Goal: Information Seeking & Learning: Find specific fact

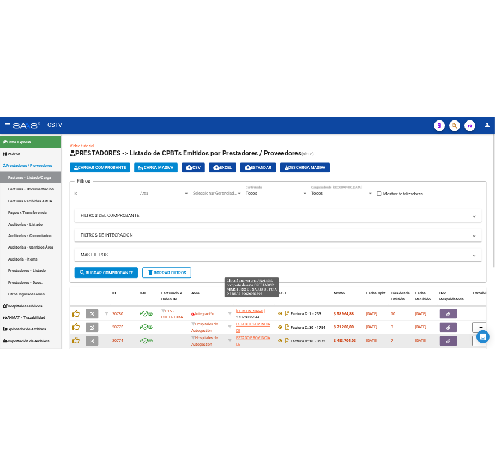
scroll to position [218, 0]
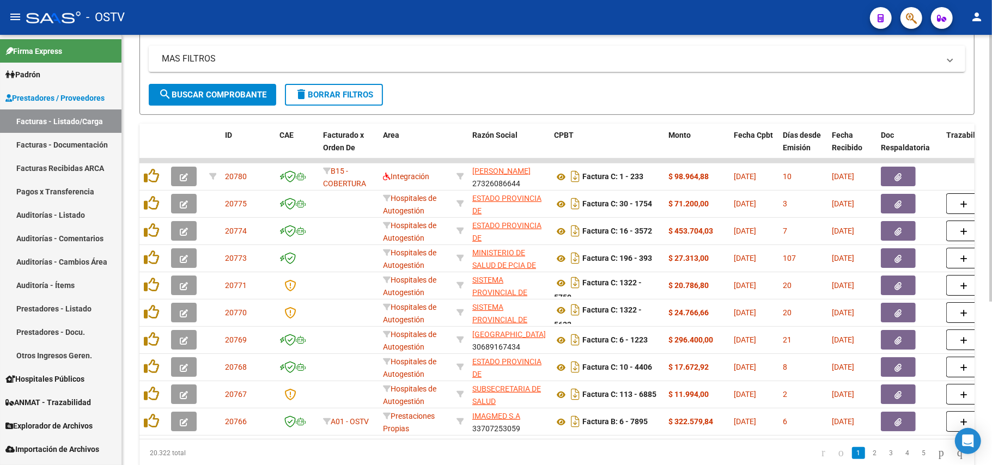
click at [245, 107] on form "Filtros Id Area Area Seleccionar Gerenciador Seleccionar Gerenciador Todos Conf…" at bounding box center [556, 13] width 835 height 204
click at [243, 105] on form "Filtros Id Area Area Seleccionar Gerenciador Seleccionar Gerenciador Todos Conf…" at bounding box center [556, 13] width 835 height 204
click at [262, 83] on div "MAS FILTROS Todos Con Doc. Respaldatoria Todos Con Trazabilidad Todos Asociado …" at bounding box center [557, 65] width 816 height 38
click at [262, 86] on button "search Buscar Comprobante" at bounding box center [212, 95] width 127 height 22
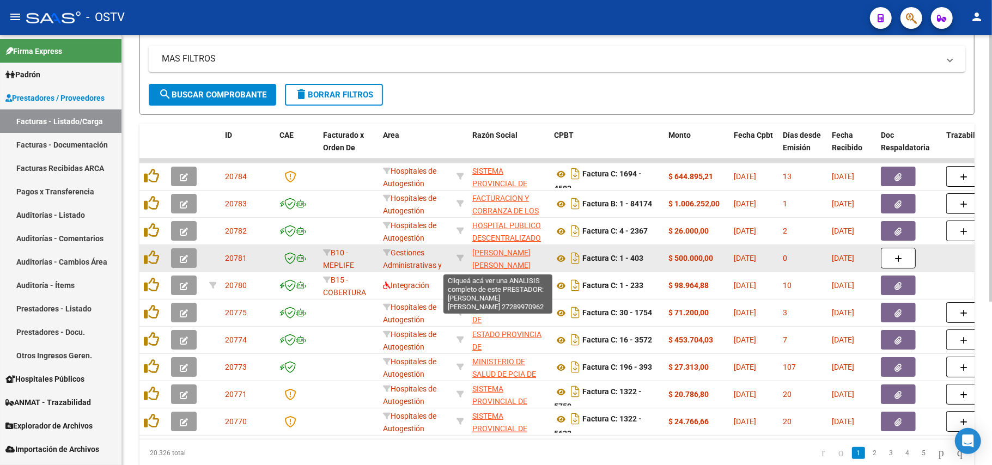
click at [510, 256] on span "[PERSON_NAME] [PERSON_NAME]" at bounding box center [501, 258] width 58 height 21
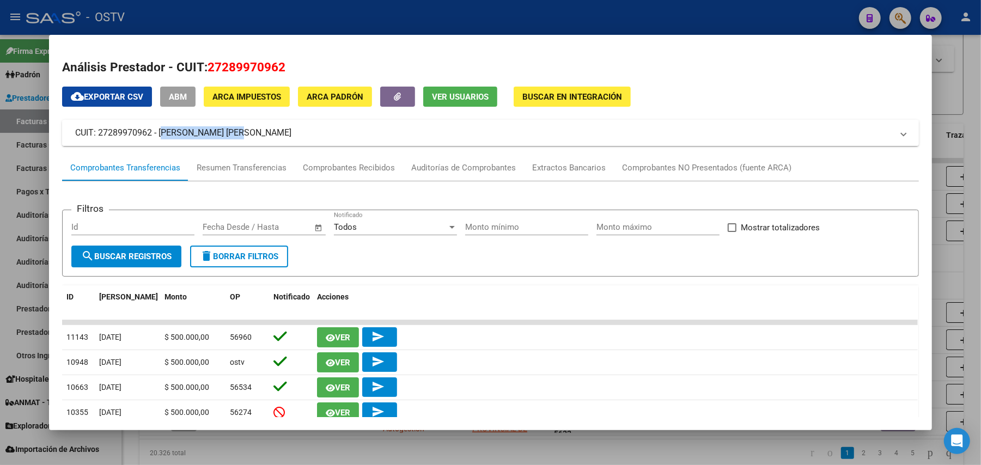
drag, startPoint x: 234, startPoint y: 134, endPoint x: 155, endPoint y: 130, distance: 79.1
click at [155, 130] on mat-panel-title "CUIT: 27289970962 - [PERSON_NAME] [PERSON_NAME]" at bounding box center [483, 132] width 817 height 13
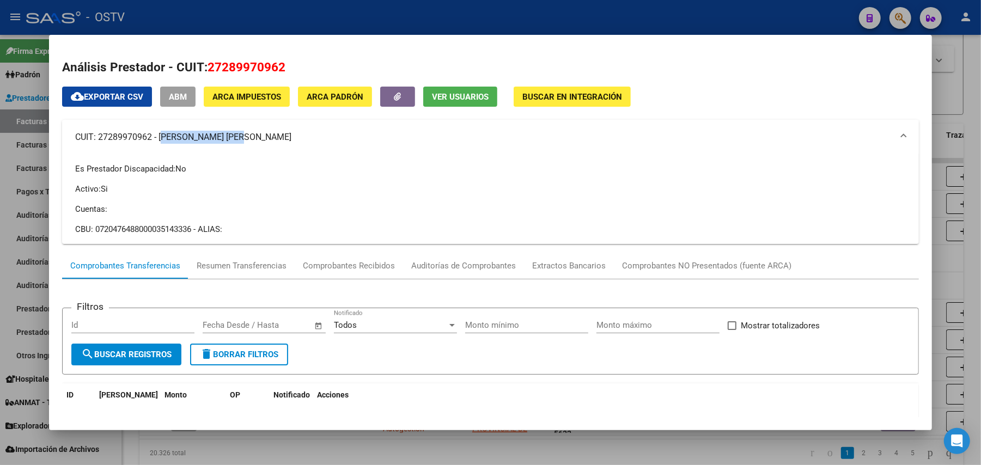
copy mat-panel-title "[PERSON_NAME] [PERSON_NAME]"
click at [404, 25] on div at bounding box center [490, 232] width 981 height 465
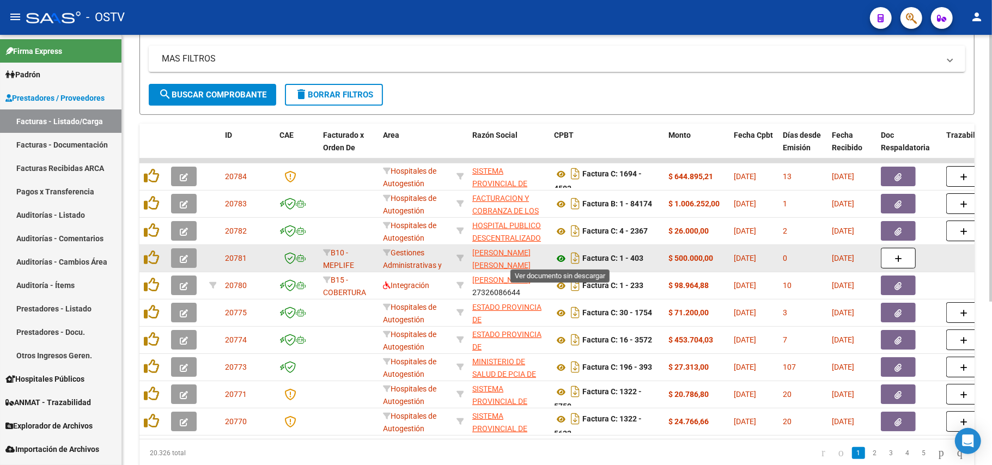
click at [566, 255] on icon at bounding box center [561, 258] width 14 height 13
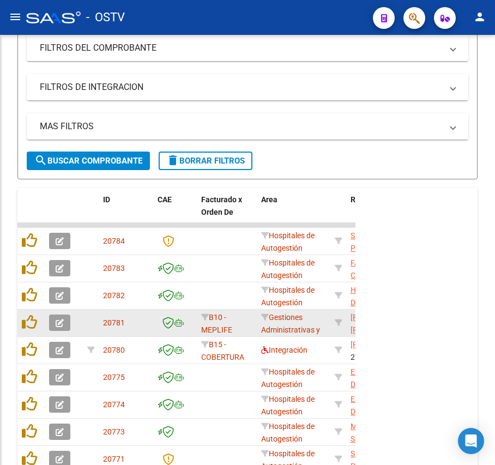
scroll to position [285, 0]
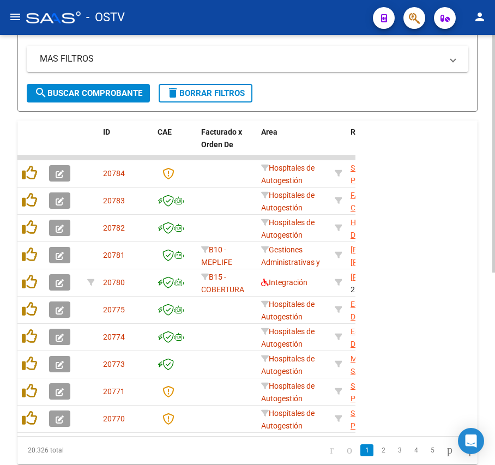
click at [105, 94] on span "search Buscar Comprobante" at bounding box center [88, 93] width 108 height 10
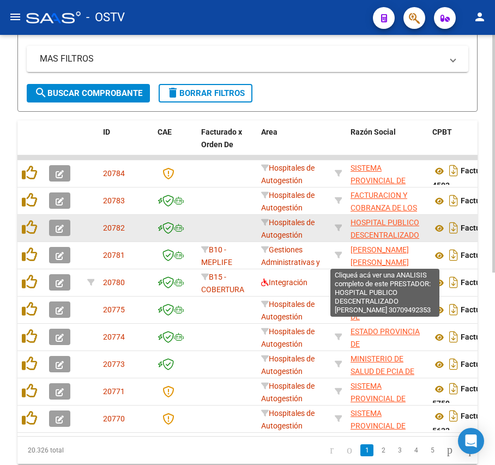
click at [390, 229] on span "HOSPITAL PUBLICO DESCENTRALIZADO [PERSON_NAME]" at bounding box center [384, 235] width 69 height 34
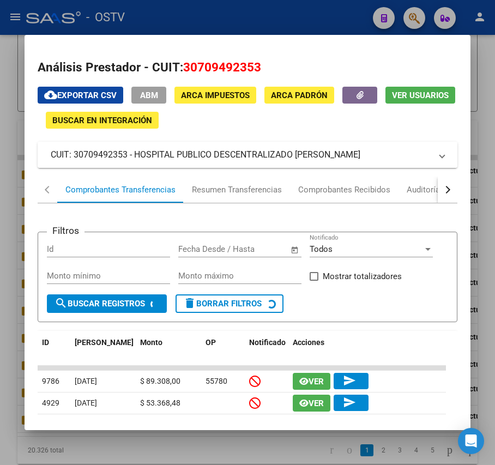
drag, startPoint x: 137, startPoint y: 149, endPoint x: 159, endPoint y: 161, distance: 25.1
click at [159, 161] on mat-panel-title "CUIT: 30709492353 - HOSPITAL PUBLICO DESCENTRALIZADO [PERSON_NAME]" at bounding box center [241, 154] width 380 height 13
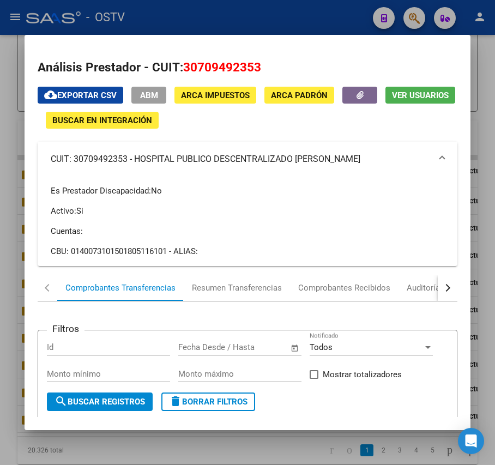
copy mat-panel-title "HOSPITAL PUBLICO DESCENTRALIZADO [PERSON_NAME]"
click at [16, 115] on div at bounding box center [247, 232] width 495 height 465
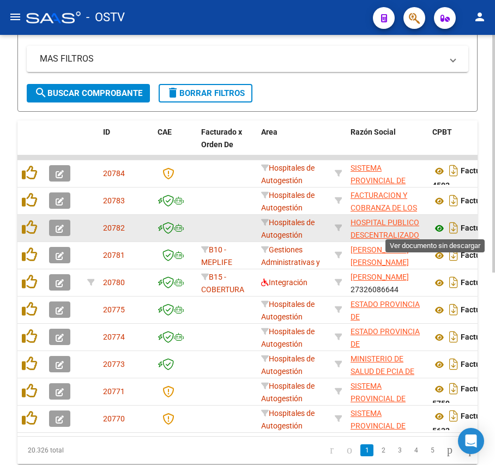
click at [438, 227] on icon at bounding box center [439, 228] width 14 height 13
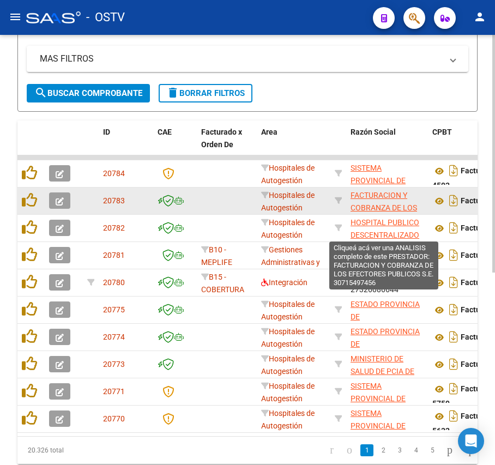
click at [376, 205] on span "FACTURACION Y COBRANZA DE LOS EFECTORES PUBLICOS S.E." at bounding box center [383, 214] width 66 height 46
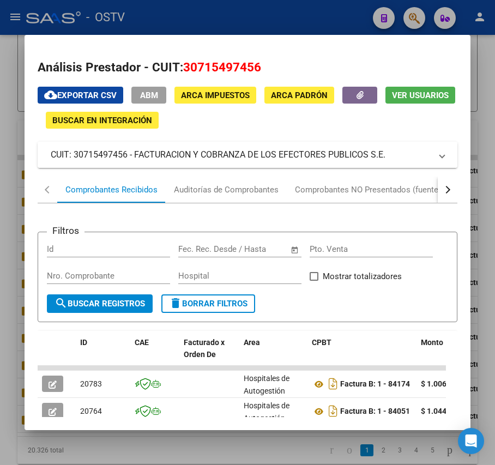
drag, startPoint x: 381, startPoint y: 158, endPoint x: 131, endPoint y: 150, distance: 250.6
click at [131, 150] on mat-panel-title "CUIT: 30715497456 - FACTURACION Y COBRANZA DE LOS EFECTORES PUBLICOS S.E." at bounding box center [241, 154] width 380 height 13
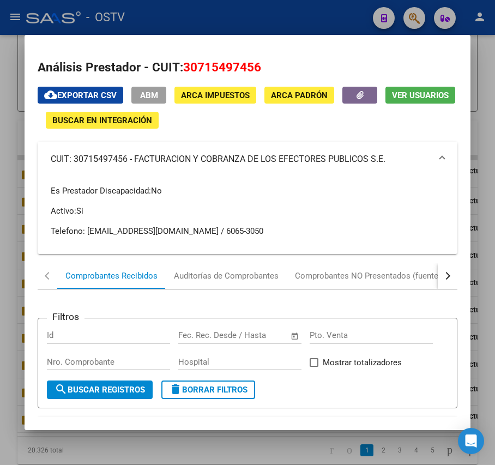
drag, startPoint x: 347, startPoint y: 162, endPoint x: 135, endPoint y: 161, distance: 211.9
click at [135, 161] on mat-panel-title "CUIT: 30715497456 - FACTURACION Y COBRANZA DE LOS EFECTORES PUBLICOS S.E." at bounding box center [241, 158] width 380 height 13
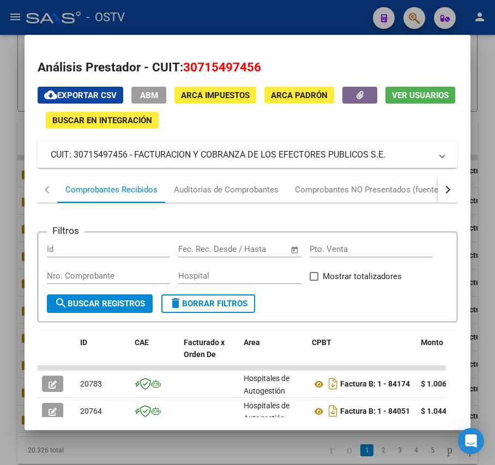
copy mat-panel-title "FACTURACION Y COBRANZA DE LOS EFECTORES PUBLICOS S.E."
click at [212, 16] on div at bounding box center [247, 232] width 495 height 465
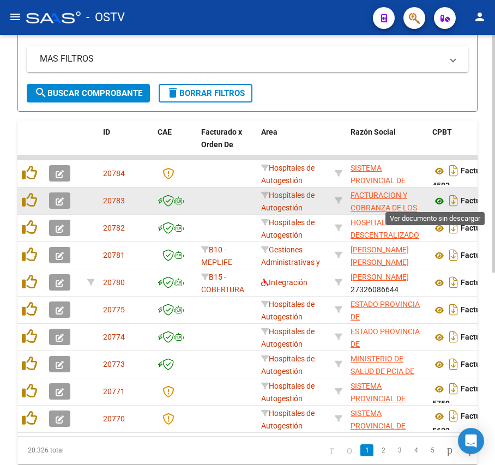
click at [436, 200] on icon at bounding box center [439, 200] width 14 height 13
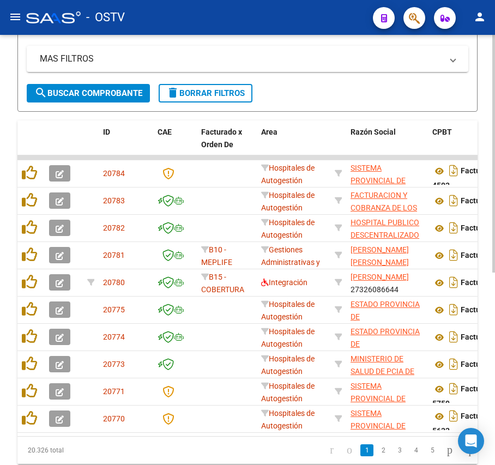
scroll to position [0, 401]
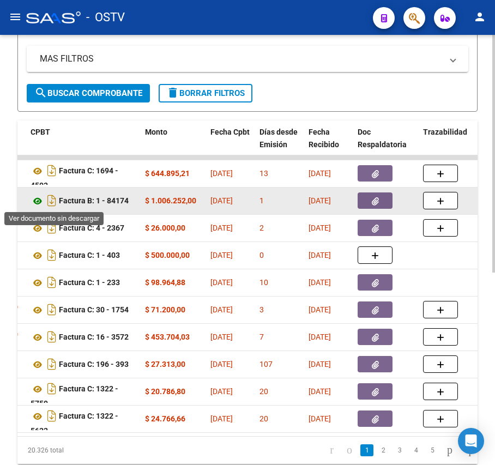
click at [38, 197] on icon at bounding box center [37, 200] width 14 height 13
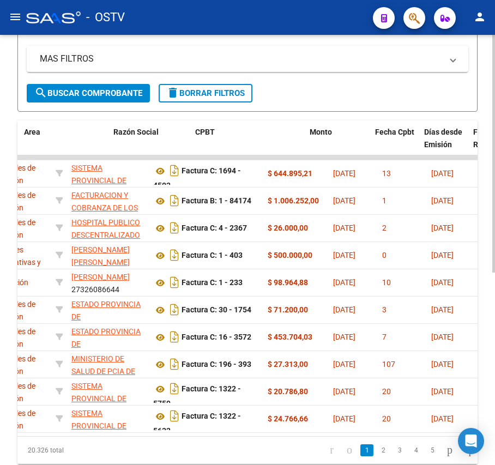
scroll to position [0, 236]
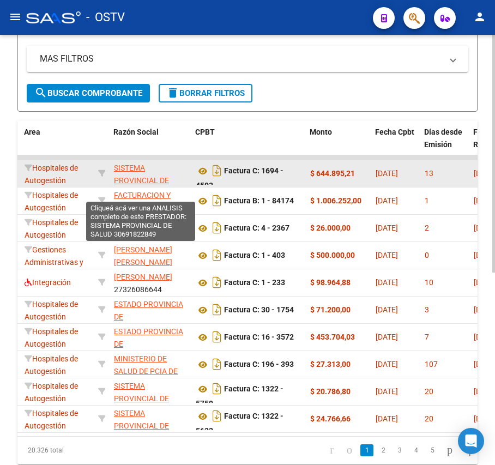
click at [139, 182] on span "SISTEMA PROVINCIAL DE SALUD" at bounding box center [141, 180] width 55 height 34
type textarea "30691822849"
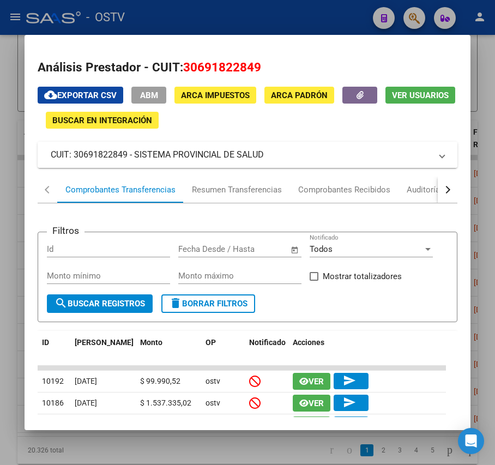
drag, startPoint x: 268, startPoint y: 158, endPoint x: 133, endPoint y: 160, distance: 135.6
click at [133, 160] on mat-panel-title "CUIT: 30691822849 - SISTEMA PROVINCIAL DE SALUD" at bounding box center [241, 154] width 380 height 13
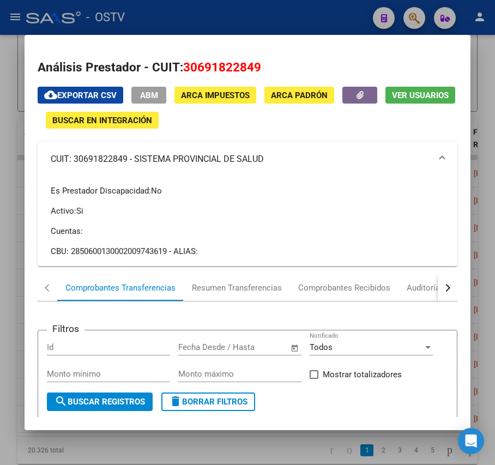
click at [142, 162] on mat-panel-title "CUIT: 30691822849 - SISTEMA PROVINCIAL DE SALUD" at bounding box center [241, 158] width 380 height 13
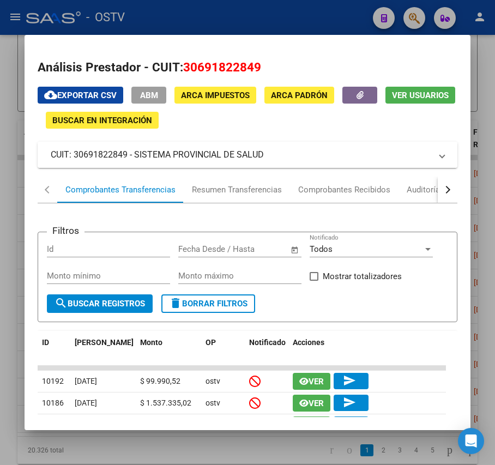
drag, startPoint x: 137, startPoint y: 159, endPoint x: 258, endPoint y: 159, distance: 120.9
click at [258, 159] on mat-panel-title "CUIT: 30691822849 - SISTEMA PROVINCIAL DE SALUD" at bounding box center [241, 154] width 380 height 13
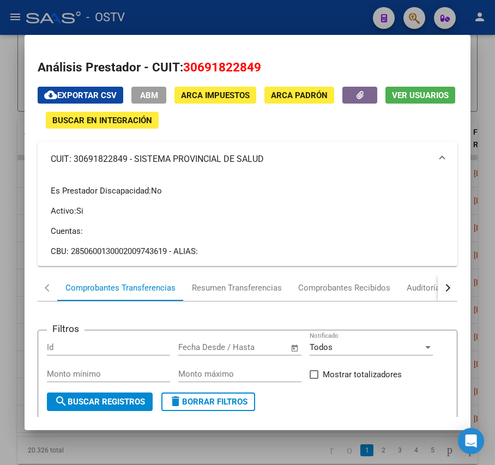
drag, startPoint x: 265, startPoint y: 156, endPoint x: 136, endPoint y: 161, distance: 129.2
click at [136, 161] on mat-panel-title "CUIT: 30691822849 - SISTEMA PROVINCIAL DE SALUD" at bounding box center [241, 158] width 380 height 13
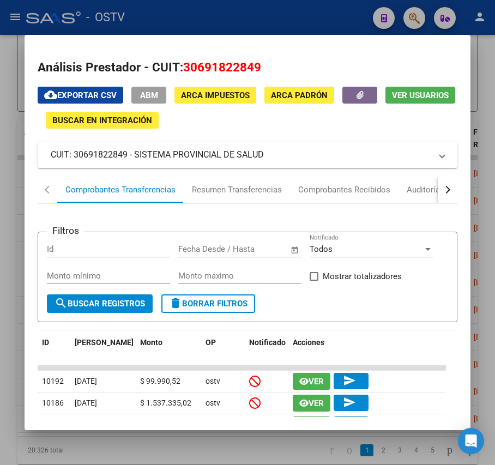
copy mat-panel-title "SISTEMA PROVINCIAL DE SALUD"
click at [12, 294] on div at bounding box center [247, 232] width 495 height 465
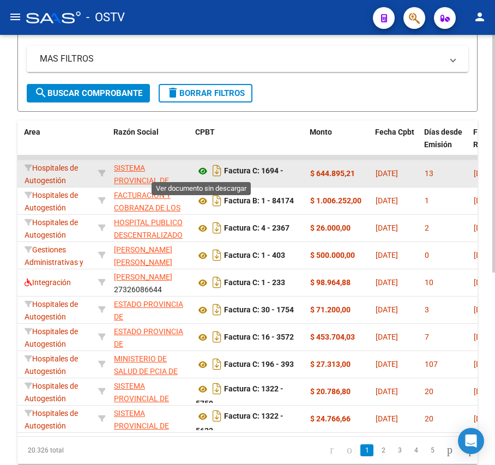
click at [198, 168] on icon at bounding box center [203, 170] width 14 height 13
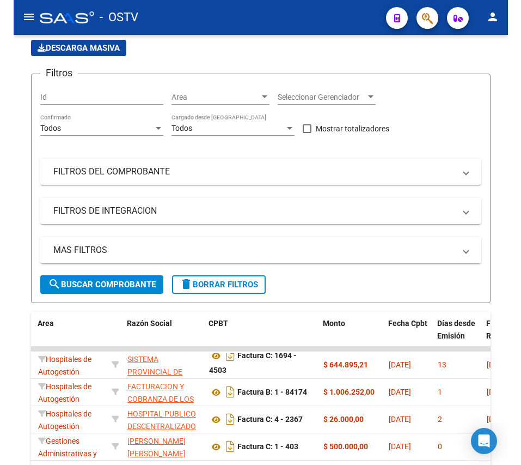
scroll to position [218, 0]
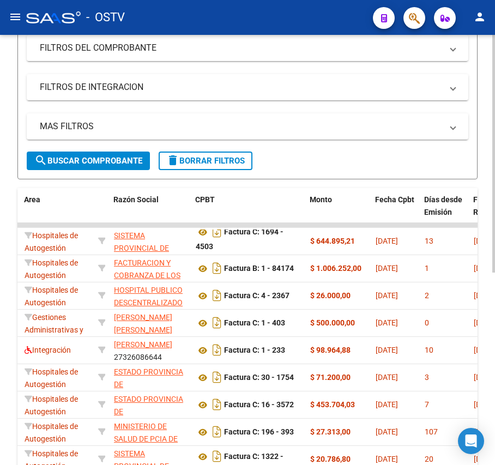
click at [120, 158] on span "search Buscar Comprobante" at bounding box center [88, 161] width 108 height 10
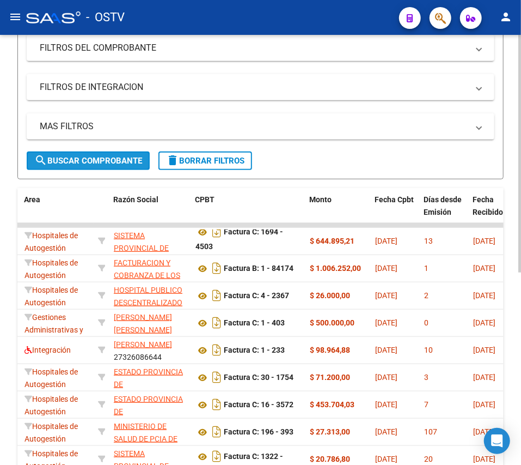
click at [81, 160] on span "search Buscar Comprobante" at bounding box center [88, 161] width 108 height 10
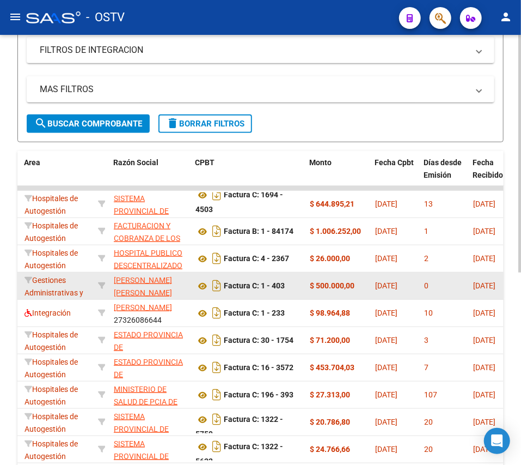
scroll to position [290, 0]
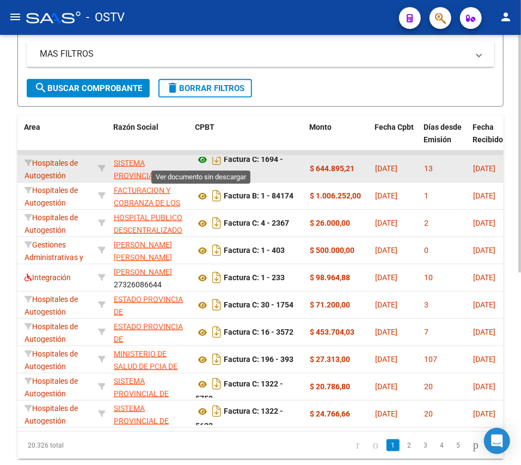
click at [201, 160] on icon at bounding box center [203, 159] width 14 height 13
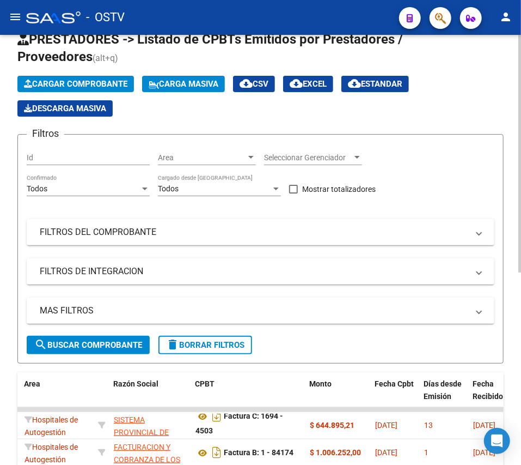
scroll to position [0, 0]
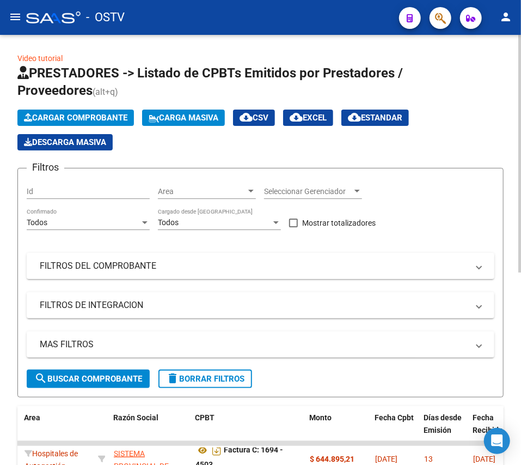
click at [103, 270] on mat-panel-title "FILTROS DEL COMPROBANTE" at bounding box center [254, 266] width 429 height 12
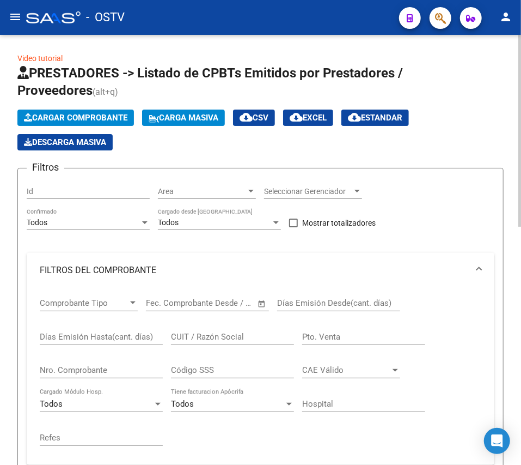
click at [107, 365] on input "Nro. Comprobante" at bounding box center [101, 370] width 123 height 10
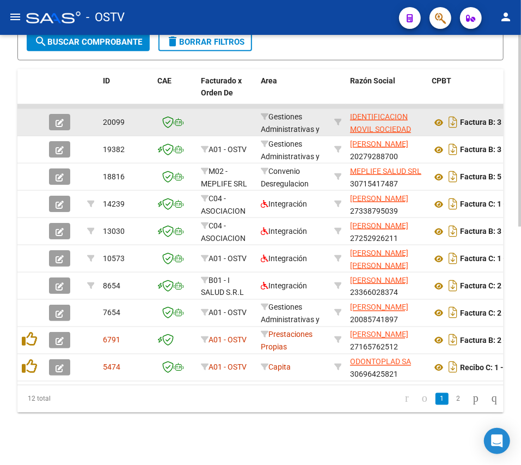
type input "348"
click at [62, 119] on icon "button" at bounding box center [60, 123] width 8 height 8
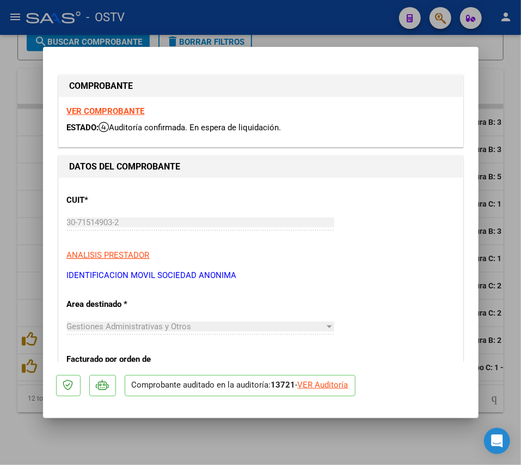
click at [443, 464] on div at bounding box center [260, 232] width 521 height 465
type input "$ 0,00"
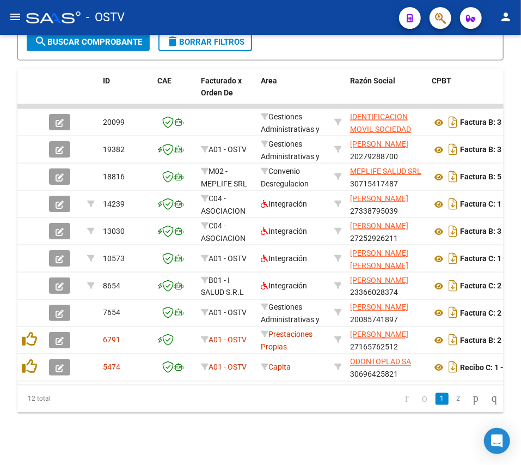
scroll to position [534, 0]
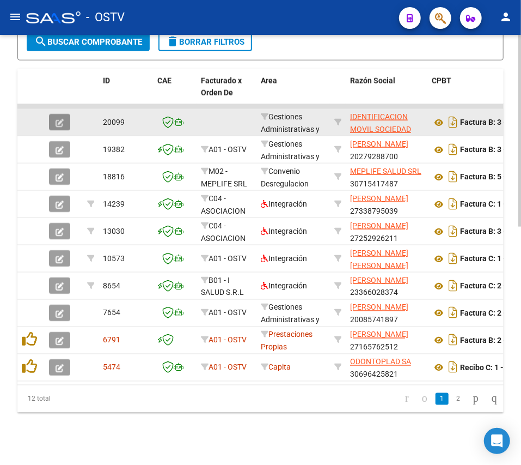
click at [57, 119] on icon "button" at bounding box center [60, 123] width 8 height 8
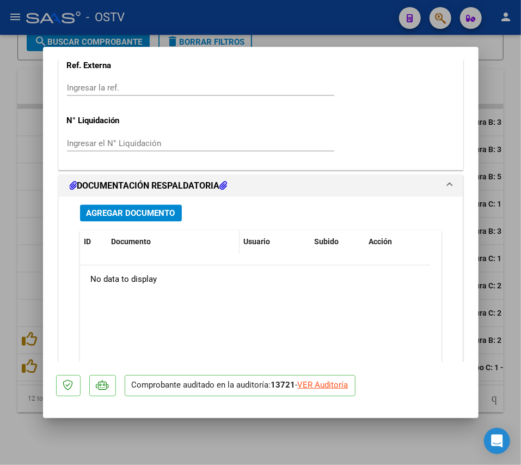
scroll to position [871, 0]
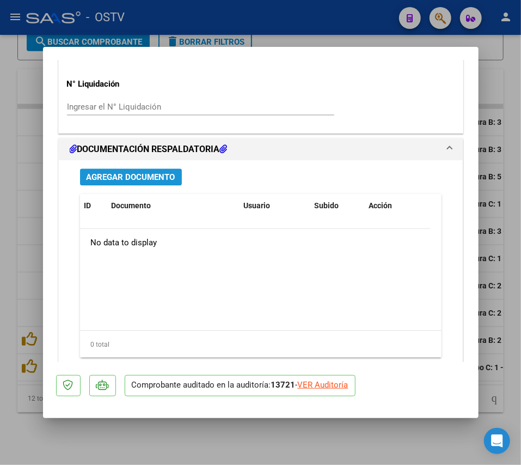
click at [170, 182] on span "Agregar Documento" at bounding box center [131, 177] width 89 height 10
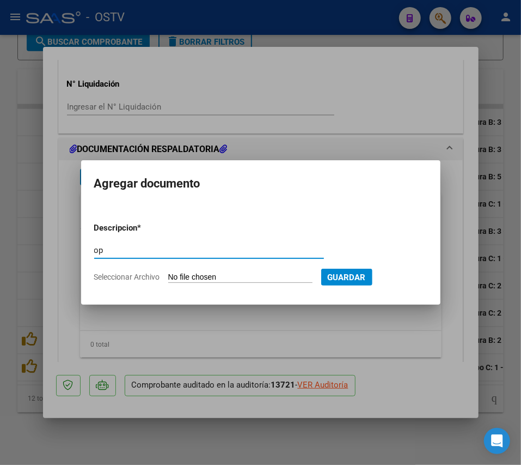
type input "op"
click at [207, 276] on input "Seleccionar Archivo" at bounding box center [240, 277] width 144 height 10
type input "C:\fakepath\OP 57025 Identificacion Movil.pdf"
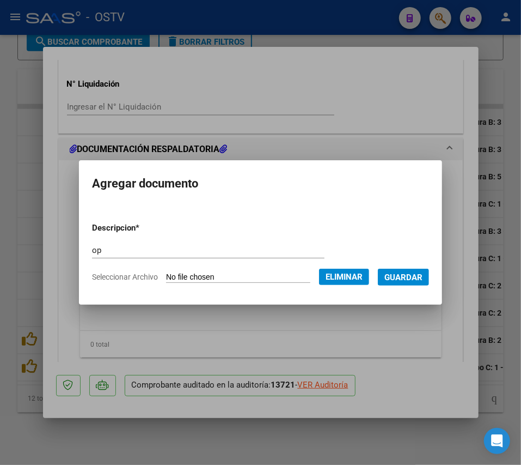
click at [418, 276] on span "Guardar" at bounding box center [403, 277] width 38 height 10
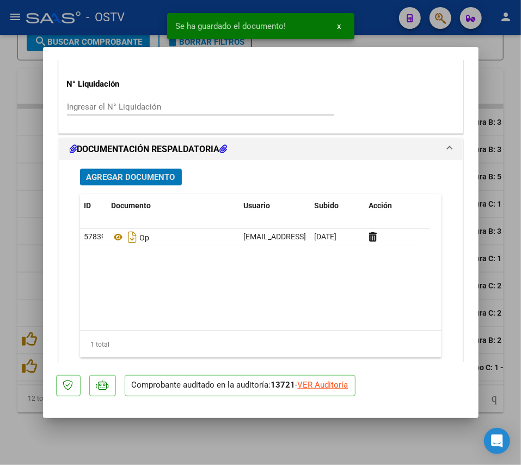
click at [136, 178] on span "Agregar Documento" at bounding box center [131, 177] width 89 height 10
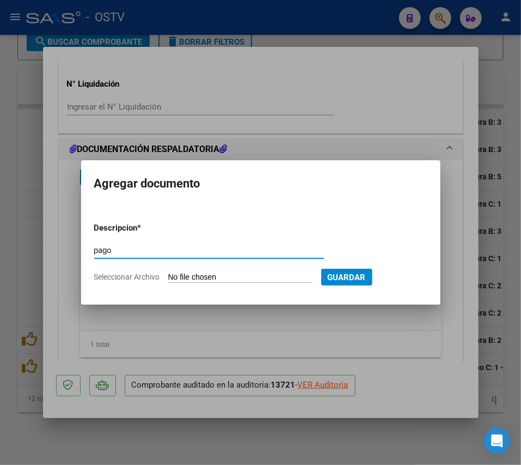
type input "pago"
click at [207, 275] on input "Seleccionar Archivo" at bounding box center [240, 277] width 144 height 10
type input "C:\fakepath\Pago OP 57025 Identificacion Movil.pdf"
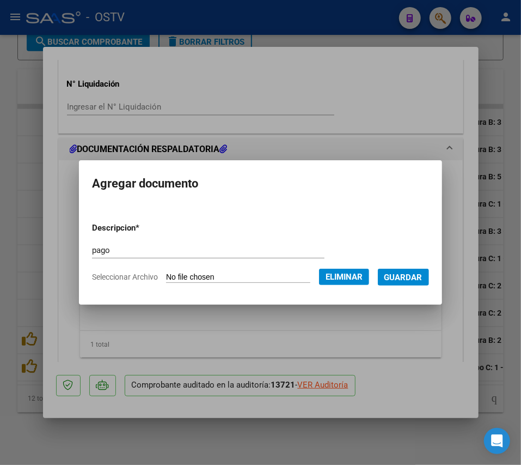
click at [423, 274] on span "Guardar" at bounding box center [403, 277] width 38 height 10
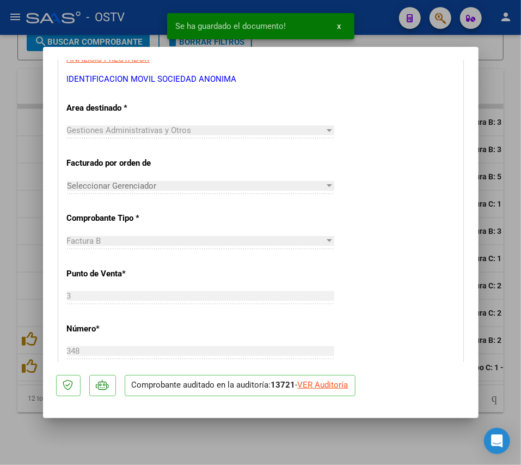
scroll to position [508, 0]
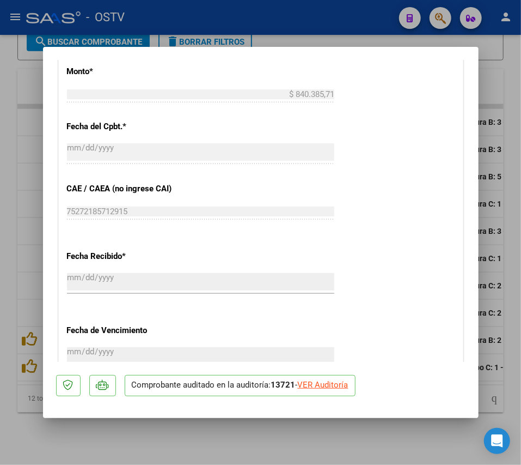
click at [12, 242] on div at bounding box center [260, 232] width 521 height 465
type input "$ 0,00"
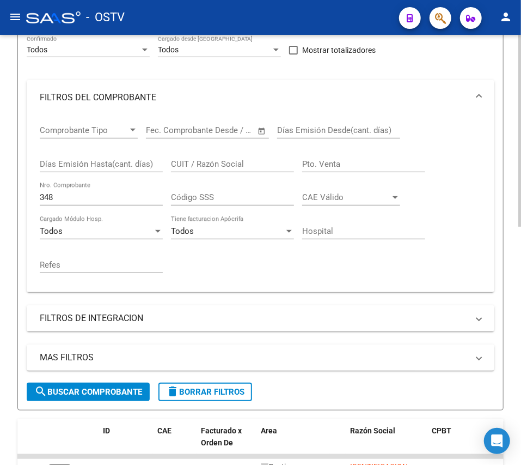
scroll to position [171, 0]
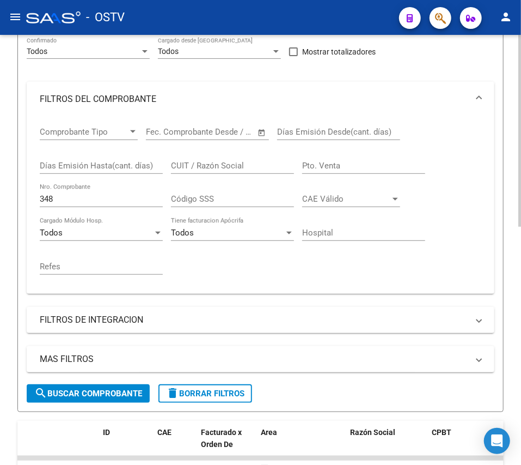
click at [103, 196] on input "348" at bounding box center [101, 199] width 123 height 10
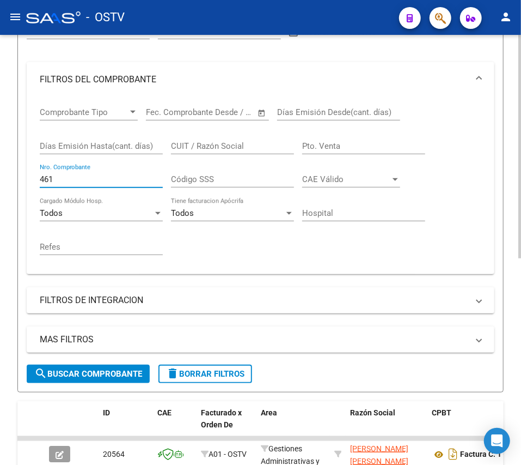
scroll to position [398, 0]
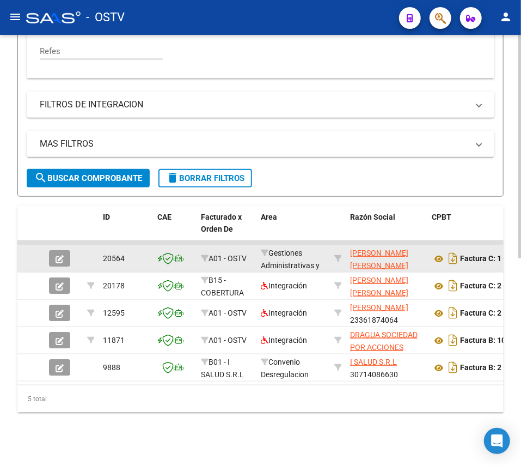
type input "461"
click at [70, 250] on div at bounding box center [63, 258] width 29 height 16
click at [62, 255] on icon "button" at bounding box center [60, 259] width 8 height 8
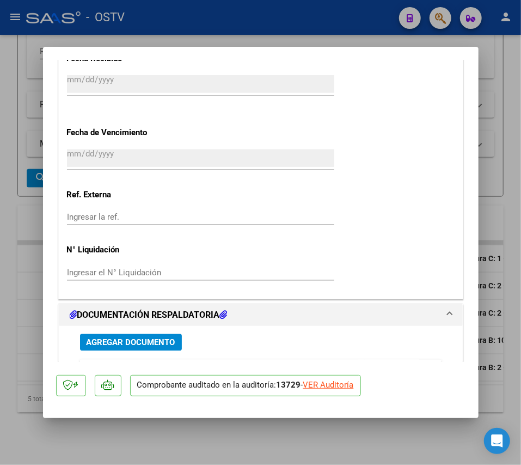
scroll to position [819, 0]
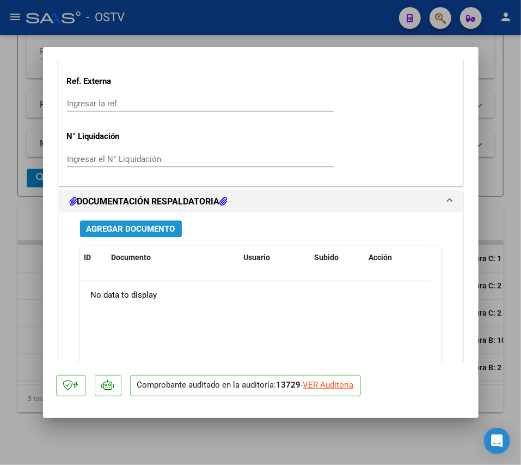
click at [164, 234] on span "Agregar Documento" at bounding box center [131, 229] width 89 height 10
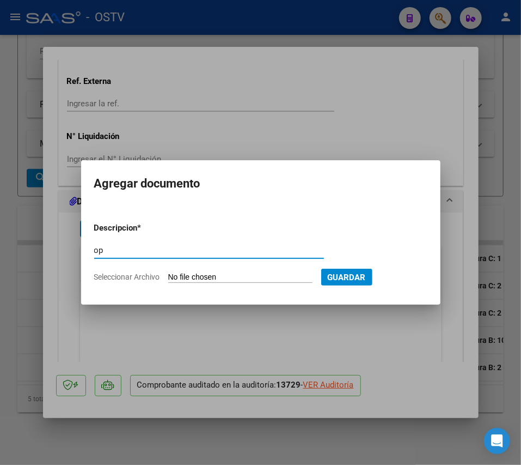
type input "op"
click at [212, 282] on input "Seleccionar Archivo" at bounding box center [240, 277] width 144 height 10
type input "C:\fakepath\OP 57027 [PERSON_NAME].pdf"
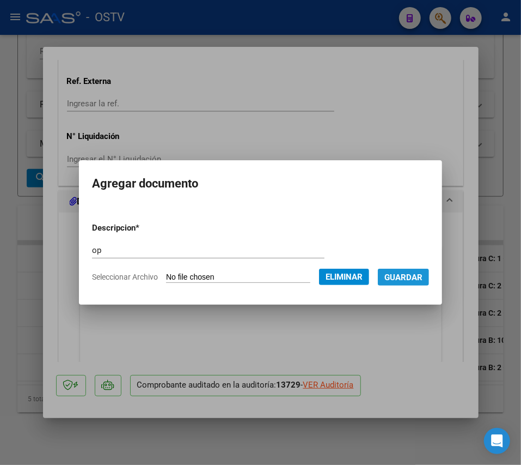
click at [419, 282] on button "Guardar" at bounding box center [403, 276] width 51 height 17
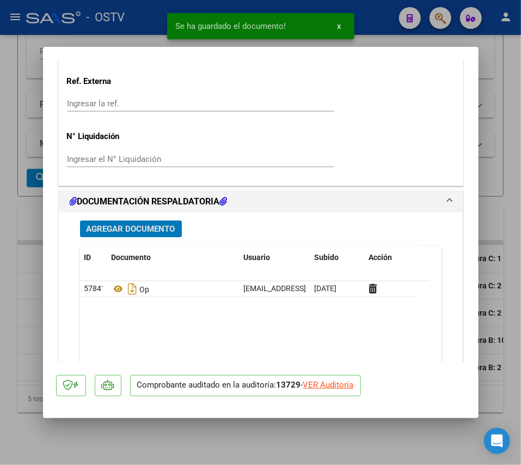
click at [138, 223] on button "Agregar Documento" at bounding box center [131, 229] width 102 height 17
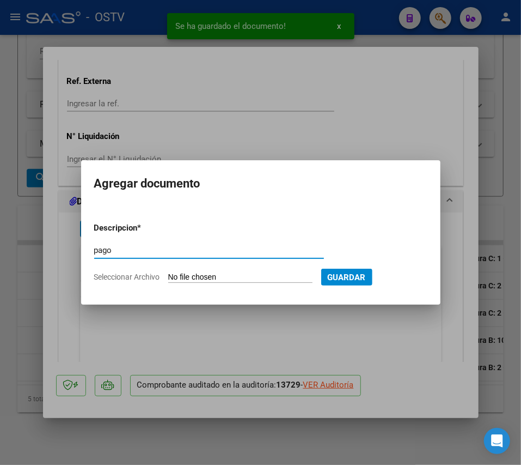
type input "pago"
click at [188, 272] on input "Seleccionar Archivo" at bounding box center [240, 277] width 144 height 10
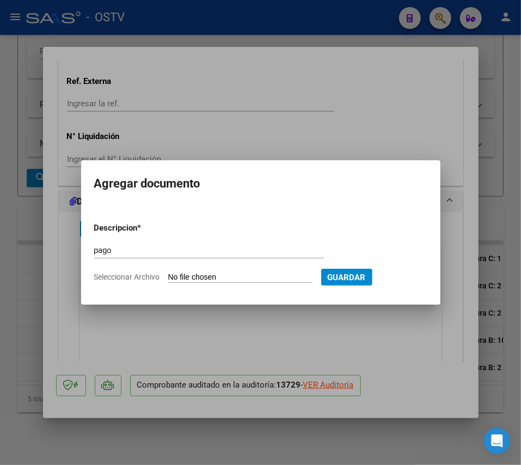
type input "C:\fakepath\Pago OP 57027 [PERSON_NAME].pdf"
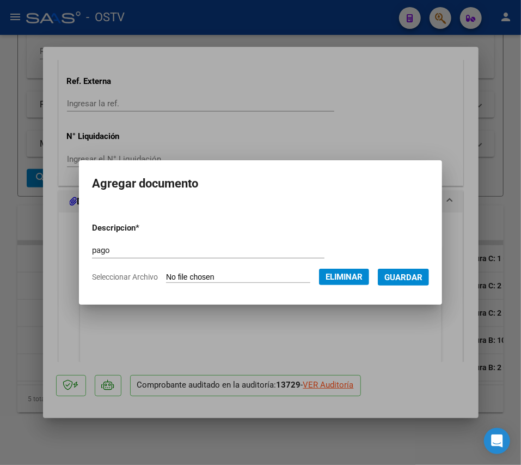
click at [423, 280] on span "Guardar" at bounding box center [403, 277] width 38 height 10
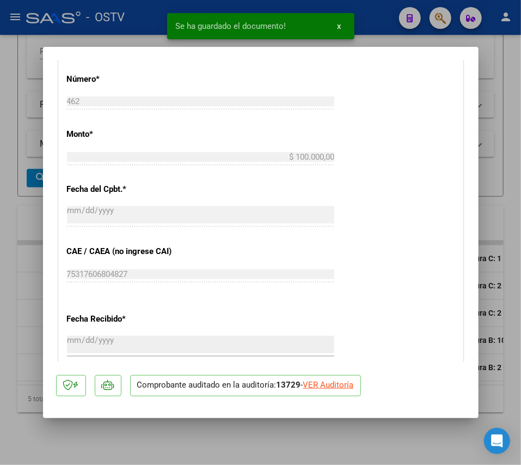
scroll to position [383, 0]
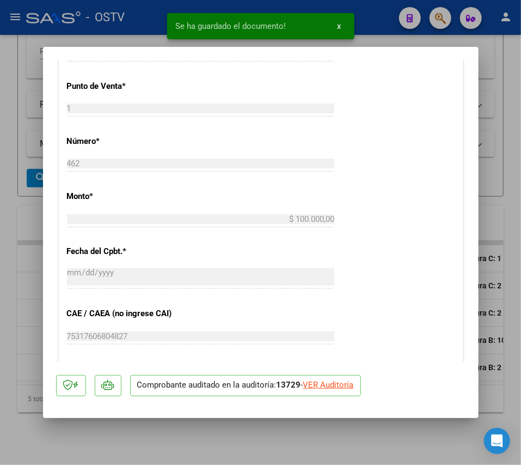
click at [18, 258] on div at bounding box center [260, 232] width 521 height 465
type input "$ 0,00"
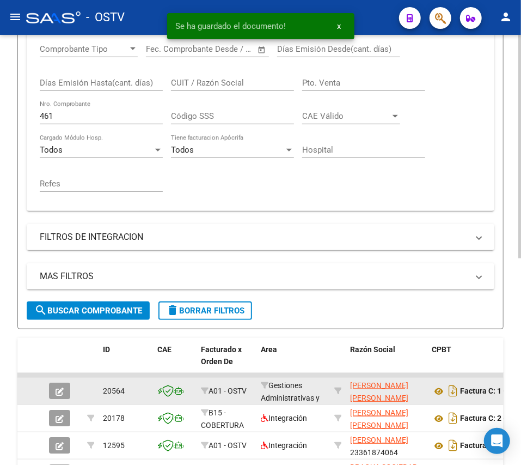
scroll to position [253, 0]
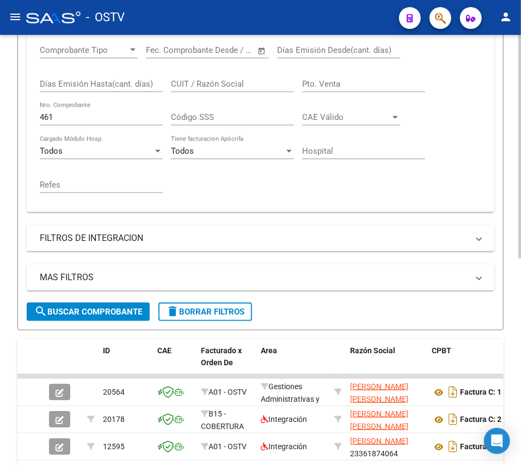
click at [89, 117] on input "461" at bounding box center [101, 117] width 123 height 10
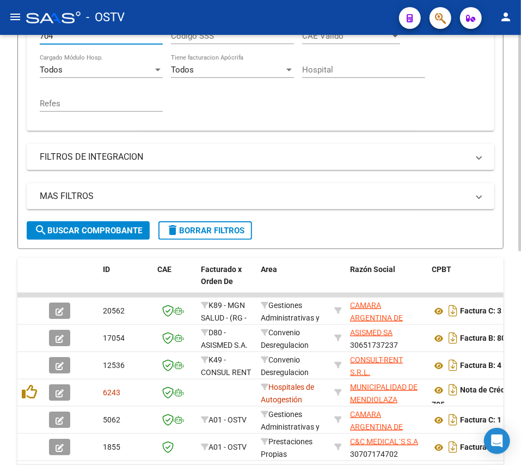
scroll to position [425, 0]
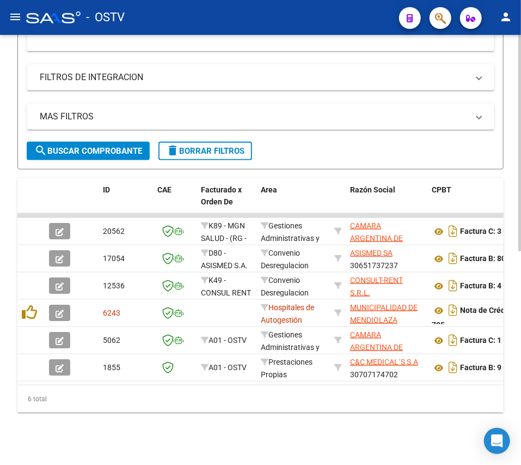
type input "704"
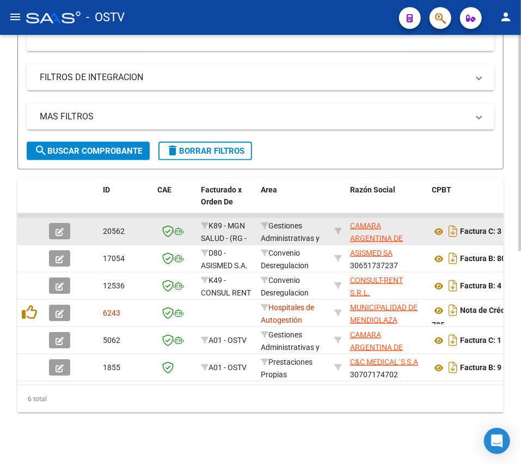
click at [59, 228] on icon "button" at bounding box center [60, 232] width 8 height 8
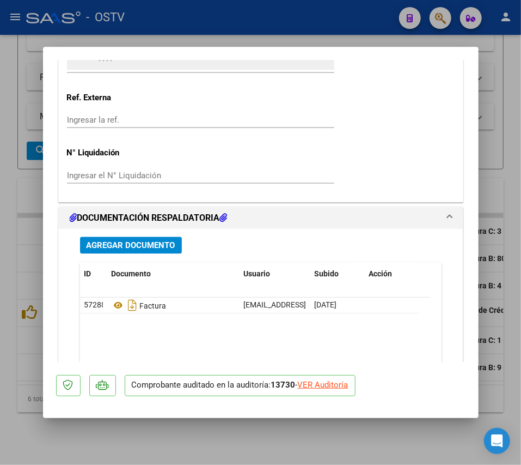
scroll to position [871, 0]
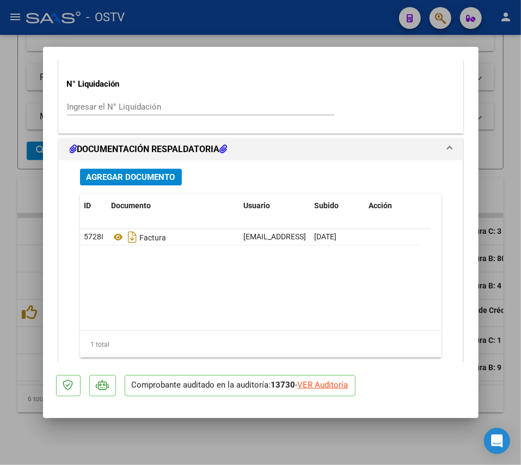
click at [168, 175] on span "Agregar Documento" at bounding box center [131, 177] width 89 height 10
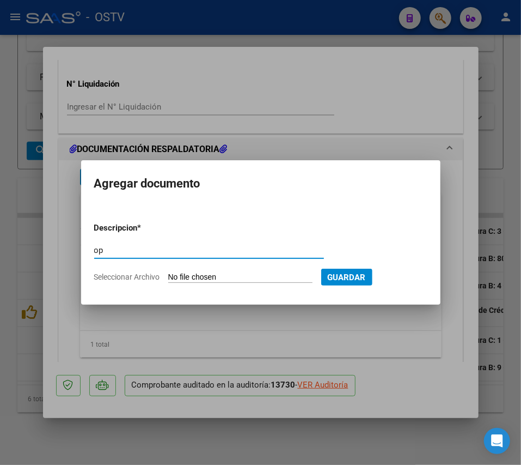
type input "op"
click at [205, 277] on input "Seleccionar Archivo" at bounding box center [240, 277] width 144 height 10
type input "C:\fakepath\OP 57028 Saas.pdf"
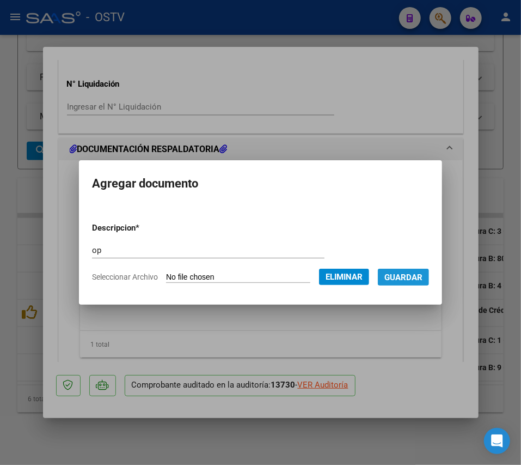
click at [419, 276] on span "Guardar" at bounding box center [403, 277] width 38 height 10
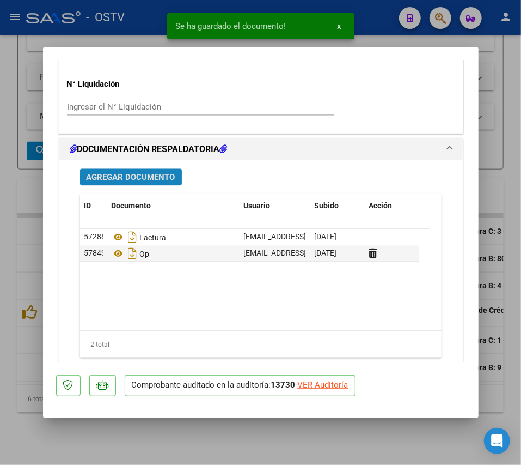
click at [149, 175] on span "Agregar Documento" at bounding box center [131, 177] width 89 height 10
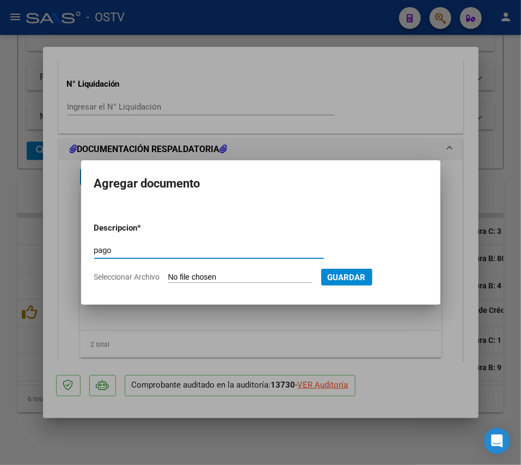
type input "pago"
click at [185, 278] on input "Seleccionar Archivo" at bounding box center [240, 277] width 144 height 10
type input "C:\fakepath\Pago OP 57028 Saas.pdf"
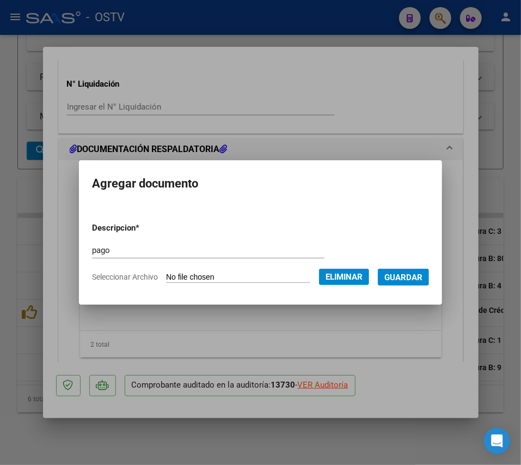
click at [423, 277] on span "Guardar" at bounding box center [403, 277] width 38 height 10
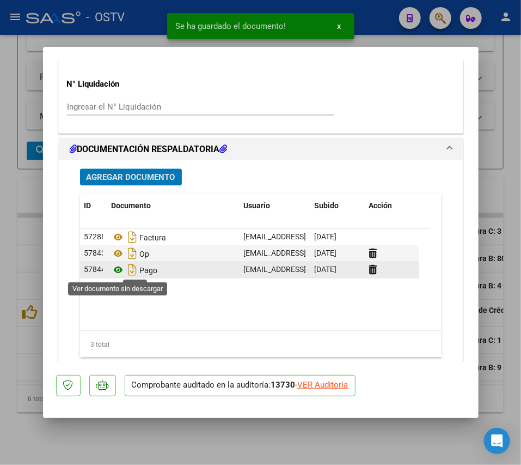
click at [116, 269] on icon at bounding box center [119, 269] width 14 height 13
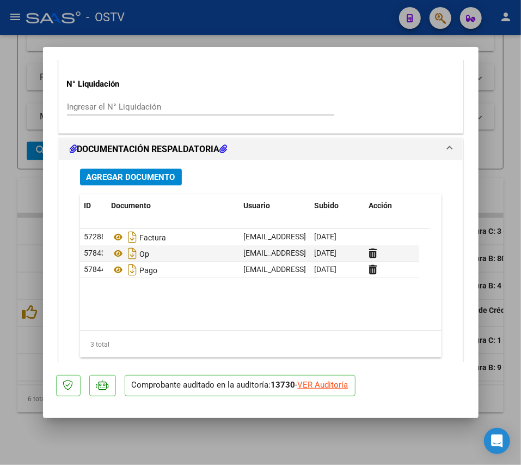
click at [16, 216] on div at bounding box center [260, 232] width 521 height 465
type input "$ 0,00"
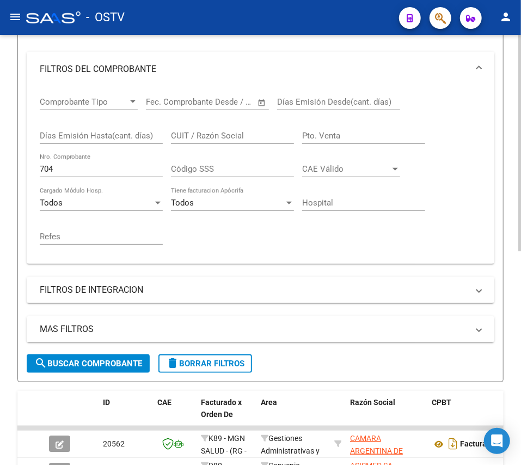
scroll to position [135, 0]
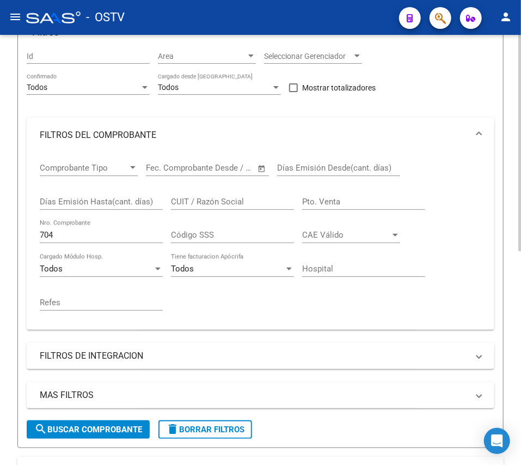
click at [105, 237] on input "704" at bounding box center [101, 235] width 123 height 10
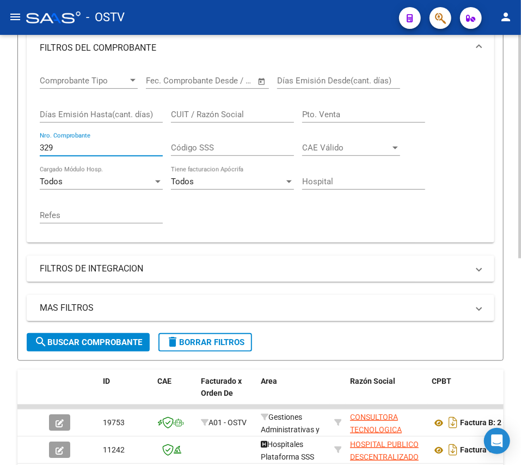
scroll to position [353, 0]
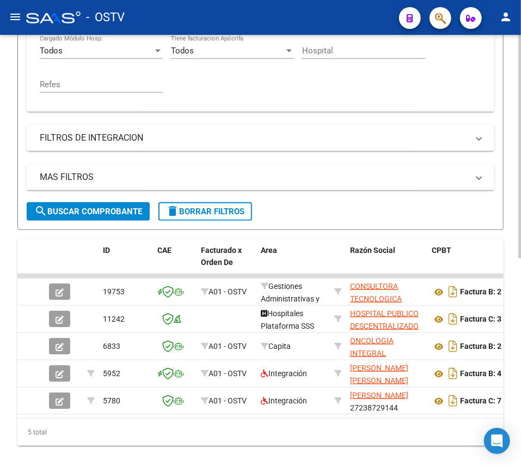
type input "329"
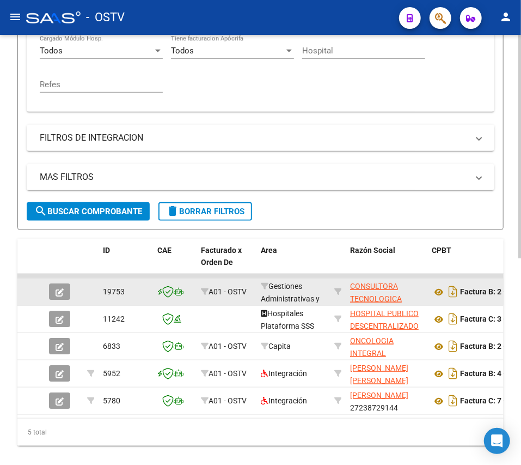
click at [58, 286] on span "button" at bounding box center [60, 291] width 8 height 10
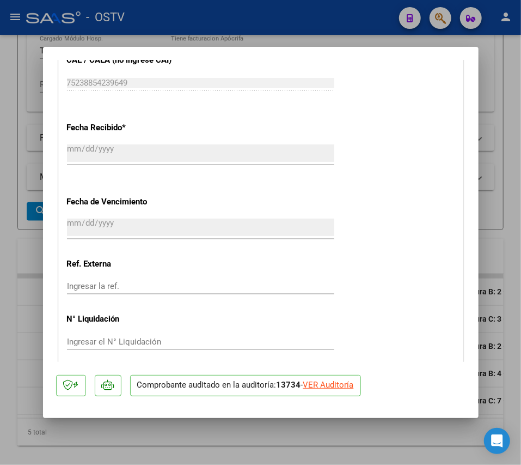
scroll to position [798, 0]
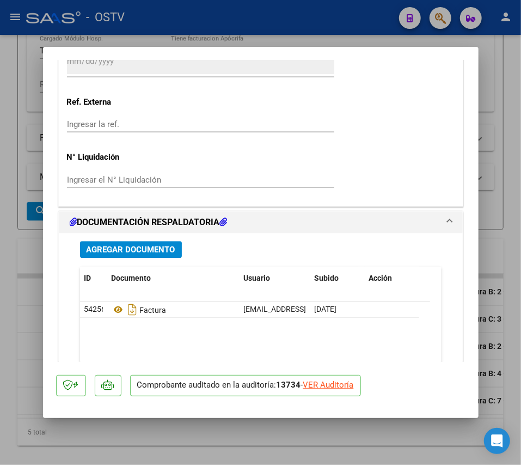
click at [160, 245] on span "Agregar Documento" at bounding box center [131, 250] width 89 height 10
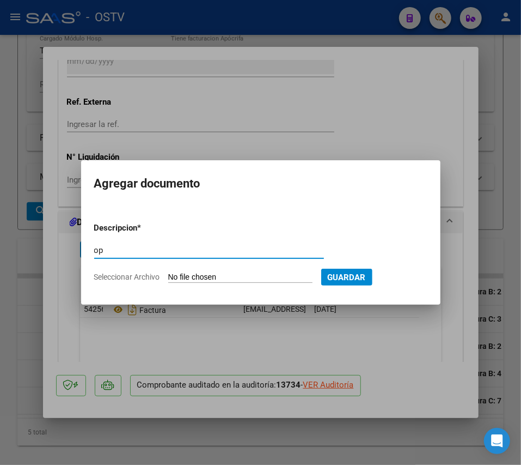
type input "op"
click at [182, 279] on input "Seleccionar Archivo" at bounding box center [240, 277] width 144 height 10
type input "C:\fakepath\OP 57030 Constec.pdf"
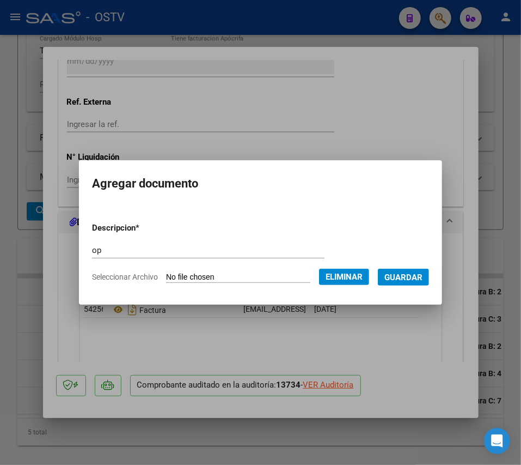
click at [419, 277] on span "Guardar" at bounding box center [403, 277] width 38 height 10
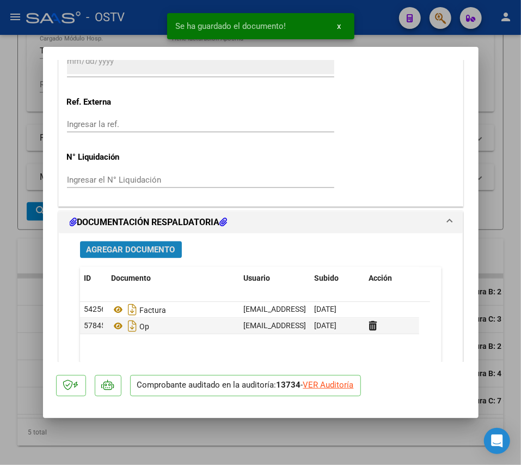
click at [145, 253] on span "Agregar Documento" at bounding box center [131, 250] width 89 height 10
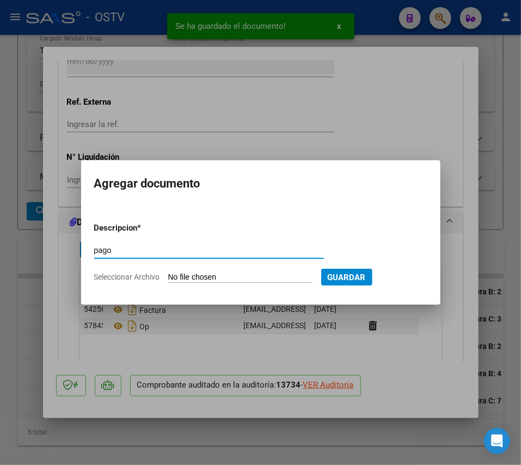
type input "pago"
click at [229, 276] on input "Seleccionar Archivo" at bounding box center [240, 277] width 144 height 10
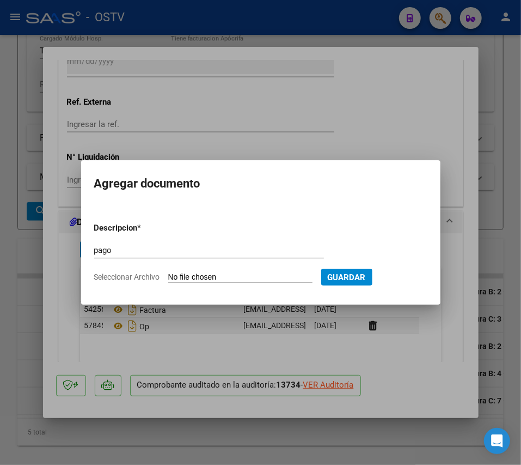
type input "C:\fakepath\Pago OP 57030 Constec.pdf"
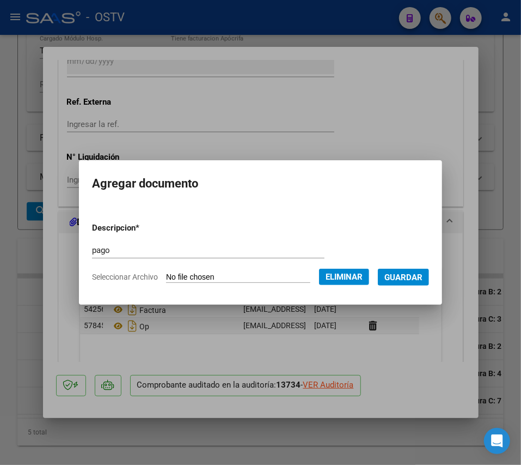
click at [423, 277] on span "Guardar" at bounding box center [403, 277] width 38 height 10
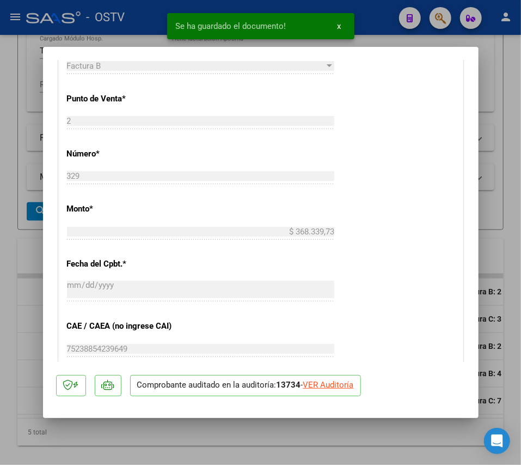
scroll to position [363, 0]
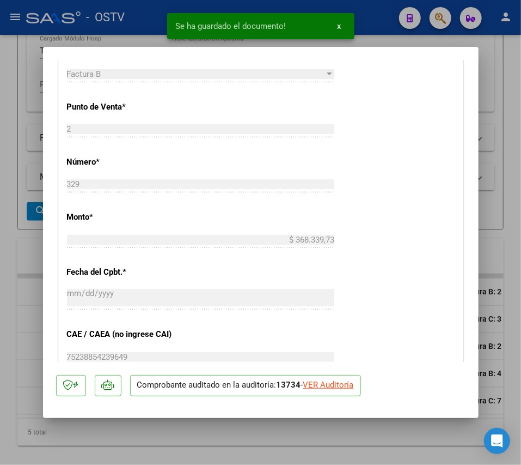
click at [7, 197] on div at bounding box center [260, 232] width 521 height 465
type input "$ 0,00"
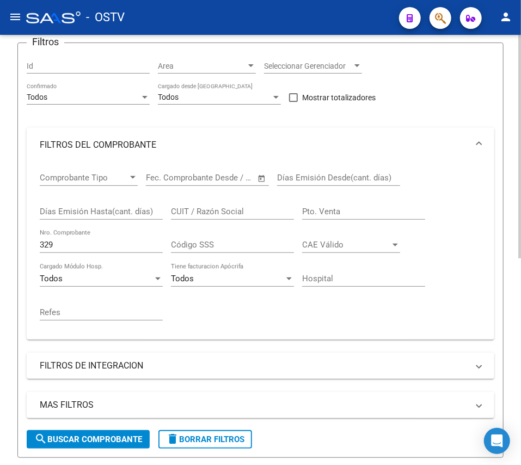
scroll to position [145, 0]
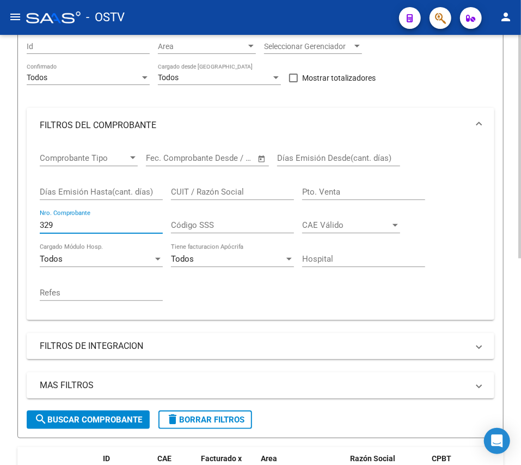
click at [108, 227] on input "329" at bounding box center [101, 225] width 123 height 10
click at [109, 232] on div "329 Nro. Comprobante" at bounding box center [101, 221] width 123 height 23
drag, startPoint x: 109, startPoint y: 232, endPoint x: 9, endPoint y: 224, distance: 100.5
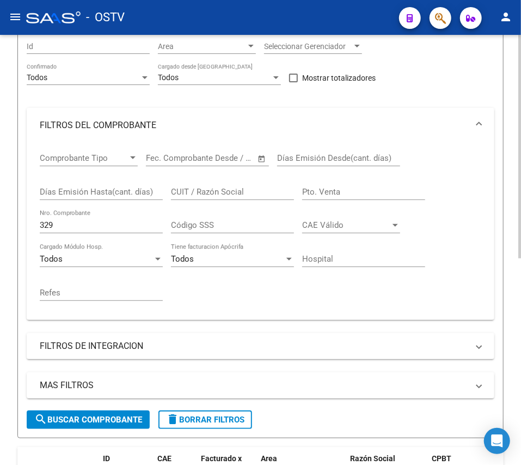
click at [9, 224] on div "Video tutorial PRESTADORES -> Listado de CPBTs Emitidos por Prestadores / Prove…" at bounding box center [260, 298] width 521 height 816
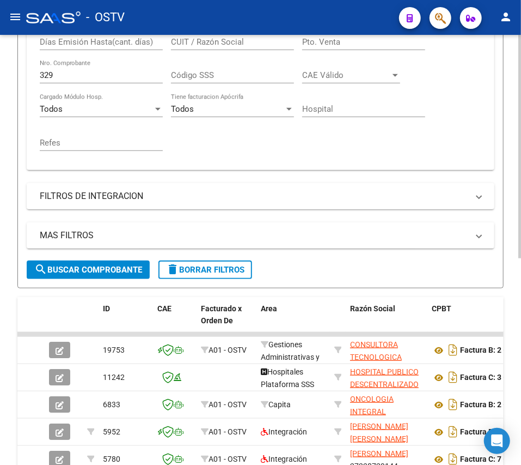
scroll to position [218, 0]
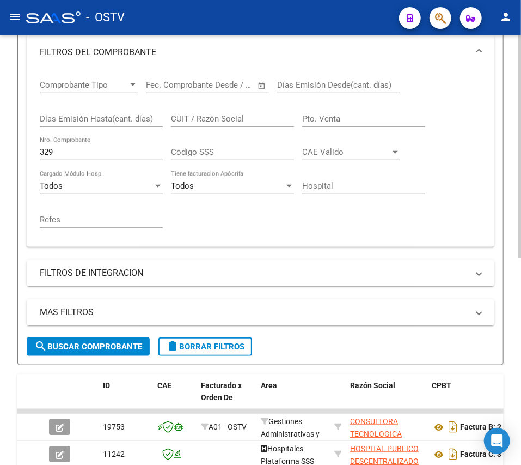
click at [94, 152] on input "329" at bounding box center [101, 152] width 123 height 10
drag, startPoint x: 94, startPoint y: 152, endPoint x: -17, endPoint y: 151, distance: 110.6
click at [0, 151] on html "menu - OSTV person Firma Express Padrón Afiliados Empadronados Movimientos de A…" at bounding box center [260, 232] width 521 height 465
type input "3"
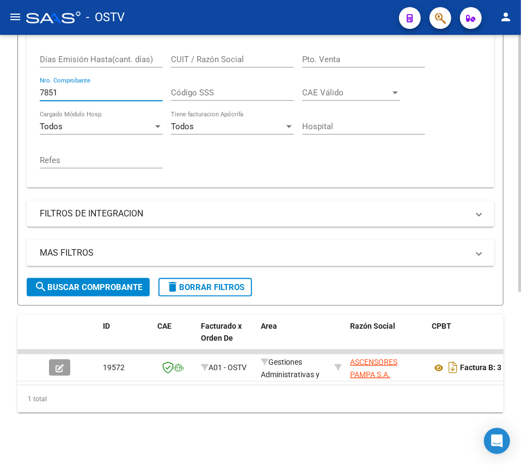
scroll to position [289, 0]
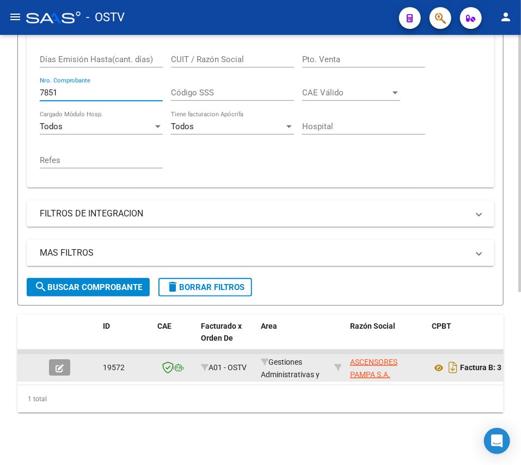
type input "7851"
click at [54, 359] on button "button" at bounding box center [59, 367] width 21 height 16
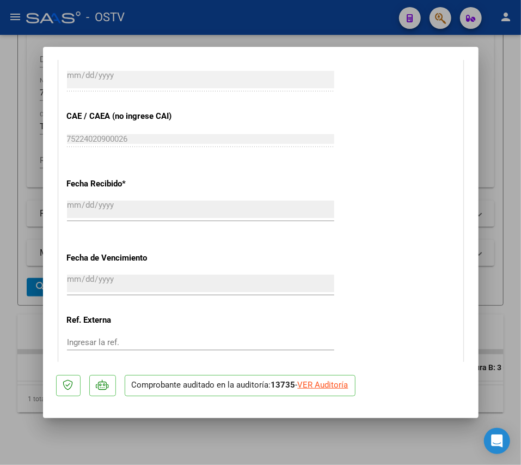
scroll to position [798, 0]
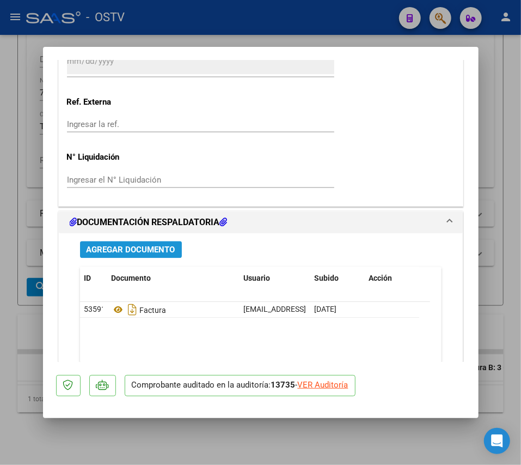
click at [171, 245] on span "Agregar Documento" at bounding box center [131, 250] width 89 height 10
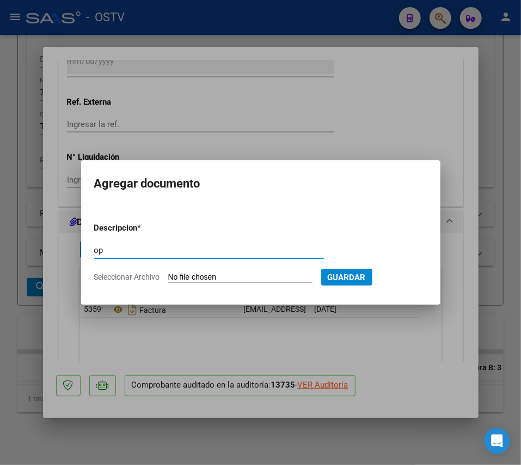
type input "op"
click at [209, 277] on input "Seleccionar Archivo" at bounding box center [240, 277] width 144 height 10
type input "C:\fakepath\OP 57031 Ascen Pampa.pdf"
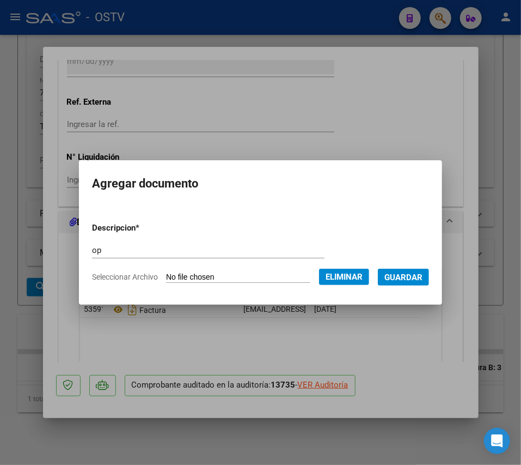
click at [414, 278] on span "Guardar" at bounding box center [403, 277] width 38 height 10
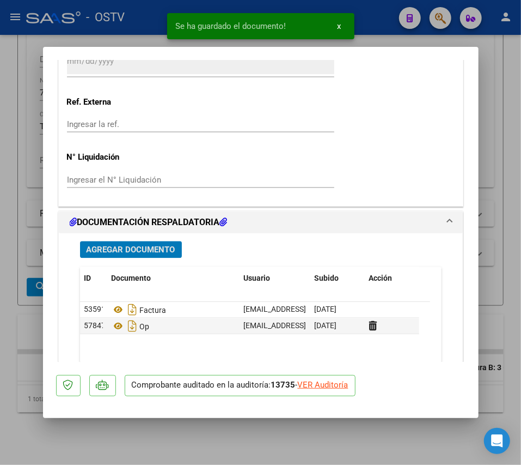
click at [142, 244] on button "Agregar Documento" at bounding box center [131, 249] width 102 height 17
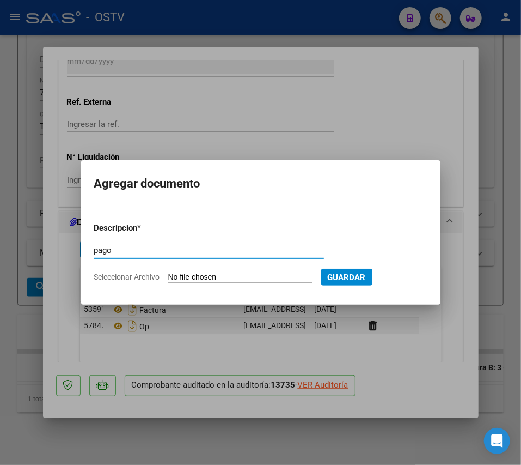
type input "pago"
click at [211, 273] on input "Seleccionar Archivo" at bounding box center [240, 277] width 144 height 10
type input "C:\fakepath\Pago OP 57031 Ascen Pampa.pdf"
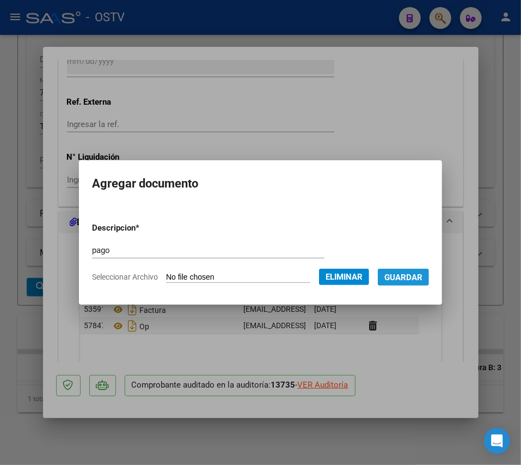
click at [418, 272] on span "Guardar" at bounding box center [403, 277] width 38 height 10
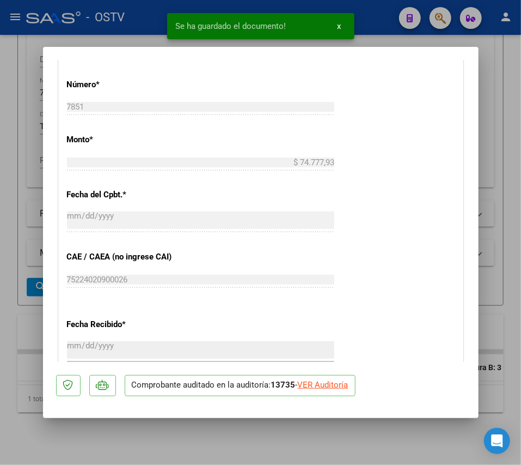
scroll to position [436, 0]
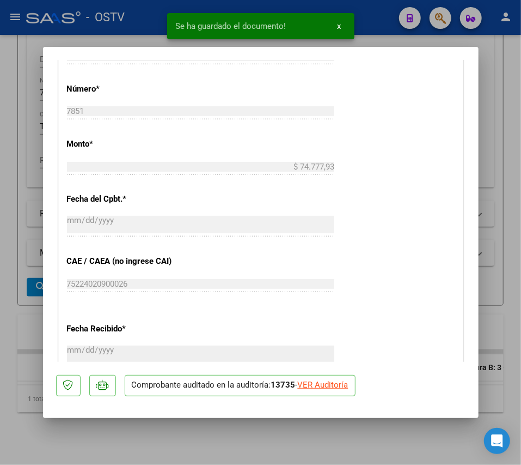
click at [20, 225] on div at bounding box center [260, 232] width 521 height 465
type input "$ 0,00"
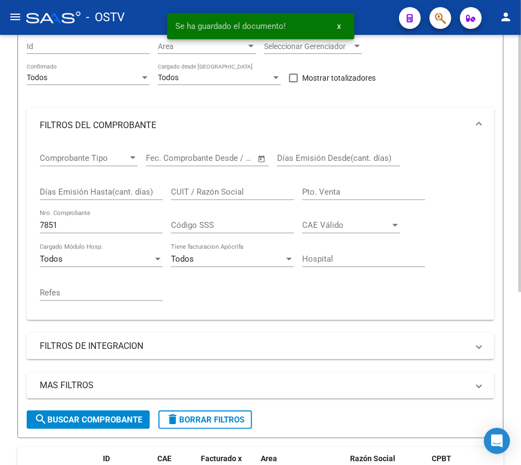
scroll to position [144, 0]
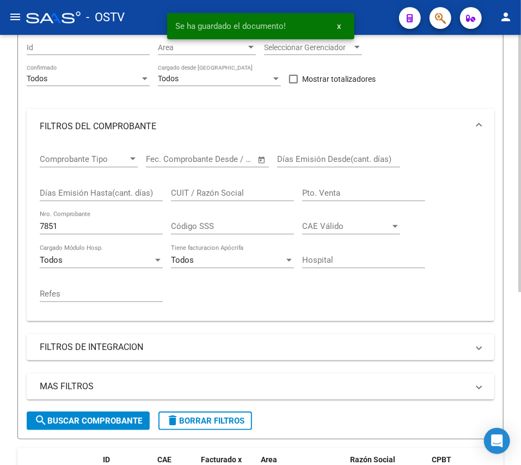
click at [83, 225] on input "7851" at bounding box center [101, 226] width 123 height 10
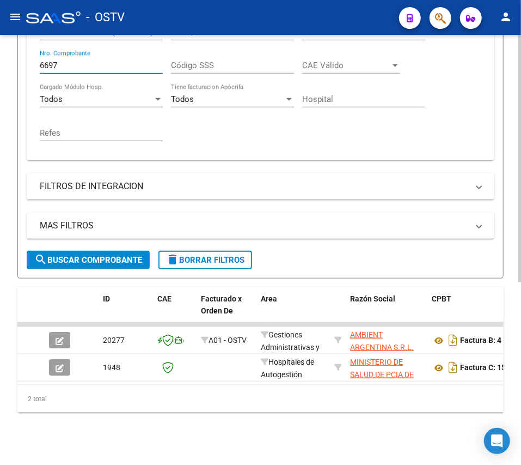
scroll to position [316, 0]
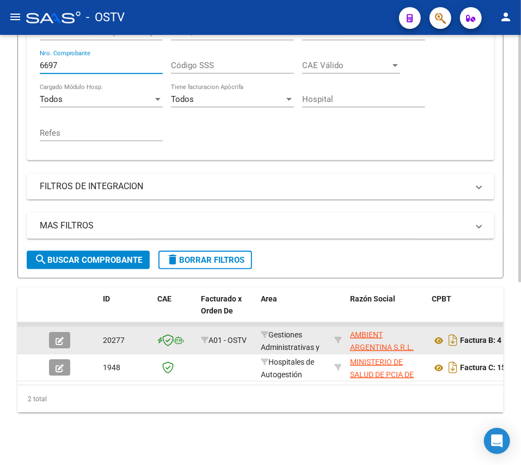
type input "6697"
click at [70, 332] on button "button" at bounding box center [59, 340] width 21 height 16
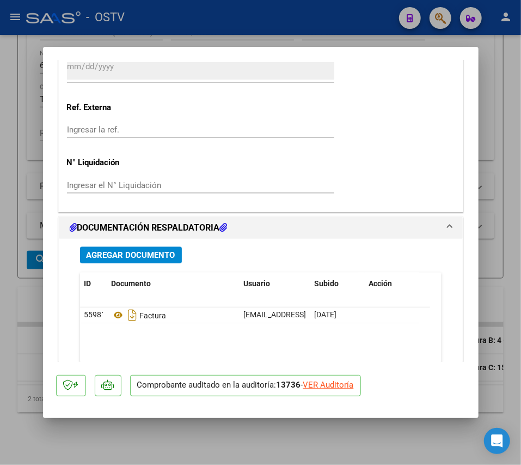
scroll to position [871, 0]
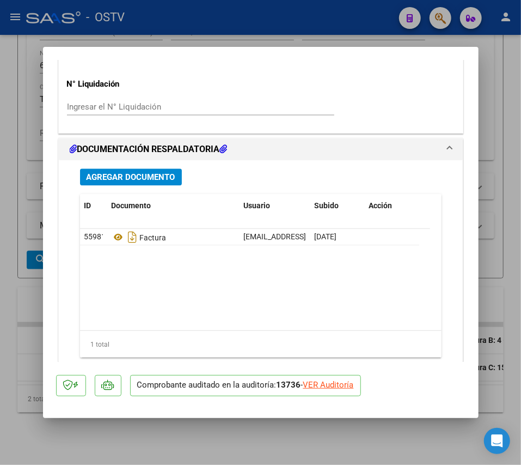
click at [154, 178] on span "Agregar Documento" at bounding box center [131, 177] width 89 height 10
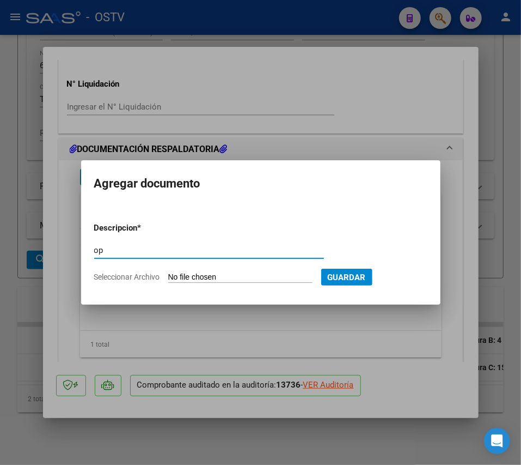
type input "op"
click at [190, 277] on input "Seleccionar Archivo" at bounding box center [240, 277] width 144 height 10
type input "C:\fakepath\OP 57032 Ambient Arg.pdf"
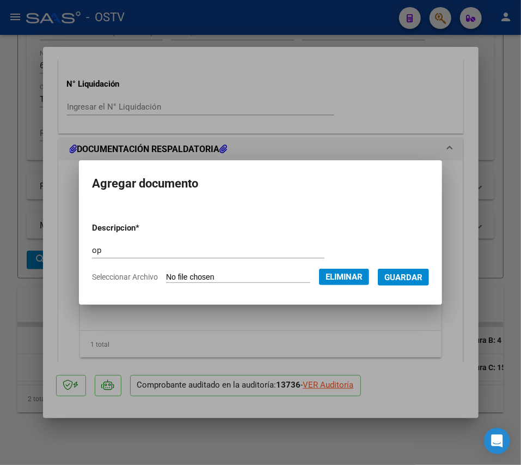
click at [423, 281] on span "Guardar" at bounding box center [403, 277] width 38 height 10
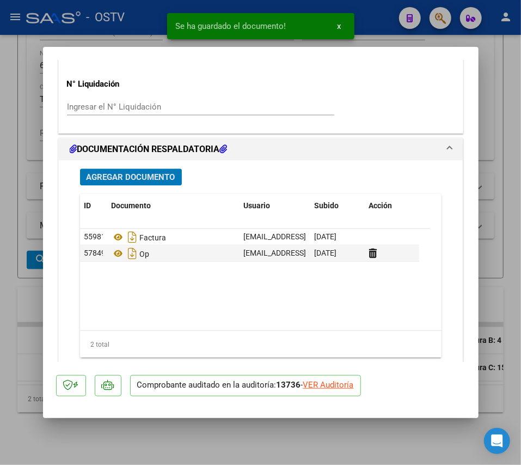
click at [116, 170] on button "Agregar Documento" at bounding box center [131, 176] width 102 height 17
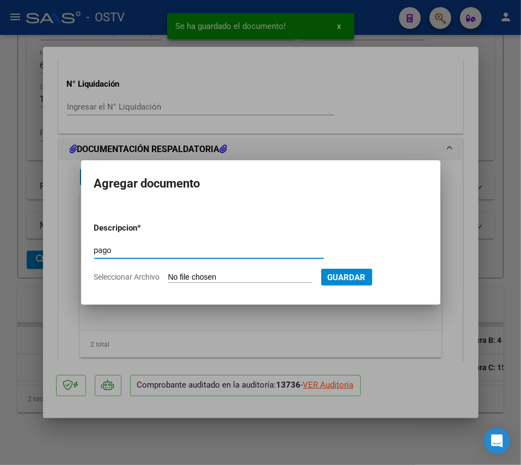
type input "pago"
click at [231, 277] on input "Seleccionar Archivo" at bounding box center [240, 277] width 144 height 10
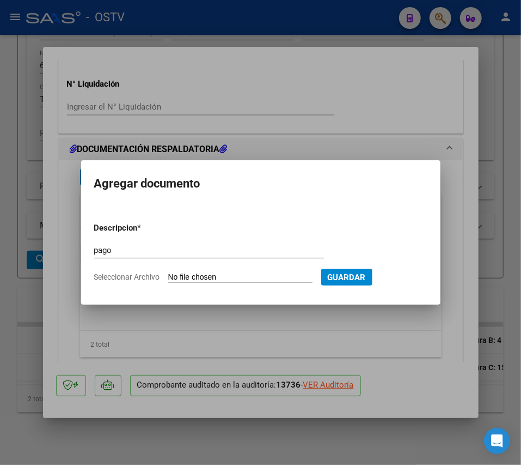
type input "C:\fakepath\Pago OP 57032 Ambient Arg.pdf"
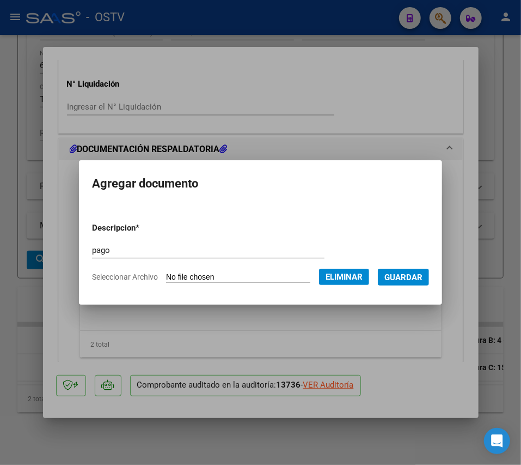
click at [406, 282] on span "Guardar" at bounding box center [403, 277] width 38 height 10
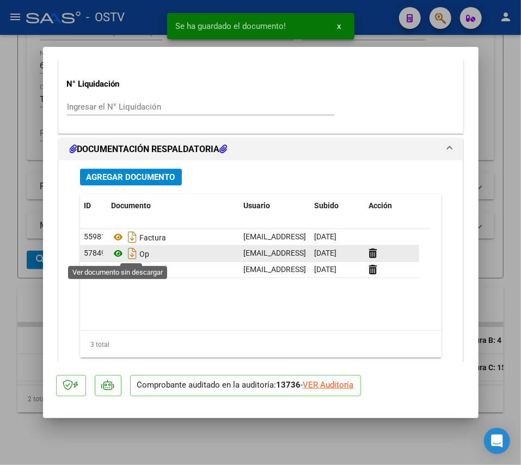
click at [120, 252] on icon at bounding box center [119, 253] width 14 height 13
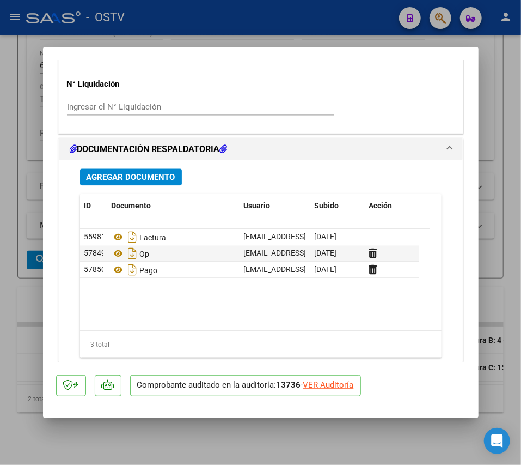
click at [239, 38] on div at bounding box center [260, 232] width 521 height 465
type input "$ 0,00"
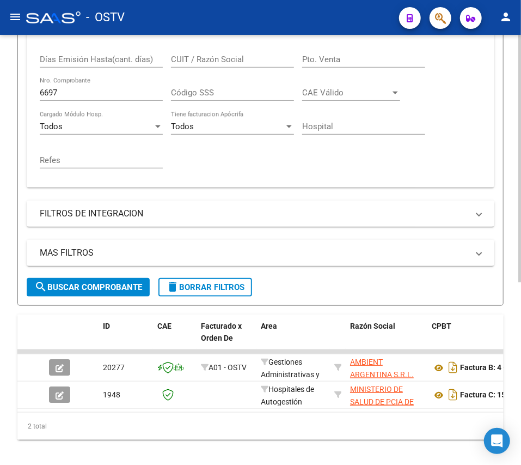
scroll to position [171, 0]
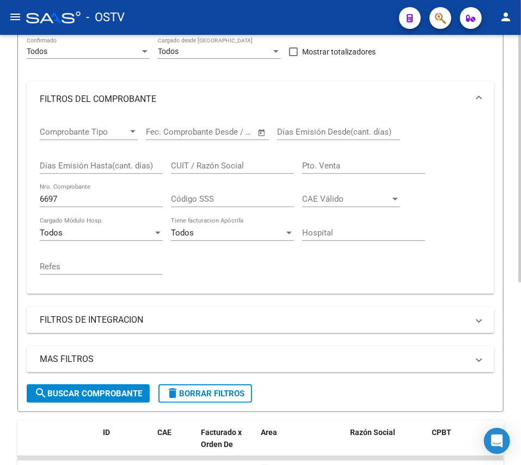
click at [110, 196] on input "6697" at bounding box center [101, 199] width 123 height 10
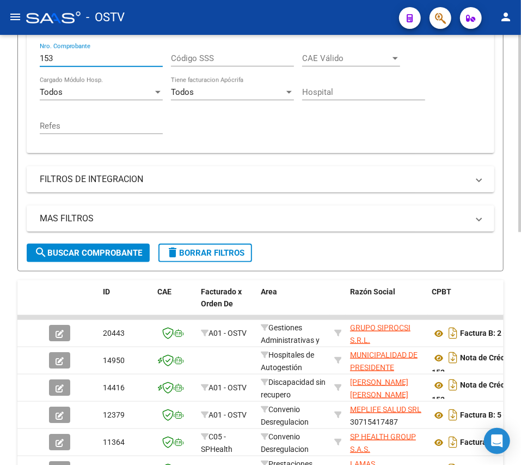
scroll to position [319, 0]
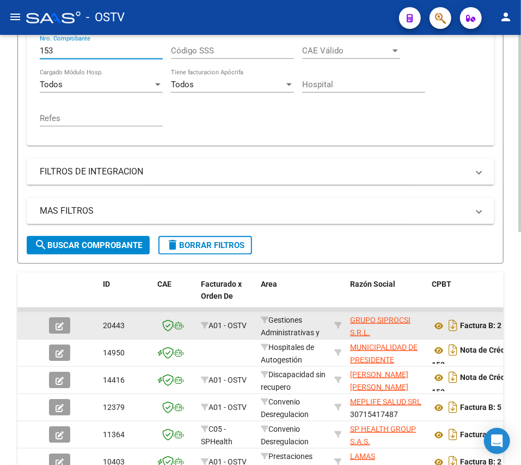
type input "153"
click at [60, 323] on icon "button" at bounding box center [60, 326] width 8 height 8
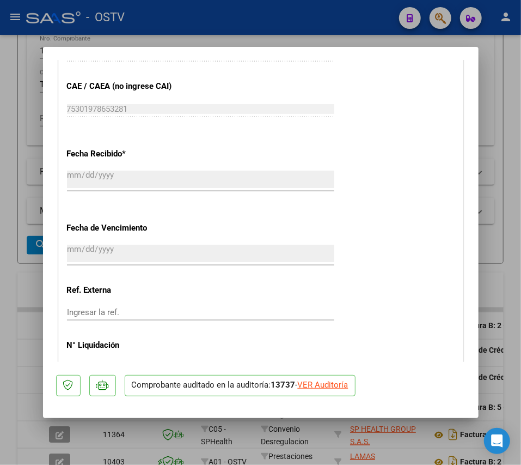
scroll to position [871, 0]
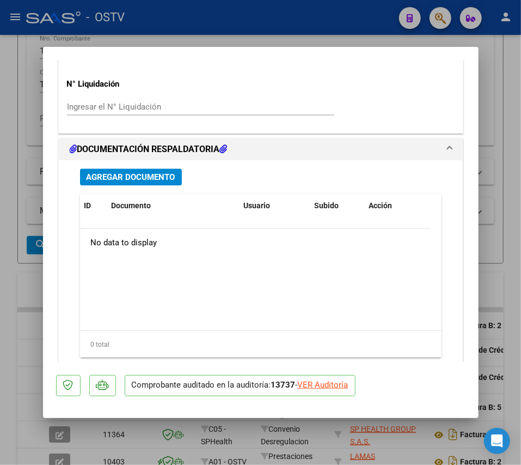
click at [168, 175] on span "Agregar Documento" at bounding box center [131, 177] width 89 height 10
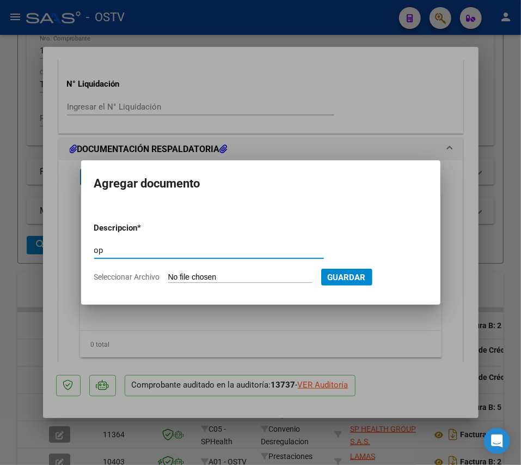
type input "op"
click at [216, 282] on input "Seleccionar Archivo" at bounding box center [240, 277] width 144 height 10
type input "C:\fakepath\OP 57033 Siprocsi.pdf"
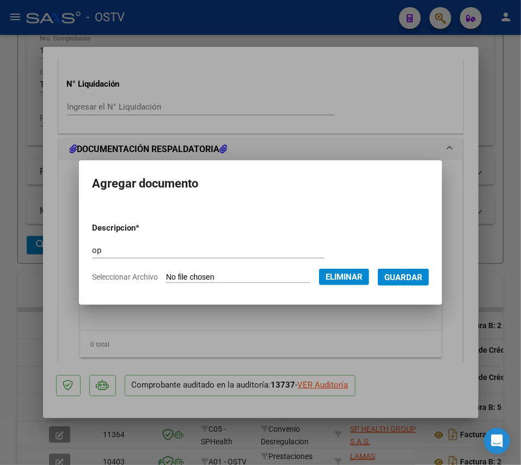
click at [423, 277] on span "Guardar" at bounding box center [403, 277] width 38 height 10
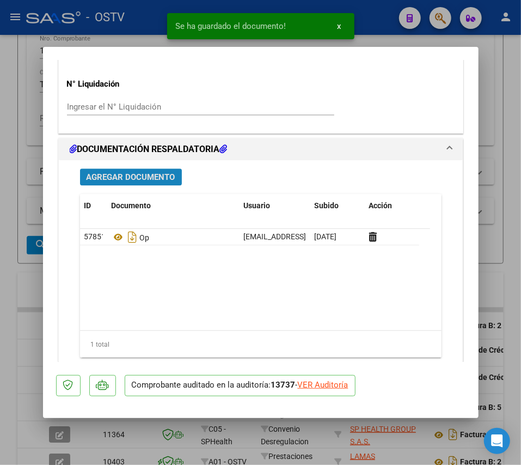
click at [148, 185] on button "Agregar Documento" at bounding box center [131, 176] width 102 height 17
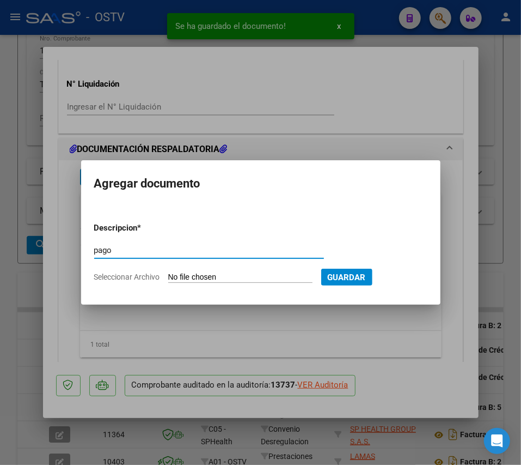
type input "pago"
click at [234, 280] on input "Seleccionar Archivo" at bounding box center [240, 277] width 144 height 10
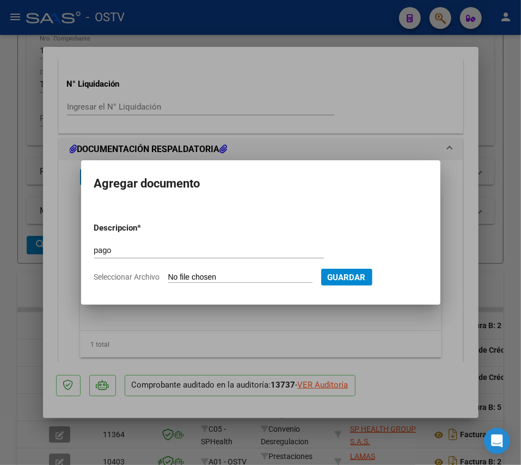
type input "C:\fakepath\Pago OP 57033 Siprocsi.pdf"
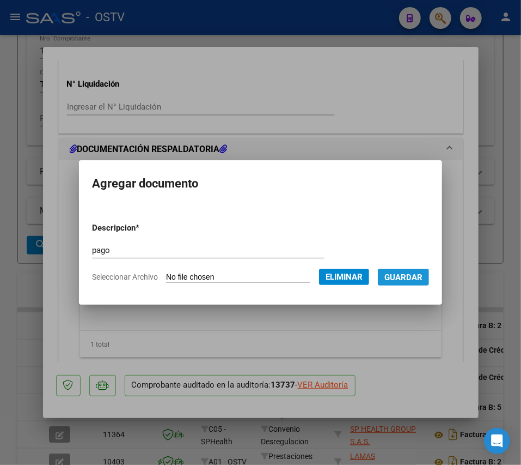
click at [417, 276] on span "Guardar" at bounding box center [403, 277] width 38 height 10
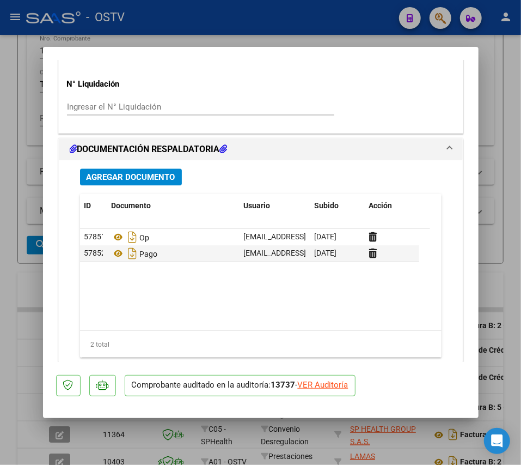
click at [13, 378] on div at bounding box center [260, 232] width 521 height 465
type input "$ 0,00"
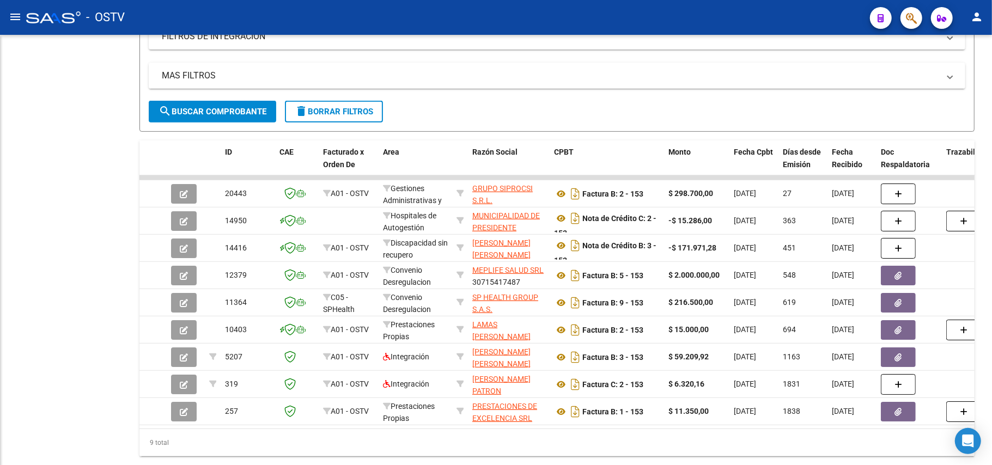
scroll to position [218, 0]
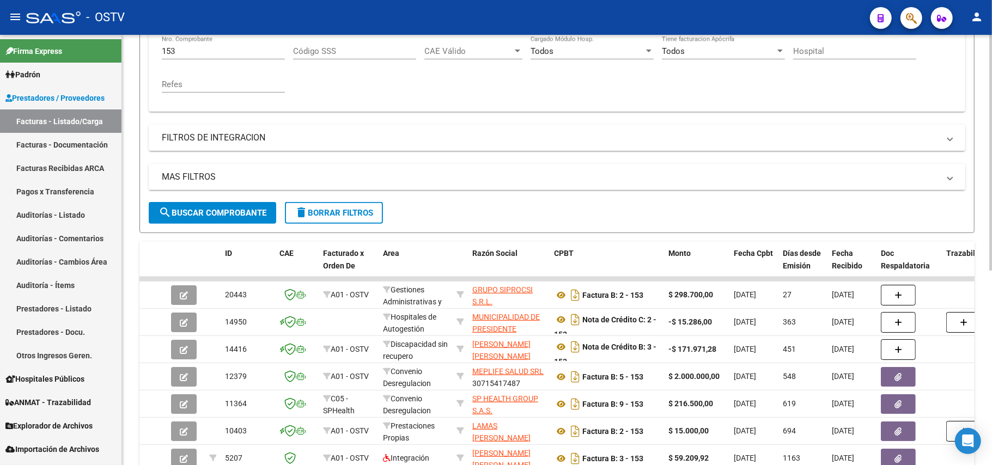
click at [253, 208] on span "search Buscar Comprobante" at bounding box center [212, 213] width 108 height 10
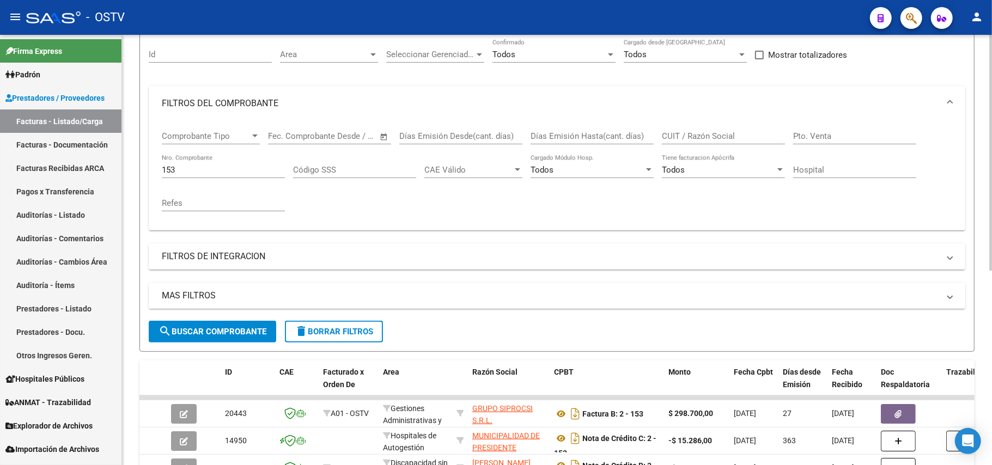
scroll to position [0, 0]
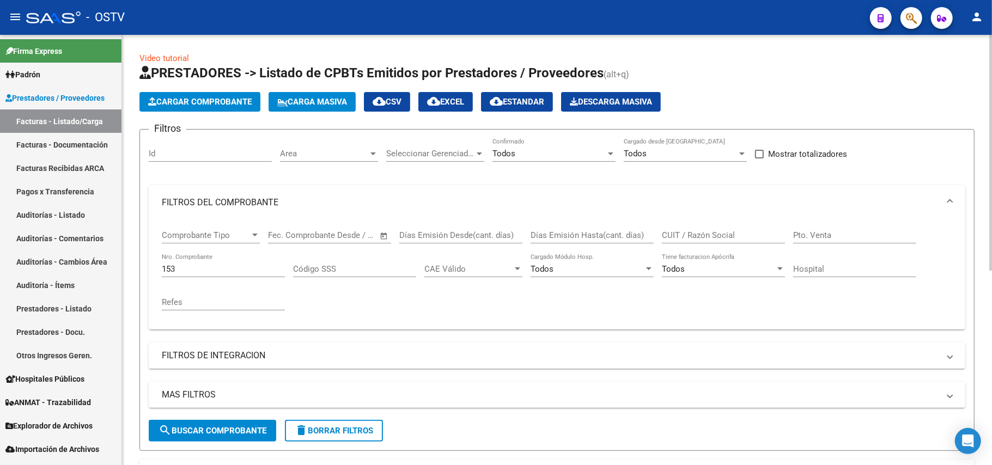
drag, startPoint x: 225, startPoint y: 264, endPoint x: 162, endPoint y: 276, distance: 64.8
click at [162, 276] on div "153 Nro. Comprobante" at bounding box center [223, 265] width 123 height 23
type input "1"
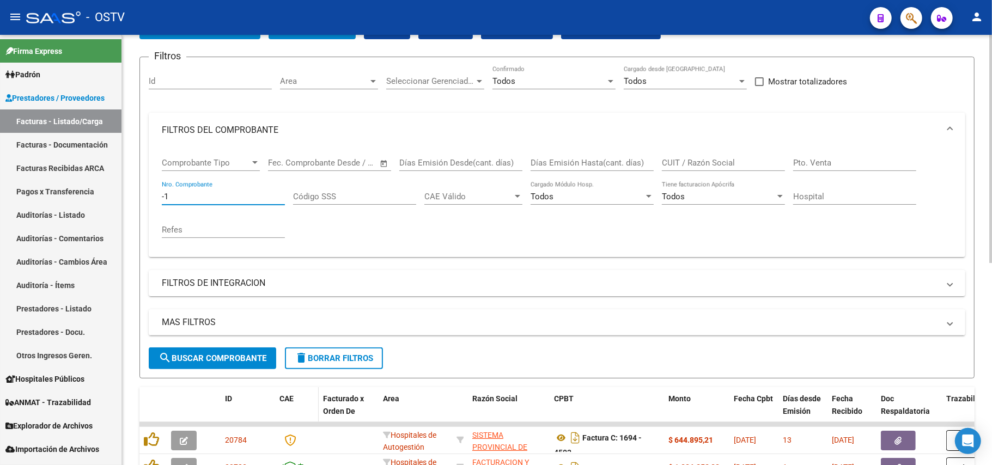
scroll to position [218, 0]
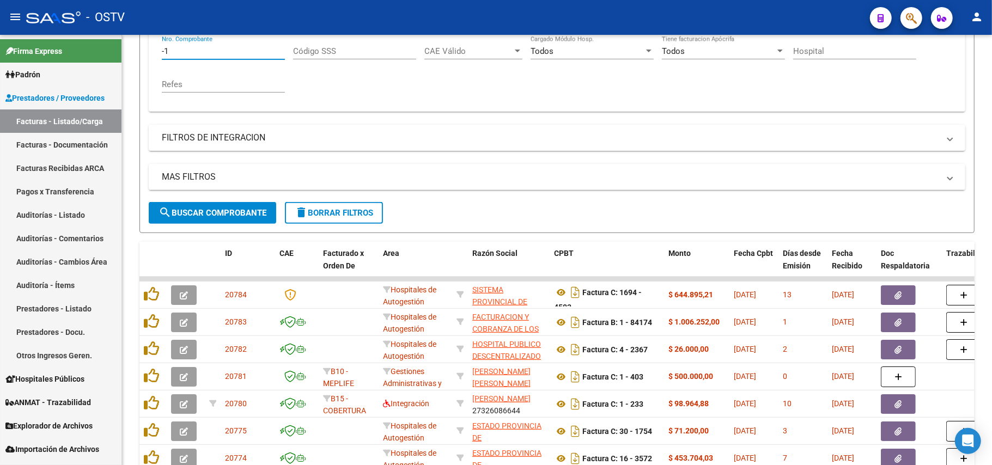
type input "-1"
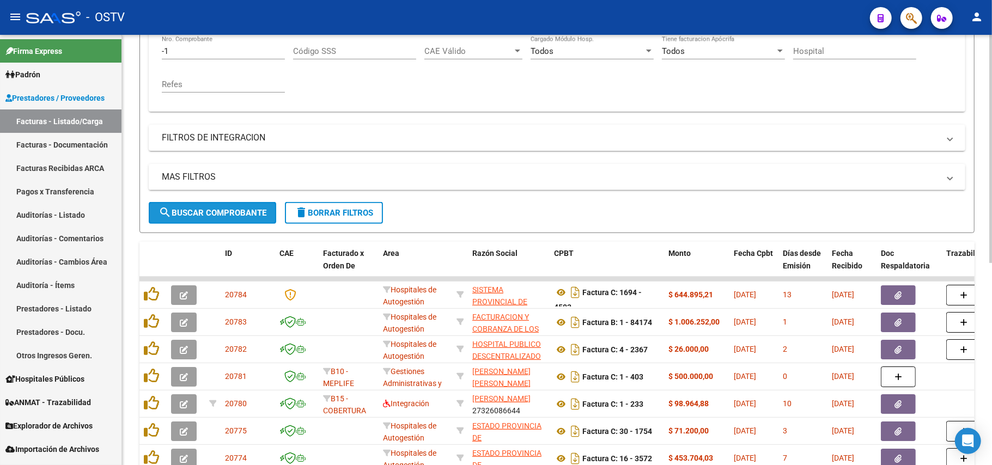
click at [237, 211] on span "search Buscar Comprobante" at bounding box center [212, 213] width 108 height 10
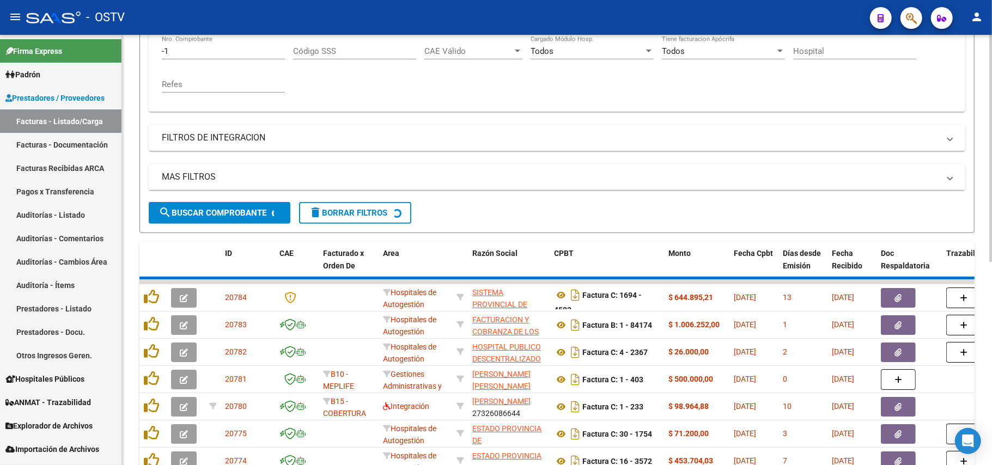
scroll to position [119, 0]
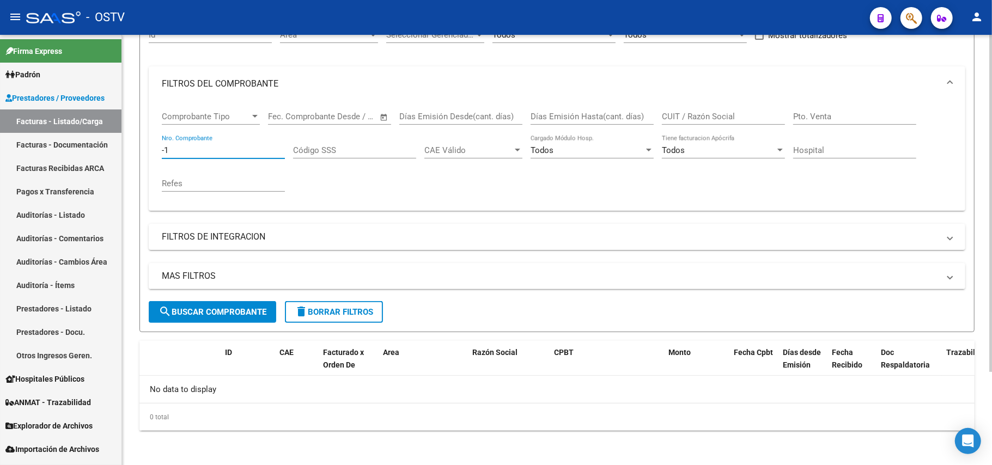
click at [263, 149] on input "-1" at bounding box center [223, 150] width 123 height 10
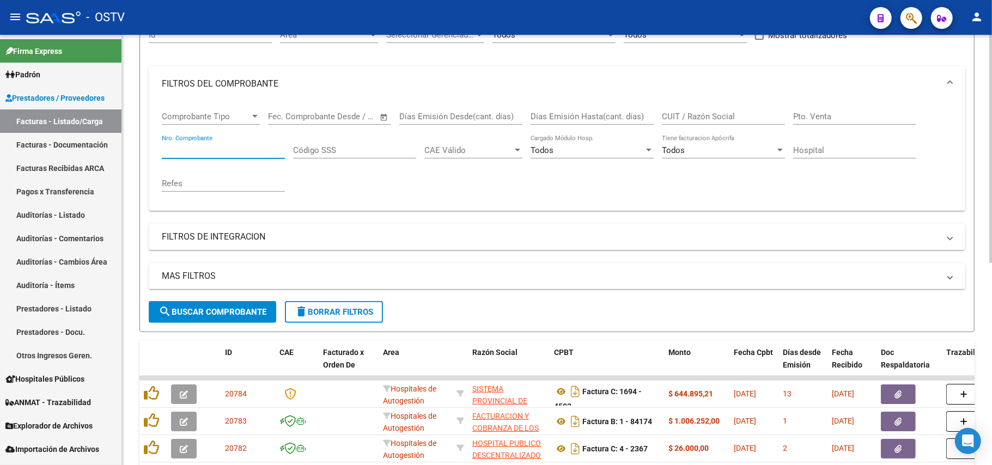
type input "-1"
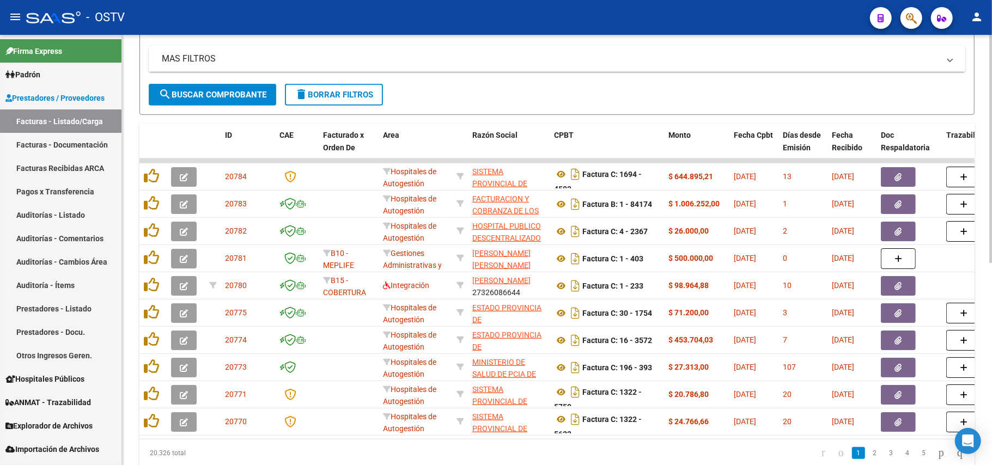
scroll to position [337, 0]
click at [239, 96] on span "search Buscar Comprobante" at bounding box center [212, 94] width 108 height 10
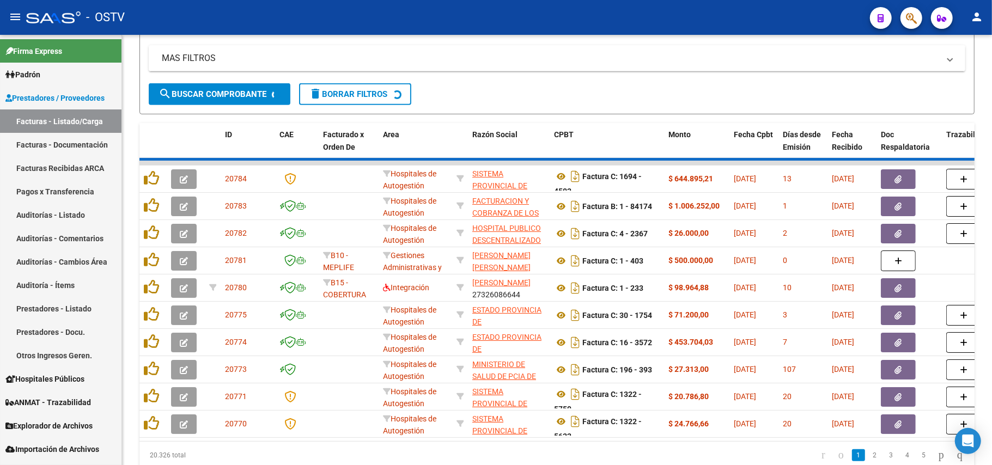
scroll to position [119, 0]
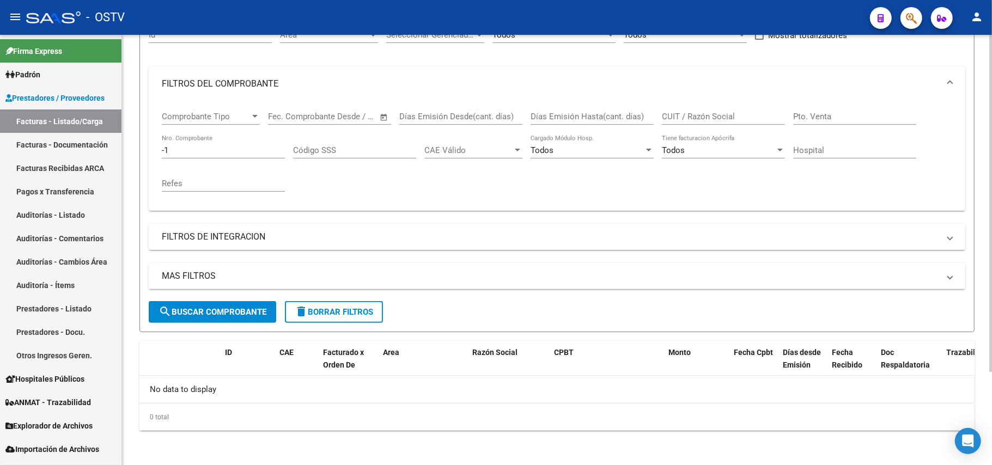
drag, startPoint x: 230, startPoint y: 142, endPoint x: 147, endPoint y: 138, distance: 82.9
click at [147, 138] on form "Filtros Id Area Area Seleccionar Gerenciador Seleccionar Gerenciador Todos Conf…" at bounding box center [556, 171] width 835 height 322
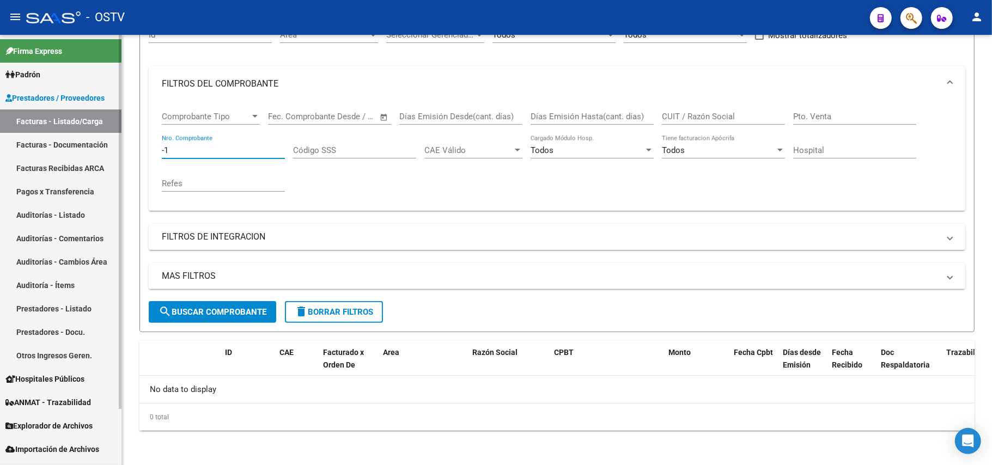
drag, startPoint x: 169, startPoint y: 147, endPoint x: 111, endPoint y: 134, distance: 59.2
click at [111, 134] on mat-sidenav-container "Firma Express Padrón Afiliados Empadronados Movimientos de Afiliados Padrón Ági…" at bounding box center [496, 250] width 992 height 430
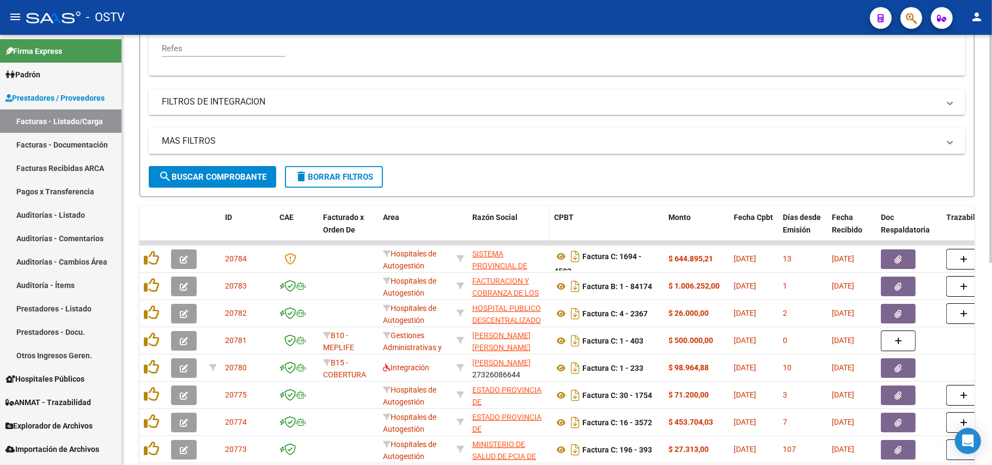
scroll to position [264, 0]
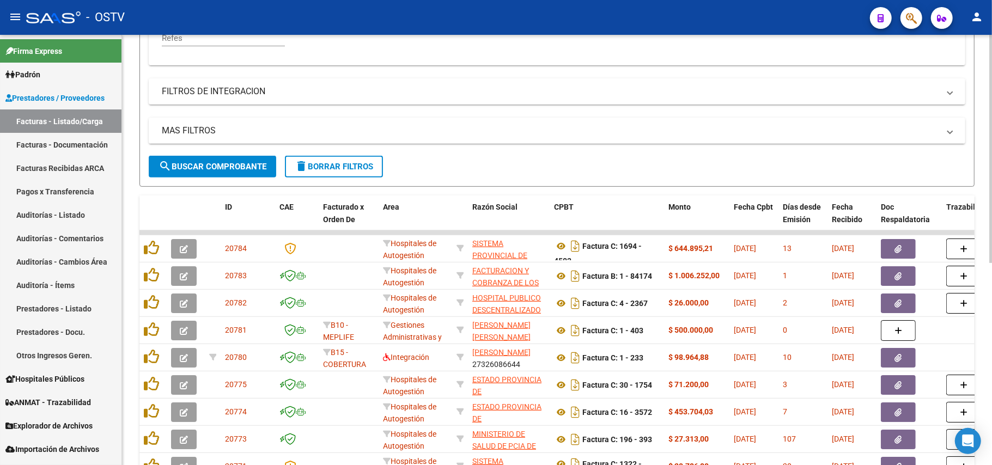
click at [251, 167] on span "search Buscar Comprobante" at bounding box center [212, 167] width 108 height 10
click at [36, 204] on link "Auditorías - Listado" at bounding box center [60, 214] width 121 height 23
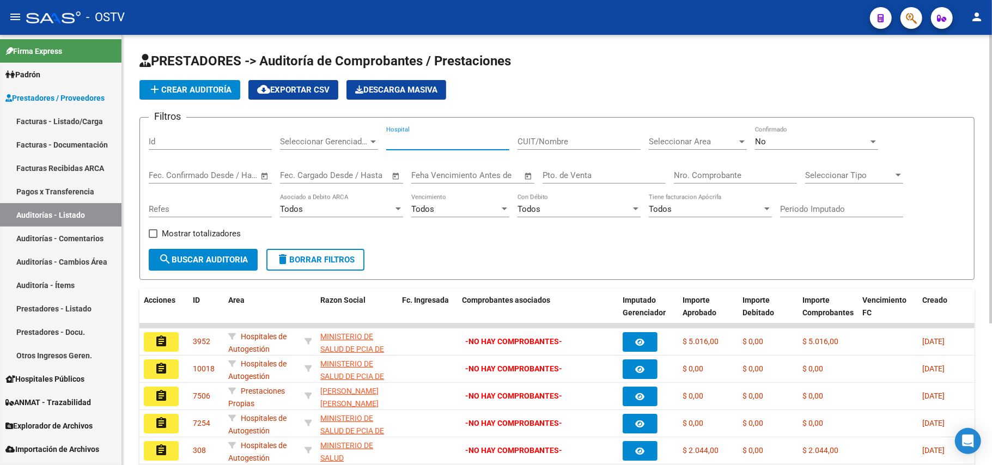
click at [451, 144] on input "Hospital" at bounding box center [447, 142] width 123 height 10
type input "MUNICIPALIDAD DE TIGRE"
click at [184, 264] on span "search Buscar Auditoria" at bounding box center [202, 260] width 89 height 10
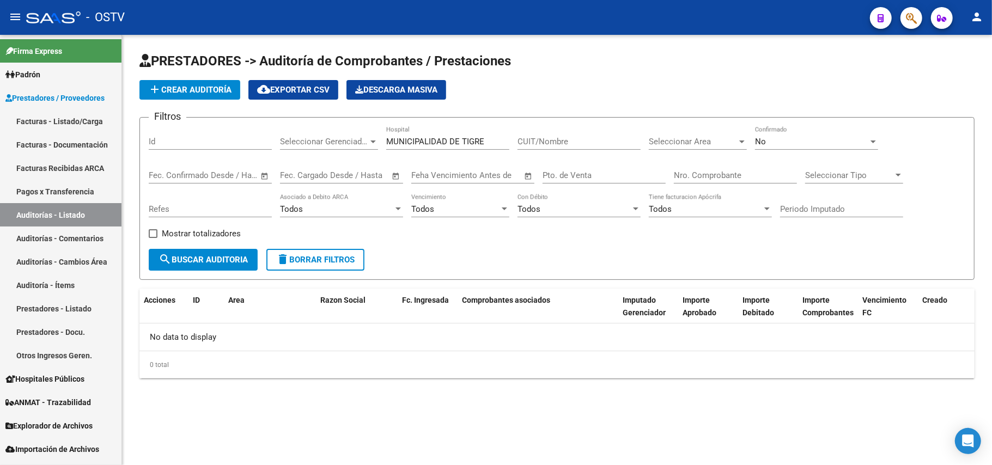
click at [445, 134] on div "MUNICIPALIDAD DE [GEOGRAPHIC_DATA]" at bounding box center [447, 137] width 123 height 23
drag, startPoint x: 491, startPoint y: 137, endPoint x: 262, endPoint y: 110, distance: 230.9
click at [257, 110] on app-list-header "PRESTADORES -> Auditoría de Comprobantes / Prestaciones add Crear Auditoría clo…" at bounding box center [556, 166] width 835 height 228
click at [805, 135] on div "No Confirmado" at bounding box center [816, 137] width 123 height 23
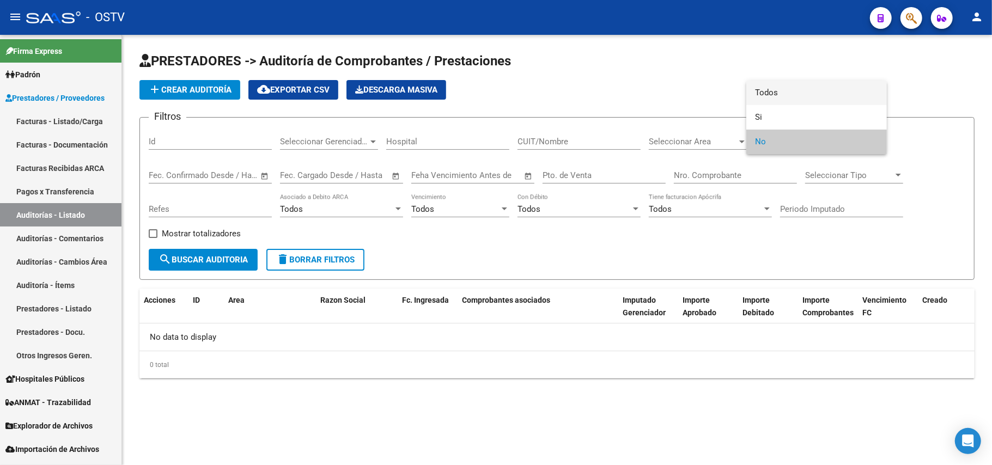
click at [805, 94] on span "Todos" at bounding box center [816, 93] width 123 height 25
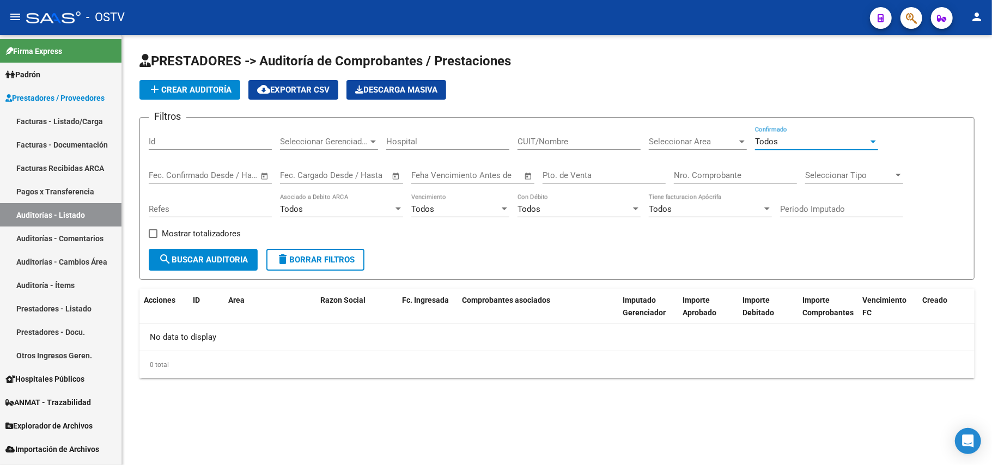
click at [586, 149] on div "CUIT/Nombre" at bounding box center [578, 137] width 123 height 23
paste input "30999284899"
type input "30999284899"
click at [185, 261] on span "search Buscar Auditoria" at bounding box center [202, 260] width 89 height 10
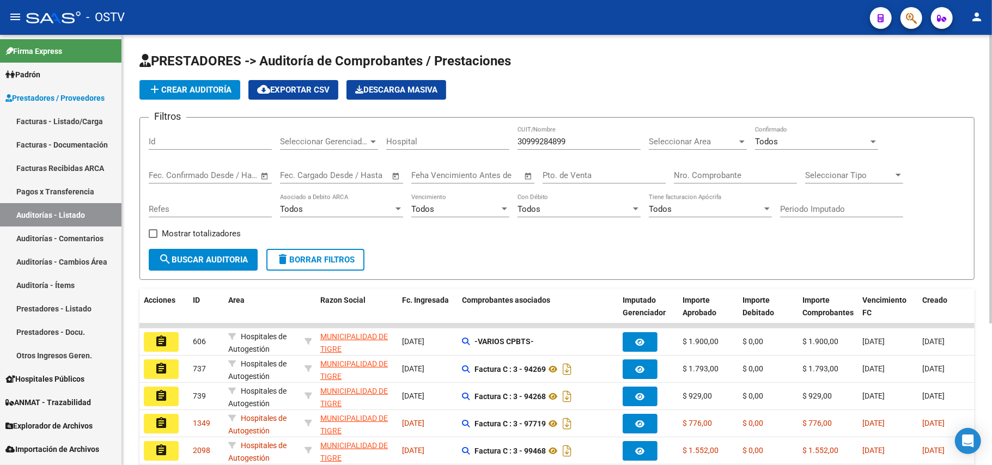
click at [353, 170] on div "Start date – End date Fec. Cargado Desde / Hasta" at bounding box center [335, 171] width 110 height 23
click at [393, 173] on span "Open calendar" at bounding box center [396, 176] width 26 height 26
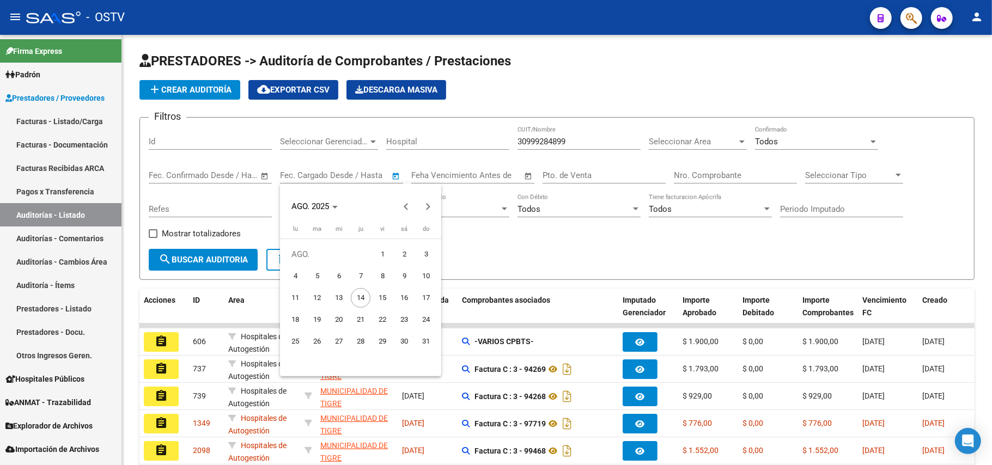
click at [232, 174] on div at bounding box center [496, 232] width 992 height 465
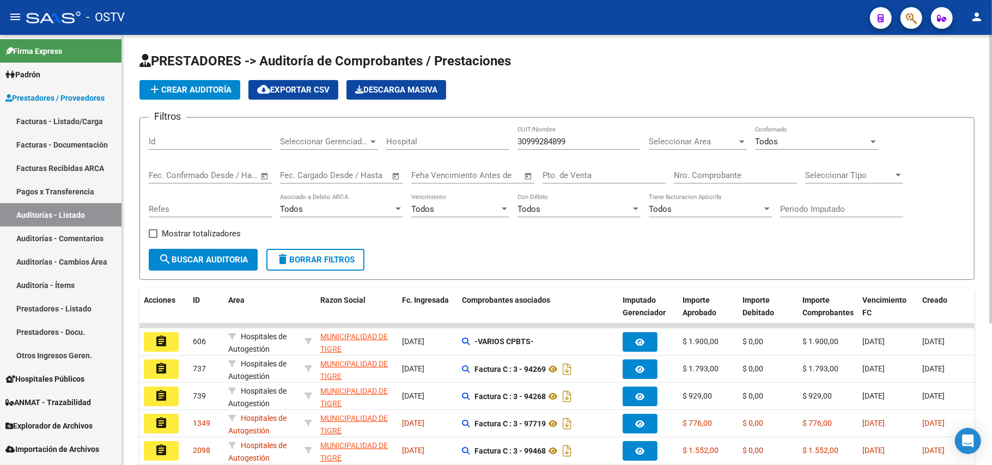
click at [266, 177] on span "Open calendar" at bounding box center [265, 176] width 26 height 26
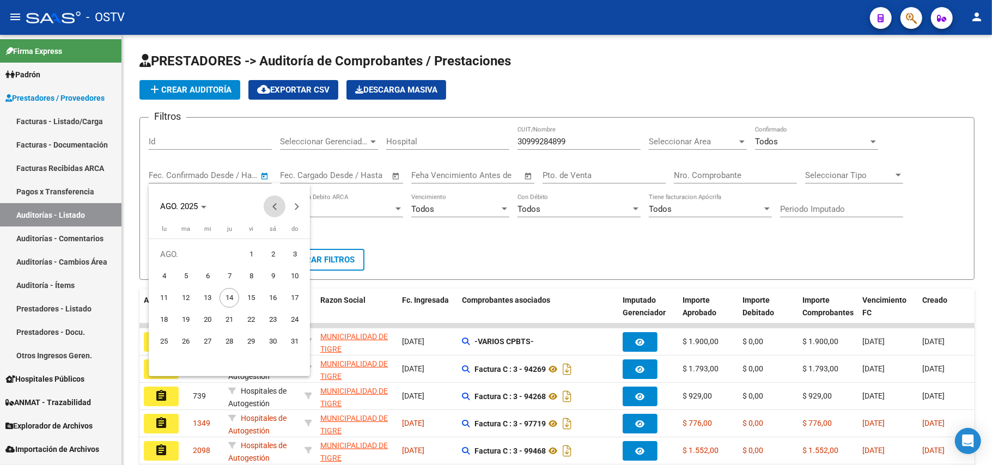
click at [280, 205] on span "Previous month" at bounding box center [275, 207] width 22 height 22
click at [301, 206] on span "Next month" at bounding box center [296, 207] width 22 height 22
click at [238, 367] on span "31" at bounding box center [229, 363] width 20 height 20
type input "[DATE]"
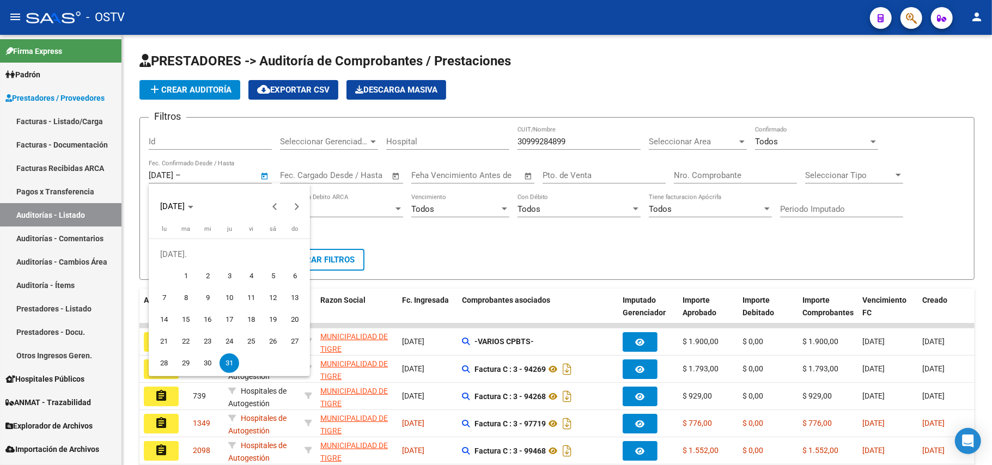
click at [258, 172] on div at bounding box center [496, 232] width 992 height 465
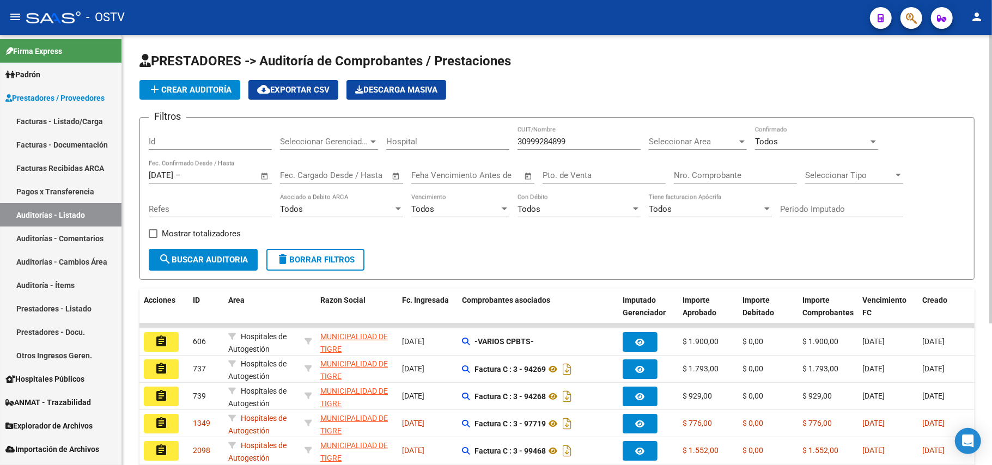
click at [261, 173] on span "Open calendar" at bounding box center [265, 176] width 26 height 26
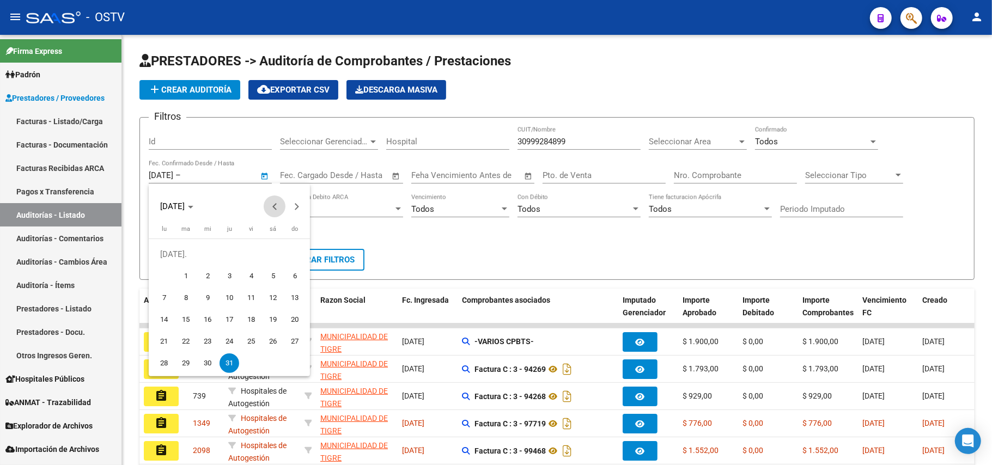
click at [273, 202] on span "Previous month" at bounding box center [275, 207] width 22 height 22
click at [303, 205] on span "Next month" at bounding box center [296, 207] width 22 height 22
click at [234, 362] on span "31" at bounding box center [229, 363] width 20 height 20
type input "[DATE]"
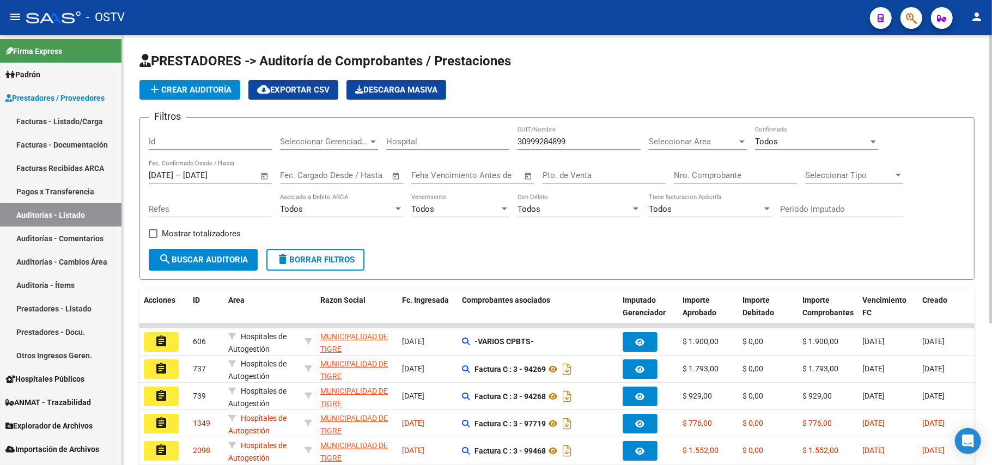
click at [260, 175] on span "Open calendar" at bounding box center [265, 176] width 26 height 26
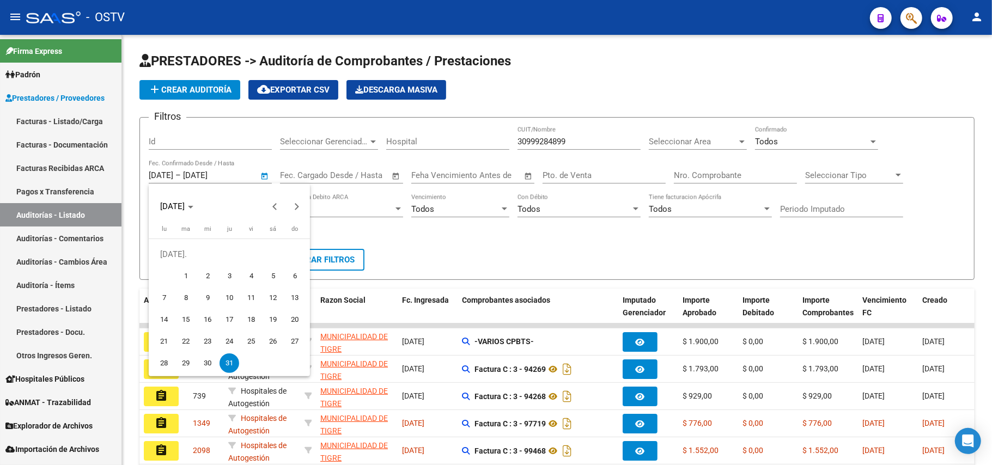
click at [184, 277] on span "1" at bounding box center [186, 276] width 20 height 20
type input "[DATE]"
click at [319, 173] on div at bounding box center [496, 232] width 992 height 465
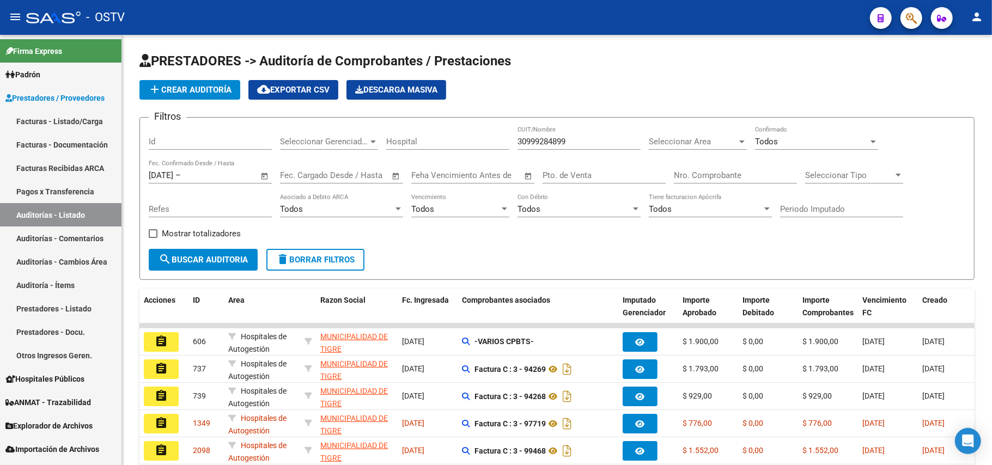
click at [319, 173] on span "–" at bounding box center [320, 175] width 5 height 10
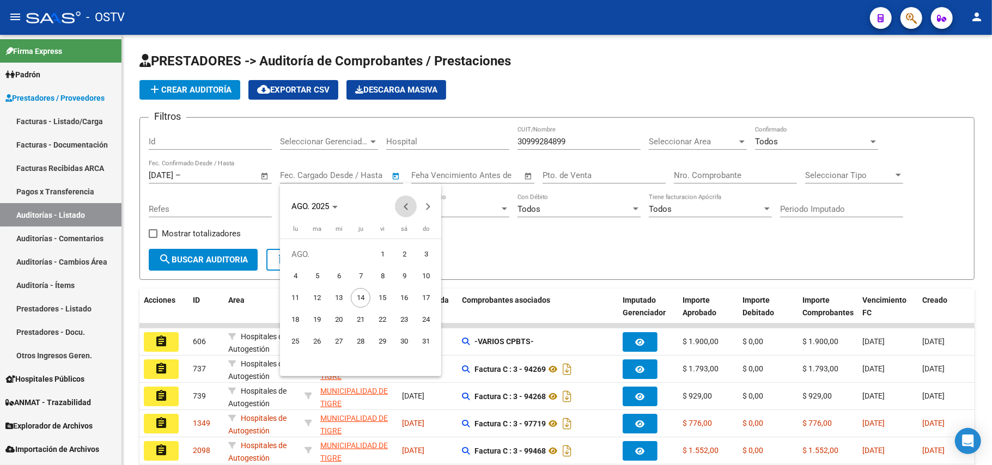
click at [404, 205] on button "Previous month" at bounding box center [406, 207] width 22 height 22
click at [369, 353] on button "31" at bounding box center [361, 363] width 22 height 22
type input "[DATE]"
click at [554, 251] on div at bounding box center [496, 232] width 992 height 465
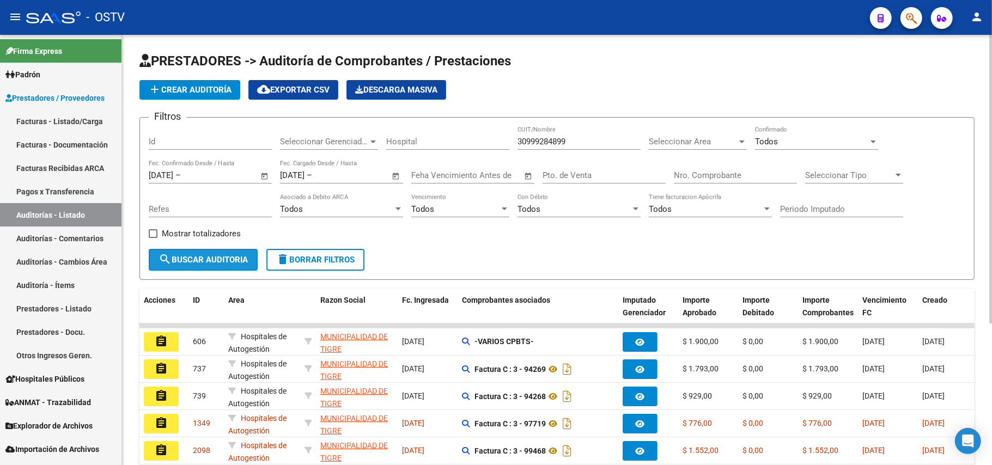
click at [201, 260] on span "search Buscar Auditoria" at bounding box center [202, 260] width 89 height 10
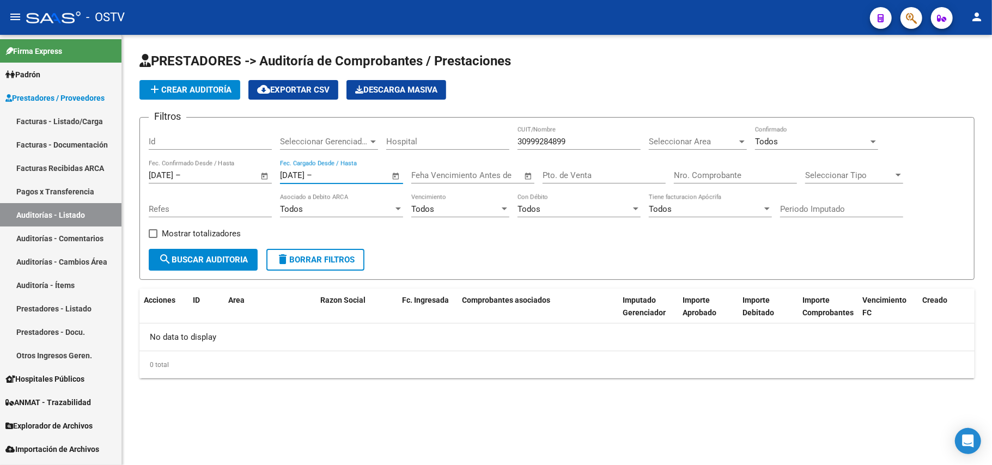
click at [335, 172] on input "text" at bounding box center [340, 175] width 53 height 10
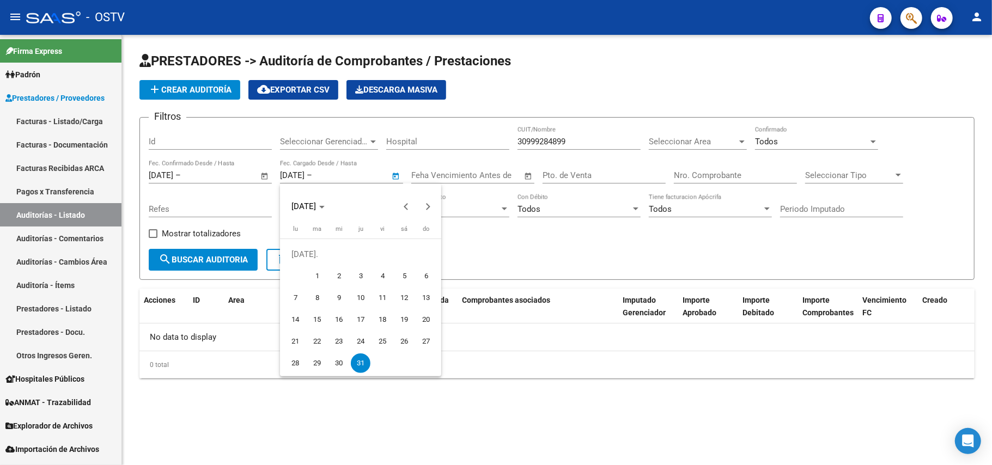
click at [544, 249] on div at bounding box center [496, 232] width 992 height 465
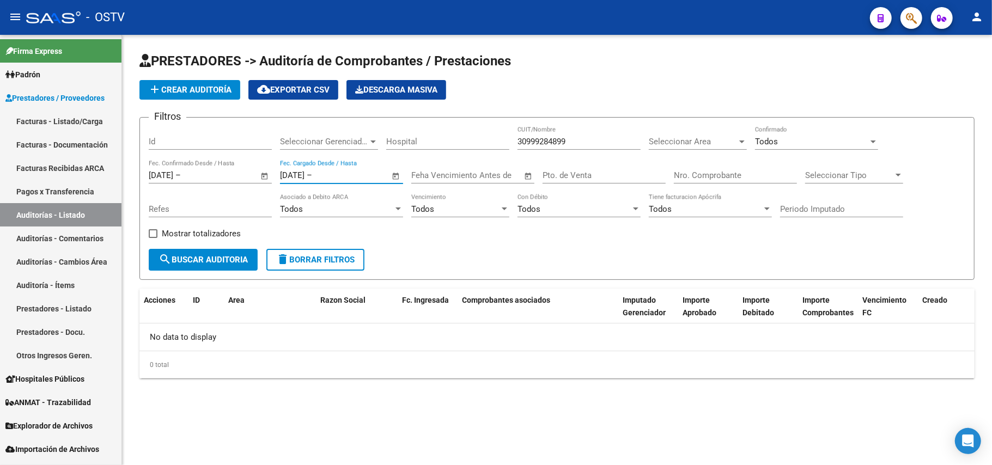
click at [332, 178] on input "text" at bounding box center [340, 175] width 53 height 10
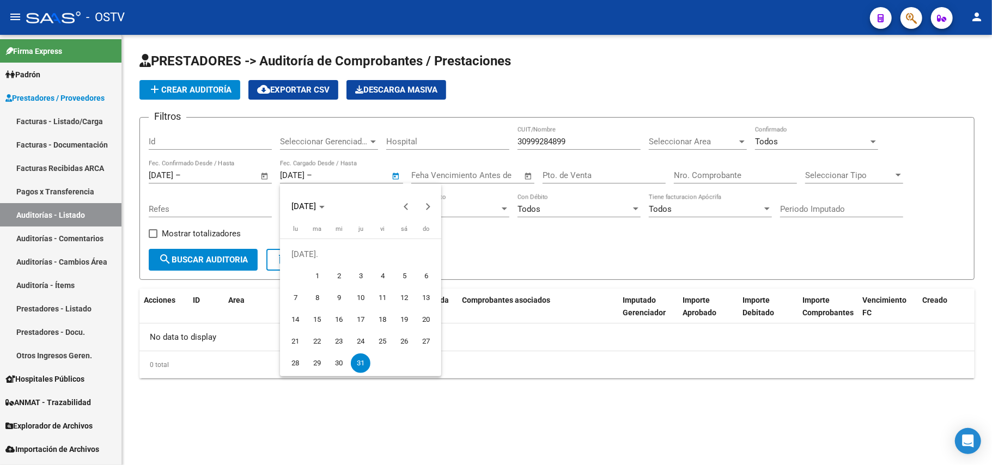
click at [325, 181] on div at bounding box center [496, 232] width 992 height 465
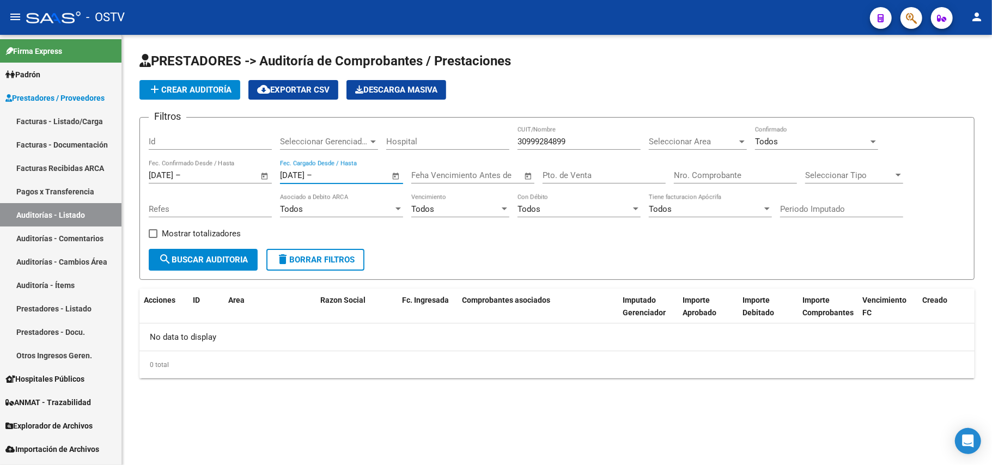
click at [304, 170] on input "[DATE]" at bounding box center [292, 175] width 25 height 10
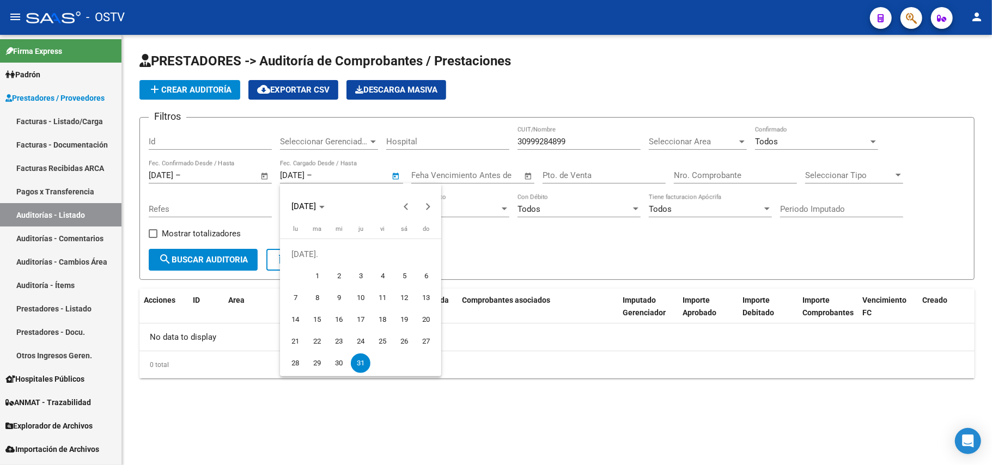
click at [313, 175] on div at bounding box center [496, 232] width 992 height 465
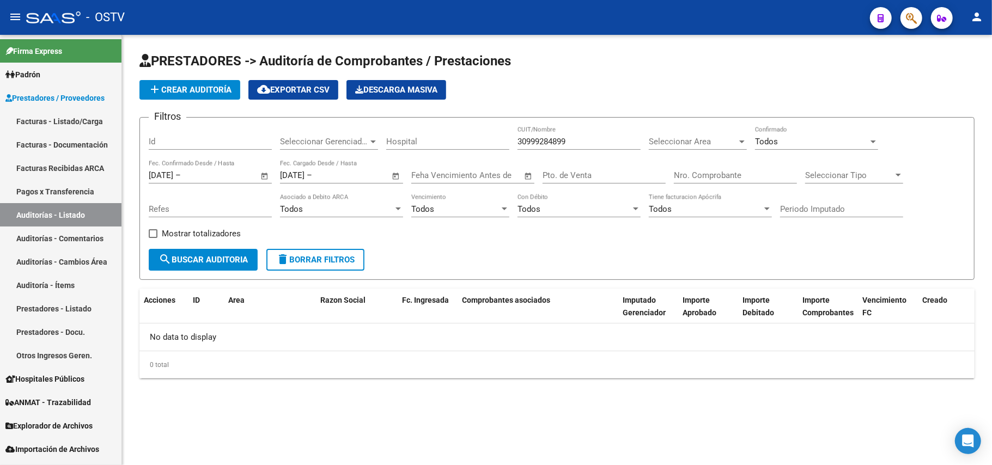
click at [395, 175] on span "Open calendar" at bounding box center [396, 176] width 26 height 26
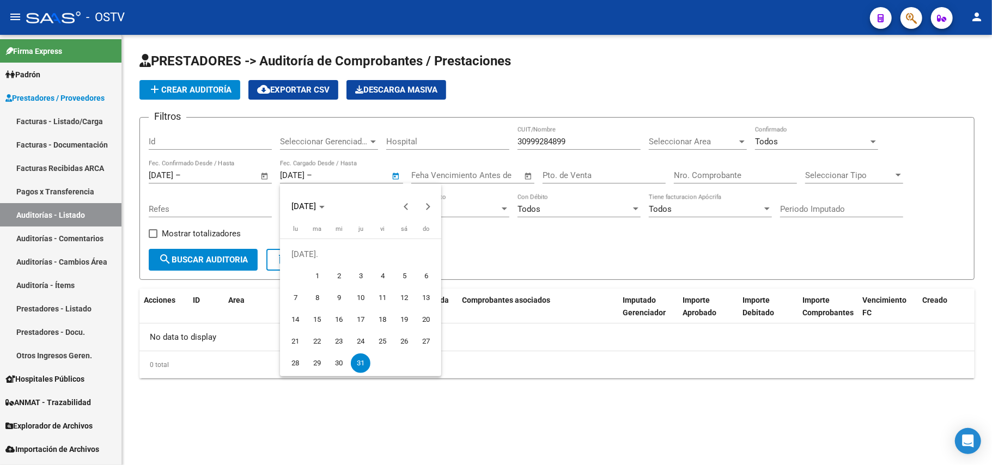
click at [393, 297] on button "12" at bounding box center [404, 298] width 22 height 22
type input "[DATE]"
click at [394, 299] on span "12" at bounding box center [404, 298] width 20 height 20
type input "[DATE]"
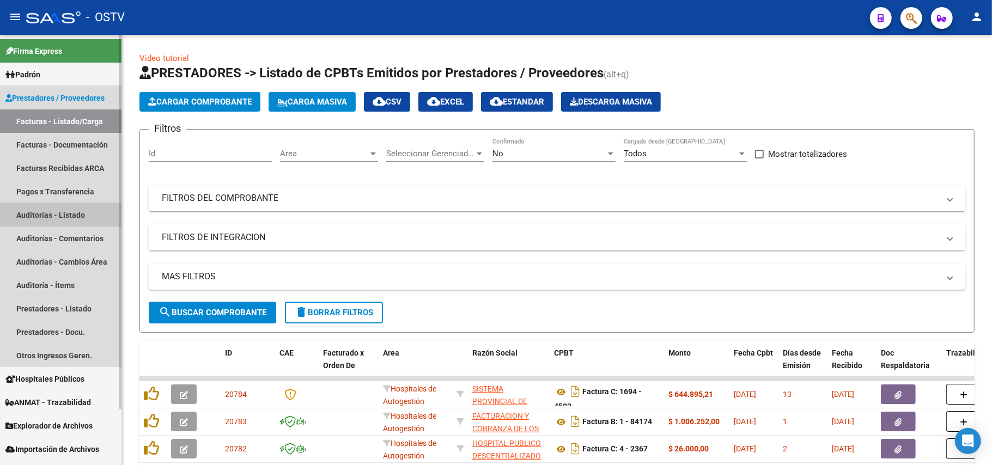
click at [70, 208] on link "Auditorías - Listado" at bounding box center [60, 214] width 121 height 23
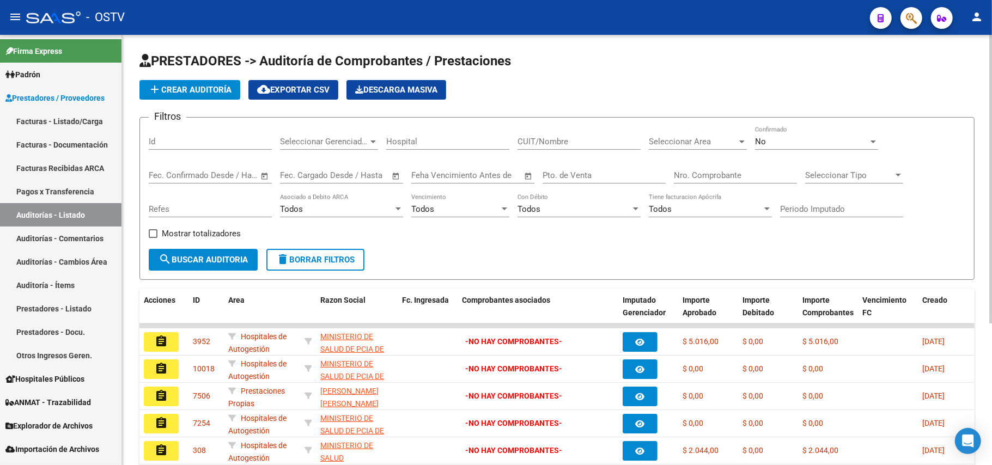
click at [780, 138] on div "No" at bounding box center [811, 142] width 113 height 10
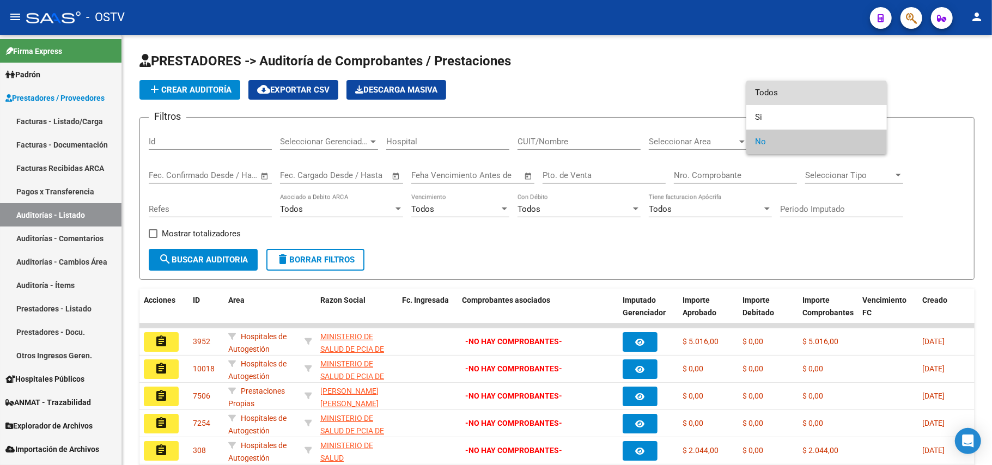
click at [789, 99] on span "Todos" at bounding box center [816, 93] width 123 height 25
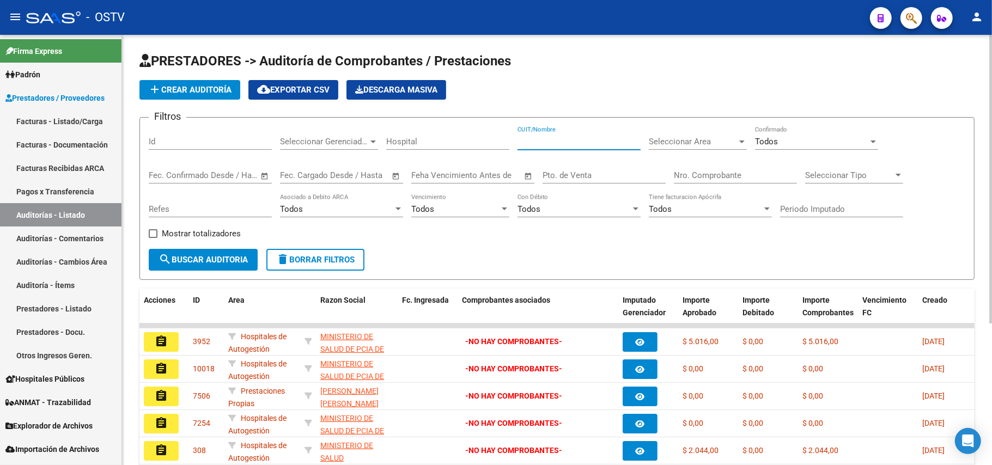
paste input "30999284899"
type input "30999284899"
click at [557, 223] on div "Todos Con Débito" at bounding box center [578, 211] width 123 height 34
click at [216, 258] on span "search Buscar Auditoria" at bounding box center [202, 260] width 89 height 10
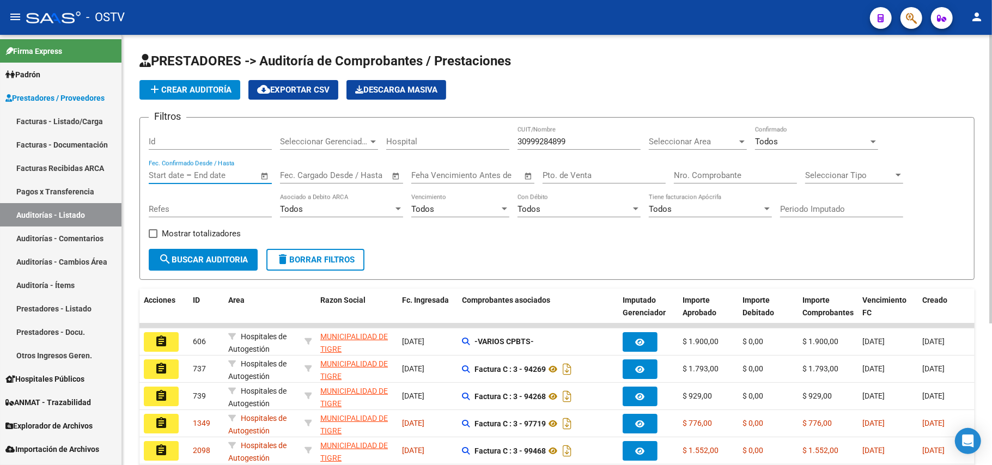
click at [240, 173] on input "text" at bounding box center [220, 175] width 53 height 10
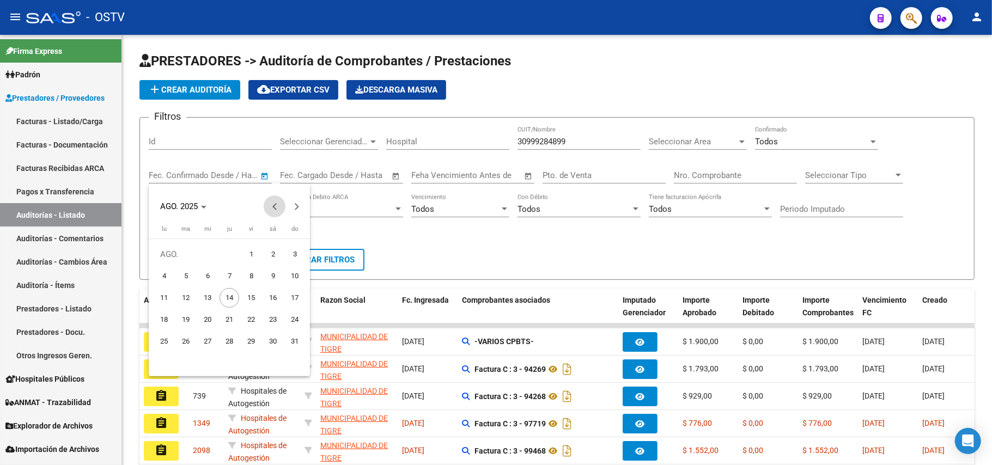
click at [277, 211] on span "Previous month" at bounding box center [275, 207] width 22 height 22
click at [297, 207] on button "Next month" at bounding box center [296, 207] width 22 height 22
click at [268, 206] on span "Previous month" at bounding box center [275, 207] width 22 height 22
click at [295, 212] on span "Next month" at bounding box center [296, 207] width 22 height 22
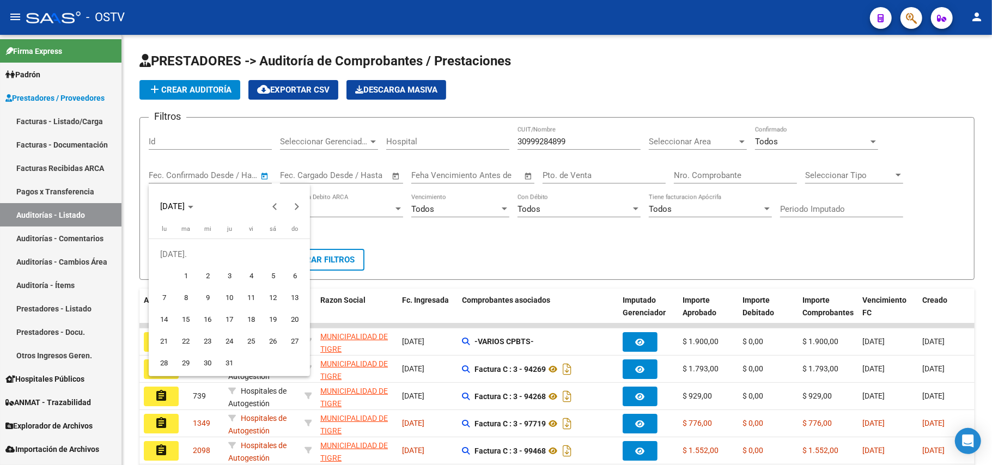
click at [187, 273] on span "1" at bounding box center [186, 276] width 20 height 20
type input "[DATE]"
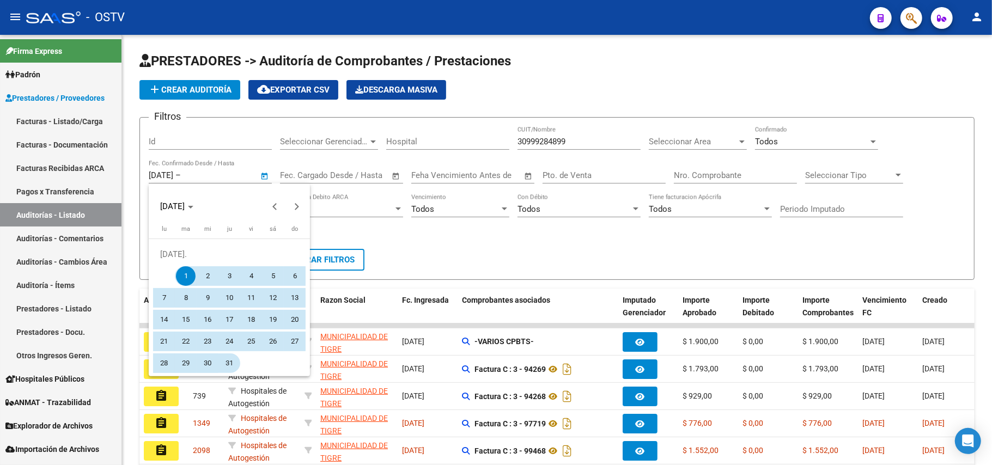
click at [231, 362] on span "31" at bounding box center [229, 363] width 20 height 20
type input "[DATE]"
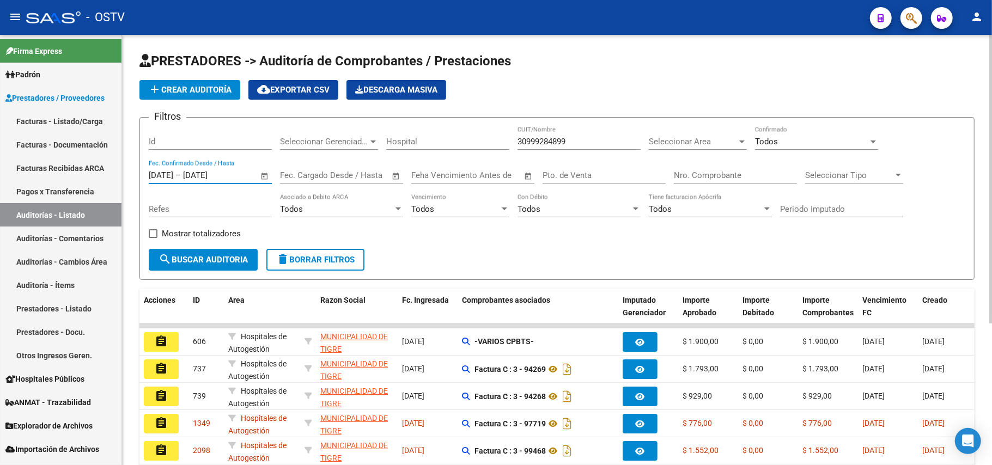
click at [231, 263] on span "search Buscar Auditoria" at bounding box center [202, 260] width 89 height 10
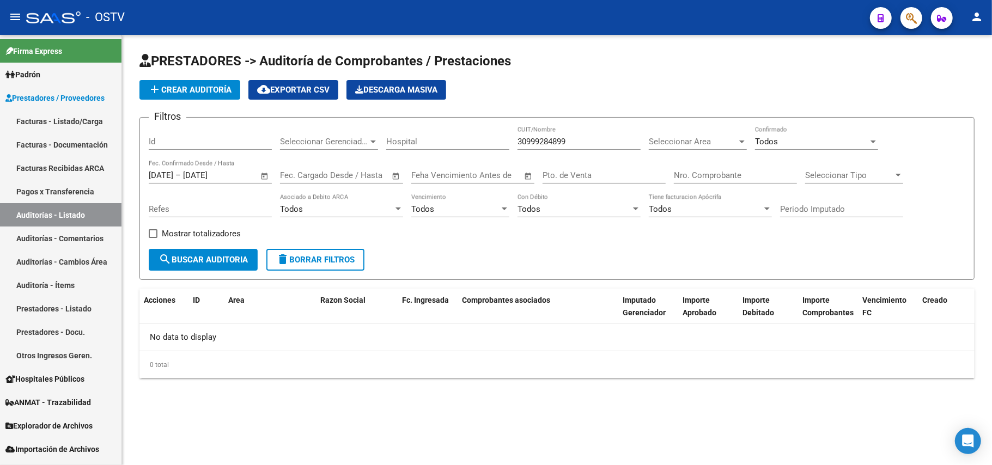
click at [416, 233] on div "Filtros Id Seleccionar Gerenciador Seleccionar Gerenciador Hospital 30999284899…" at bounding box center [557, 187] width 816 height 123
click at [219, 259] on span "search Buscar Auditoria" at bounding box center [202, 260] width 89 height 10
click at [724, 136] on div "Seleccionar Area Seleccionar Area" at bounding box center [698, 137] width 98 height 23
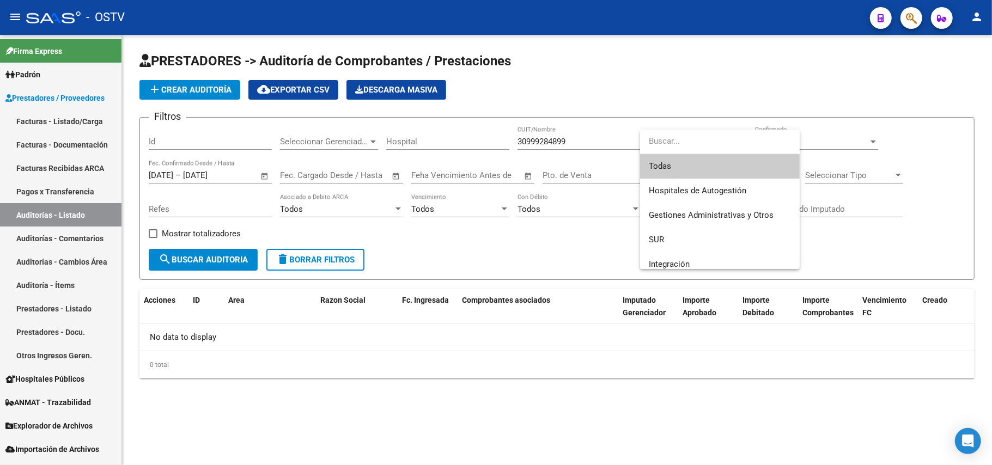
click at [723, 164] on span "Todas" at bounding box center [720, 166] width 142 height 25
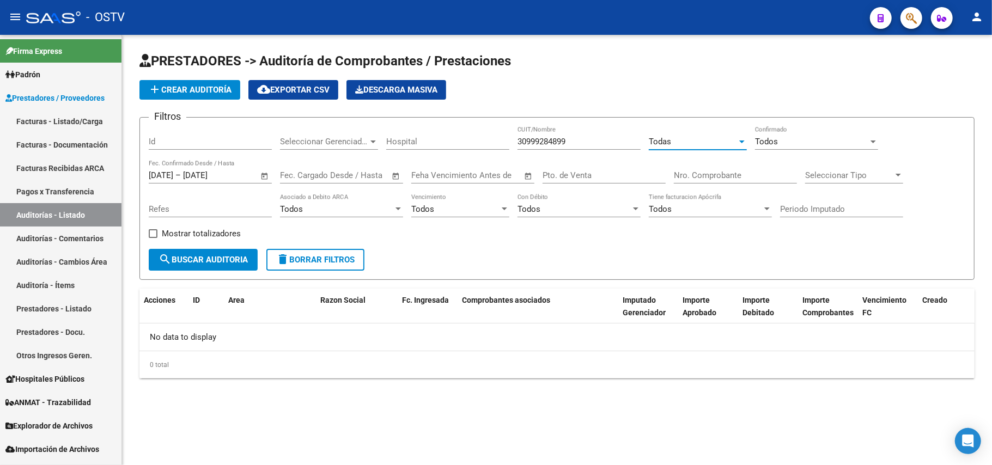
click at [223, 260] on span "search Buscar Auditoria" at bounding box center [202, 260] width 89 height 10
click at [248, 179] on div "[DATE] [DATE] – [DATE] [DATE]" at bounding box center [204, 175] width 110 height 10
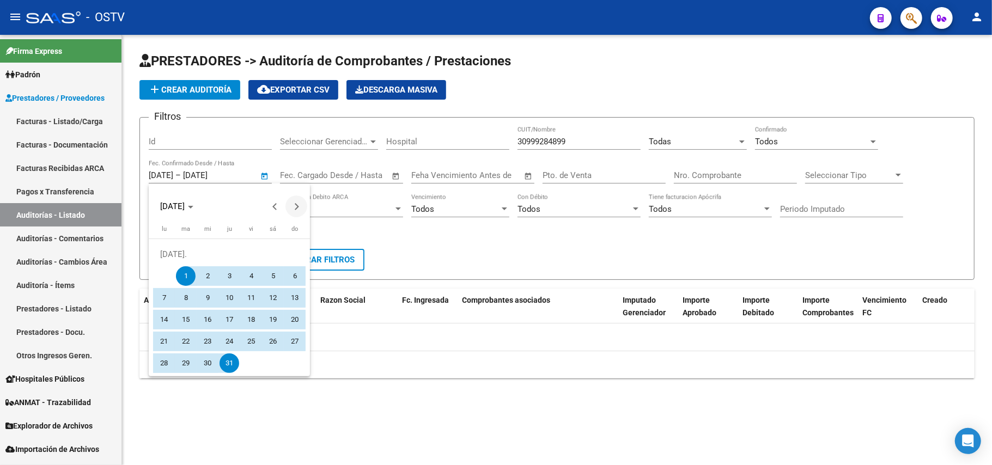
click at [296, 205] on button "Next month" at bounding box center [296, 207] width 22 height 22
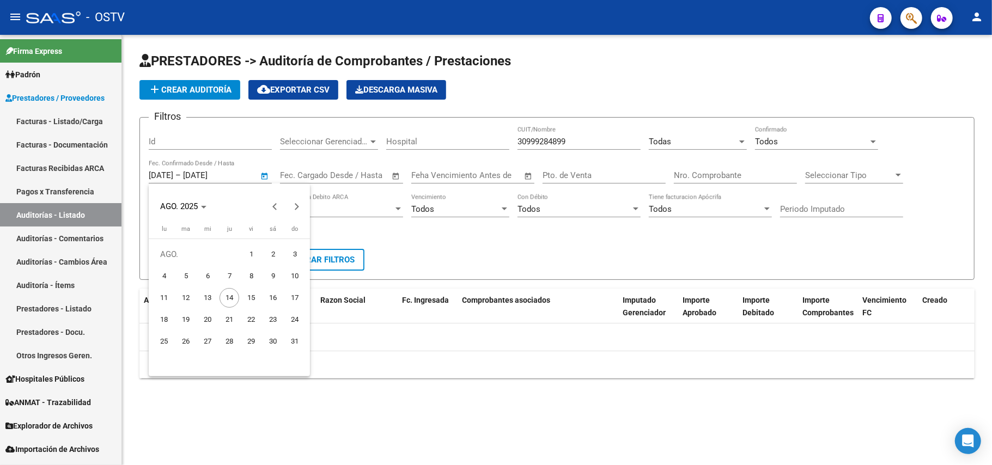
click at [224, 299] on span "14" at bounding box center [229, 298] width 20 height 20
type input "[DATE]"
click at [273, 208] on span "Previous month" at bounding box center [275, 207] width 22 height 22
click at [186, 272] on span "1" at bounding box center [186, 276] width 20 height 20
type input "[DATE]"
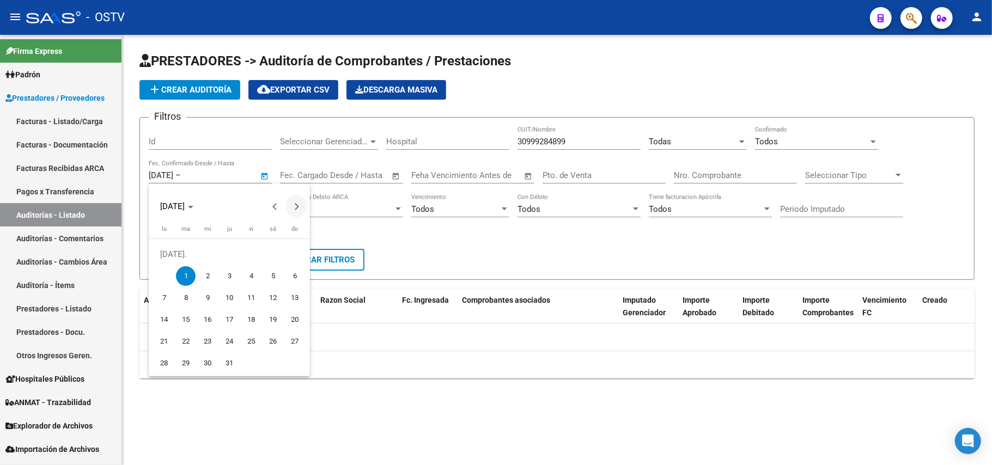
click at [294, 209] on button "Next month" at bounding box center [296, 207] width 22 height 22
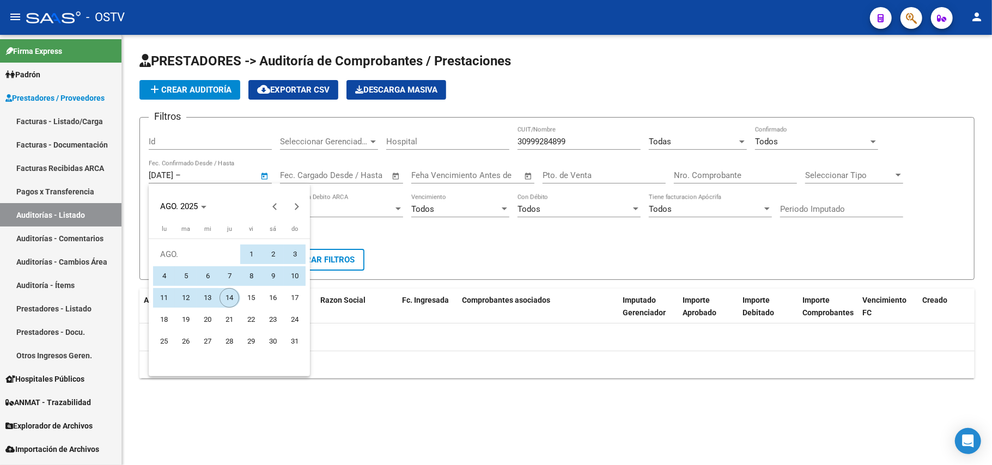
click at [236, 295] on span "14" at bounding box center [229, 298] width 20 height 20
type input "[DATE]"
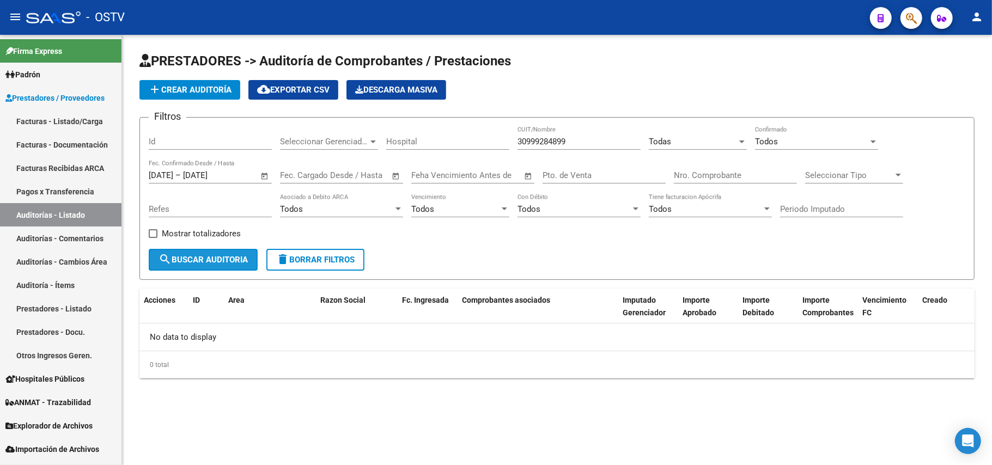
click at [233, 249] on button "search Buscar Auditoria" at bounding box center [203, 260] width 109 height 22
click at [260, 175] on span "Open calendar" at bounding box center [265, 176] width 26 height 26
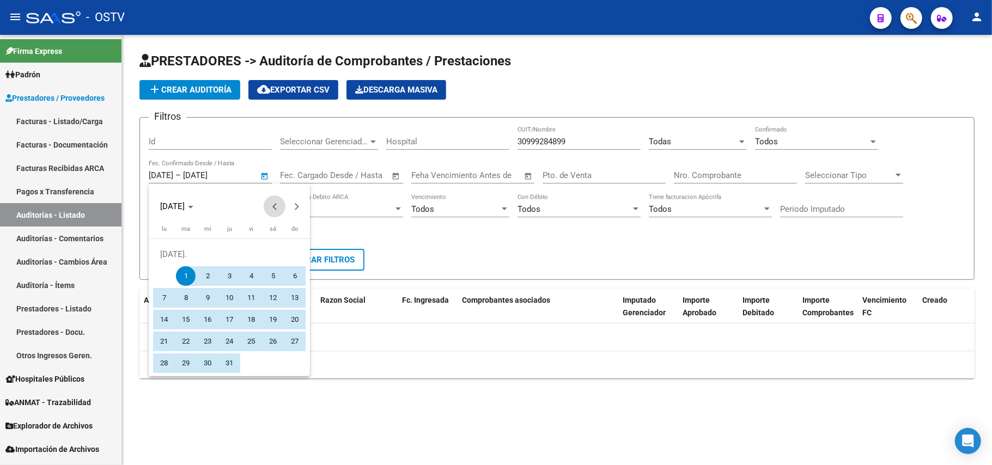
click at [277, 213] on span "Previous month" at bounding box center [275, 207] width 22 height 22
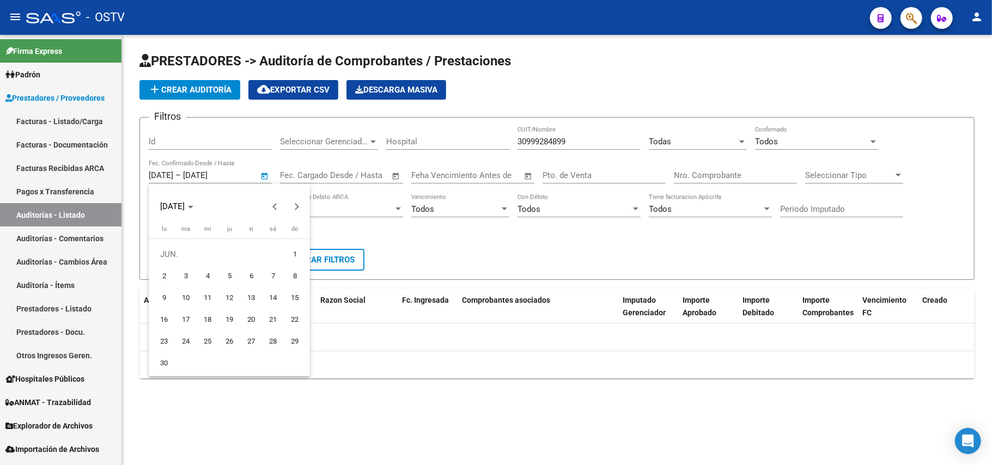
click at [289, 252] on span "1" at bounding box center [295, 255] width 20 height 20
type input "[DATE]"
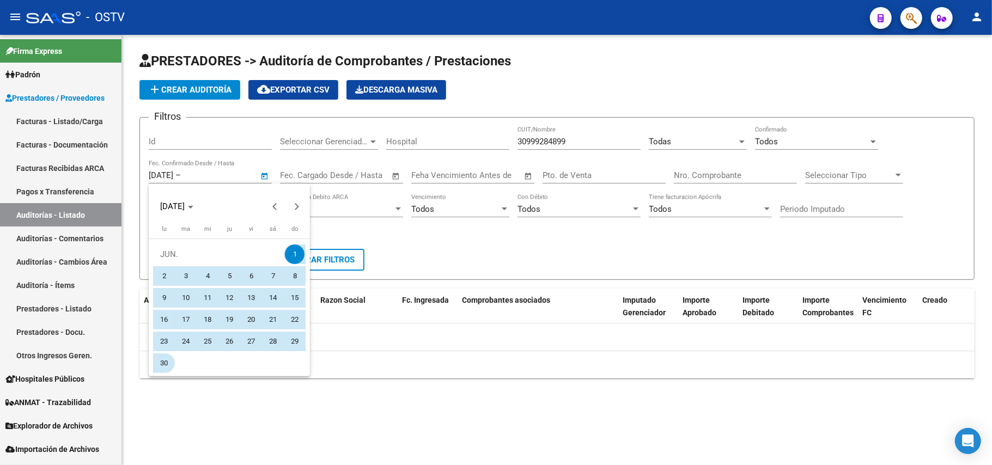
click at [164, 359] on span "30" at bounding box center [164, 363] width 20 height 20
type input "[DATE]"
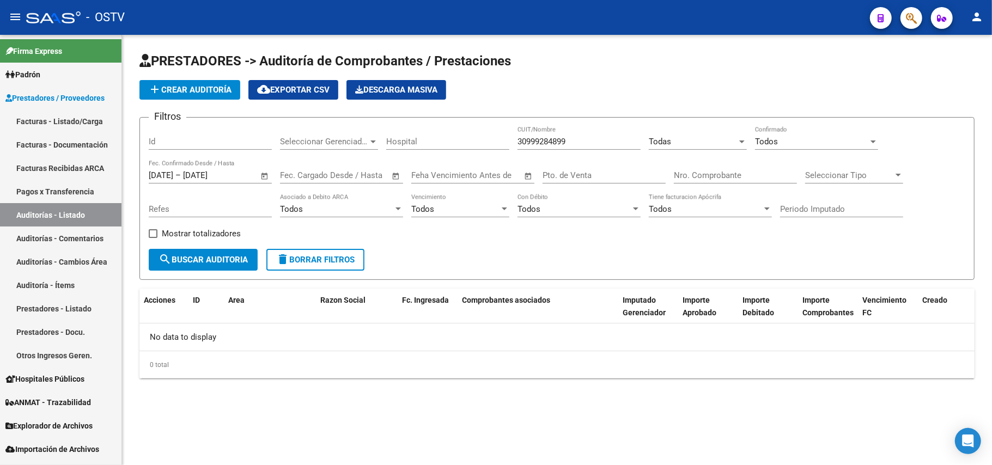
click at [265, 349] on div "No data to display" at bounding box center [556, 336] width 835 height 27
drag, startPoint x: 236, startPoint y: 386, endPoint x: 242, endPoint y: 288, distance: 98.2
click at [236, 384] on div "PRESTADORES -> Auditoría de Comprobantes / Prestaciones add Crear Auditoría clo…" at bounding box center [557, 224] width 870 height 379
click at [229, 259] on span "search Buscar Auditoria" at bounding box center [202, 260] width 89 height 10
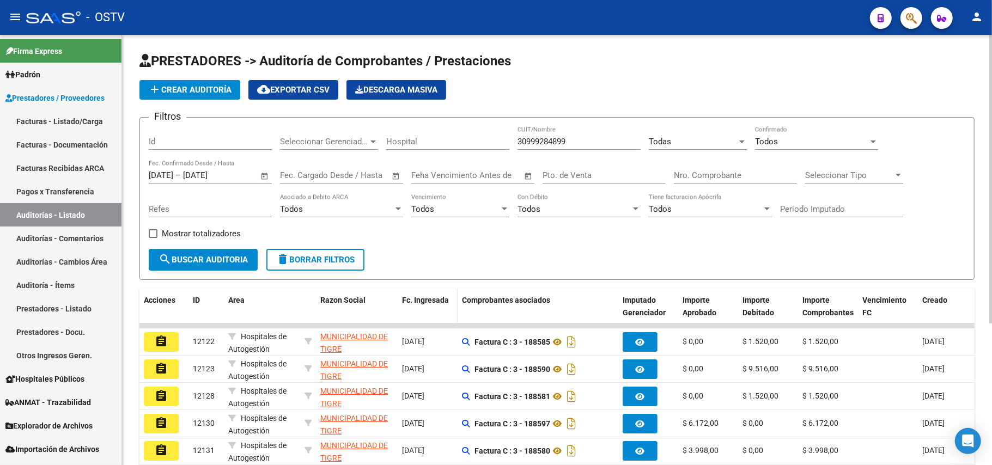
click at [425, 289] on datatable-header-cell "Fc. Ingresada" at bounding box center [428, 313] width 60 height 48
click at [423, 297] on span "Fc. Ingresada" at bounding box center [425, 300] width 47 height 9
click at [260, 174] on span "Open calendar" at bounding box center [265, 176] width 26 height 26
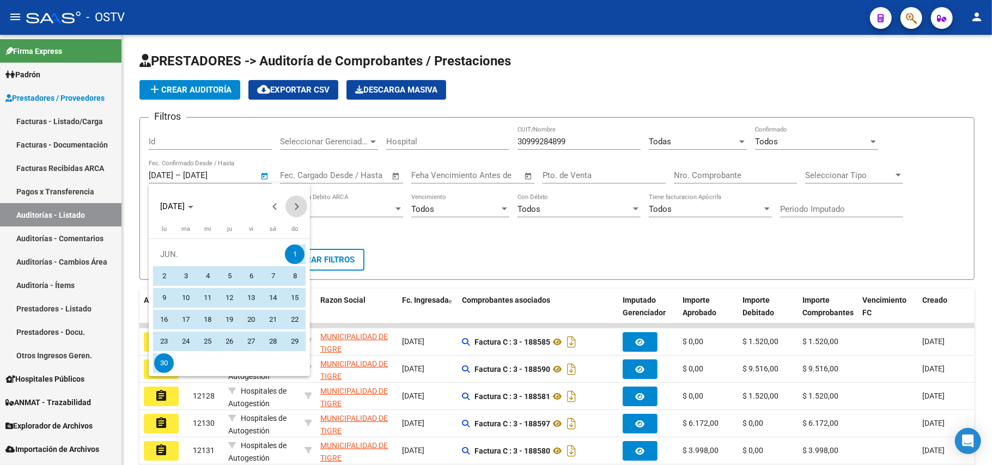
click at [303, 203] on span "Next month" at bounding box center [296, 207] width 22 height 22
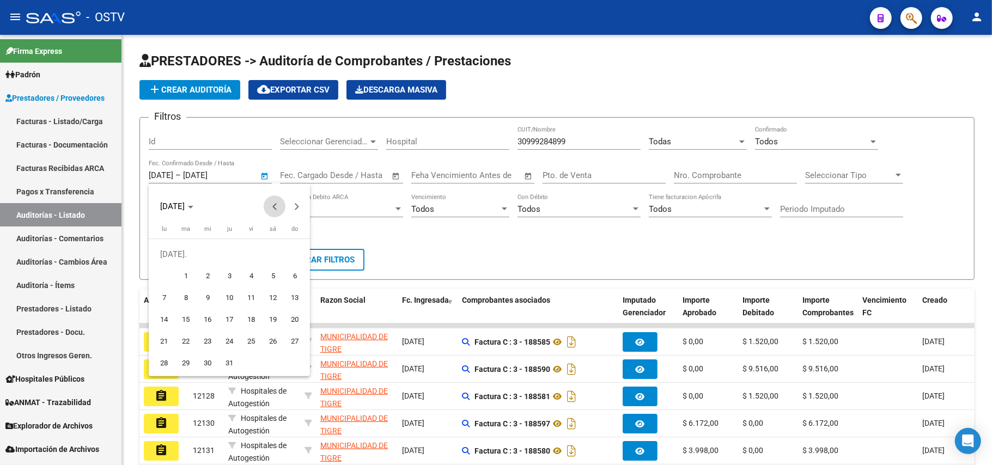
click at [277, 206] on button "Previous month" at bounding box center [275, 207] width 22 height 22
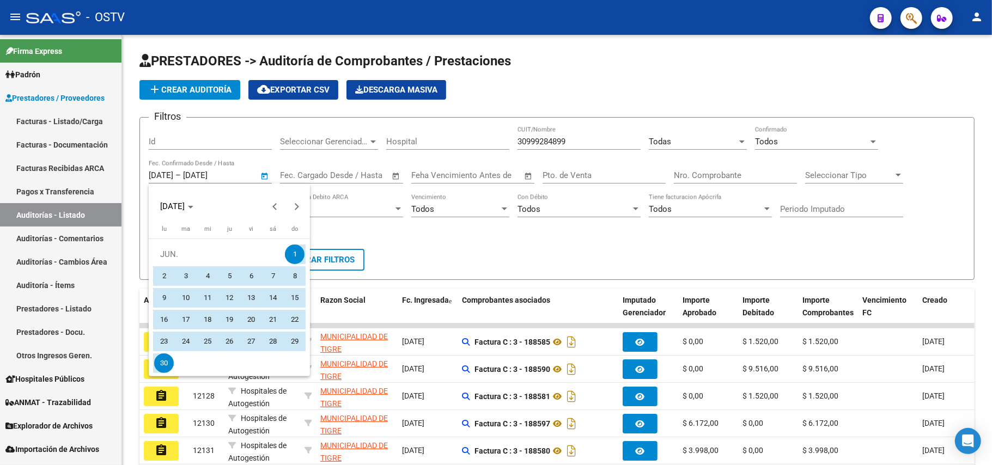
click at [157, 365] on span "30" at bounding box center [164, 363] width 20 height 20
type input "[DATE]"
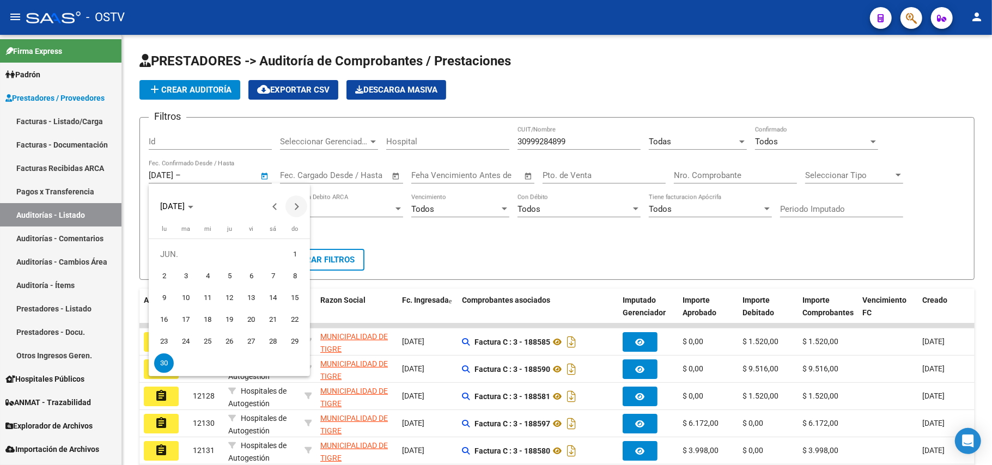
click at [297, 205] on button "Next month" at bounding box center [296, 207] width 22 height 22
click at [298, 206] on button "Next month" at bounding box center [296, 207] width 22 height 22
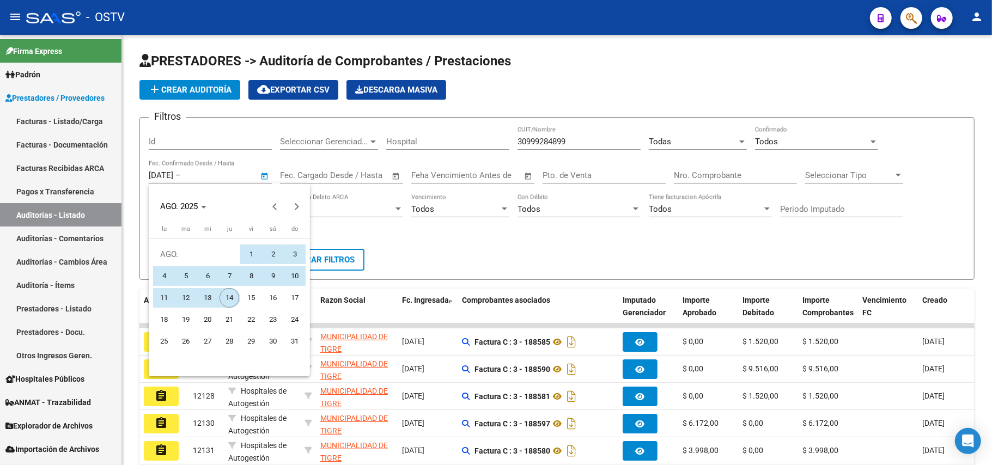
click at [233, 295] on span "14" at bounding box center [229, 298] width 20 height 20
type input "[DATE]"
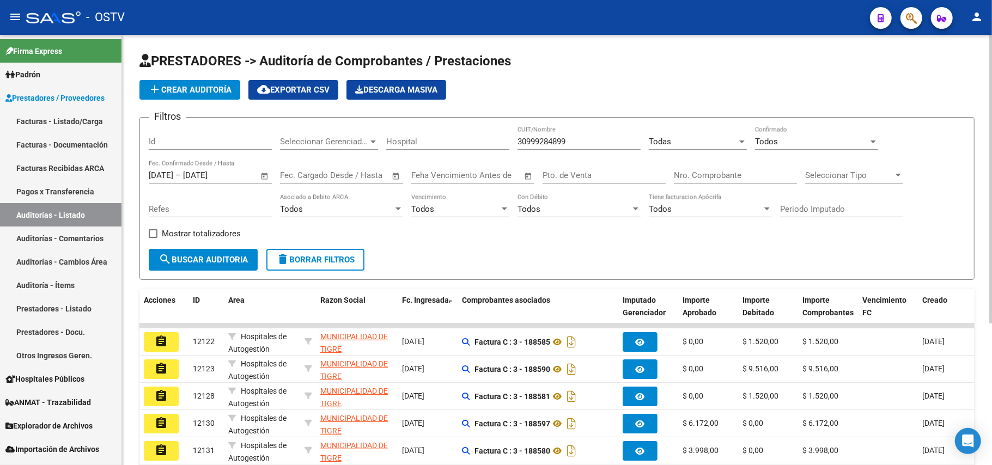
click at [227, 255] on span "search Buscar Auditoria" at bounding box center [202, 260] width 89 height 10
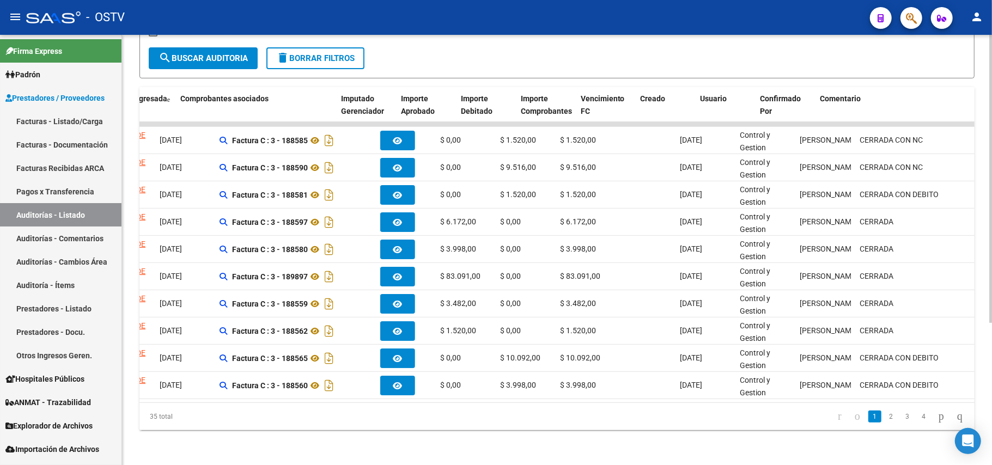
scroll to position [0, 282]
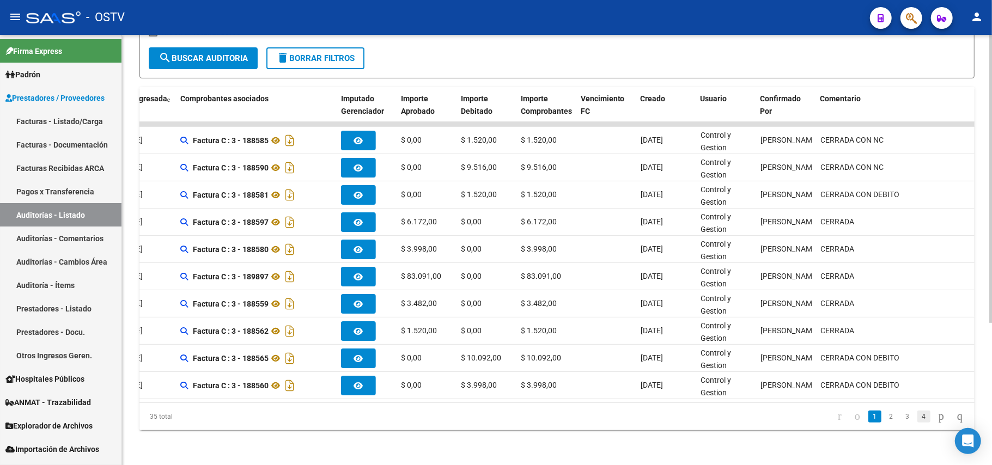
click at [917, 420] on link "4" at bounding box center [923, 417] width 13 height 12
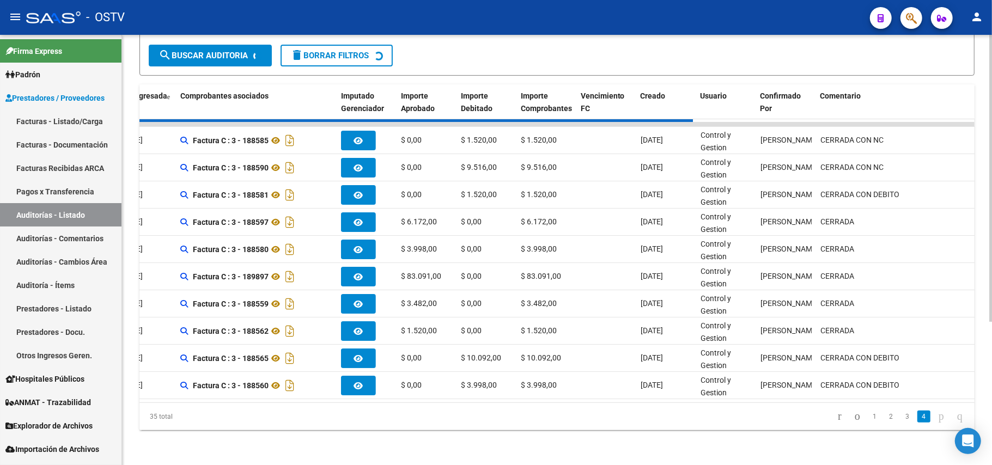
scroll to position [76, 0]
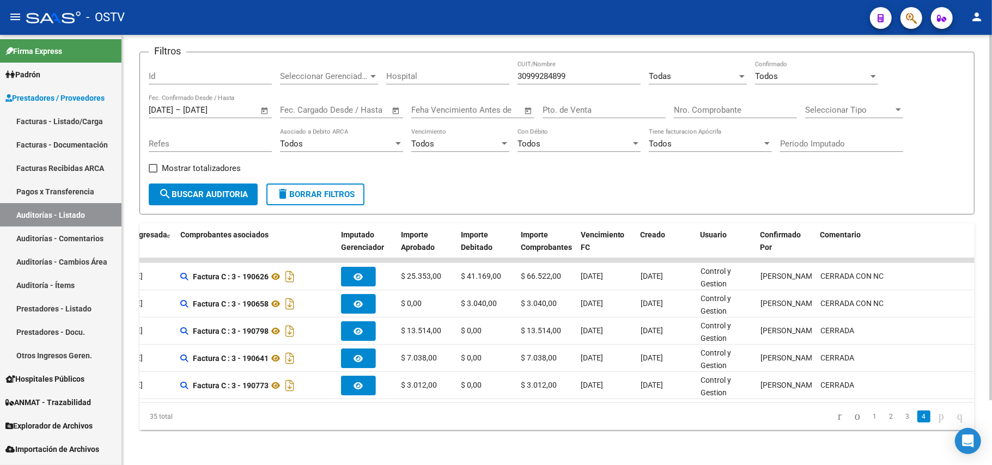
drag, startPoint x: 656, startPoint y: 390, endPoint x: 451, endPoint y: 395, distance: 204.8
click at [451, 395] on datatable-body "assignment 12541 Hospitales de Autogestión MUNICIPALIDAD DE TIGRE - 30999284899…" at bounding box center [556, 330] width 835 height 144
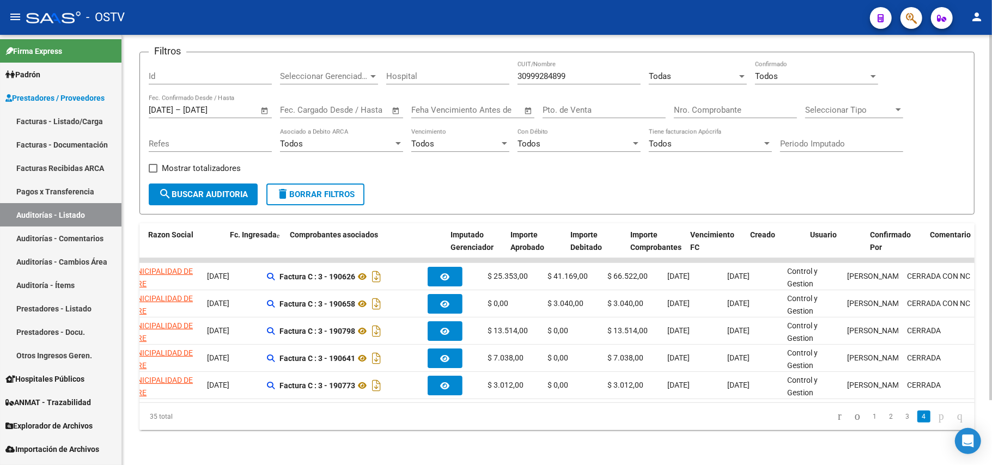
scroll to position [0, 0]
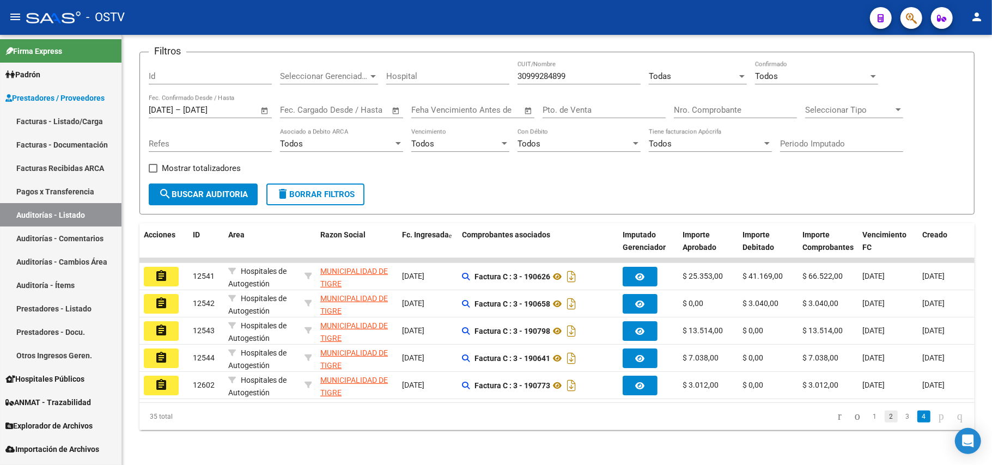
click at [884, 417] on link "2" at bounding box center [890, 417] width 13 height 12
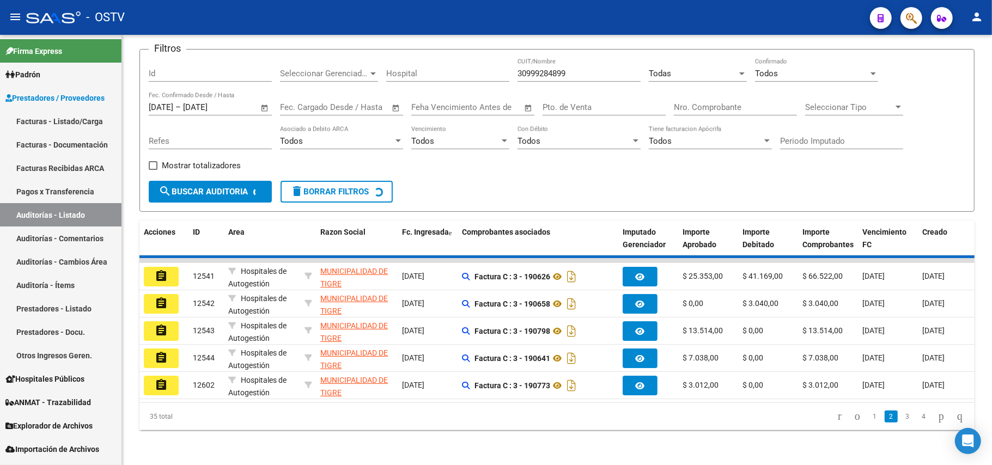
click at [868, 417] on div "35 total 1 2 3 4" at bounding box center [556, 416] width 835 height 27
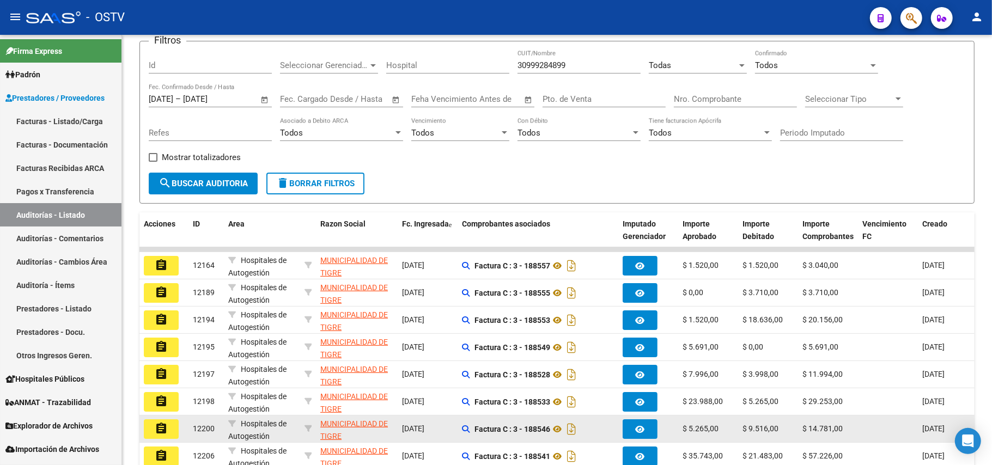
click at [864, 419] on datatable-body-cell at bounding box center [888, 429] width 60 height 27
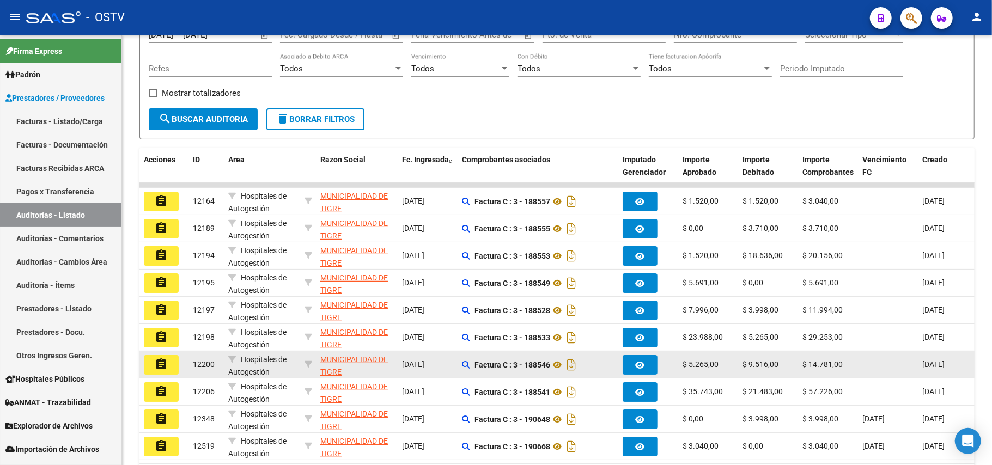
scroll to position [212, 0]
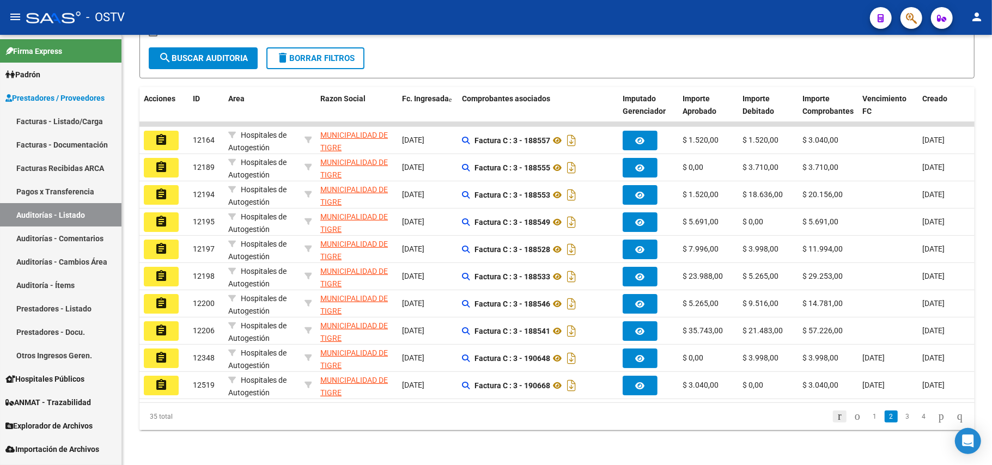
click at [836, 416] on icon "go to first page" at bounding box center [839, 416] width 7 height 13
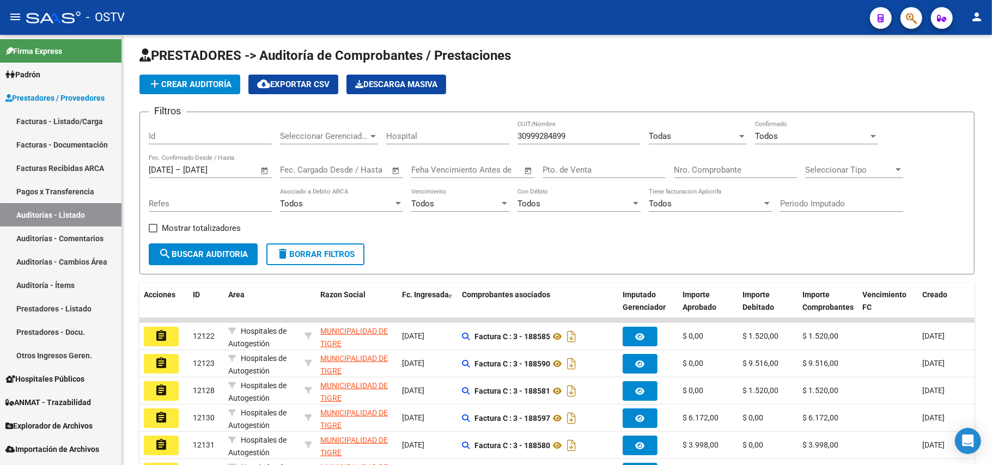
scroll to position [0, 0]
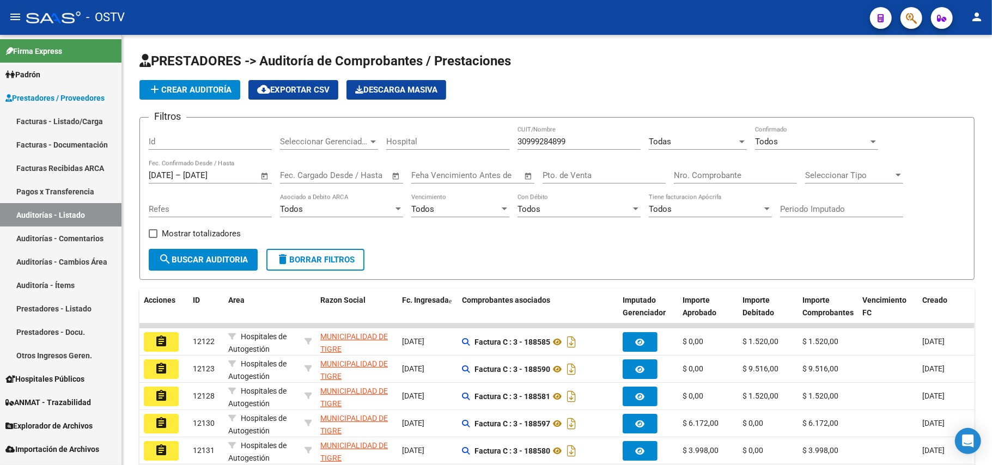
click at [269, 175] on span "Open calendar" at bounding box center [265, 176] width 26 height 26
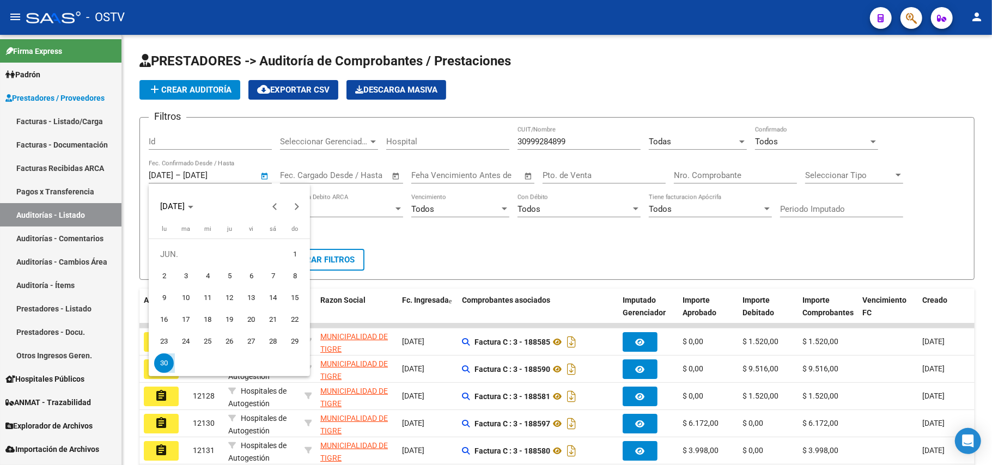
click at [485, 247] on div at bounding box center [496, 232] width 992 height 465
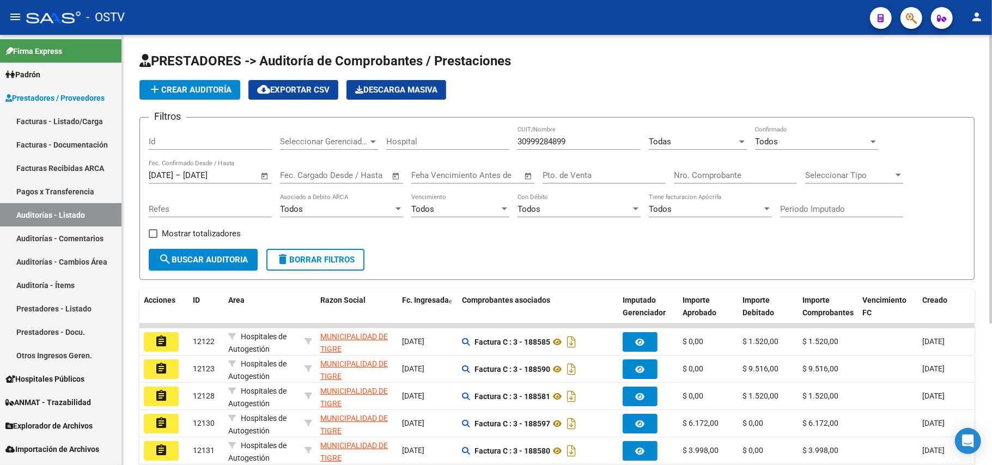
click at [256, 173] on span "Open calendar" at bounding box center [265, 176] width 26 height 26
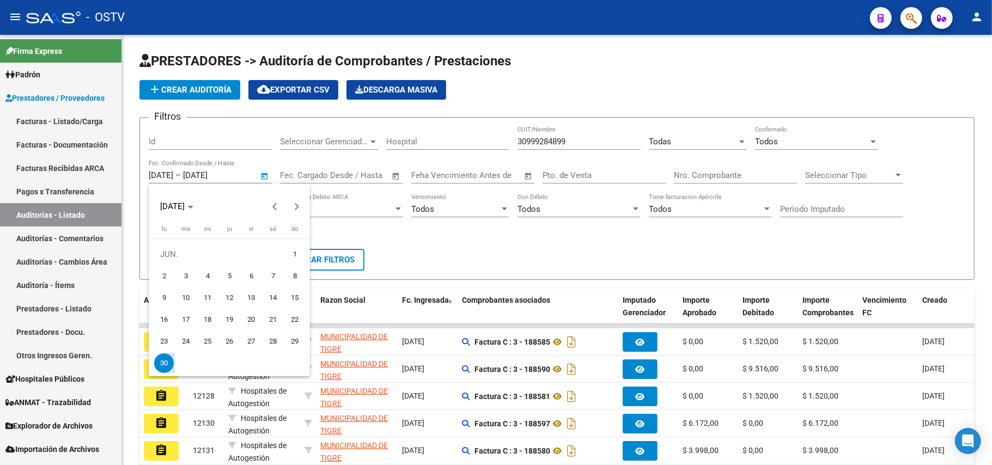
click at [290, 252] on span "1" at bounding box center [295, 255] width 20 height 20
type input "[DATE]"
click at [289, 203] on span "Next month" at bounding box center [296, 207] width 22 height 22
click at [186, 275] on span "1" at bounding box center [186, 276] width 20 height 20
type input "[DATE]"
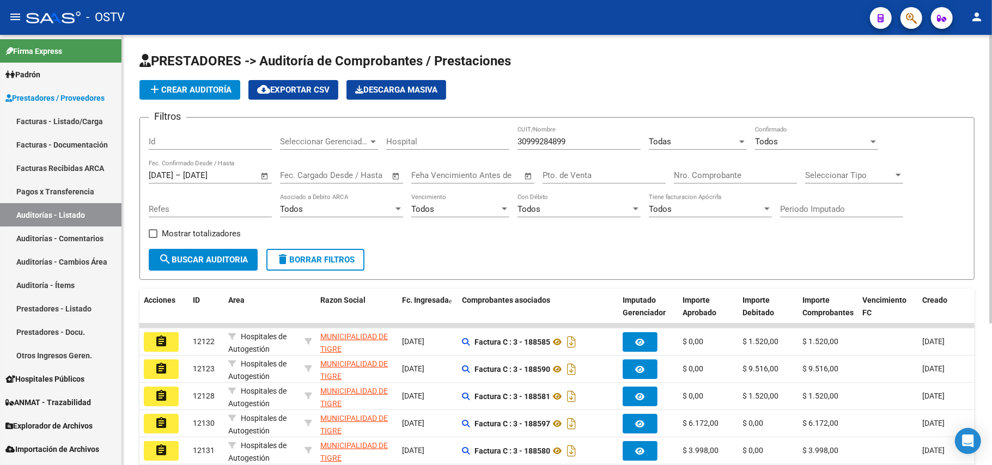
click at [235, 173] on input "[DATE]" at bounding box center [209, 175] width 53 height 10
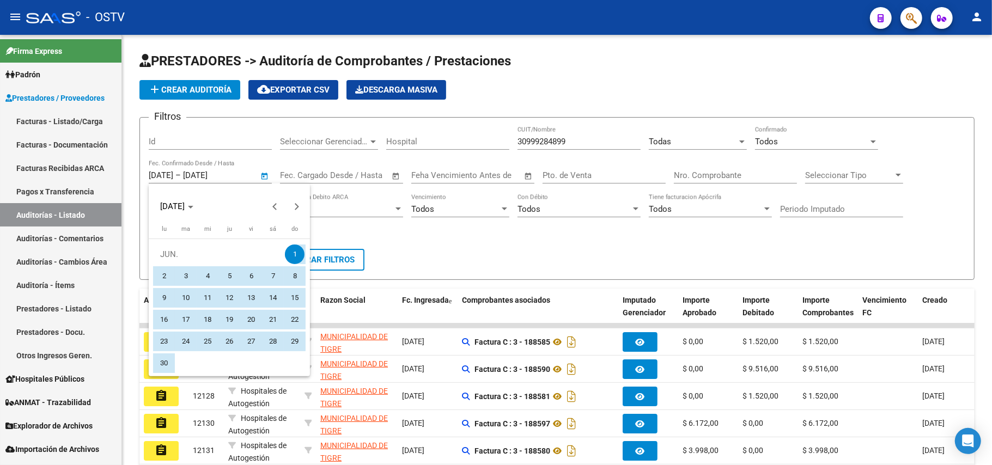
click at [268, 177] on div at bounding box center [496, 232] width 992 height 465
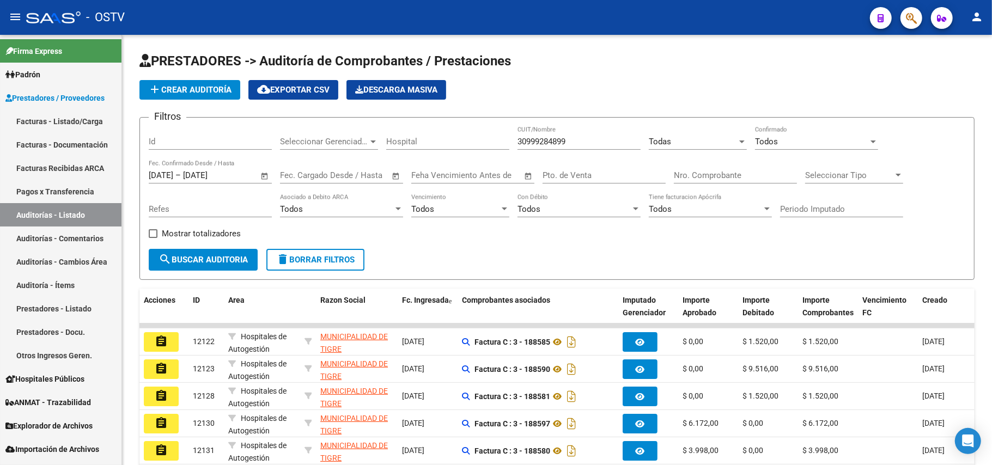
click at [268, 177] on span "Open calendar" at bounding box center [265, 176] width 26 height 26
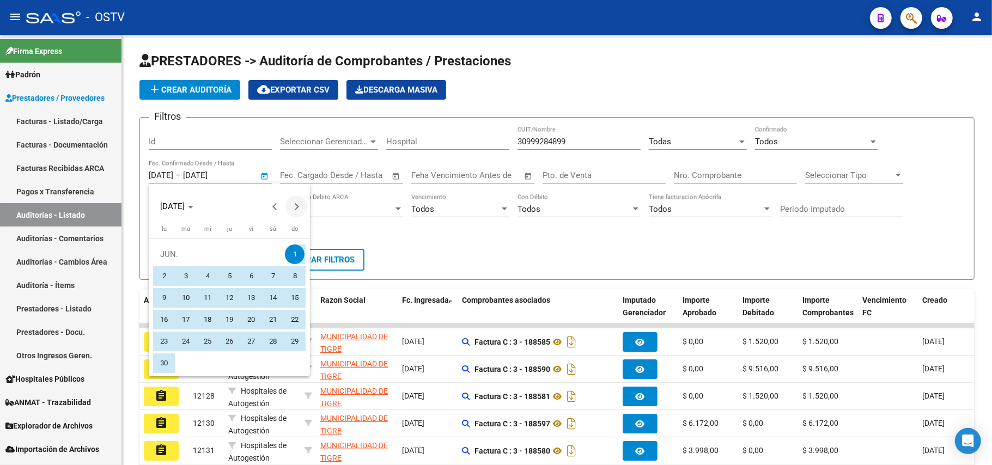
click at [294, 210] on span "Next month" at bounding box center [296, 207] width 22 height 22
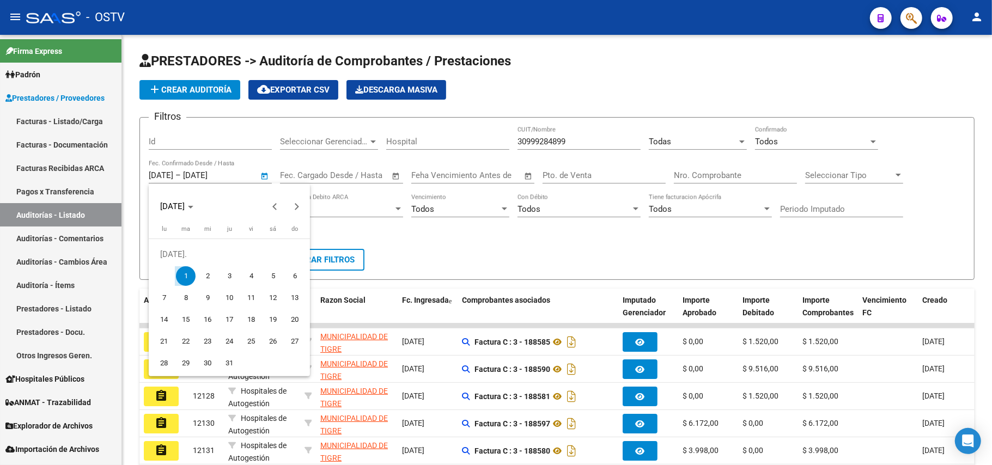
click at [193, 275] on span "1" at bounding box center [186, 276] width 20 height 20
type input "[DATE]"
click at [292, 205] on button "Next month" at bounding box center [296, 207] width 22 height 22
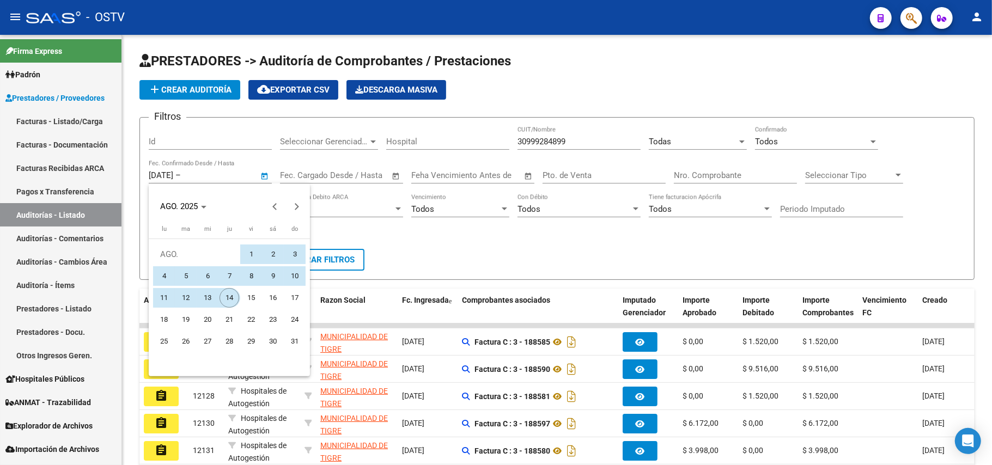
click at [230, 295] on span "14" at bounding box center [229, 298] width 20 height 20
type input "[DATE]"
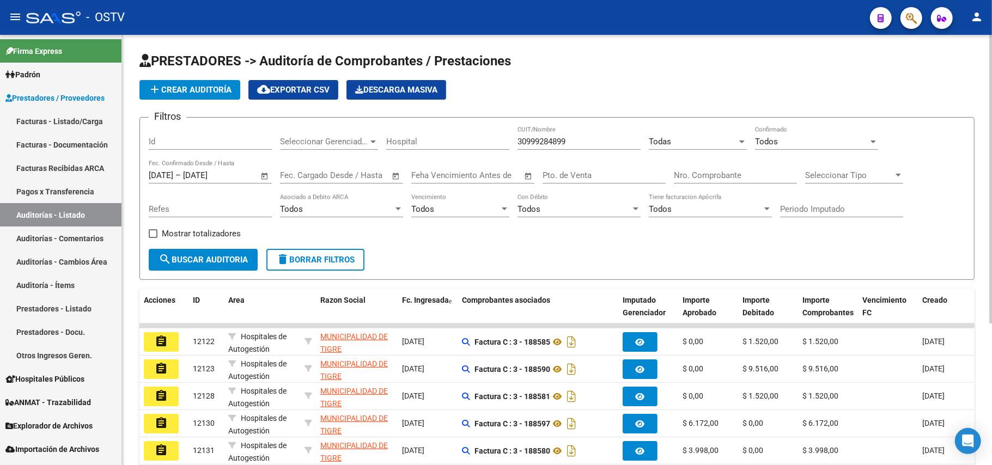
click at [208, 252] on button "search Buscar Auditoria" at bounding box center [203, 260] width 109 height 22
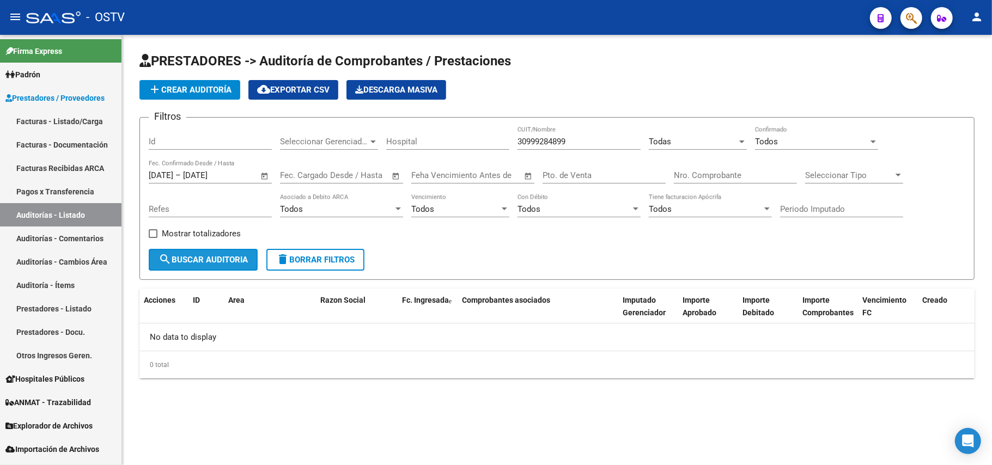
click at [212, 256] on span "search Buscar Auditoria" at bounding box center [202, 260] width 89 height 10
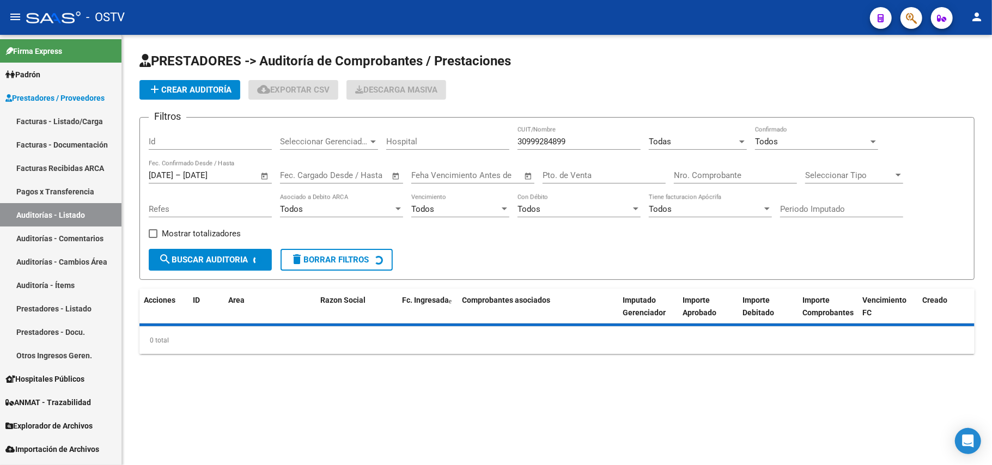
click at [212, 256] on span "search Buscar Auditoria" at bounding box center [202, 260] width 89 height 10
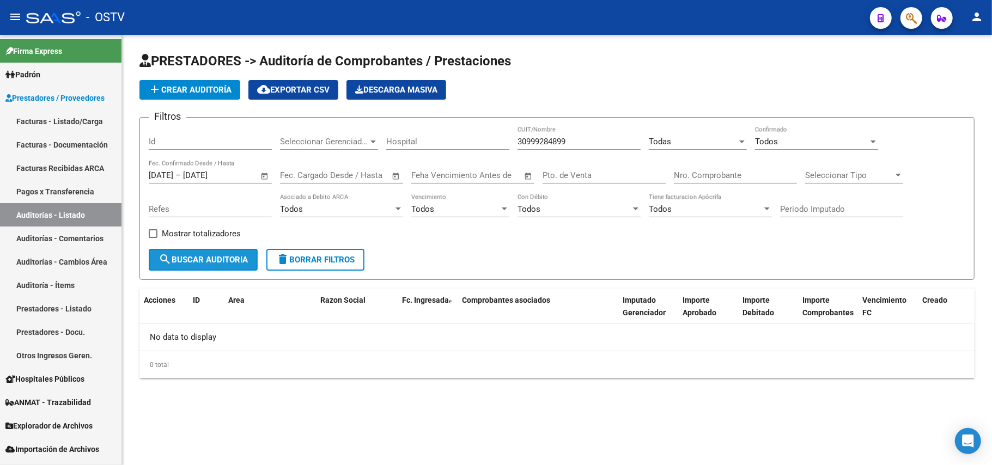
click at [212, 256] on span "search Buscar Auditoria" at bounding box center [202, 260] width 89 height 10
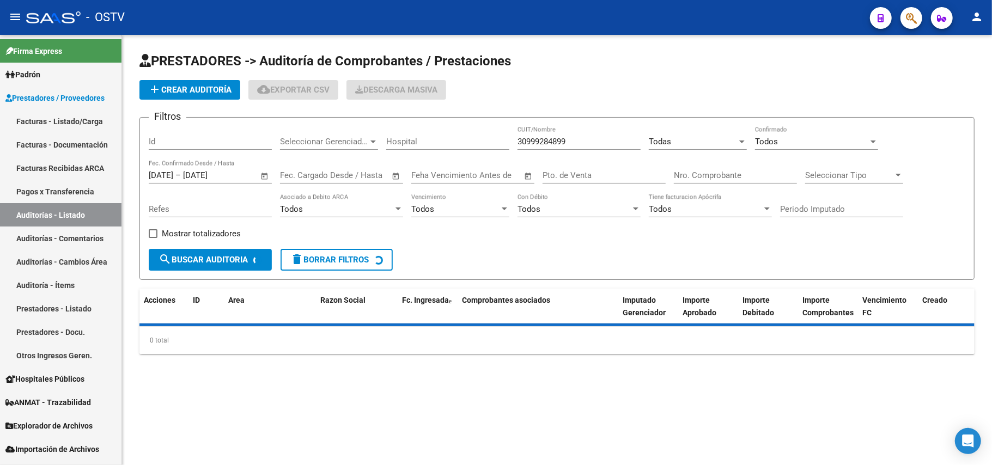
click at [212, 256] on span "search Buscar Auditoria" at bounding box center [202, 260] width 89 height 10
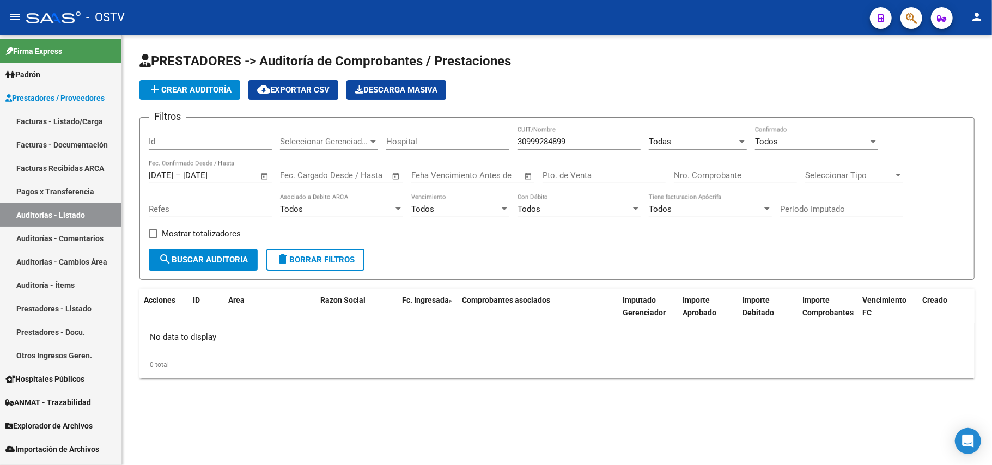
click at [253, 177] on span "Open calendar" at bounding box center [265, 176] width 26 height 26
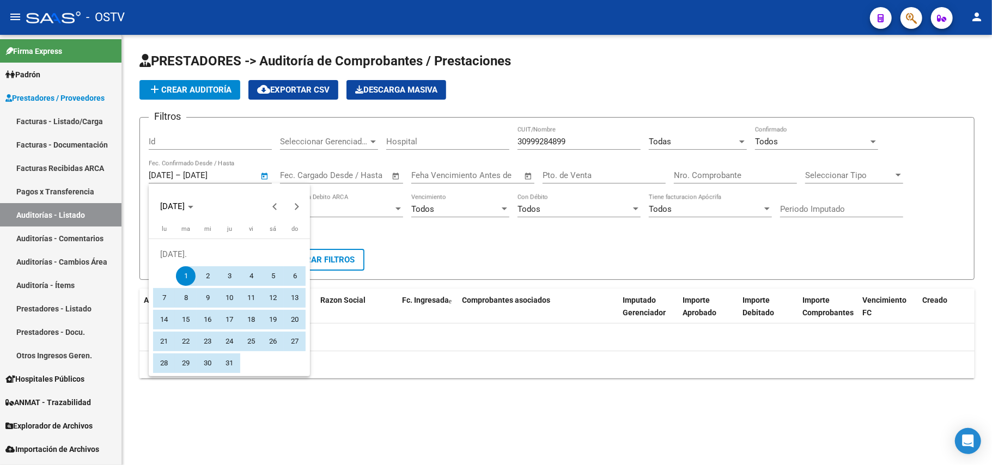
click at [246, 172] on div at bounding box center [496, 232] width 992 height 465
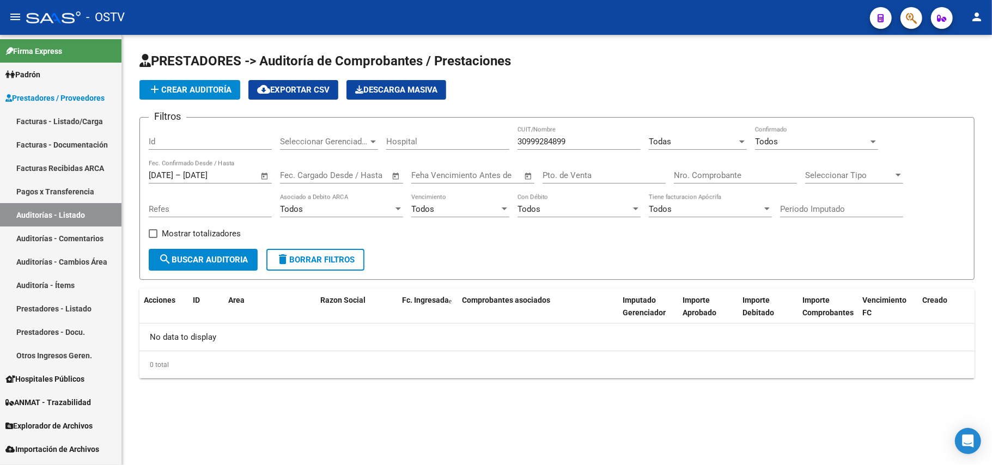
click at [235, 170] on input "[DATE]" at bounding box center [209, 175] width 53 height 10
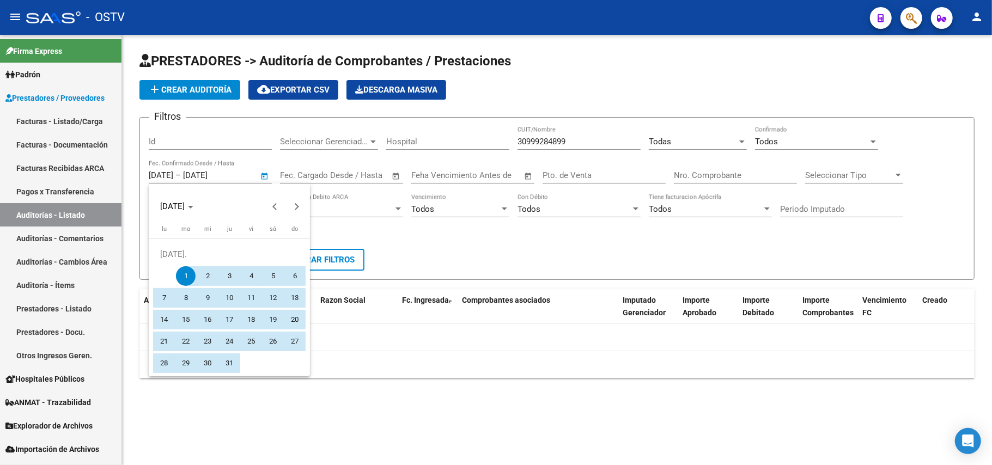
click at [235, 170] on div at bounding box center [496, 232] width 992 height 465
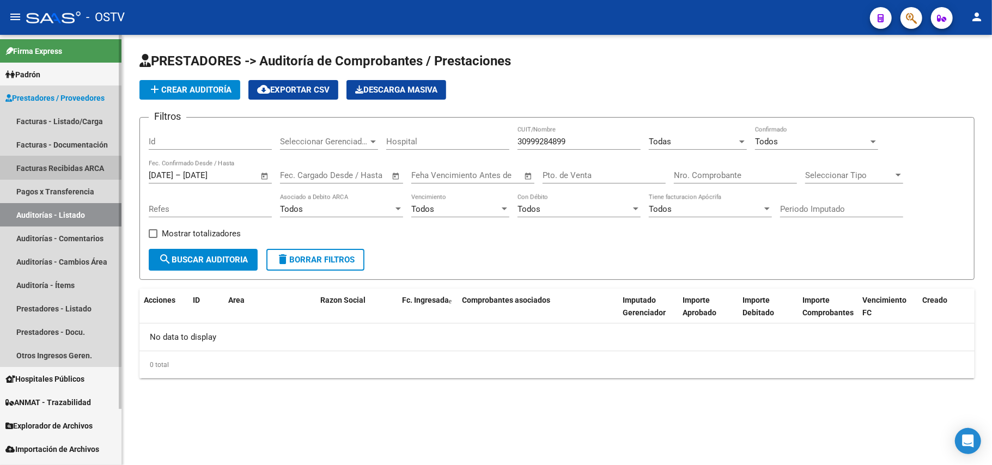
click at [38, 170] on link "Facturas Recibidas ARCA" at bounding box center [60, 167] width 121 height 23
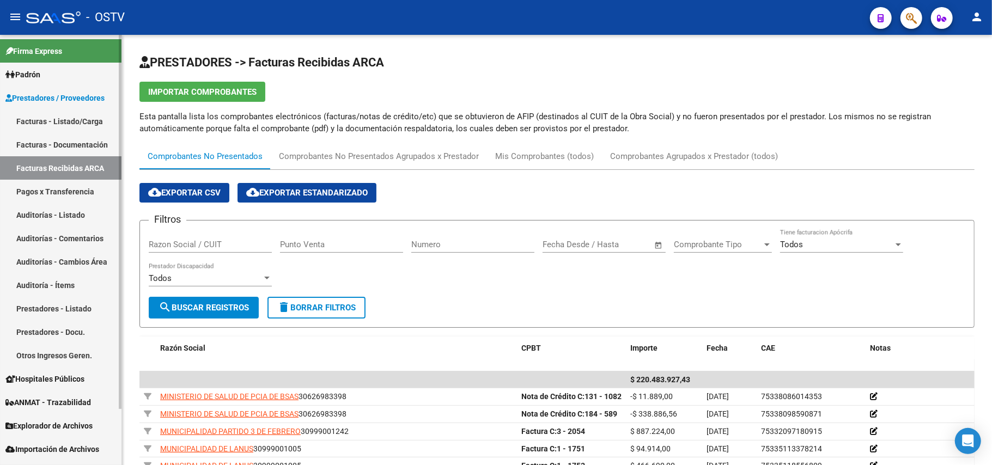
click at [47, 101] on span "Prestadores / Proveedores" at bounding box center [54, 98] width 99 height 12
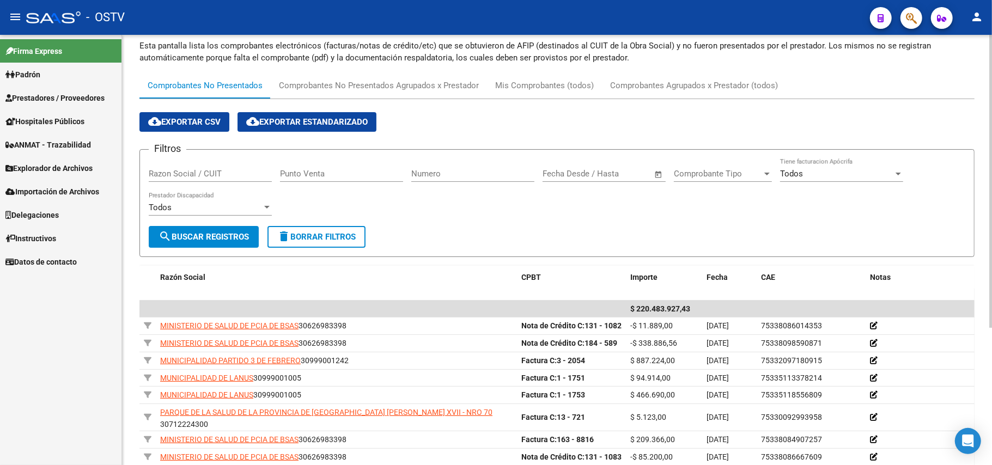
scroll to position [145, 0]
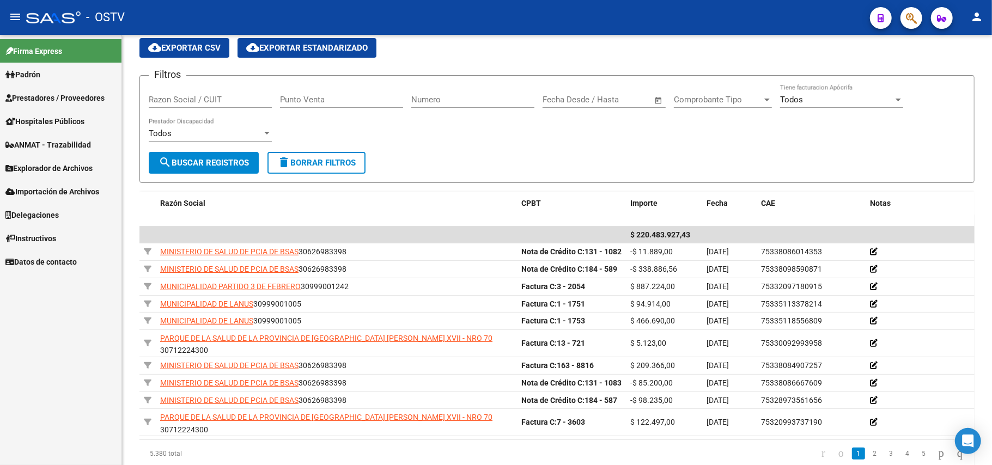
click at [25, 75] on span "Padrón" at bounding box center [22, 75] width 35 height 12
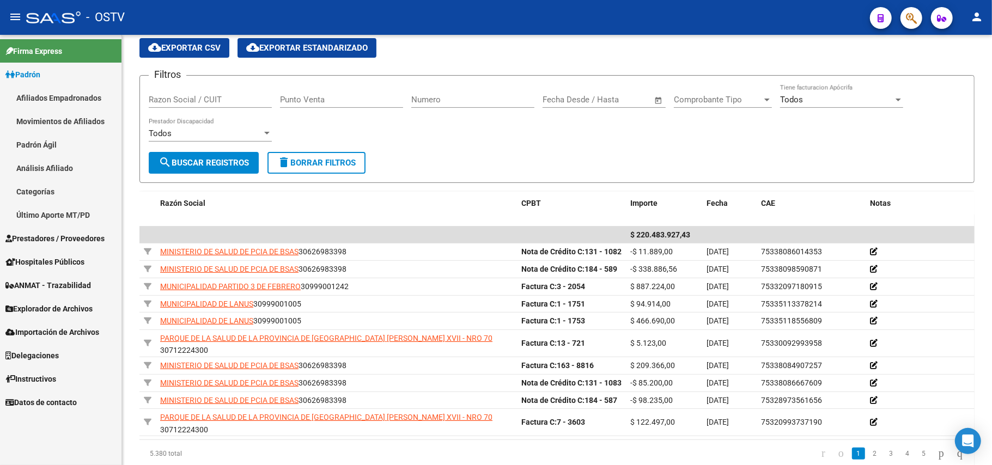
click at [42, 233] on span "Prestadores / Proveedores" at bounding box center [54, 239] width 99 height 12
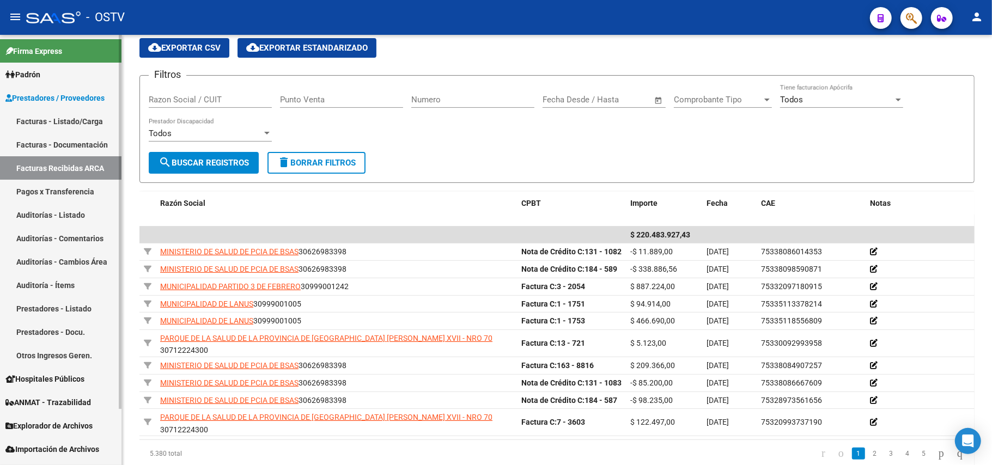
click at [82, 119] on link "Facturas - Listado/Carga" at bounding box center [60, 120] width 121 height 23
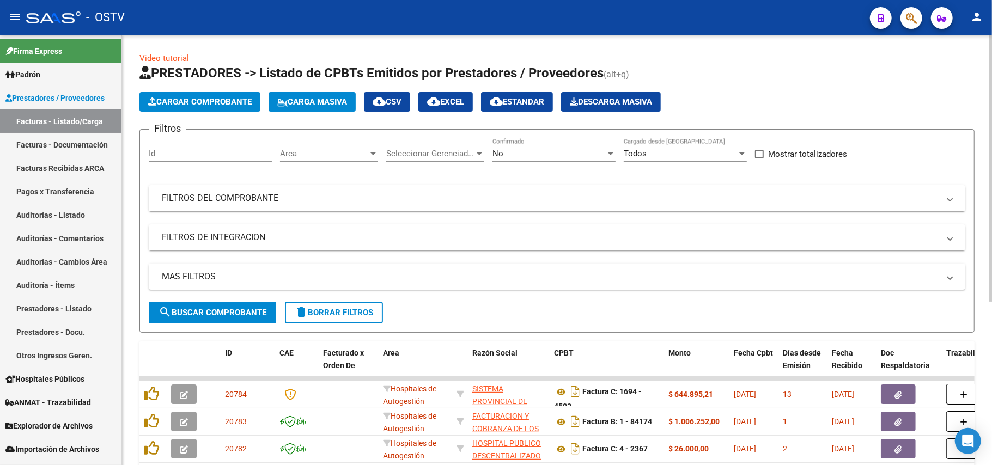
click at [559, 160] on div "No Confirmado" at bounding box center [553, 149] width 123 height 23
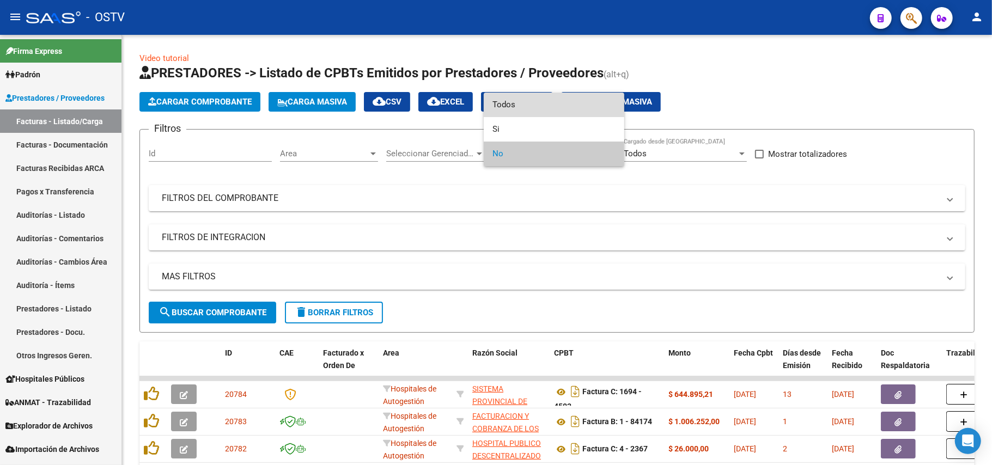
click at [536, 106] on span "Todos" at bounding box center [553, 105] width 123 height 25
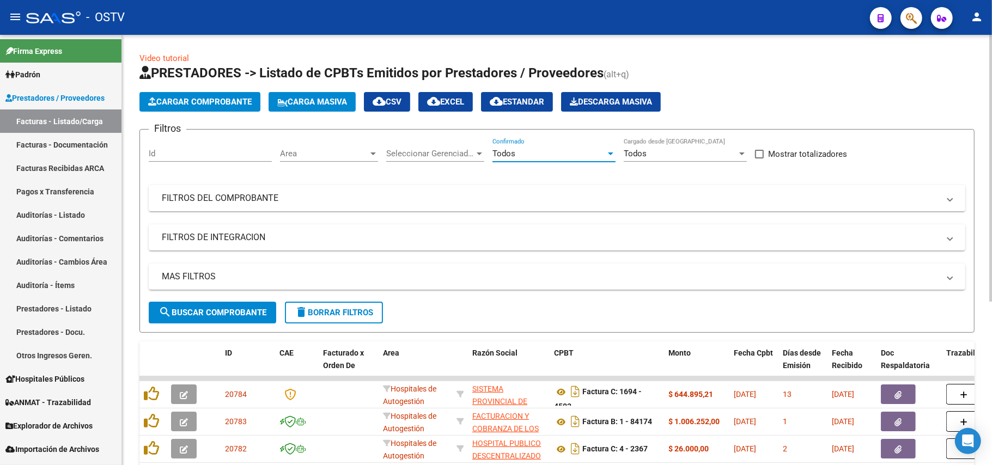
click at [559, 155] on div "Todos" at bounding box center [548, 154] width 113 height 10
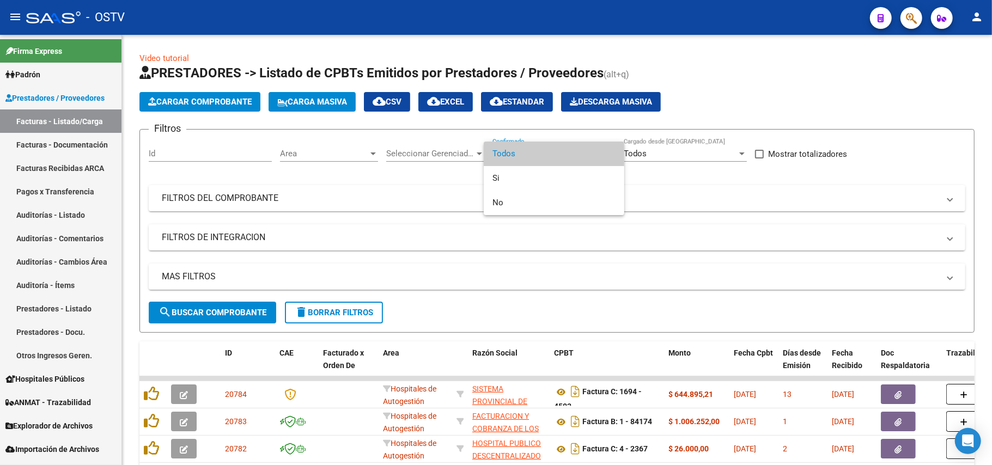
click at [573, 157] on span "Todos" at bounding box center [553, 154] width 123 height 25
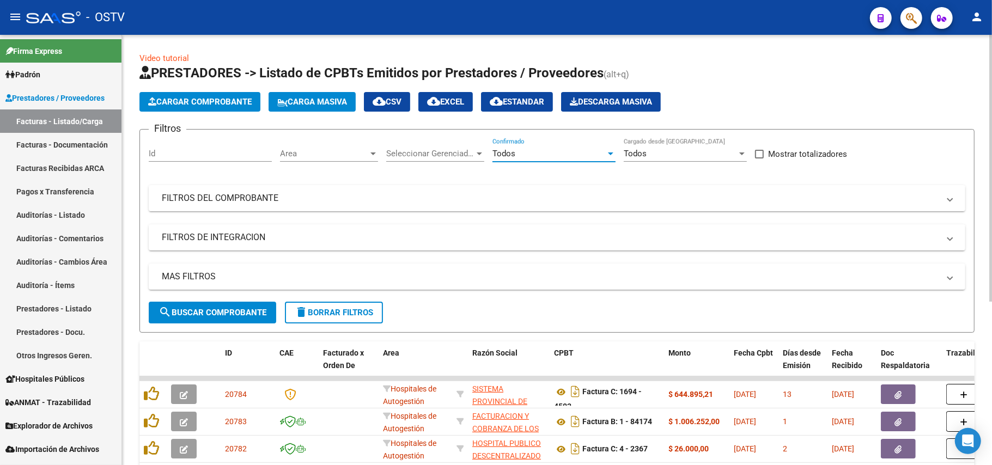
click at [338, 183] on div "Filtros Id Area Area Seleccionar Gerenciador Seleccionar Gerenciador Todos Conf…" at bounding box center [557, 219] width 816 height 163
click at [335, 192] on mat-panel-title "FILTROS DEL COMPROBANTE" at bounding box center [550, 198] width 777 height 12
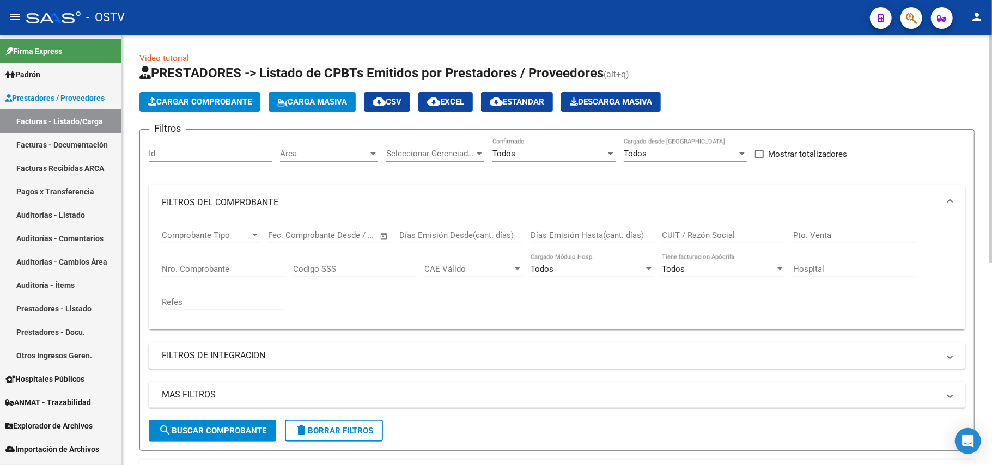
click at [233, 273] on input "Nro. Comprobante" at bounding box center [223, 269] width 123 height 10
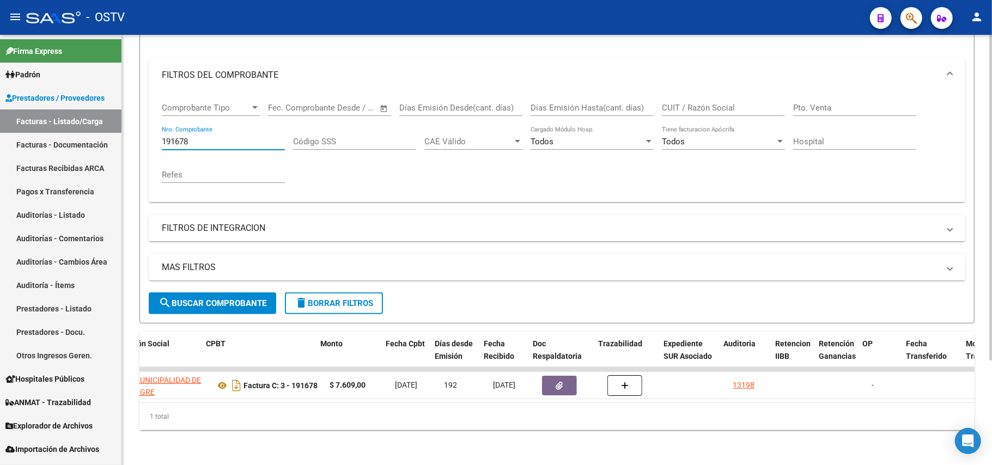
scroll to position [0, 349]
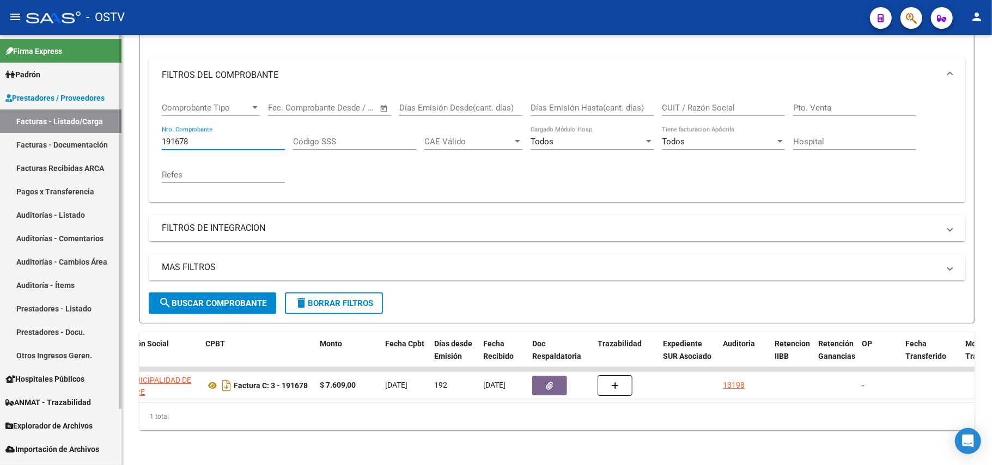
type input "191678"
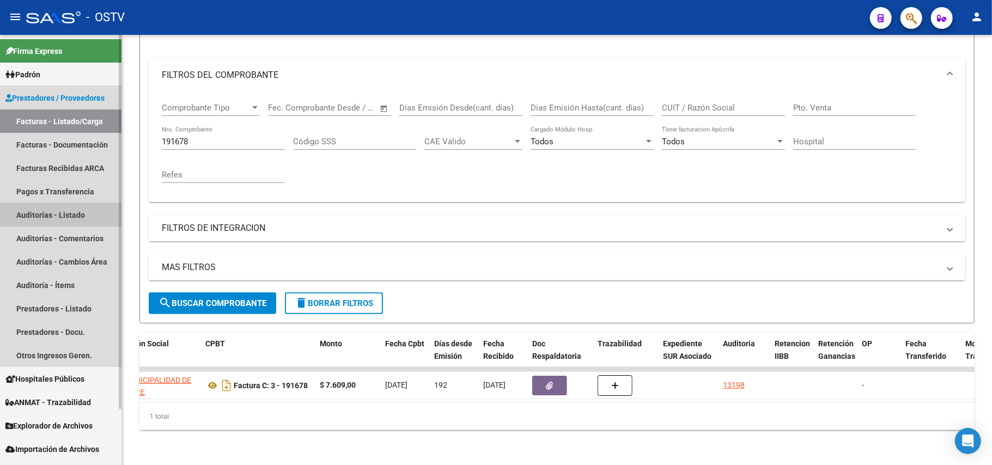
click at [68, 215] on link "Auditorías - Listado" at bounding box center [60, 214] width 121 height 23
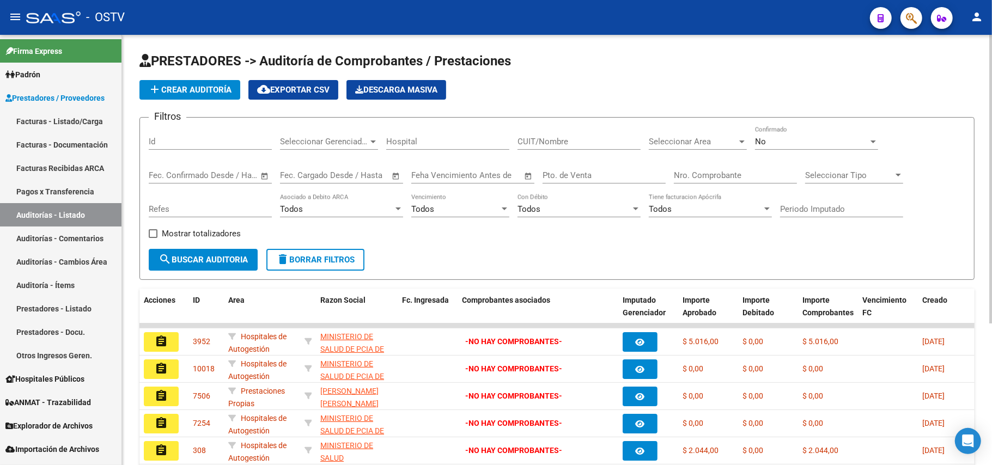
click at [554, 146] on input "CUIT/Nombre" at bounding box center [578, 142] width 123 height 10
paste input "30999284899"
type input "30999284899"
click at [216, 261] on span "search Buscar Auditoria" at bounding box center [202, 260] width 89 height 10
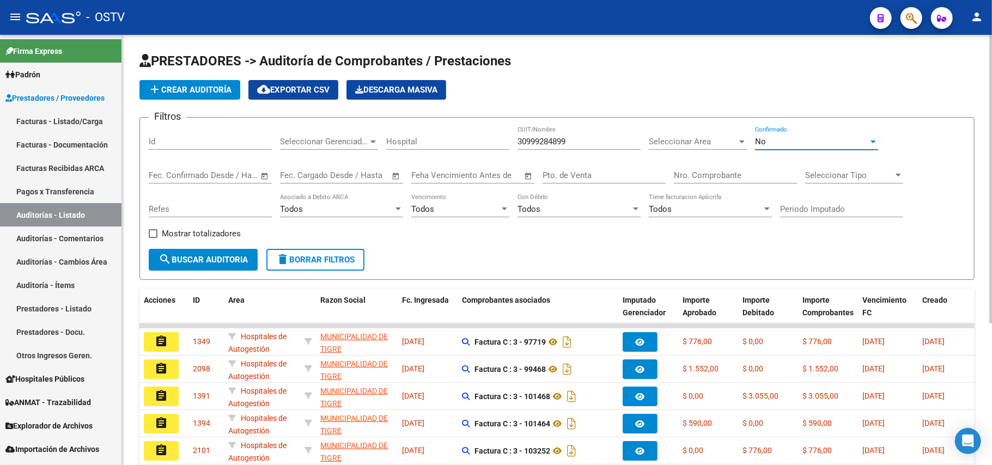
click at [852, 140] on div "No" at bounding box center [811, 142] width 113 height 10
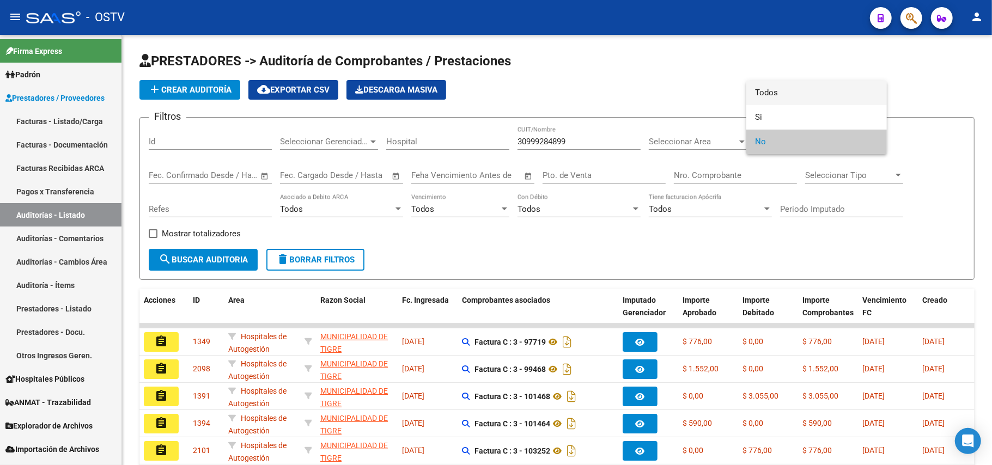
click at [817, 93] on span "Todos" at bounding box center [816, 93] width 123 height 25
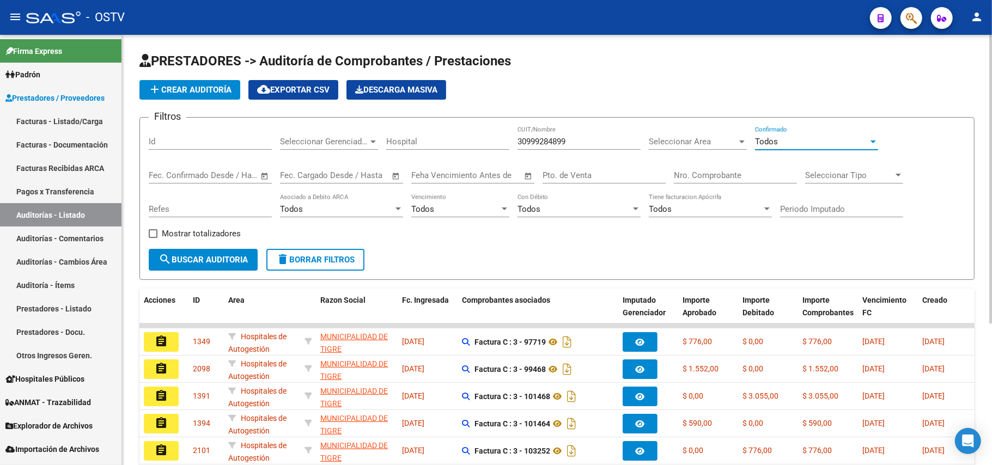
click at [235, 256] on span "search Buscar Auditoria" at bounding box center [202, 260] width 89 height 10
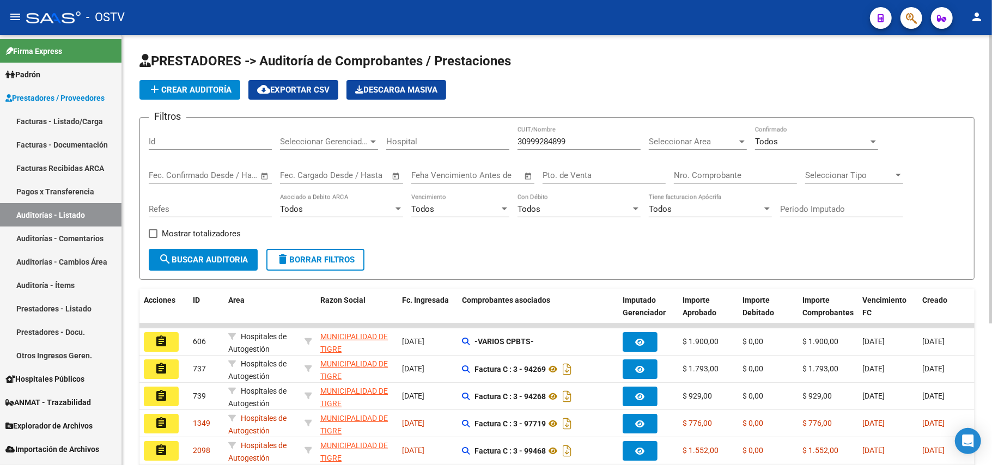
click at [255, 179] on span "Open calendar" at bounding box center [265, 176] width 26 height 26
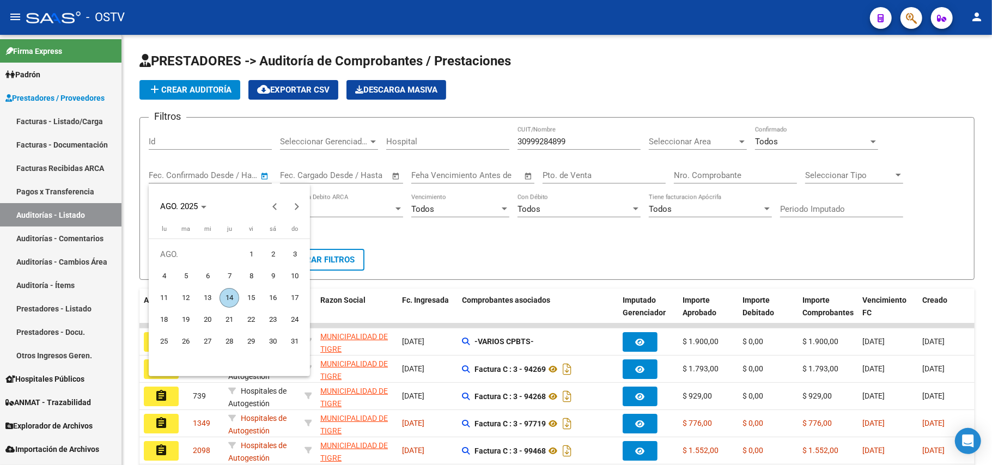
click at [379, 171] on div at bounding box center [496, 232] width 992 height 465
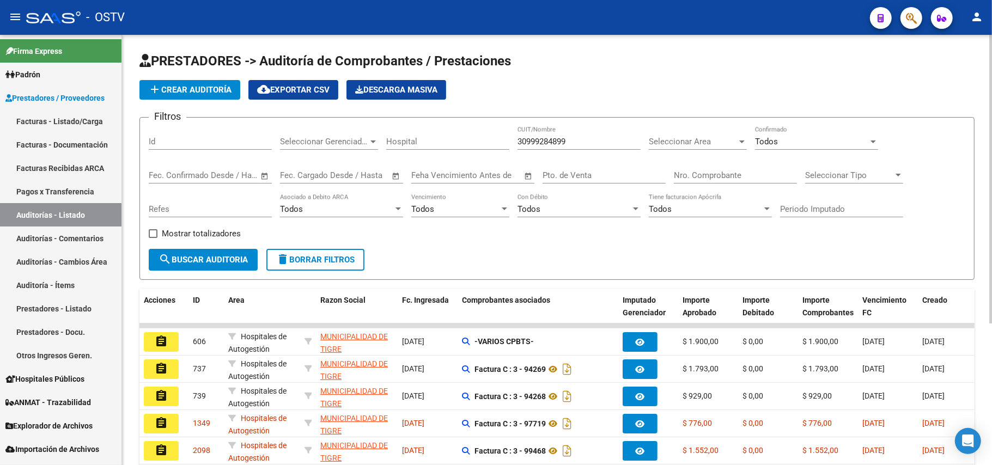
click at [393, 175] on span "Open calendar" at bounding box center [396, 176] width 26 height 26
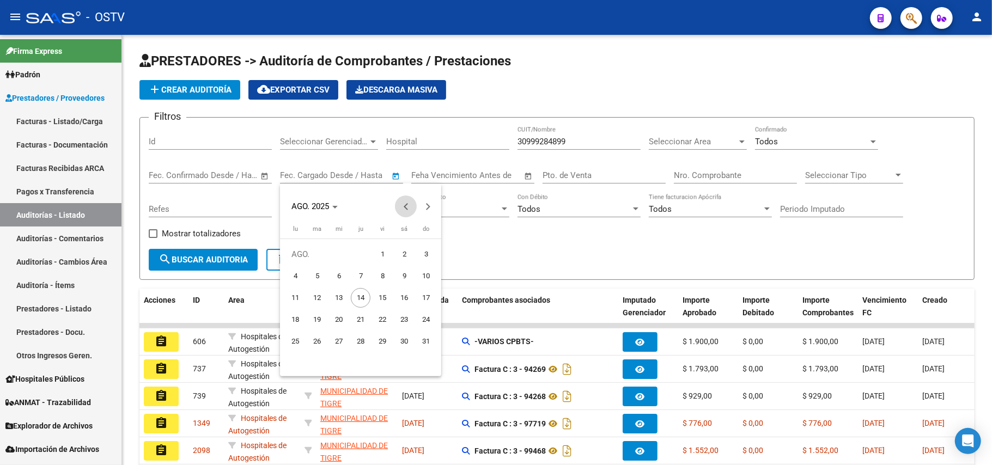
click at [404, 207] on button "Previous month" at bounding box center [406, 207] width 22 height 22
click at [362, 360] on span "31" at bounding box center [361, 363] width 20 height 20
type input "[DATE]"
click at [495, 259] on div at bounding box center [496, 232] width 992 height 465
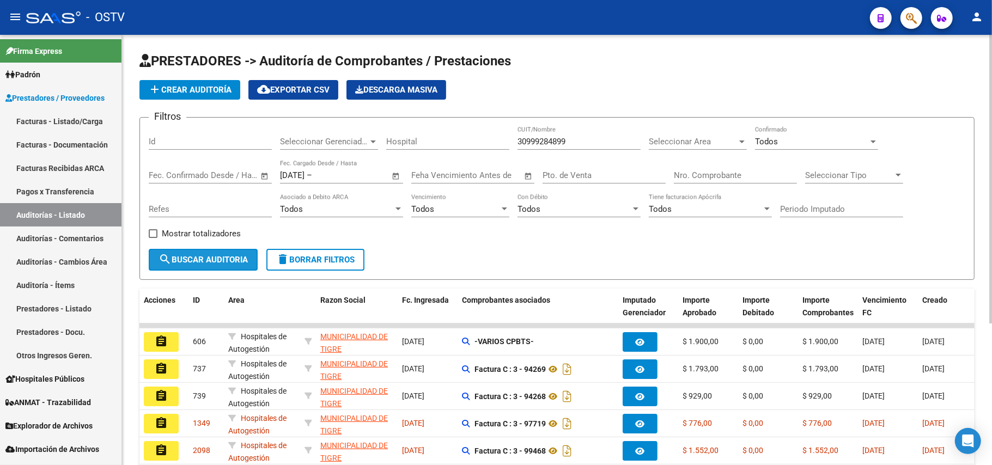
click at [227, 258] on span "search Buscar Auditoria" at bounding box center [202, 260] width 89 height 10
click at [228, 169] on div "Start date – End date Fec. Confirmado Desde / Hasta" at bounding box center [204, 171] width 110 height 23
click at [264, 175] on span "Open calendar" at bounding box center [265, 176] width 26 height 26
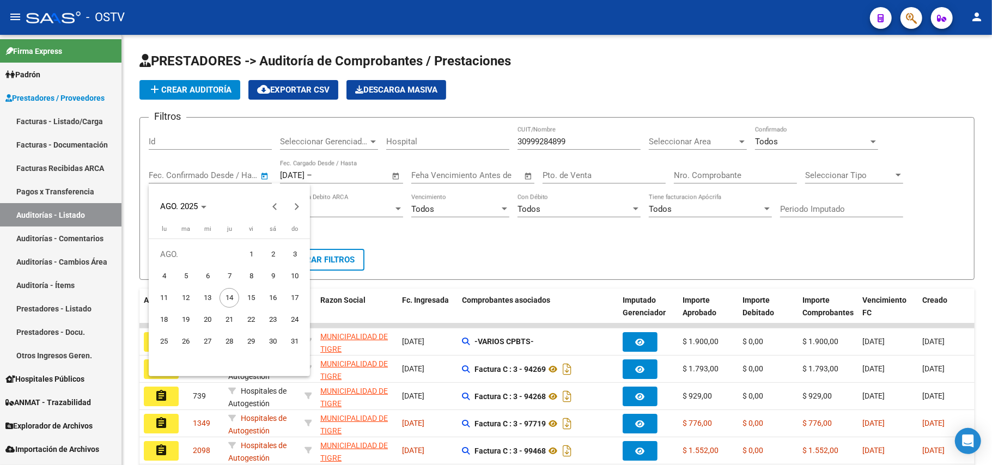
click at [359, 203] on div at bounding box center [496, 232] width 992 height 465
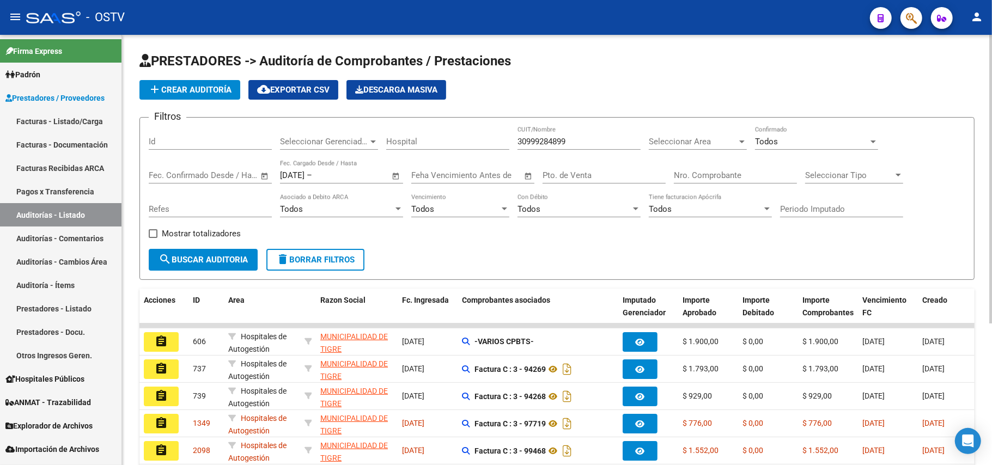
click at [258, 171] on span "Open calendar" at bounding box center [265, 176] width 26 height 26
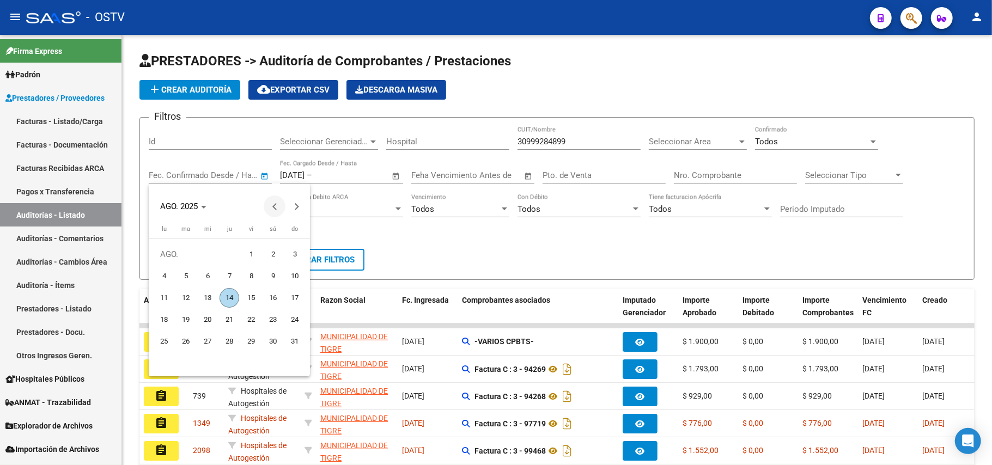
click at [277, 208] on button "Previous month" at bounding box center [275, 207] width 22 height 22
click at [231, 361] on span "31" at bounding box center [229, 363] width 20 height 20
type input "[DATE]"
click at [398, 234] on div at bounding box center [496, 232] width 992 height 465
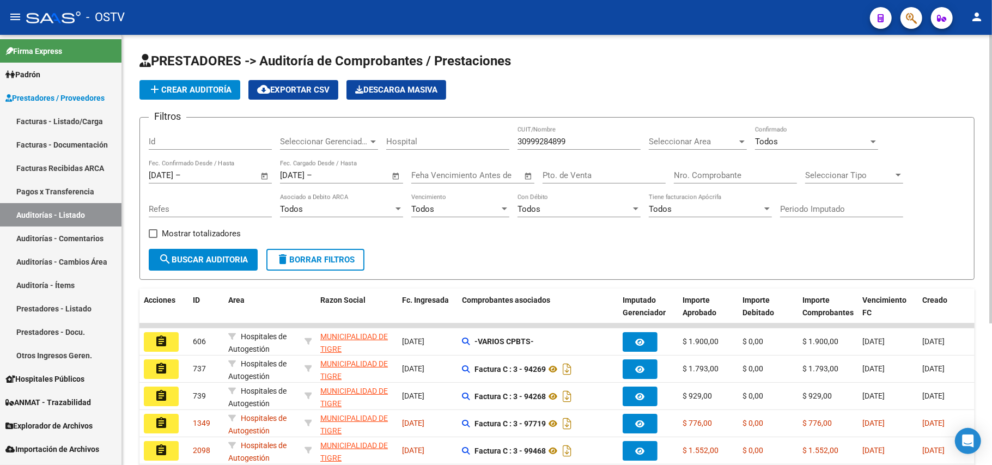
click at [265, 174] on span "Open calendar" at bounding box center [265, 176] width 26 height 26
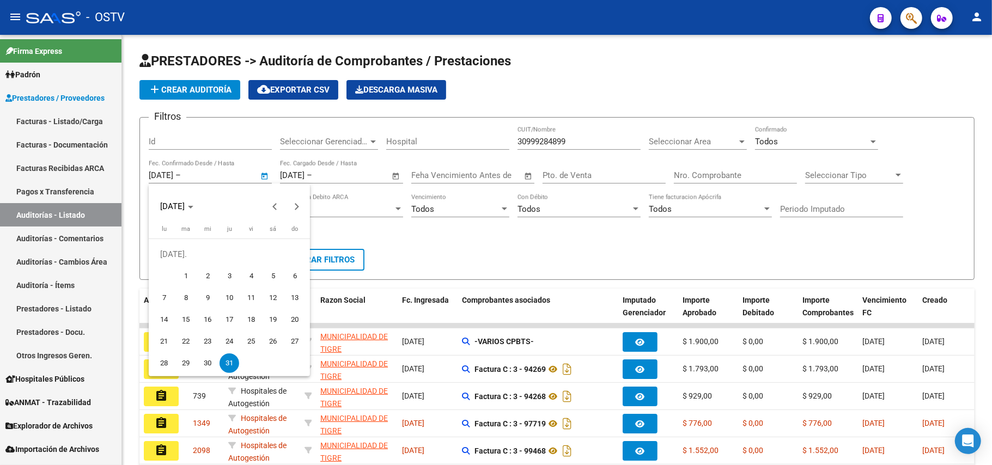
click at [166, 178] on div at bounding box center [496, 232] width 992 height 465
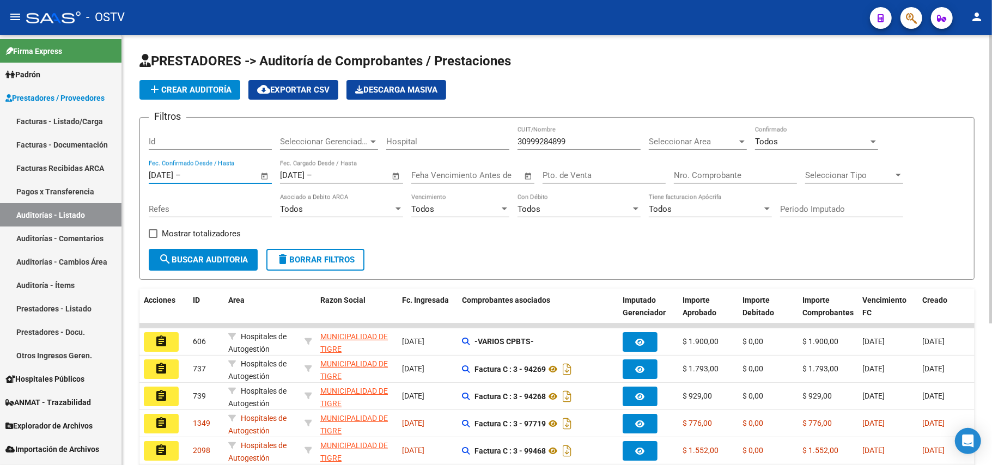
click at [162, 175] on input "[DATE]" at bounding box center [161, 175] width 25 height 10
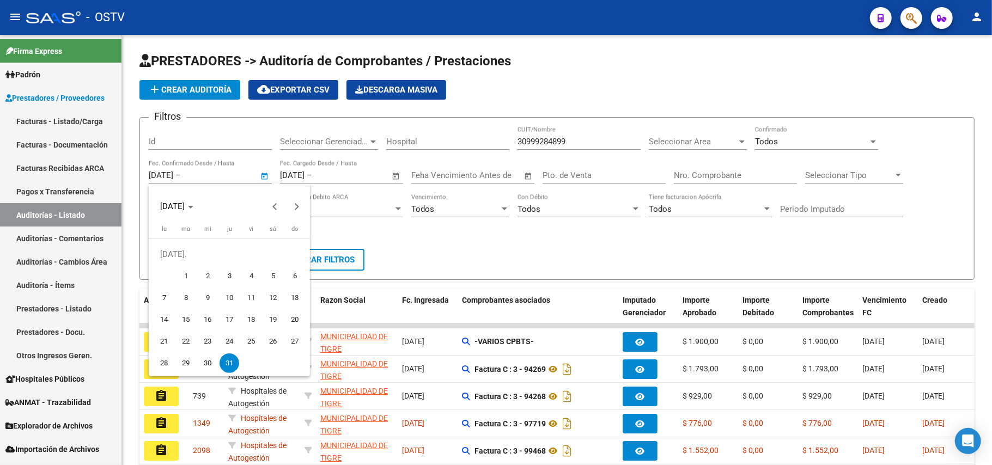
click at [167, 175] on div at bounding box center [496, 232] width 992 height 465
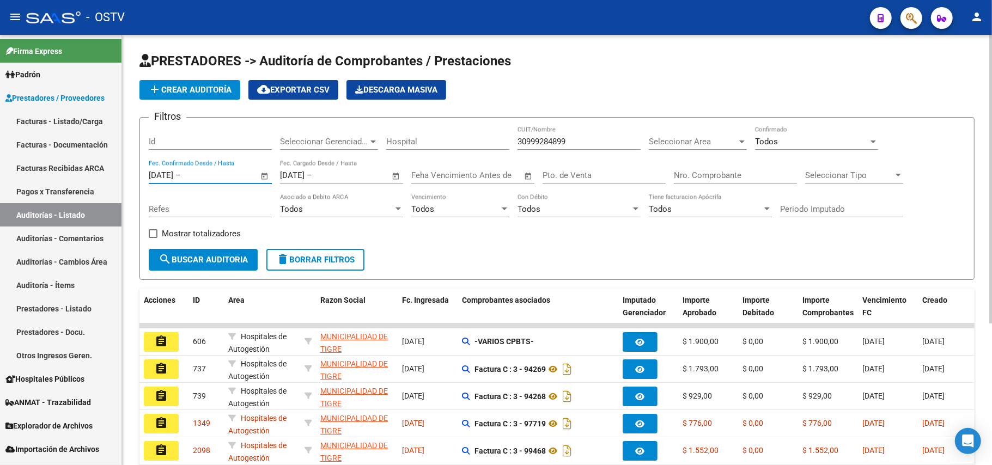
click at [164, 175] on input "[DATE]" at bounding box center [161, 175] width 25 height 10
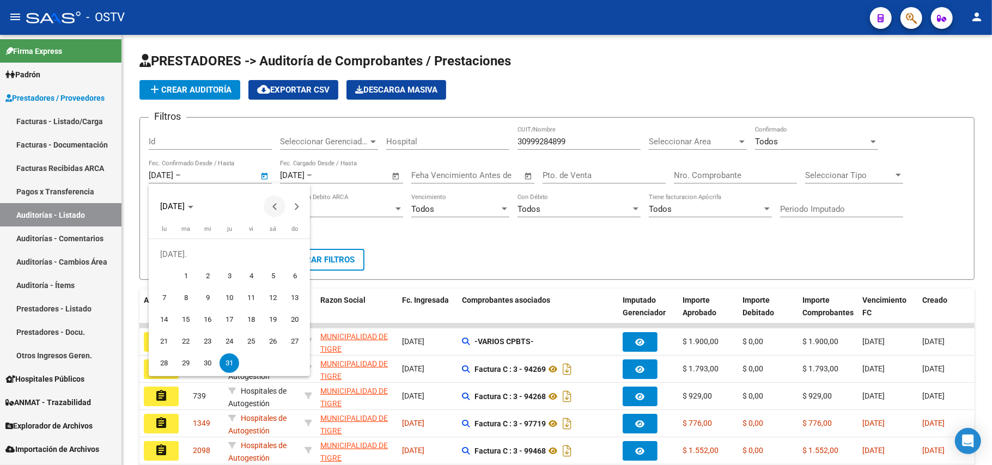
click at [272, 202] on span "Previous month" at bounding box center [275, 207] width 22 height 22
click at [162, 364] on span "30" at bounding box center [164, 363] width 20 height 20
type input "[DATE]"
click at [419, 239] on div at bounding box center [496, 232] width 992 height 465
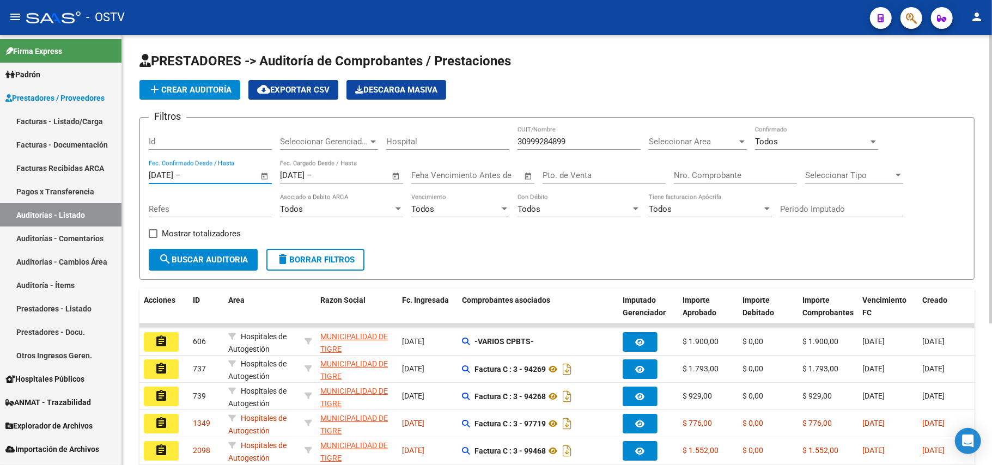
click at [211, 262] on span "search Buscar Auditoria" at bounding box center [202, 260] width 89 height 10
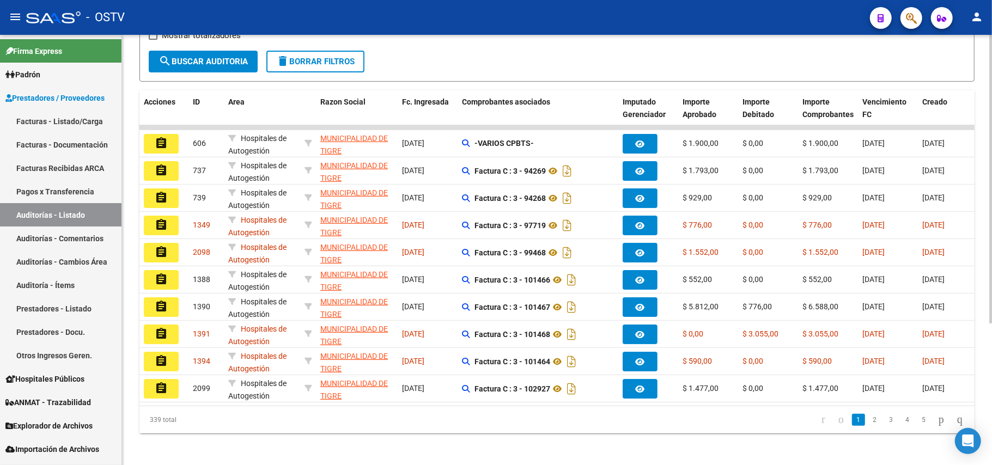
scroll to position [212, 0]
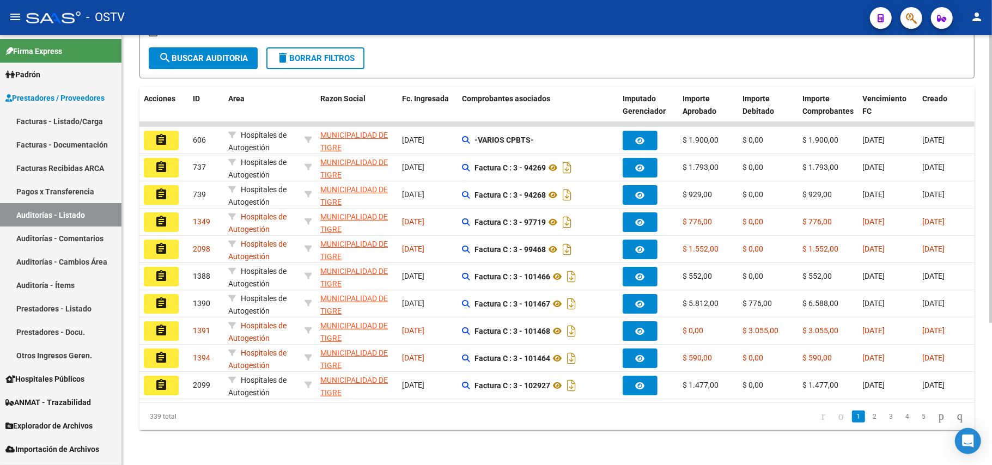
drag, startPoint x: 566, startPoint y: 389, endPoint x: 611, endPoint y: 389, distance: 44.7
click at [611, 392] on datatable-selection "assignment 606 Hospitales de Autogestión MUNICIPALIDAD DE TIGRE - 30999284899 […" at bounding box center [556, 397] width 835 height 10
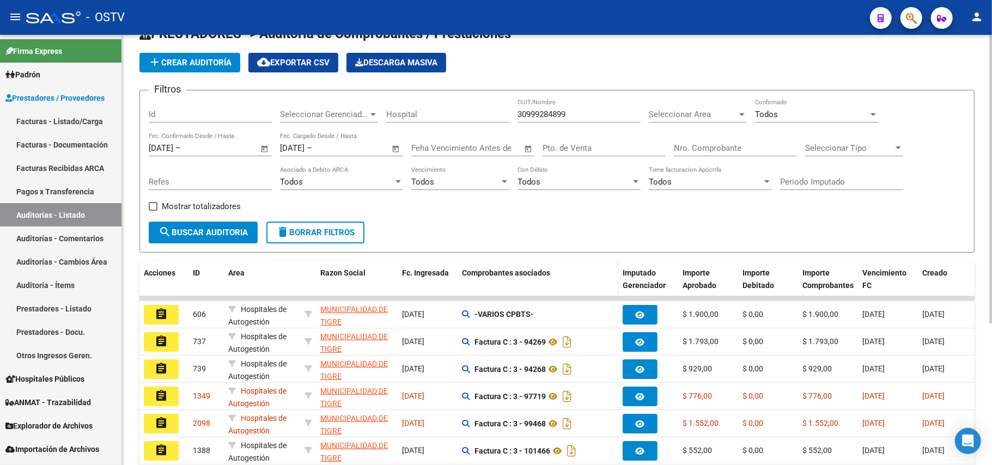
scroll to position [0, 0]
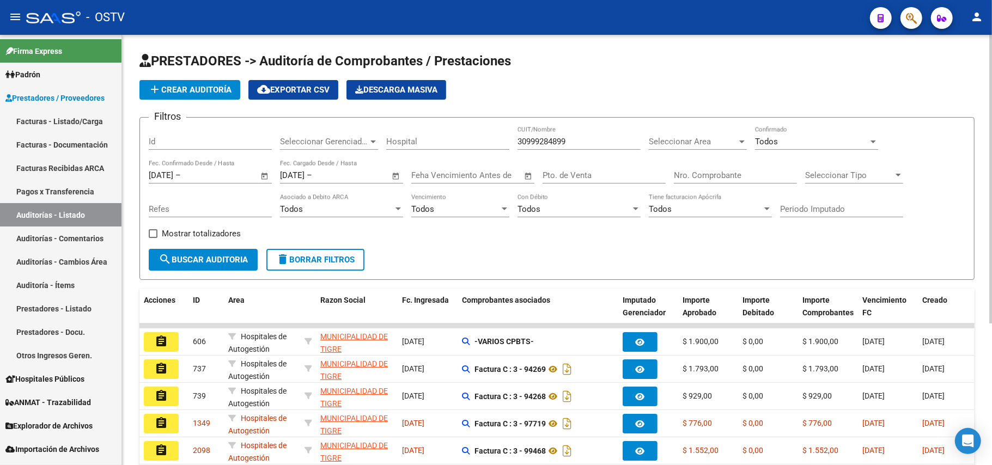
click at [800, 149] on div "Todos Confirmado" at bounding box center [816, 137] width 123 height 23
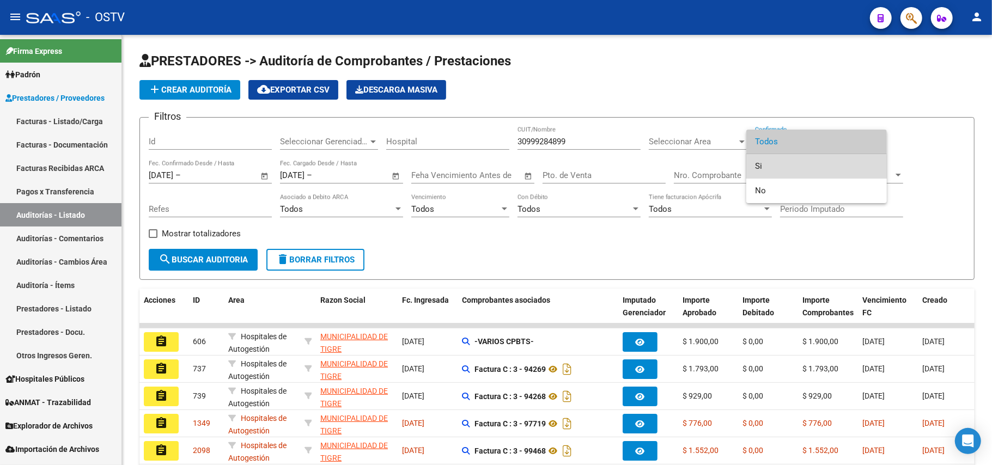
click at [789, 168] on span "Si" at bounding box center [816, 166] width 123 height 25
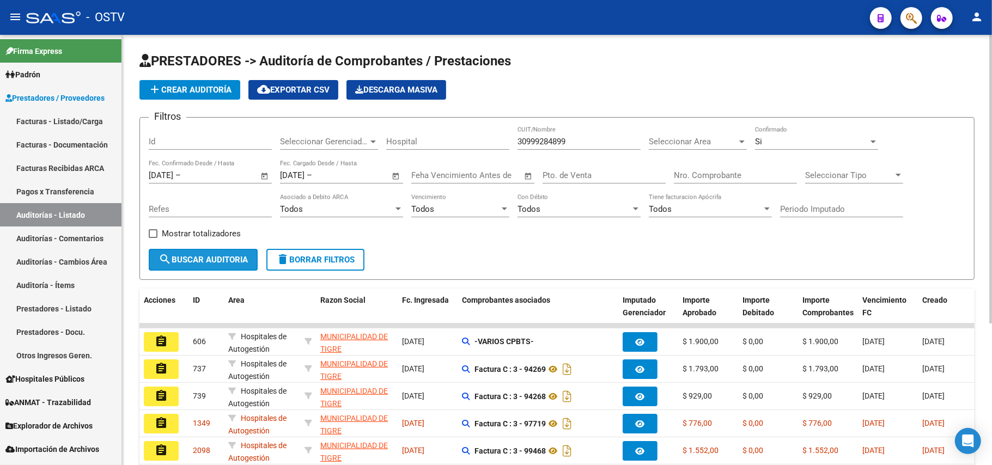
click at [227, 261] on span "search Buscar Auditoria" at bounding box center [202, 260] width 89 height 10
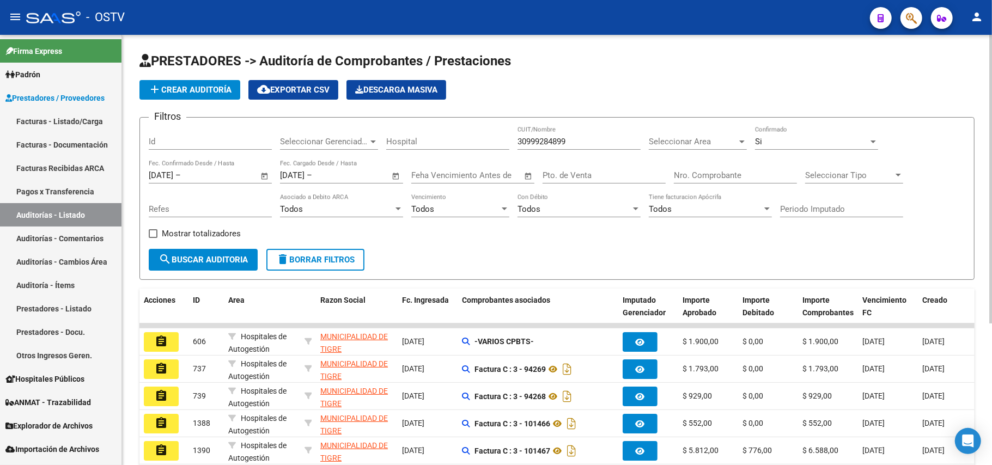
click at [339, 201] on div "Todos Asociado a Debito ARCA" at bounding box center [341, 205] width 123 height 23
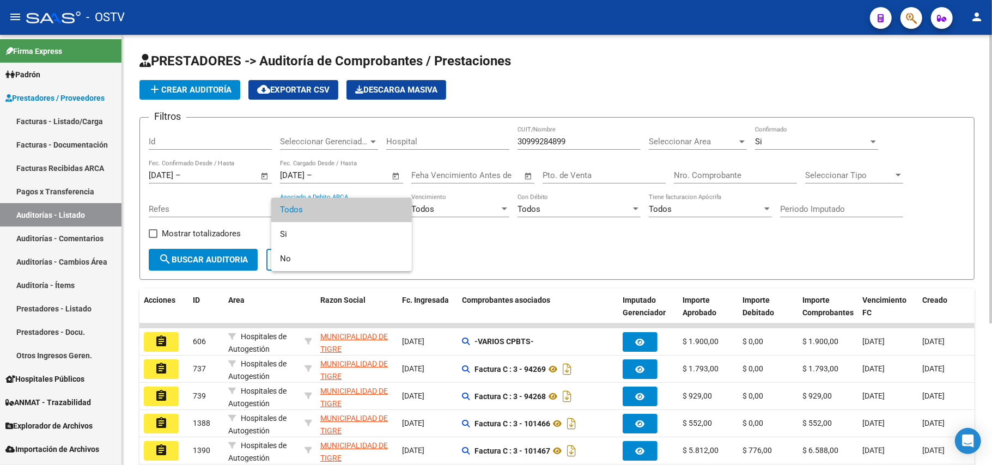
click at [339, 201] on span "Todos" at bounding box center [341, 210] width 123 height 25
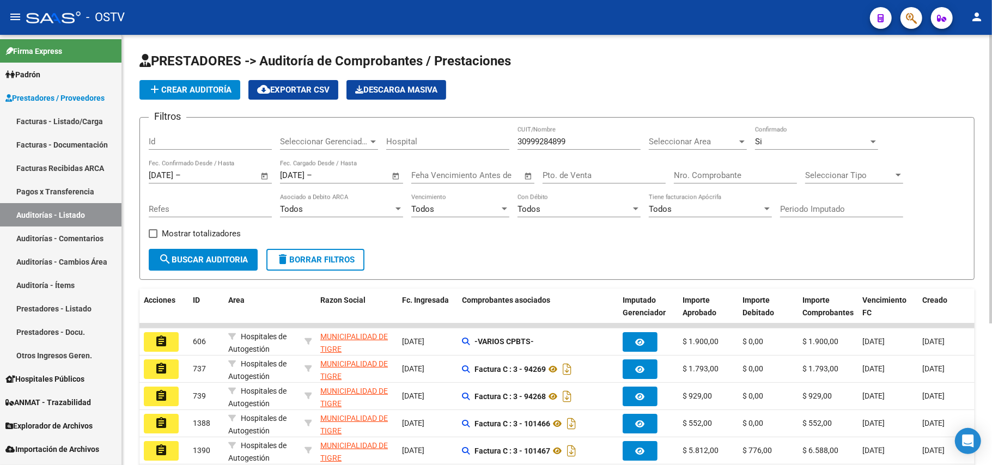
click at [854, 181] on div "Seleccionar Tipo Seleccionar Tipo" at bounding box center [854, 171] width 98 height 23
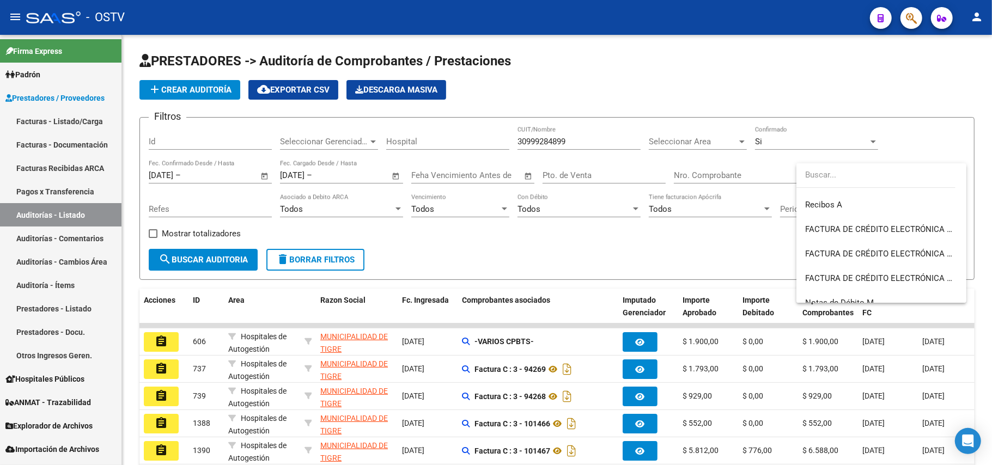
scroll to position [375, 0]
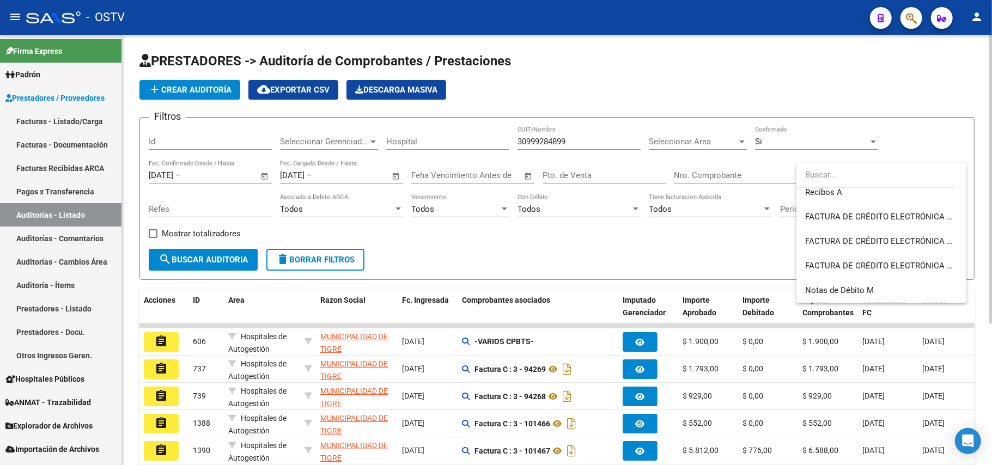
click at [754, 253] on div at bounding box center [496, 232] width 992 height 465
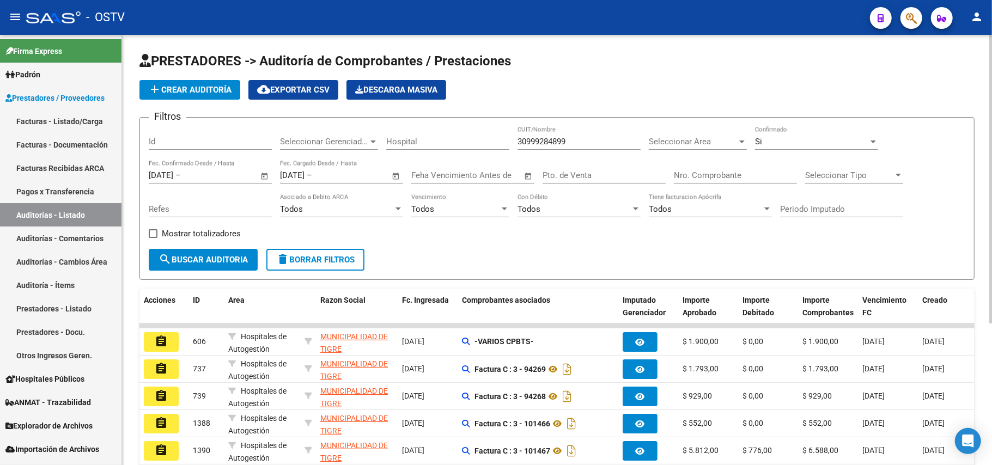
click at [735, 141] on span "Seleccionar Area" at bounding box center [693, 142] width 88 height 10
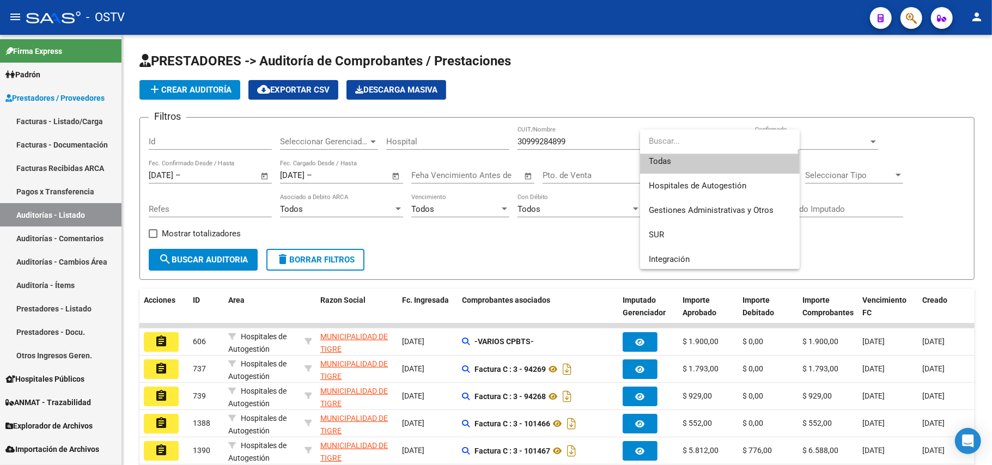
scroll to position [0, 0]
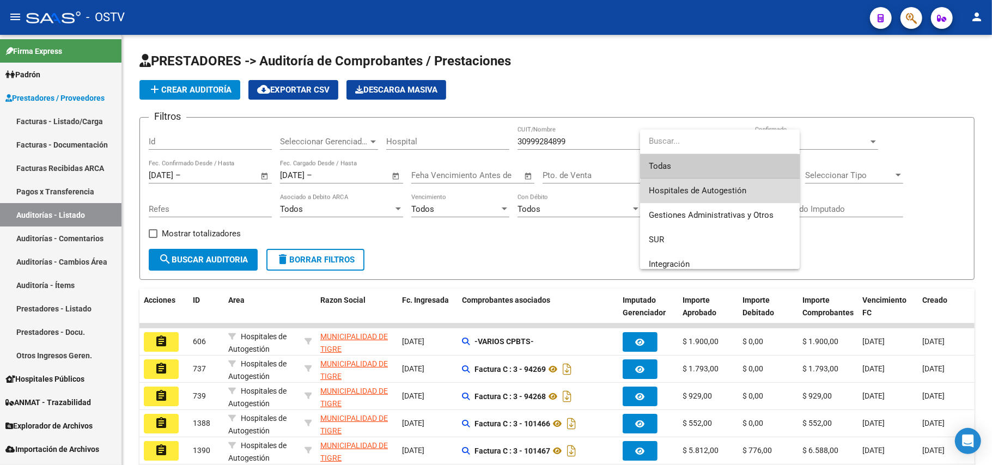
click at [761, 198] on span "Hospitales de Autogestión" at bounding box center [720, 191] width 142 height 25
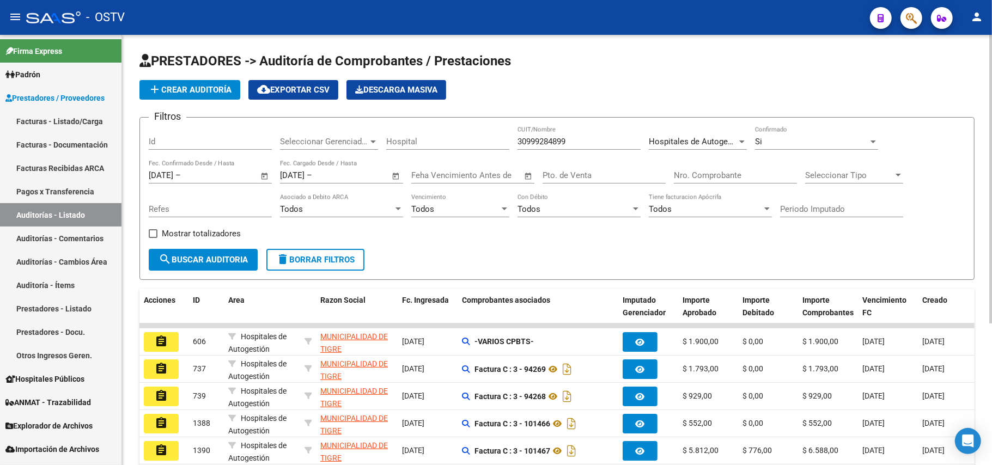
click at [634, 251] on form "Filtros Id Seleccionar Gerenciador Seleccionar Gerenciador Hospital 30999284899…" at bounding box center [556, 198] width 835 height 163
click at [186, 255] on span "search Buscar Auditoria" at bounding box center [202, 260] width 89 height 10
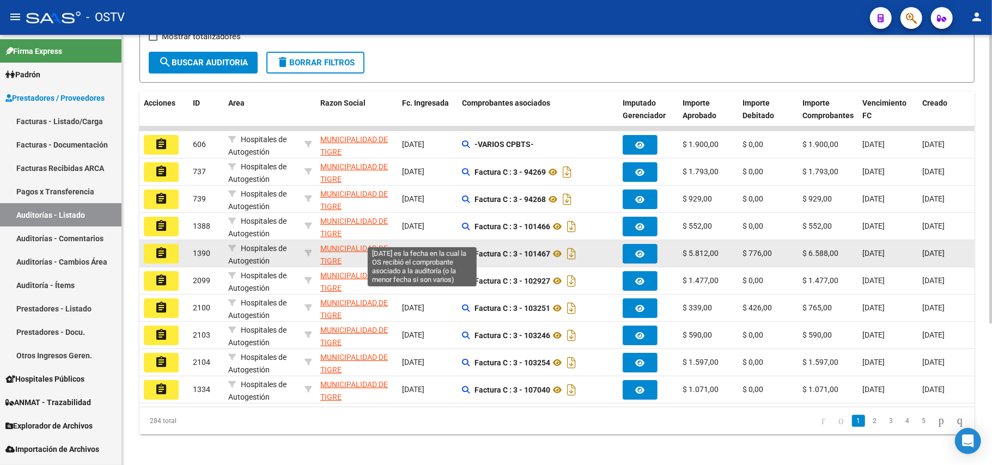
scroll to position [212, 0]
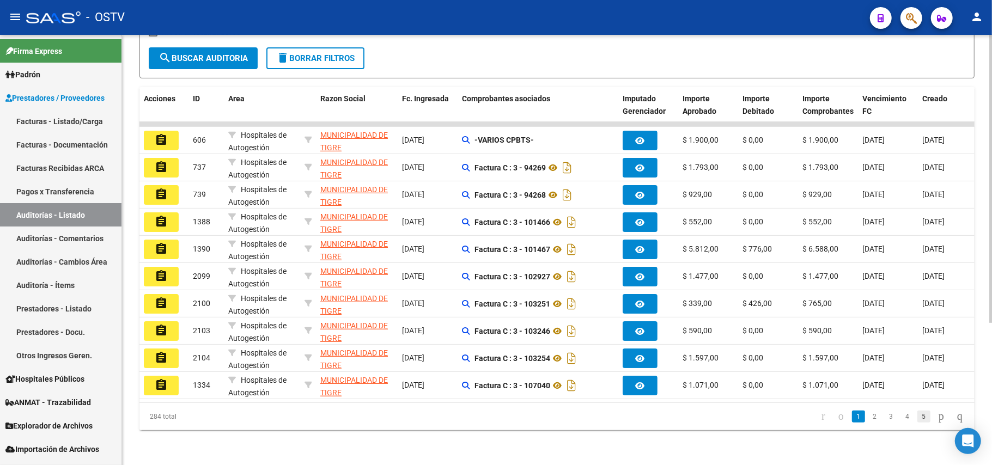
click at [917, 412] on link "5" at bounding box center [923, 417] width 13 height 12
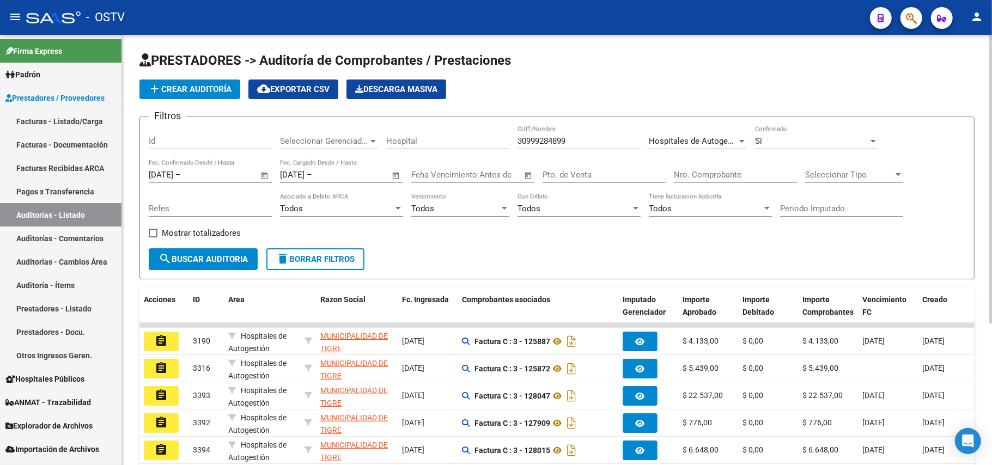
scroll to position [0, 0]
click at [264, 175] on span "Open calendar" at bounding box center [265, 176] width 26 height 26
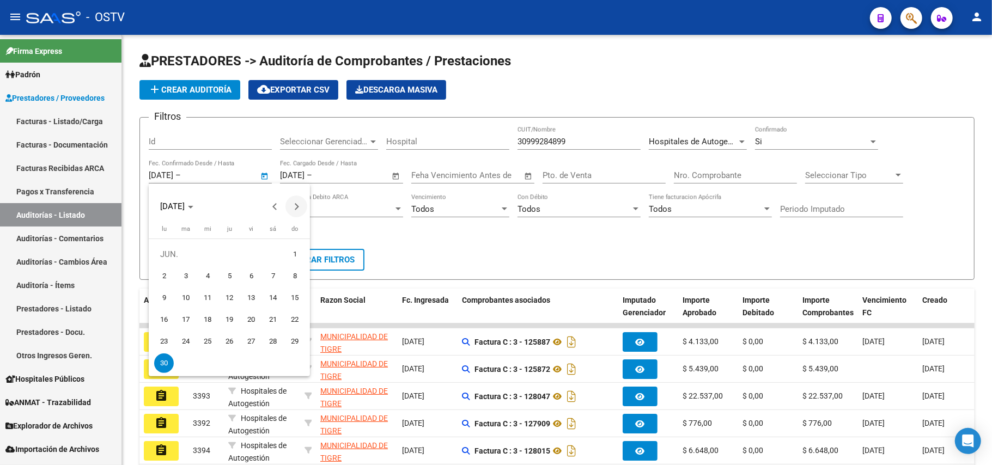
click at [297, 205] on button "Next month" at bounding box center [296, 207] width 22 height 22
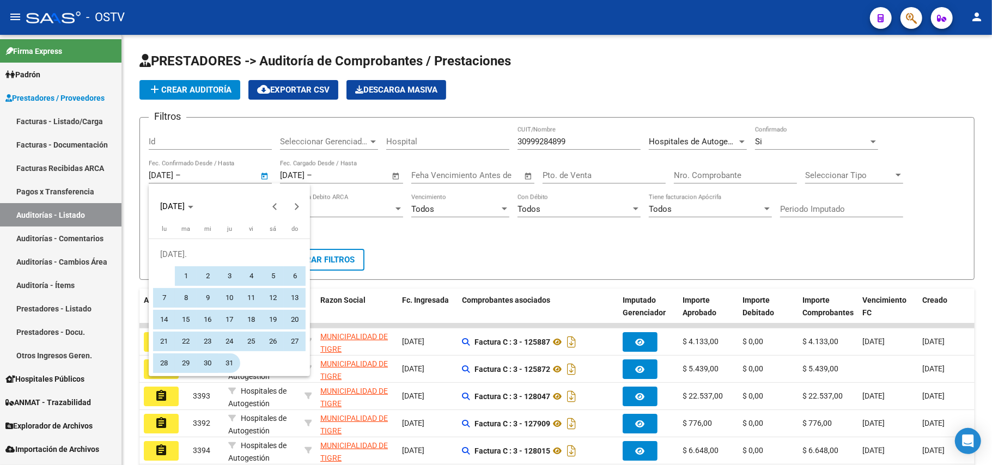
click at [228, 367] on span "31" at bounding box center [229, 363] width 20 height 20
type input "[DATE]"
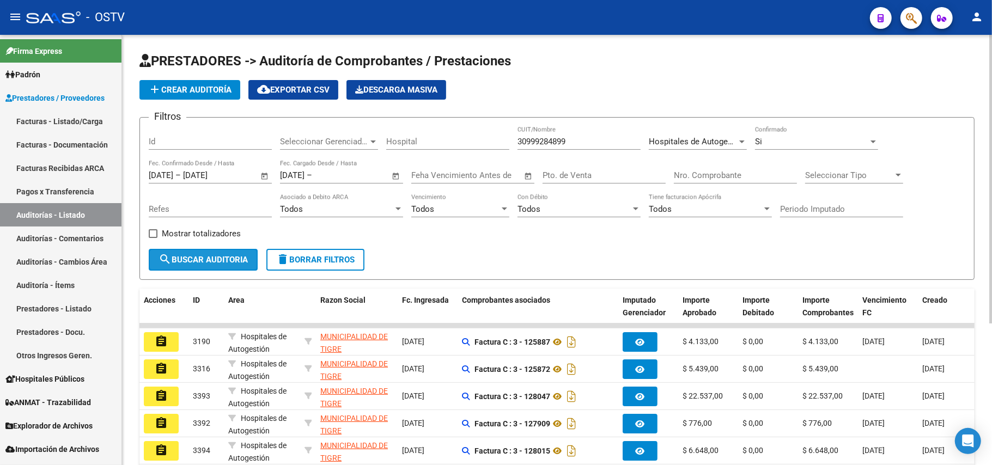
click at [243, 258] on span "search Buscar Auditoria" at bounding box center [202, 260] width 89 height 10
click at [329, 175] on input "text" at bounding box center [340, 175] width 53 height 10
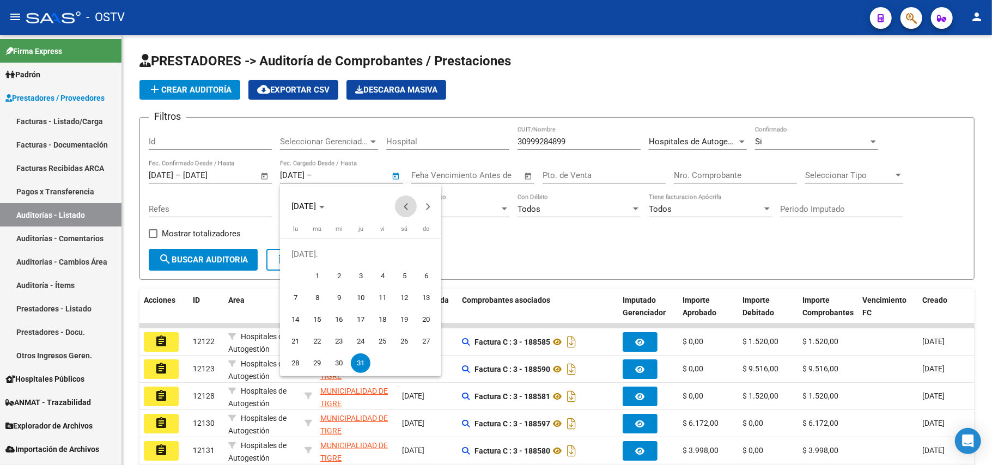
click at [401, 207] on span "Previous month" at bounding box center [406, 207] width 22 height 22
click at [288, 368] on span "30" at bounding box center [295, 363] width 20 height 20
type input "[DATE]"
click at [425, 208] on button "Next month" at bounding box center [428, 207] width 22 height 22
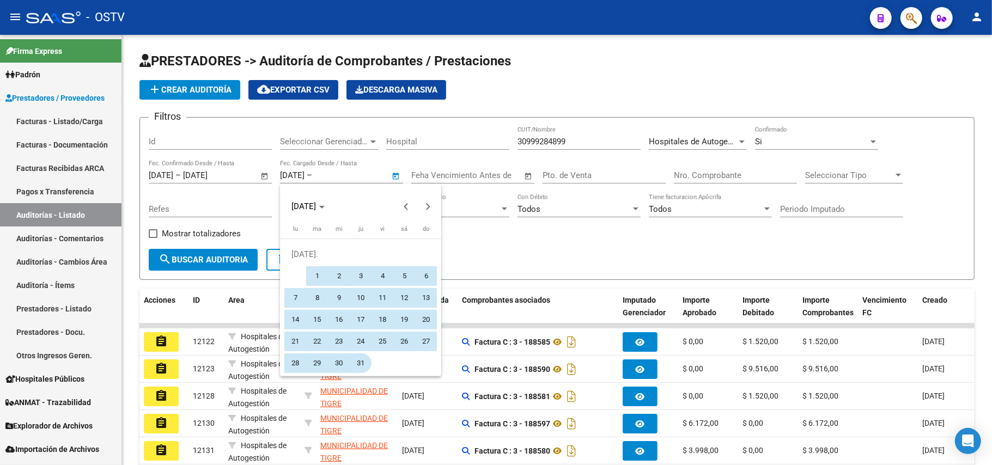
click at [362, 367] on span "31" at bounding box center [361, 363] width 20 height 20
type input "[DATE]"
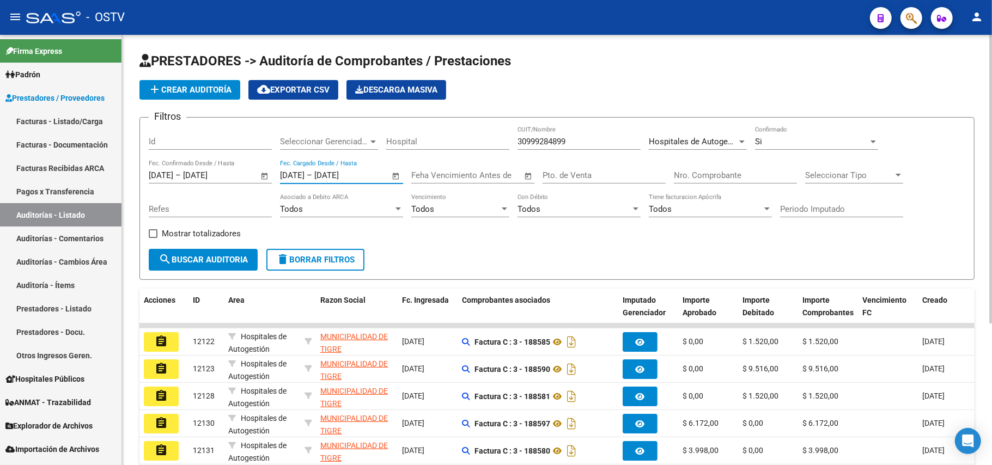
click at [236, 263] on span "search Buscar Auditoria" at bounding box center [202, 260] width 89 height 10
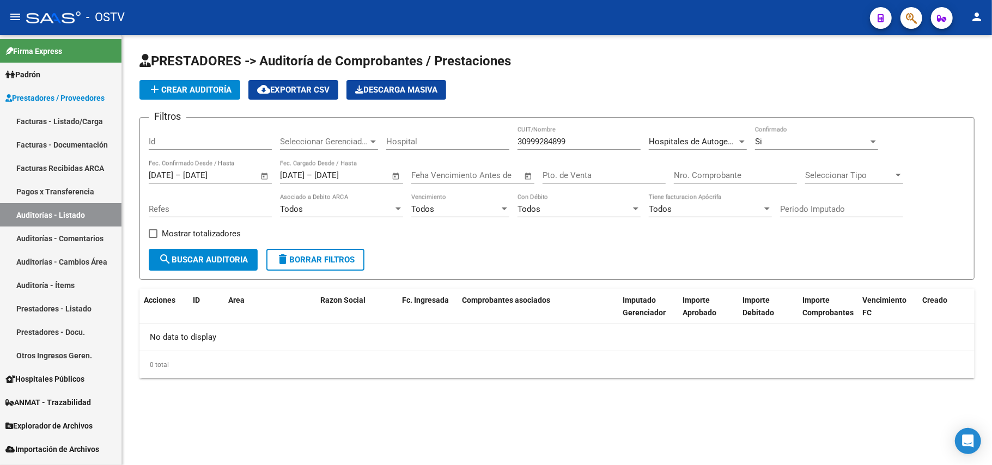
click at [329, 177] on input "[DATE]" at bounding box center [340, 175] width 53 height 10
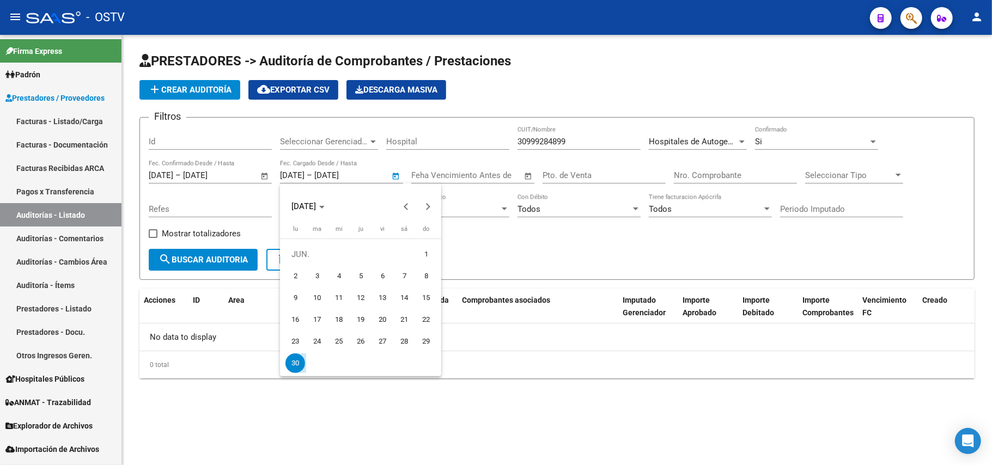
click at [471, 221] on div at bounding box center [496, 232] width 992 height 465
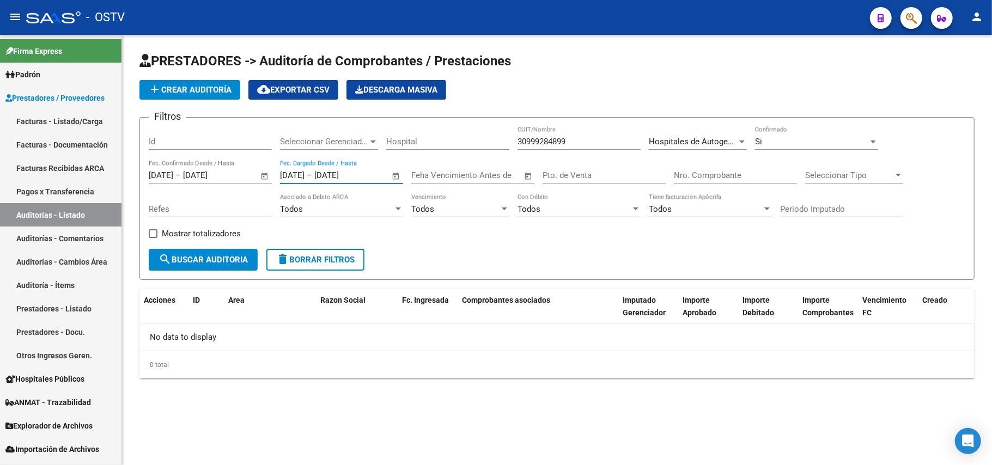
drag, startPoint x: 367, startPoint y: 179, endPoint x: 174, endPoint y: 168, distance: 192.6
click at [174, 168] on div "Filtros Id Seleccionar Gerenciador Seleccionar Gerenciador Hospital 30999284899…" at bounding box center [557, 187] width 816 height 123
type input "3"
click at [213, 261] on span "search Buscar Auditoria" at bounding box center [202, 260] width 89 height 10
click at [236, 171] on input "[DATE]" at bounding box center [209, 175] width 53 height 10
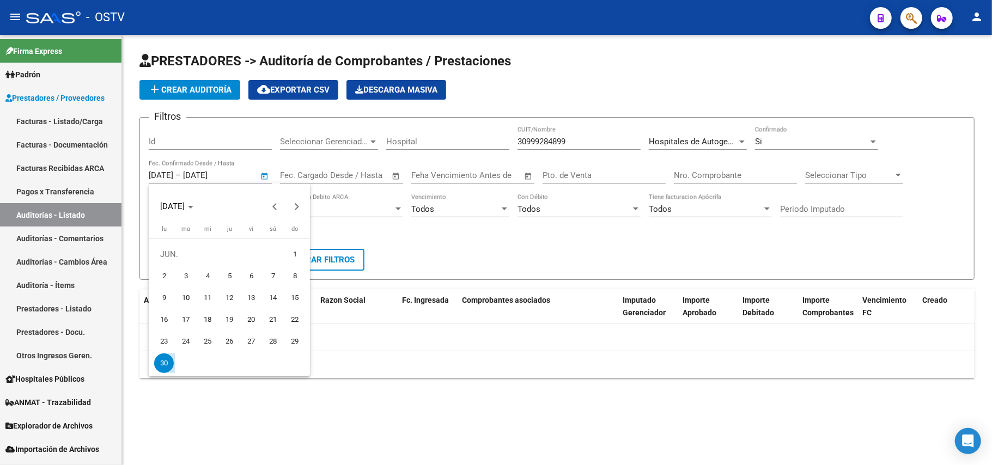
click at [230, 170] on div at bounding box center [496, 232] width 992 height 465
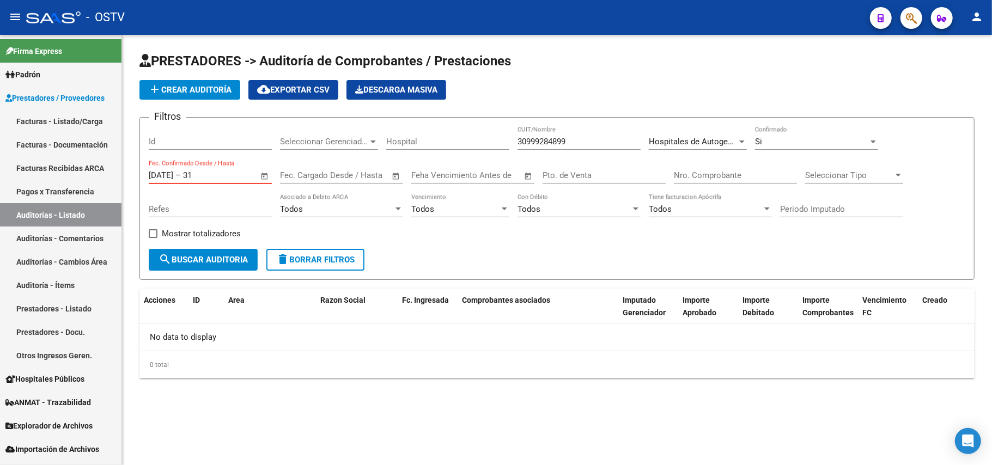
type input "3"
click at [210, 175] on input "text" at bounding box center [209, 175] width 53 height 10
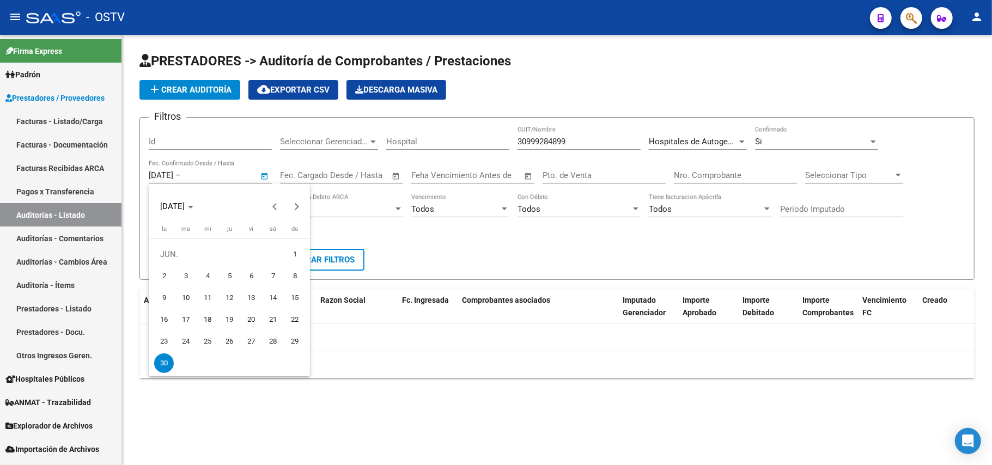
drag, startPoint x: 210, startPoint y: 172, endPoint x: 204, endPoint y: 172, distance: 6.5
click at [209, 172] on div at bounding box center [496, 232] width 992 height 465
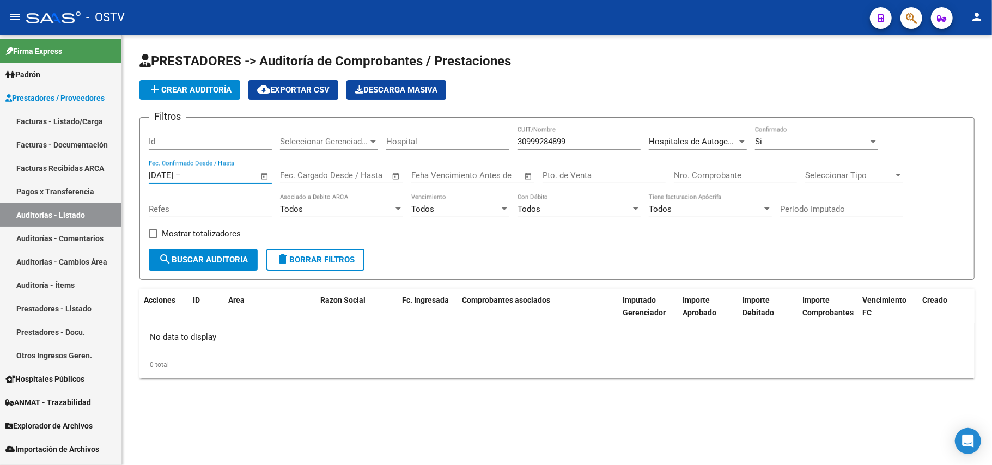
drag, startPoint x: 184, startPoint y: 179, endPoint x: 145, endPoint y: 170, distance: 39.5
click at [145, 170] on form "Filtros Id Seleccionar Gerenciador Seleccionar Gerenciador Hospital 30999284899…" at bounding box center [556, 198] width 835 height 163
drag, startPoint x: 194, startPoint y: 172, endPoint x: 119, endPoint y: 171, distance: 75.2
click at [119, 171] on mat-sidenav-container "Firma Express Padrón Afiliados Empadronados Movimientos de Afiliados Padrón Ági…" at bounding box center [496, 250] width 992 height 430
type input "5"
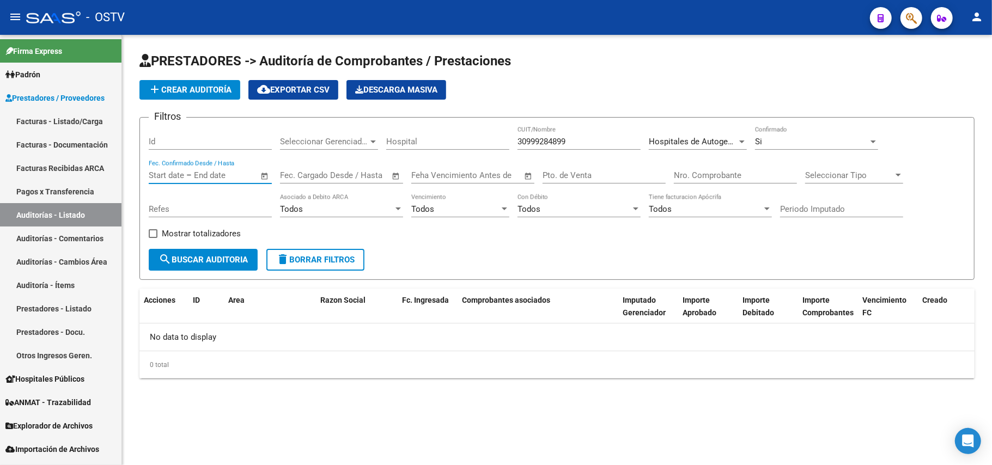
click at [260, 173] on span "Open calendar" at bounding box center [265, 176] width 26 height 26
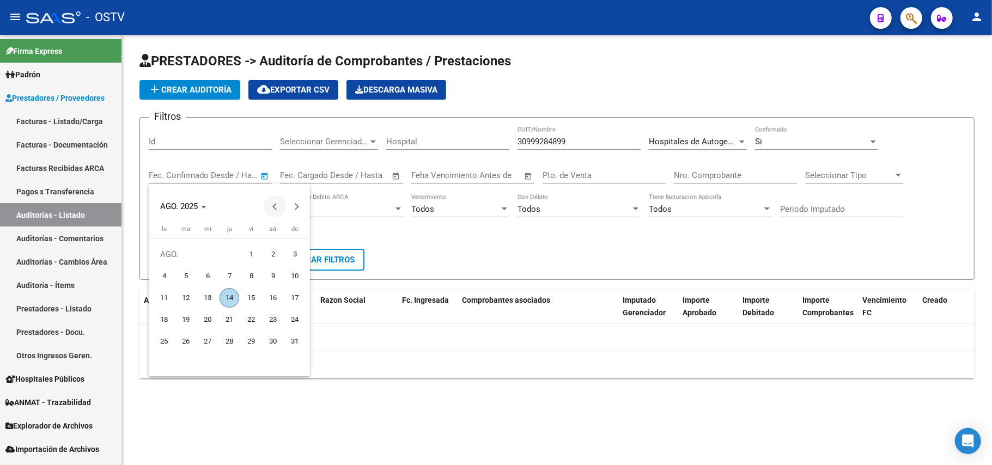
click at [278, 205] on button "Previous month" at bounding box center [275, 207] width 22 height 22
click at [162, 362] on span "30" at bounding box center [164, 363] width 20 height 20
type input "[DATE]"
click at [303, 200] on span "Next month" at bounding box center [296, 207] width 22 height 22
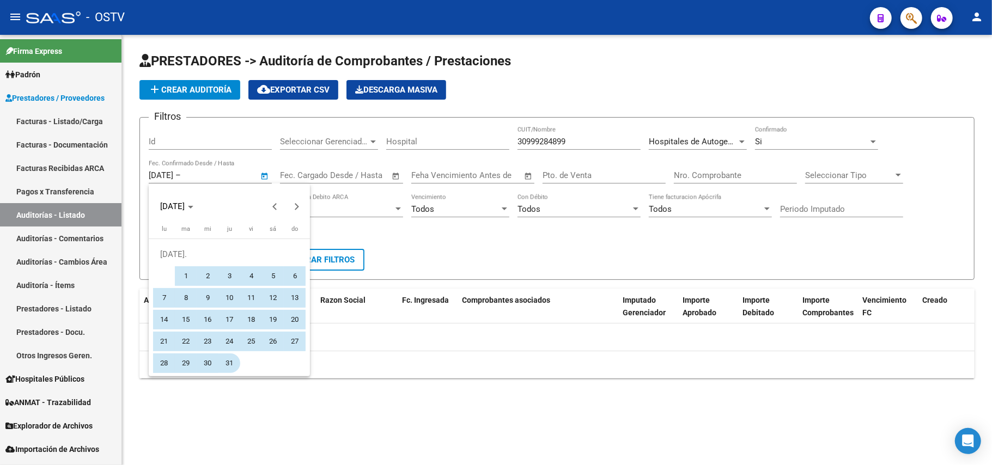
click at [227, 364] on span "31" at bounding box center [229, 363] width 20 height 20
type input "[DATE]"
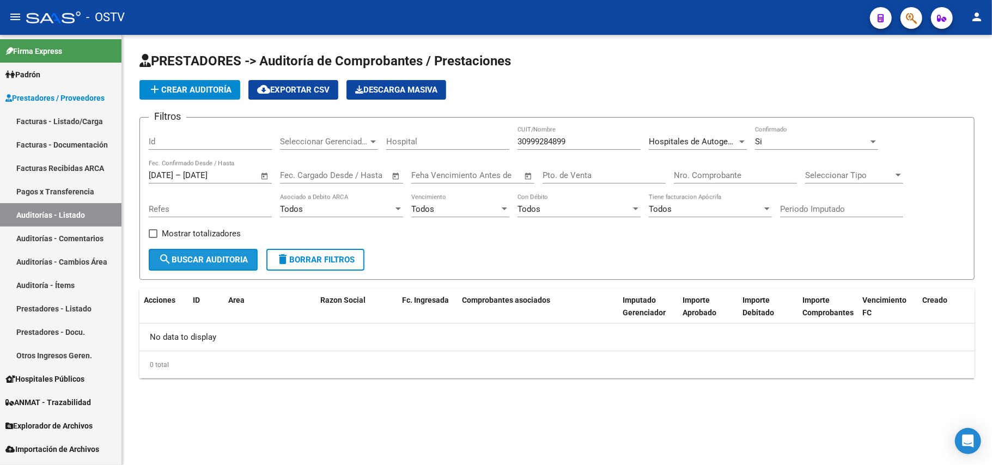
click at [212, 258] on span "search Buscar Auditoria" at bounding box center [202, 260] width 89 height 10
click at [724, 135] on div "Hospitales de Autogestión Seleccionar Area" at bounding box center [698, 137] width 98 height 23
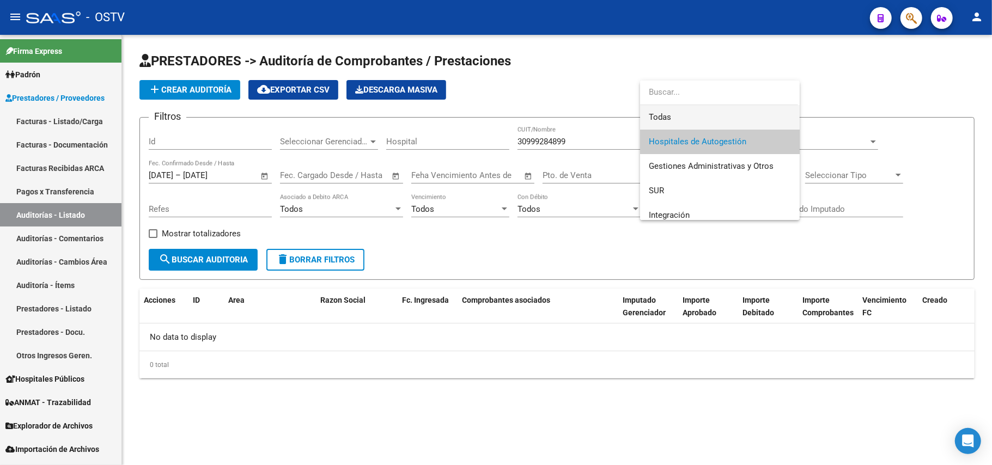
click at [715, 114] on span "Todas" at bounding box center [720, 117] width 142 height 25
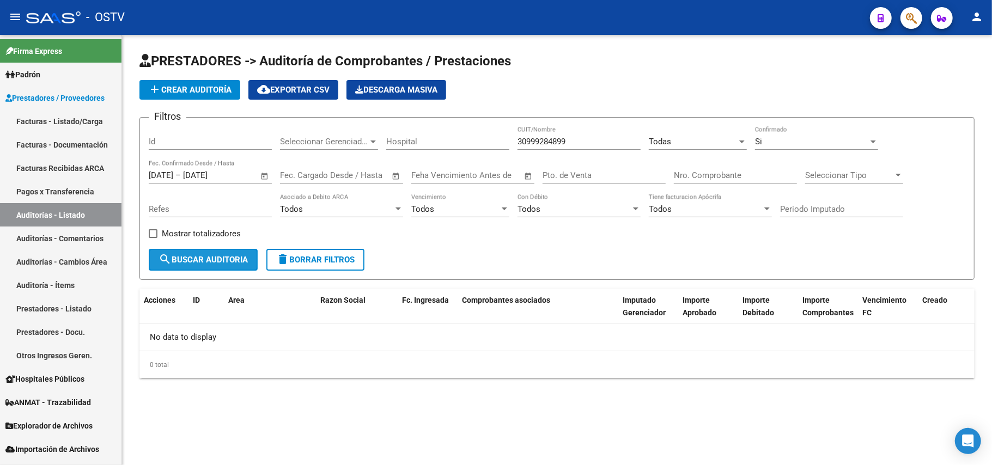
click at [247, 257] on span "search Buscar Auditoria" at bounding box center [202, 260] width 89 height 10
click at [823, 143] on div "Si" at bounding box center [811, 142] width 113 height 10
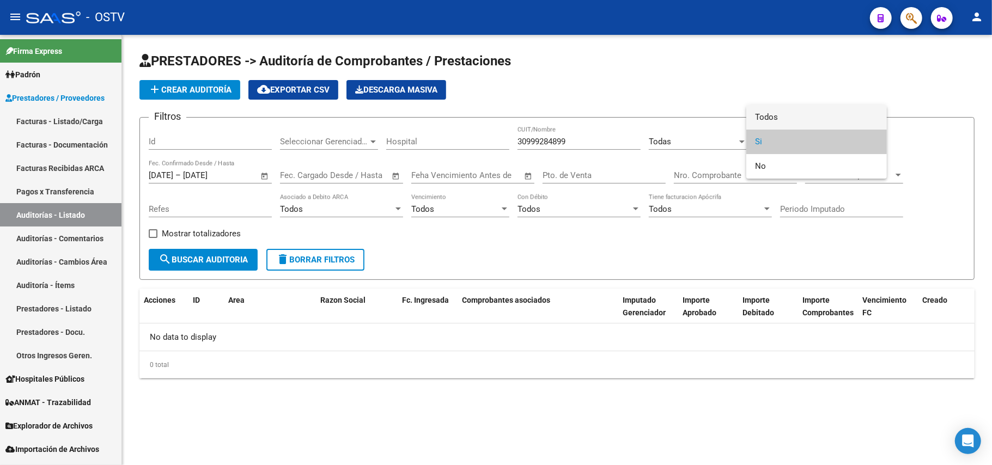
click at [823, 119] on span "Todos" at bounding box center [816, 117] width 123 height 25
click at [229, 253] on button "search Buscar Auditoria" at bounding box center [203, 260] width 109 height 22
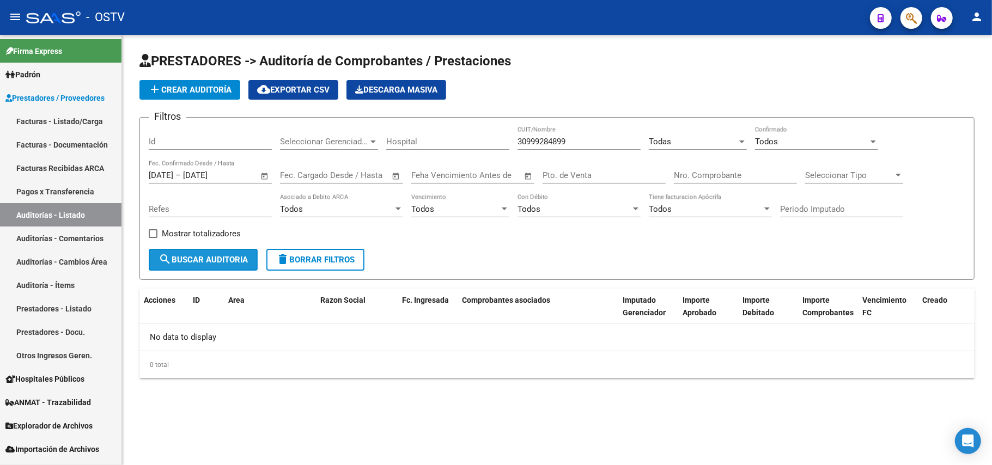
click at [238, 255] on span "search Buscar Auditoria" at bounding box center [202, 260] width 89 height 10
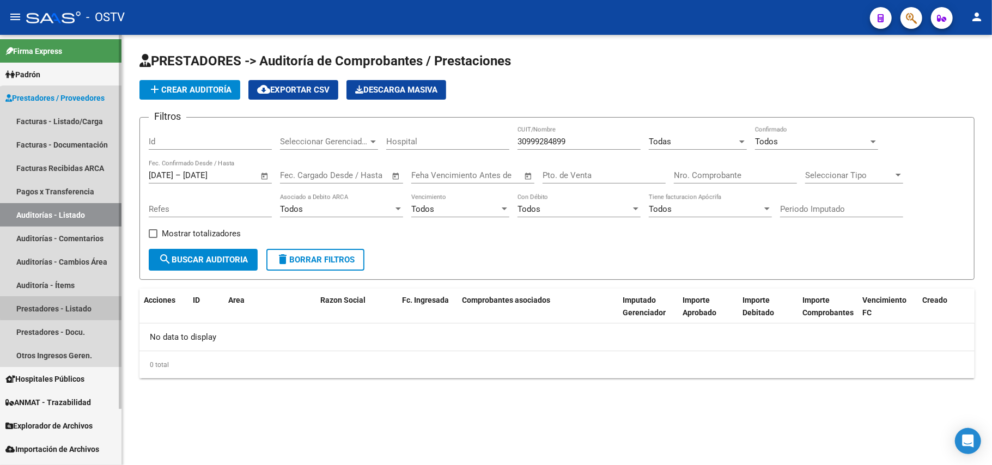
click at [85, 303] on link "Prestadores - Listado" at bounding box center [60, 308] width 121 height 23
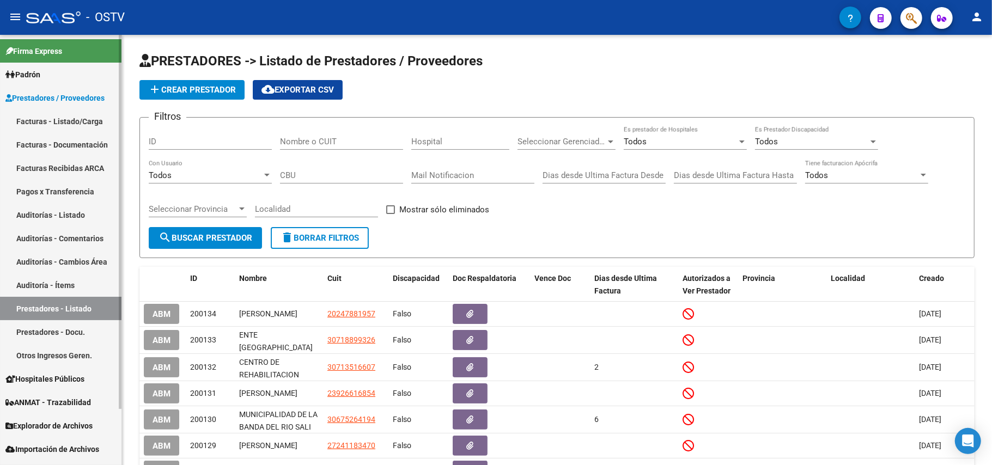
click at [72, 216] on link "Auditorías - Listado" at bounding box center [60, 214] width 121 height 23
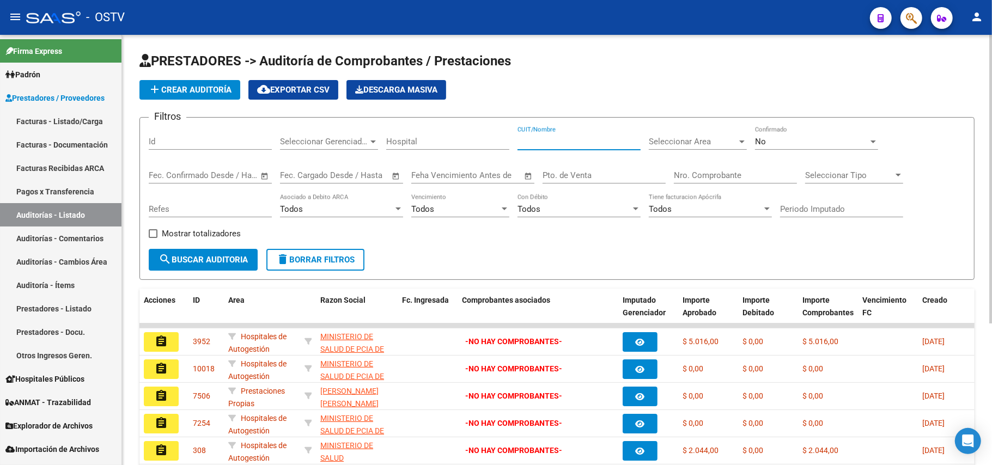
paste input "30999284899"
type input "30999284899"
click at [228, 260] on span "search Buscar Auditoria" at bounding box center [202, 260] width 89 height 10
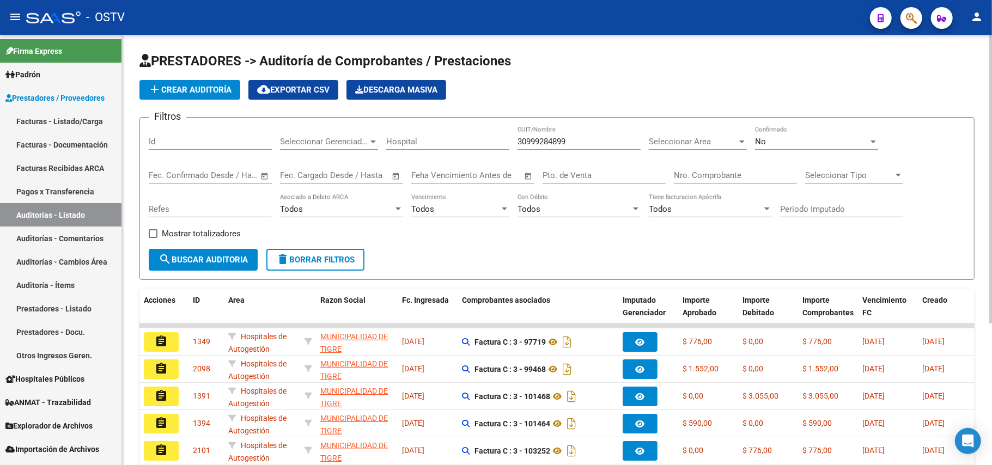
click at [303, 142] on span "Seleccionar Gerenciador" at bounding box center [324, 142] width 88 height 10
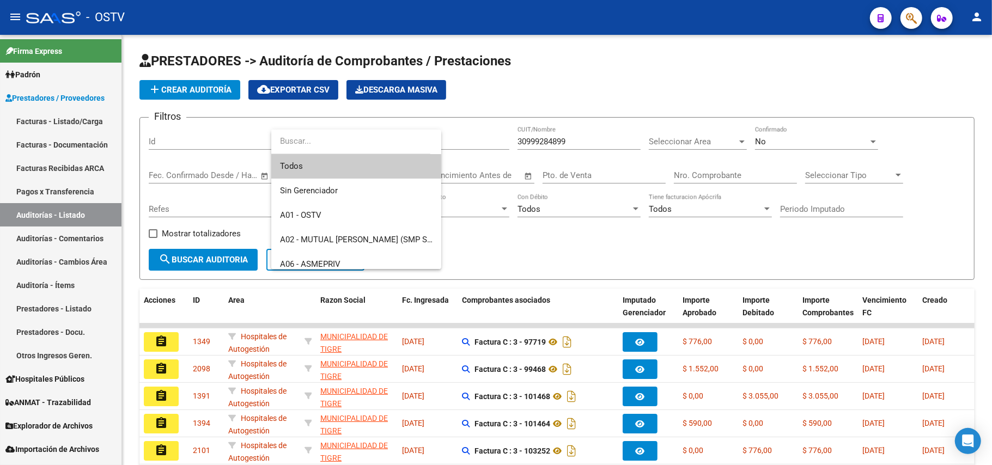
click at [513, 241] on div at bounding box center [496, 232] width 992 height 465
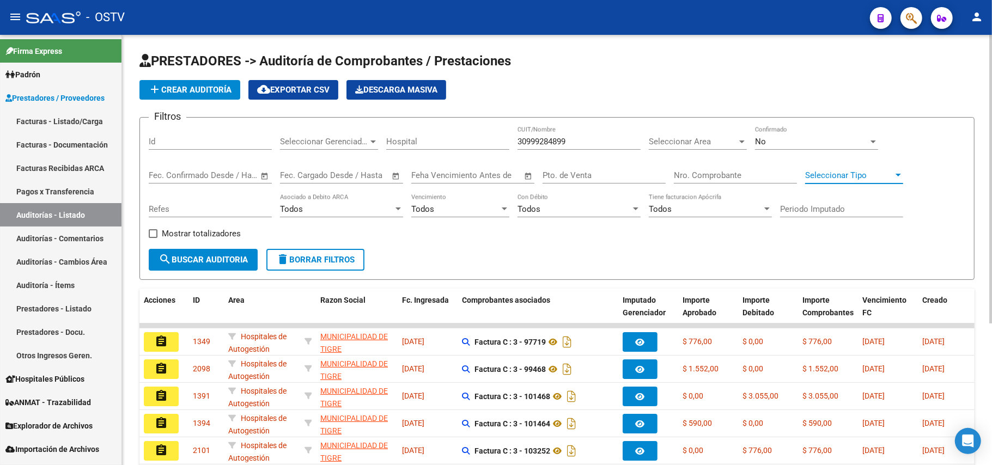
click at [892, 175] on span "Seleccionar Tipo" at bounding box center [849, 175] width 88 height 10
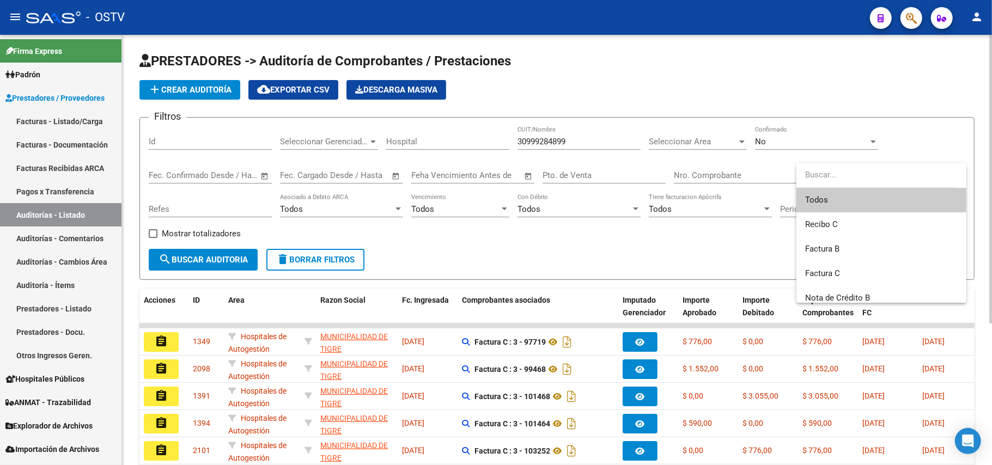
click at [892, 175] on input "dropdown search" at bounding box center [875, 175] width 159 height 25
click at [662, 234] on div at bounding box center [496, 232] width 992 height 465
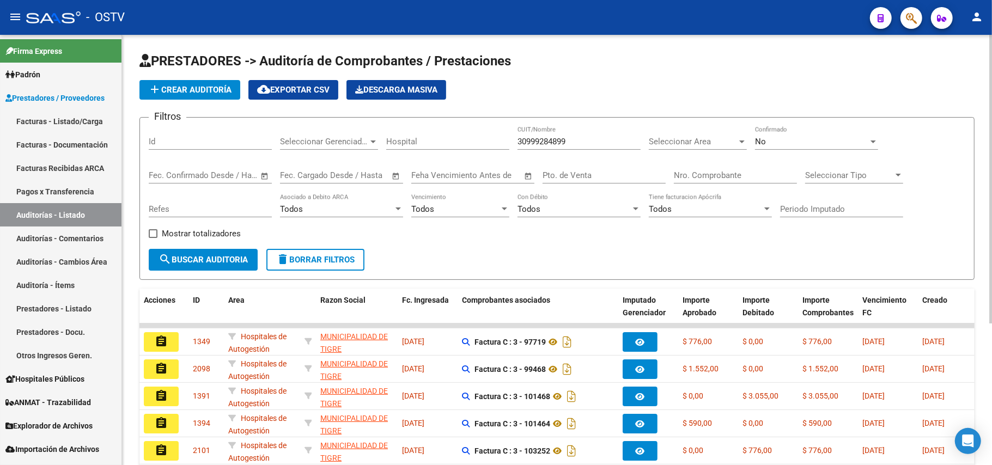
click at [835, 205] on input "Periodo Imputado" at bounding box center [841, 209] width 123 height 10
click at [615, 241] on div "Filtros Id Seleccionar Gerenciador Seleccionar Gerenciador Hospital 30999284899…" at bounding box center [557, 187] width 816 height 123
click at [264, 172] on span "Open calendar" at bounding box center [265, 176] width 26 height 26
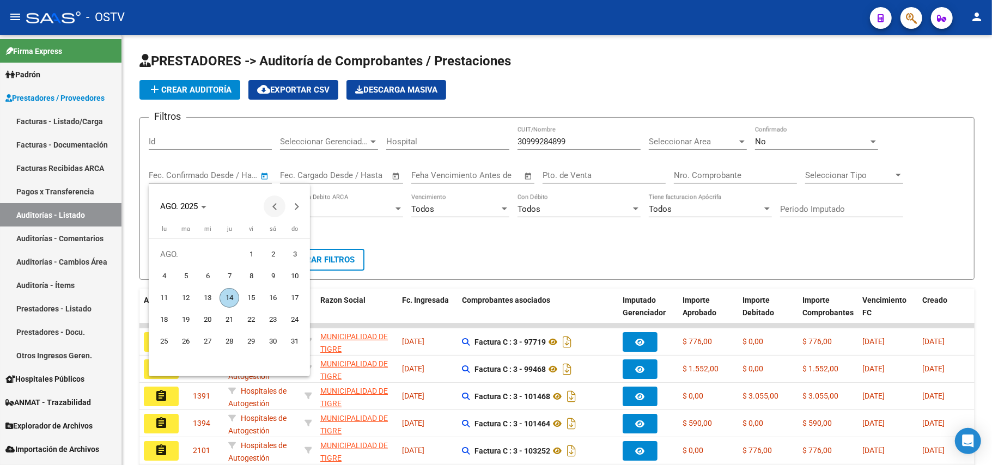
click at [270, 215] on span "Previous month" at bounding box center [275, 207] width 22 height 22
click at [482, 264] on div at bounding box center [496, 232] width 992 height 465
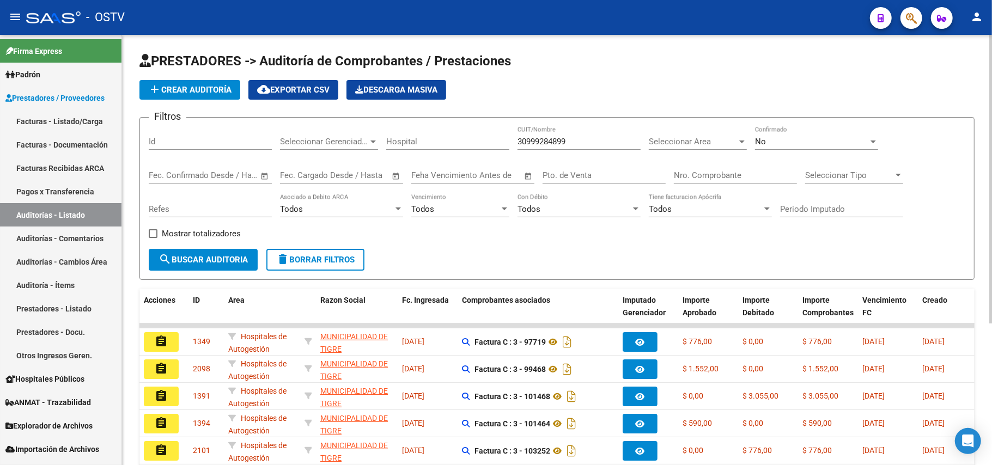
click at [319, 176] on span "–" at bounding box center [320, 175] width 5 height 10
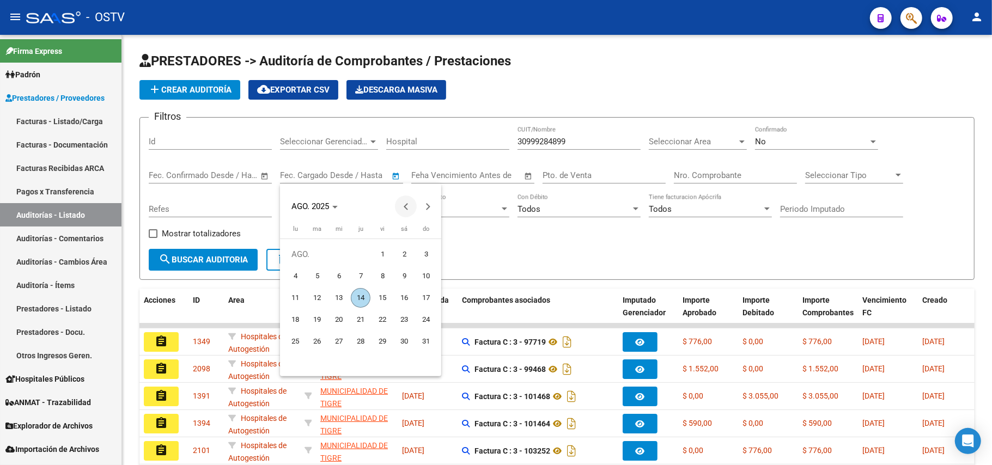
click at [408, 209] on span "Previous month" at bounding box center [406, 207] width 22 height 22
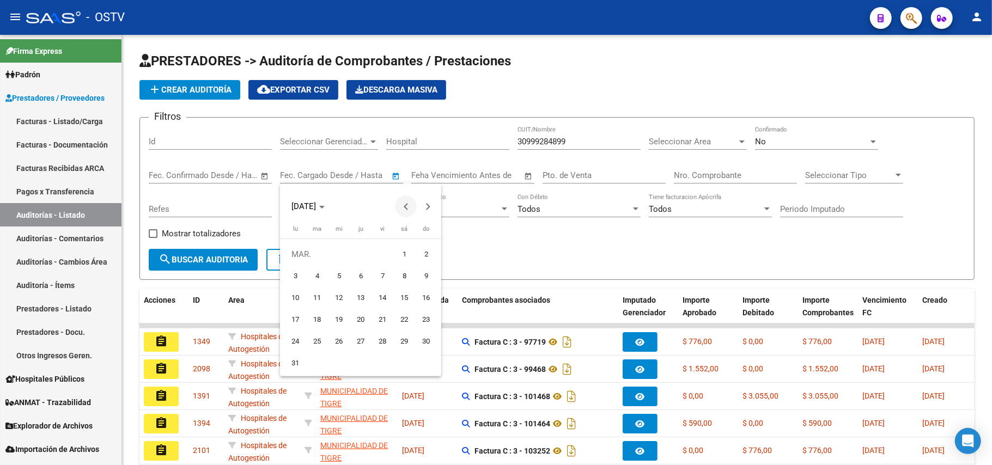
click at [408, 209] on span "Previous month" at bounding box center [406, 207] width 22 height 22
click at [342, 273] on span "1" at bounding box center [339, 276] width 20 height 20
type input "[DATE]"
click at [431, 203] on span "Next month" at bounding box center [428, 207] width 22 height 22
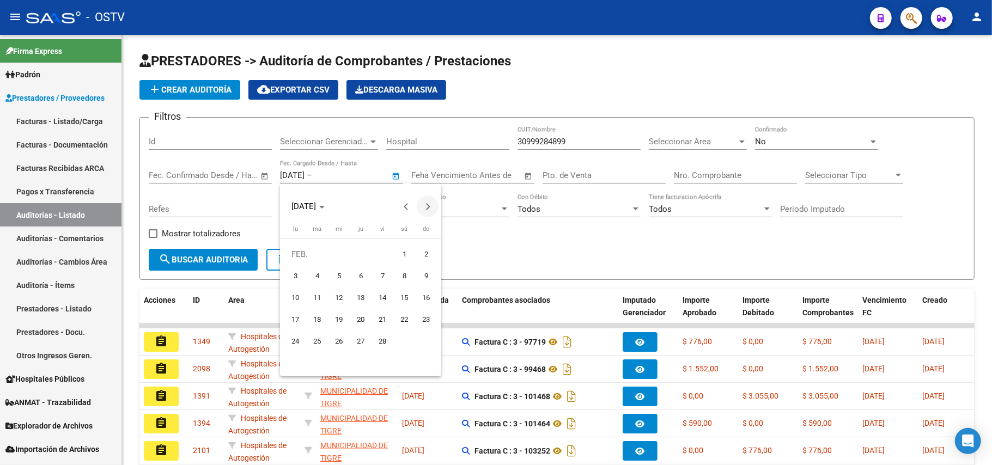
click at [424, 214] on span "Next month" at bounding box center [428, 207] width 22 height 22
click at [406, 254] on span "1" at bounding box center [404, 255] width 20 height 20
type input "[DATE]"
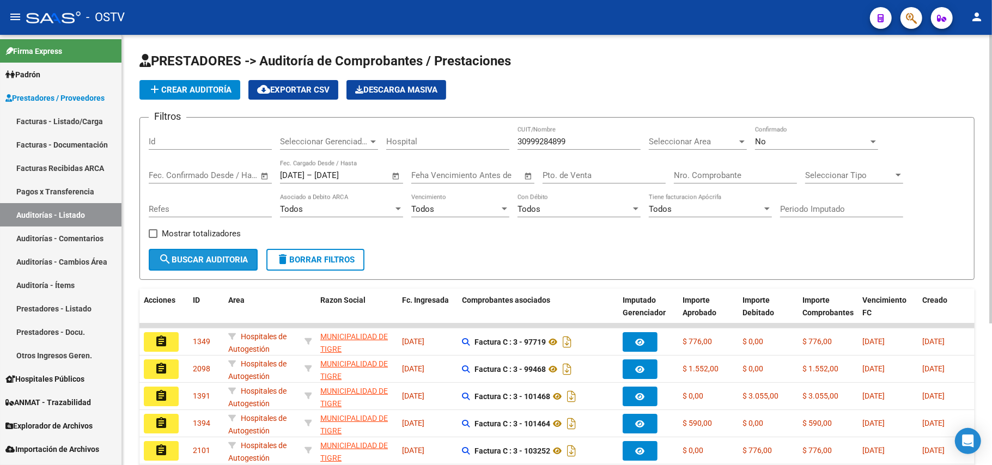
click at [231, 257] on span "search Buscar Auditoria" at bounding box center [202, 260] width 89 height 10
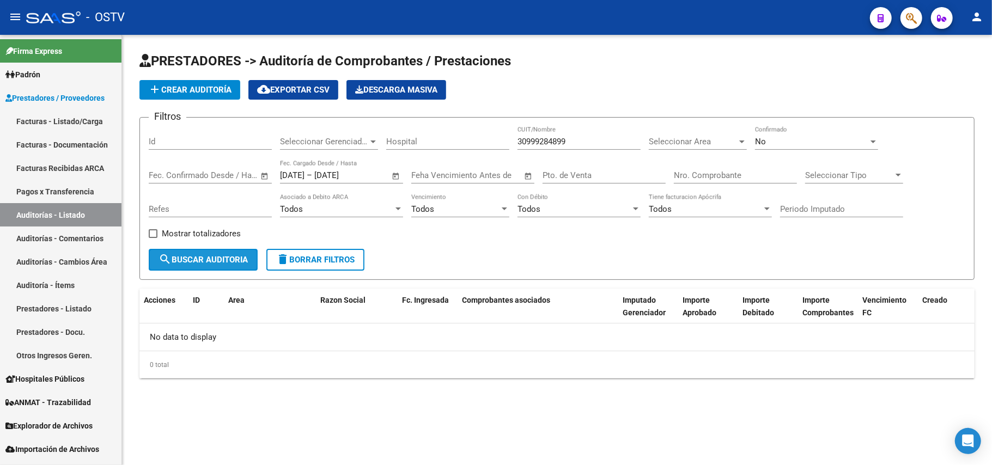
click at [231, 257] on span "search Buscar Auditoria" at bounding box center [202, 260] width 89 height 10
click at [380, 170] on div "[DATE] [DATE] – [DATE] End date Fec. Cargado Desde / Hasta" at bounding box center [335, 171] width 110 height 23
click at [373, 181] on div "[DATE] [DATE] – [DATE] [DATE] Fec. Cargado Desde / Hasta" at bounding box center [335, 171] width 110 height 23
drag, startPoint x: 373, startPoint y: 175, endPoint x: 261, endPoint y: 175, distance: 111.1
click at [261, 175] on div "Filtros Id Seleccionar Gerenciador Seleccionar Gerenciador Hospital 30999284899…" at bounding box center [557, 187] width 816 height 123
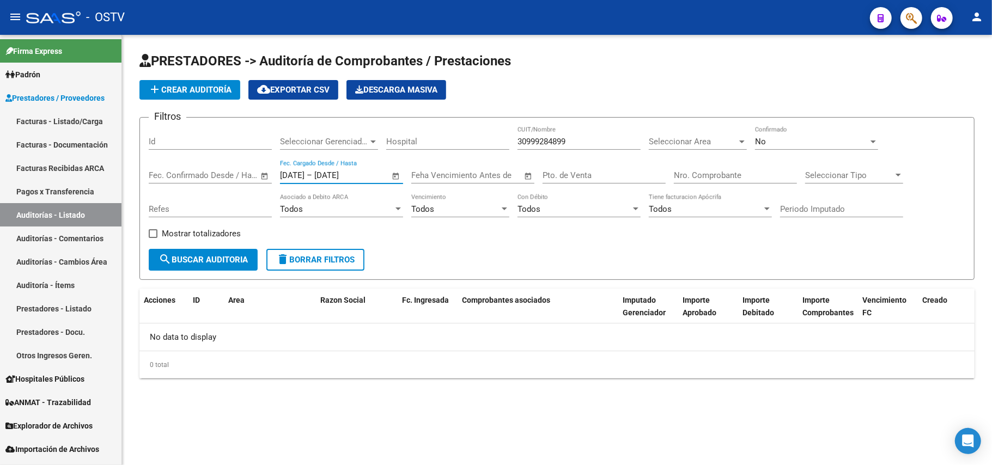
click at [223, 168] on div "Start date – End date Fec. Confirmado Desde / Hasta" at bounding box center [204, 171] width 110 height 23
click at [267, 173] on span "Open calendar" at bounding box center [265, 176] width 26 height 26
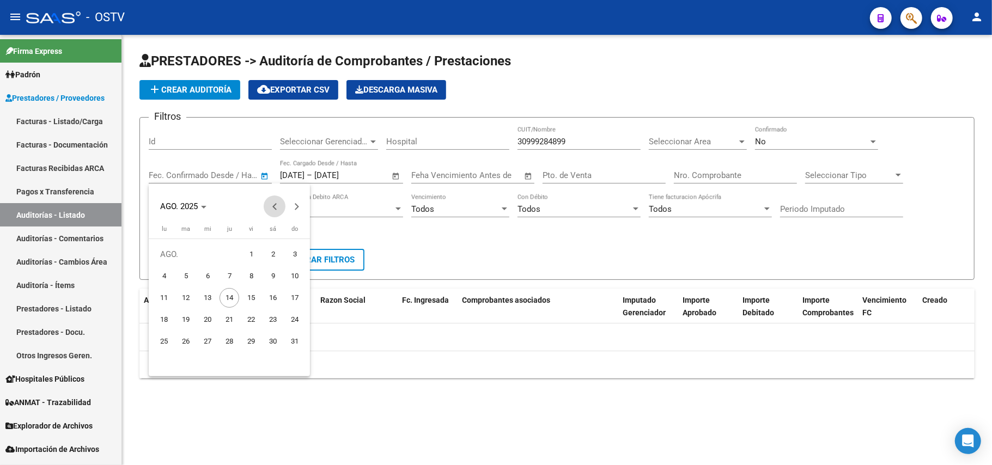
click at [275, 199] on span "Previous month" at bounding box center [275, 207] width 22 height 22
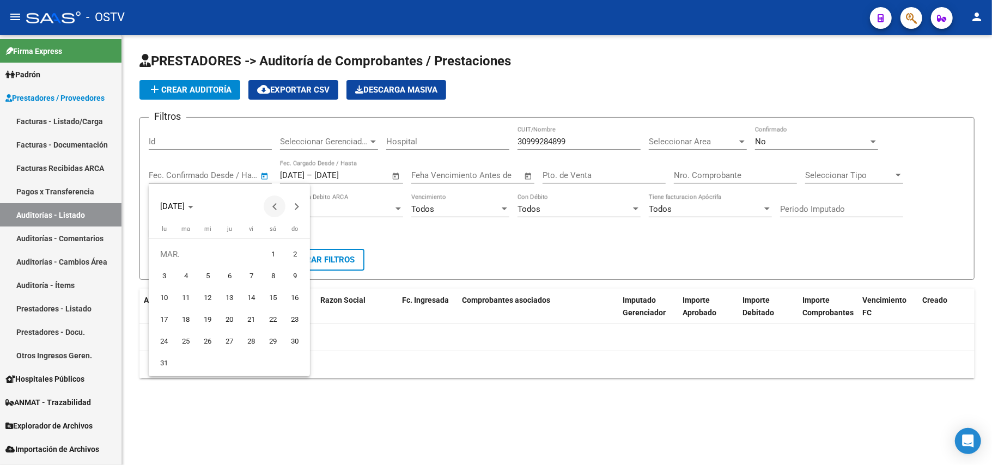
click at [275, 199] on span "Previous month" at bounding box center [275, 207] width 22 height 22
click at [209, 267] on span "1" at bounding box center [208, 276] width 20 height 20
type input "[DATE]"
click at [296, 205] on button "Next month" at bounding box center [296, 207] width 22 height 22
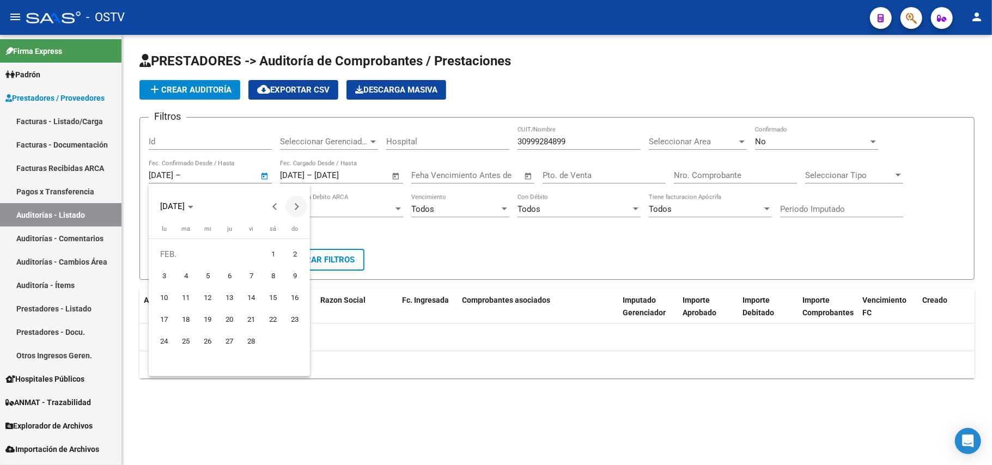
click at [296, 205] on button "Next month" at bounding box center [296, 207] width 22 height 22
click at [268, 255] on span "1" at bounding box center [273, 255] width 20 height 20
type input "[DATE]"
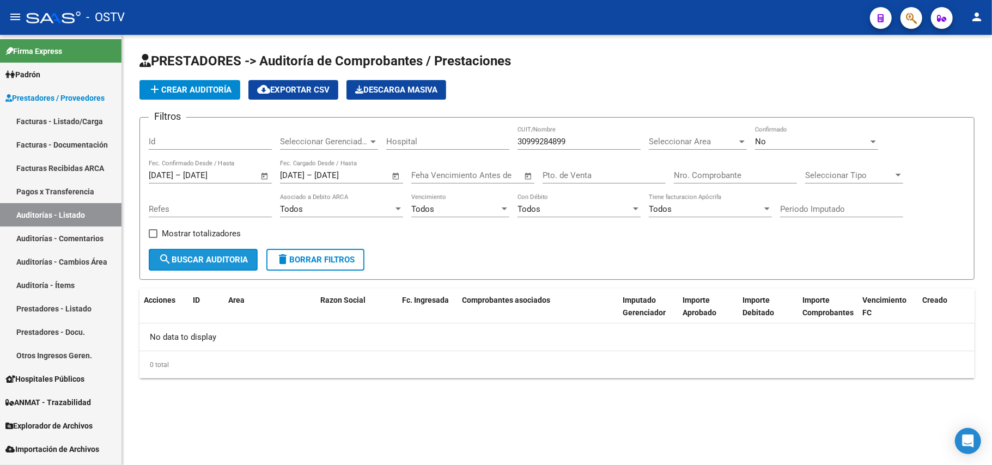
click at [228, 256] on span "search Buscar Auditoria" at bounding box center [202, 260] width 89 height 10
click at [452, 254] on form "Filtros Id Seleccionar Gerenciador Seleccionar Gerenciador Hospital 30999284899…" at bounding box center [556, 198] width 835 height 163
click at [807, 143] on div "No" at bounding box center [811, 142] width 113 height 10
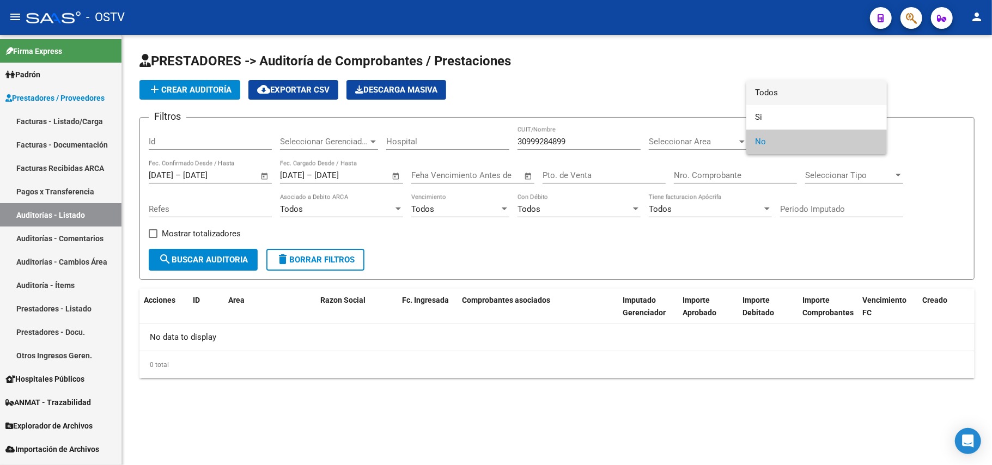
click at [807, 99] on span "Todos" at bounding box center [816, 93] width 123 height 25
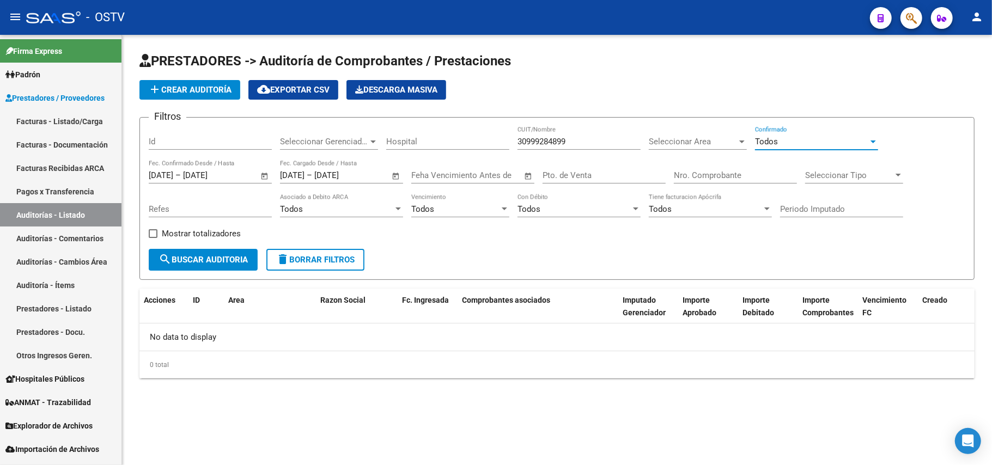
click at [233, 260] on span "search Buscar Auditoria" at bounding box center [202, 260] width 89 height 10
click at [497, 253] on form "Filtros Id Seleccionar Gerenciador Seleccionar Gerenciador Hospital 30999284899…" at bounding box center [556, 198] width 835 height 163
click at [236, 170] on input "[DATE]" at bounding box center [209, 175] width 53 height 10
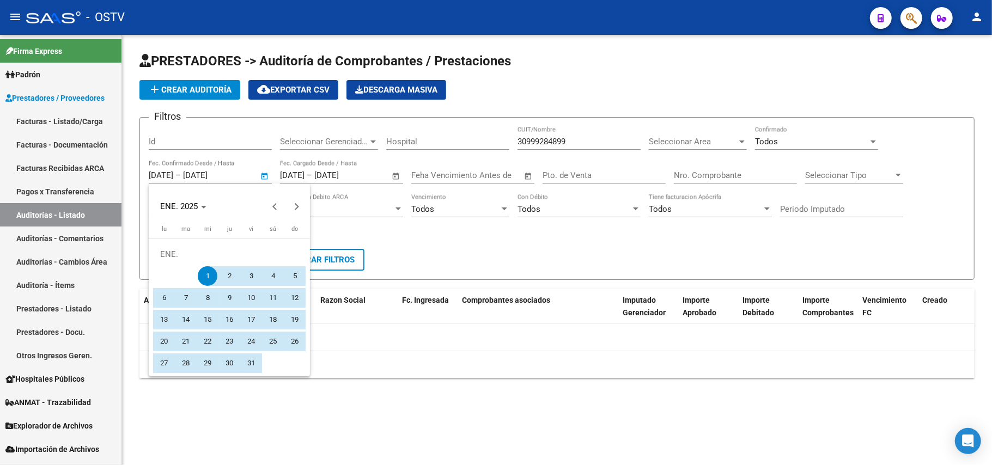
click at [243, 170] on div at bounding box center [496, 232] width 992 height 465
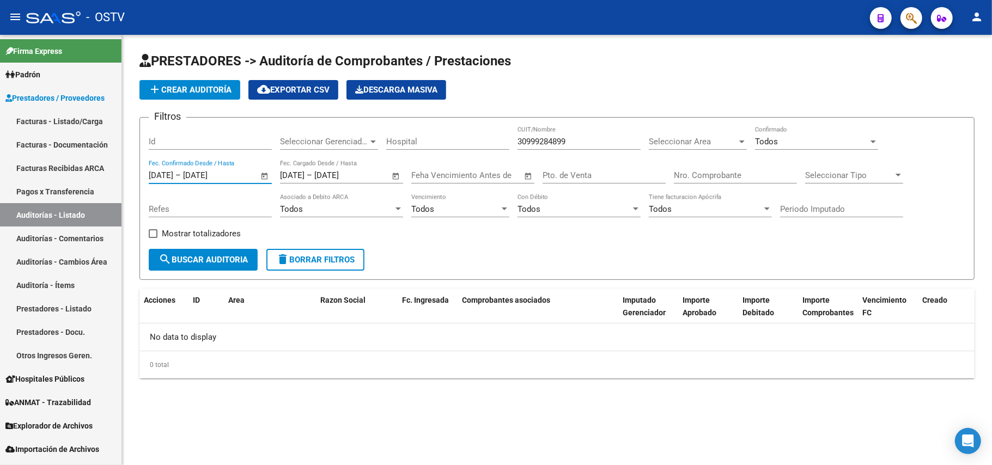
drag, startPoint x: 245, startPoint y: 179, endPoint x: 123, endPoint y: 175, distance: 122.1
click at [123, 175] on div "PRESTADORES -> Auditoría de Comprobantes / Prestaciones add Crear Auditoría clo…" at bounding box center [557, 224] width 870 height 379
type input "1"
click at [218, 260] on span "search Buscar Auditoria" at bounding box center [202, 260] width 89 height 10
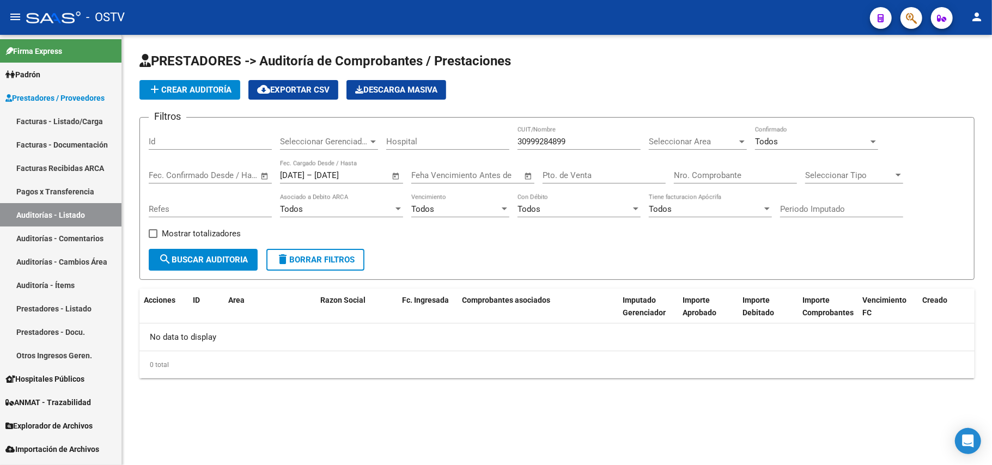
click at [461, 244] on div "Filtros Id Seleccionar Gerenciador Seleccionar Gerenciador Hospital 30999284899…" at bounding box center [557, 187] width 816 height 123
click at [237, 258] on span "search Buscar Auditoria" at bounding box center [202, 260] width 89 height 10
click at [333, 144] on span "Seleccionar Gerenciador" at bounding box center [324, 142] width 88 height 10
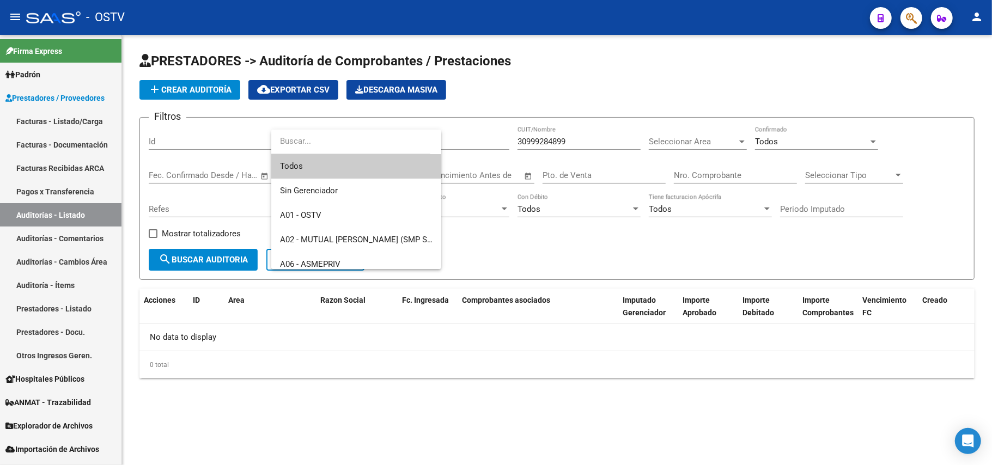
click at [334, 144] on input "dropdown search" at bounding box center [350, 141] width 159 height 25
click at [479, 228] on div at bounding box center [496, 232] width 992 height 465
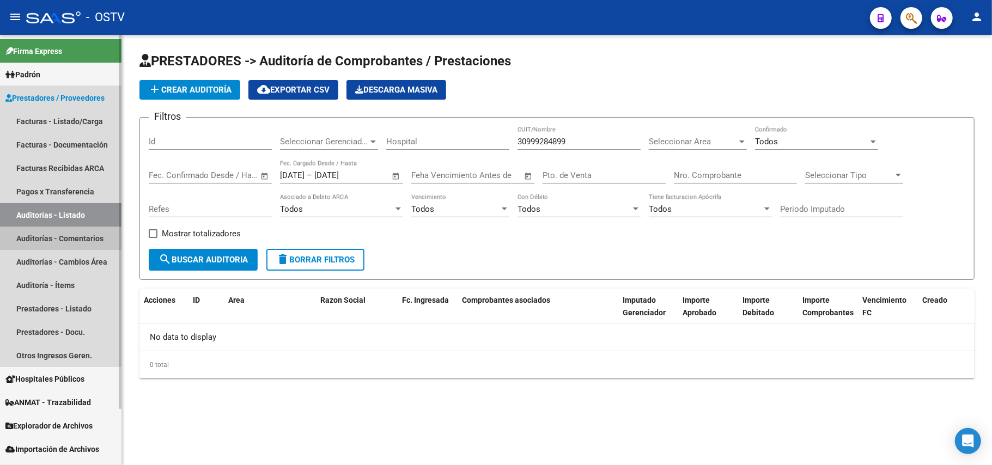
click at [86, 238] on link "Auditorías - Comentarios" at bounding box center [60, 238] width 121 height 23
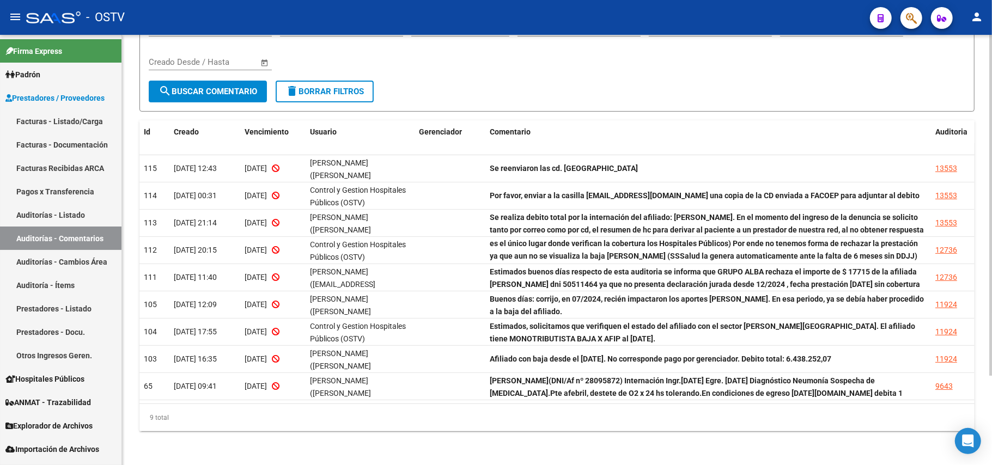
scroll to position [114, 0]
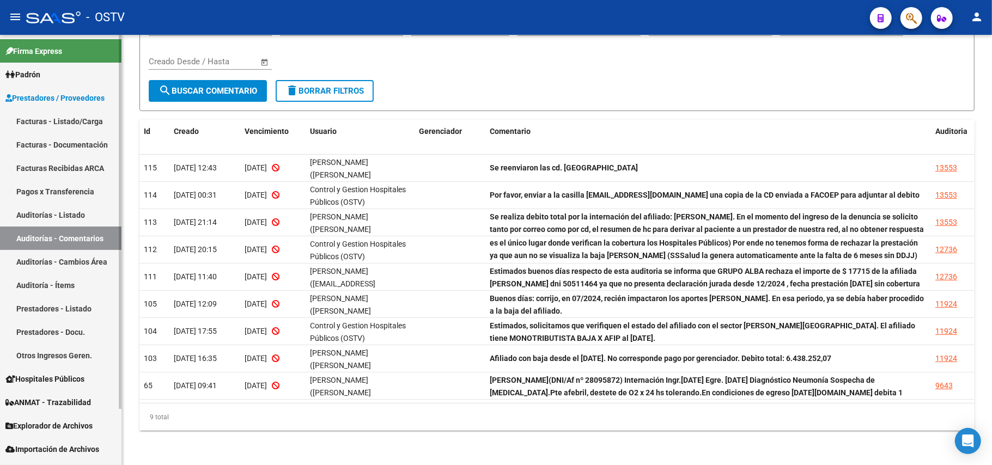
click at [68, 261] on link "Auditorías - Cambios Área" at bounding box center [60, 261] width 121 height 23
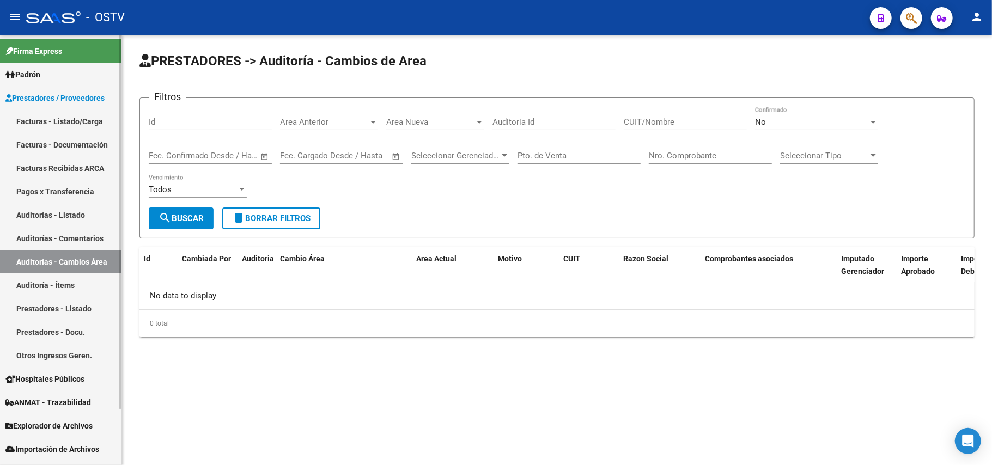
click at [58, 282] on link "Auditoría - Ítems" at bounding box center [60, 284] width 121 height 23
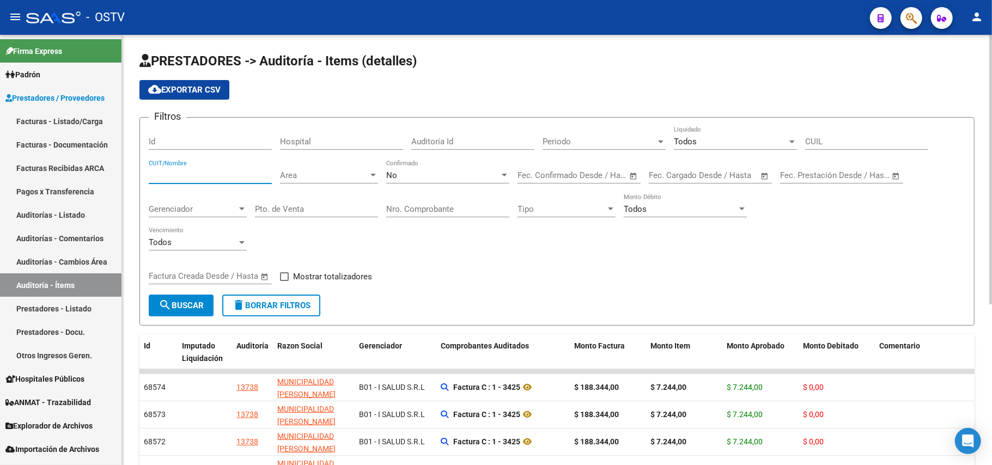
click at [195, 173] on input "CUIT/Nombre" at bounding box center [210, 175] width 123 height 10
paste input "30999284899"
type input "30999284899"
click at [447, 251] on div "Todos Vencimiento" at bounding box center [557, 244] width 816 height 34
click at [169, 306] on mat-icon "search" at bounding box center [164, 304] width 13 height 13
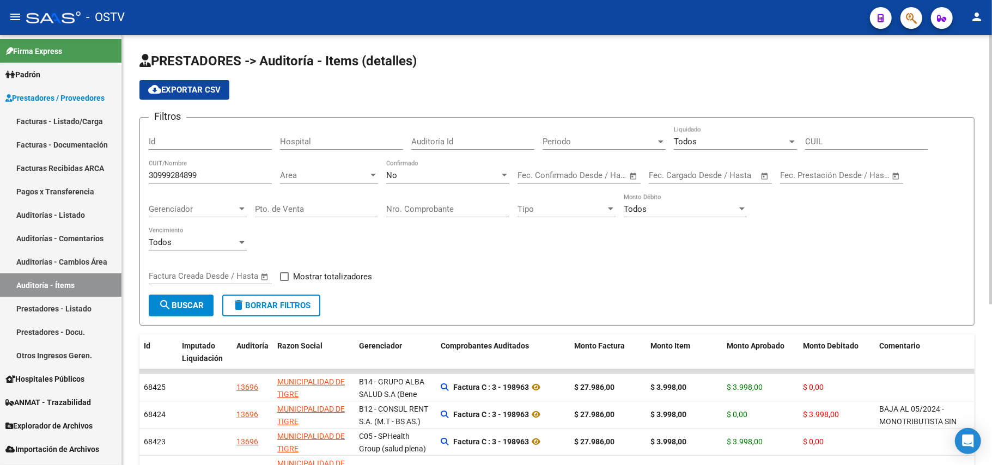
click at [633, 177] on span "Open calendar" at bounding box center [633, 176] width 26 height 26
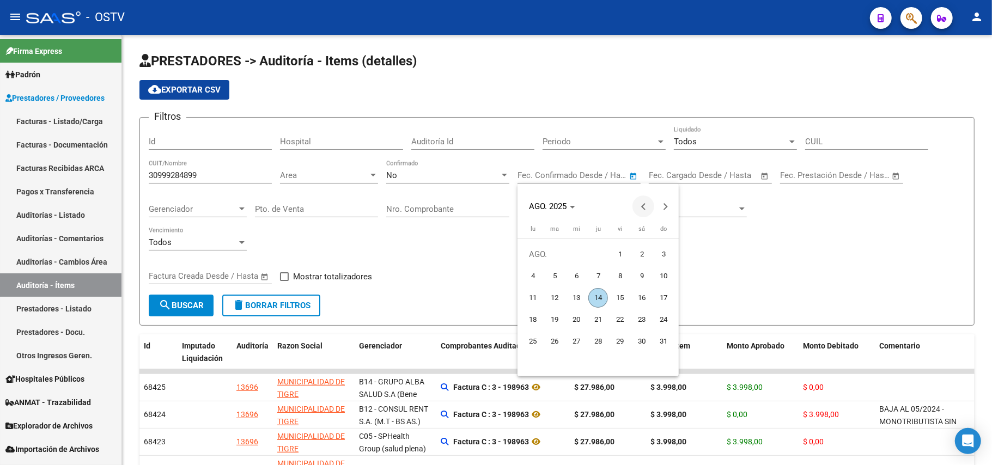
click at [643, 207] on button "Previous month" at bounding box center [643, 207] width 22 height 22
click at [558, 272] on span "1" at bounding box center [555, 276] width 20 height 20
type input "[DATE]"
click at [663, 202] on span "Next month" at bounding box center [665, 207] width 22 height 22
click at [648, 194] on div "AGO. 2025" at bounding box center [597, 201] width 161 height 34
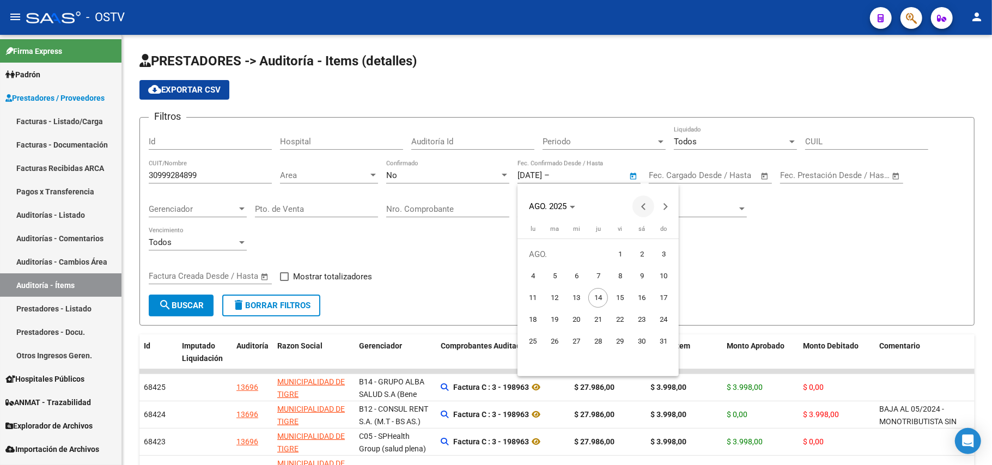
click at [643, 211] on span "Previous month" at bounding box center [643, 207] width 22 height 22
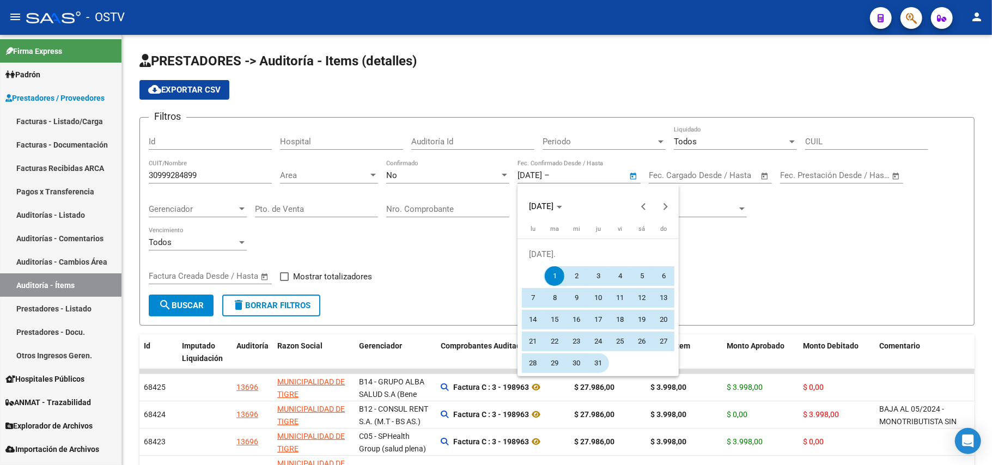
click at [598, 362] on span "31" at bounding box center [598, 363] width 20 height 20
type input "[DATE]"
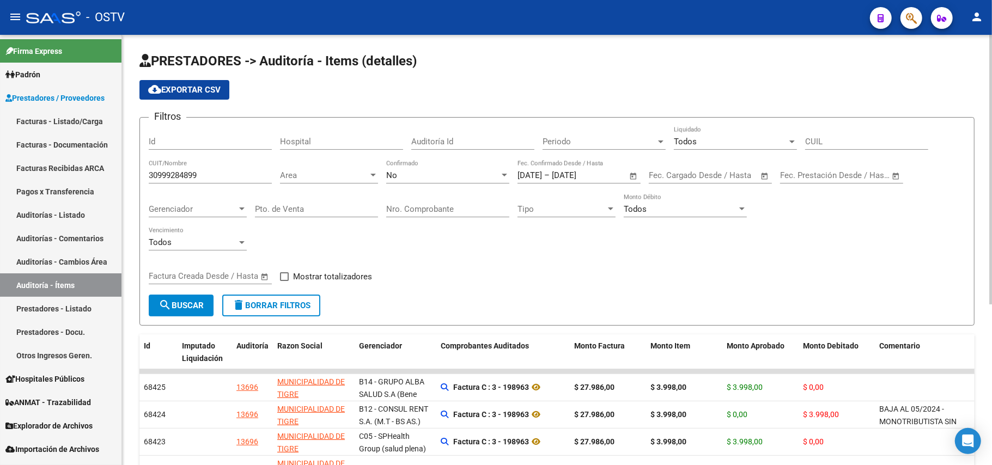
drag, startPoint x: 562, startPoint y: 251, endPoint x: 530, endPoint y: 267, distance: 35.6
click at [562, 249] on div "Todos Vencimiento" at bounding box center [557, 244] width 816 height 34
click at [204, 303] on span "search Buscar" at bounding box center [180, 306] width 45 height 10
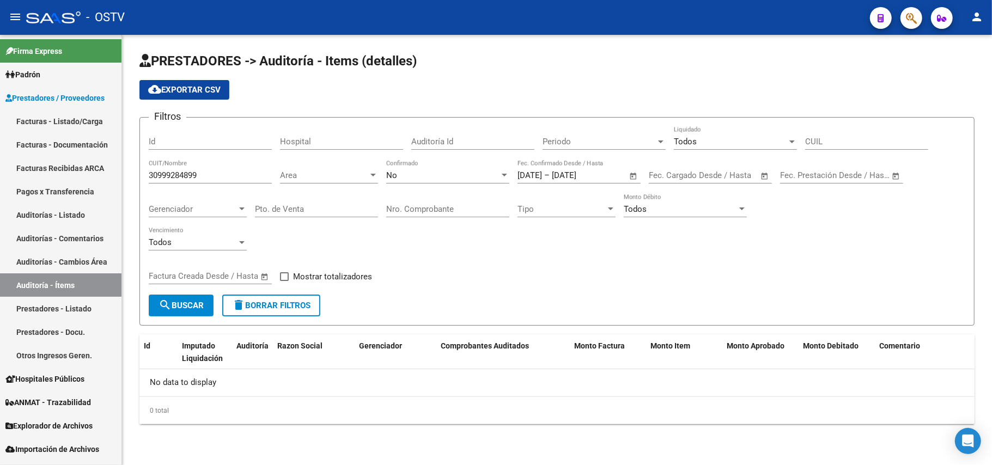
click at [441, 175] on div "No" at bounding box center [442, 175] width 113 height 10
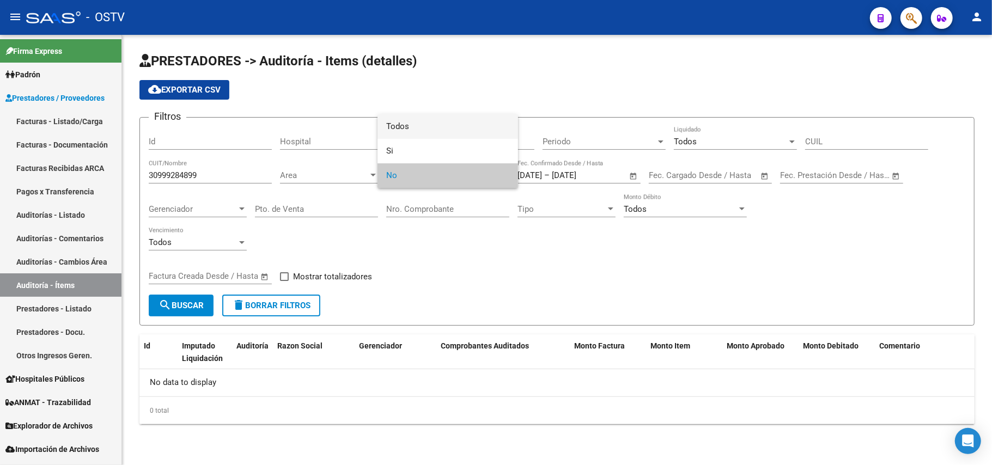
click at [445, 125] on span "Todos" at bounding box center [447, 126] width 123 height 25
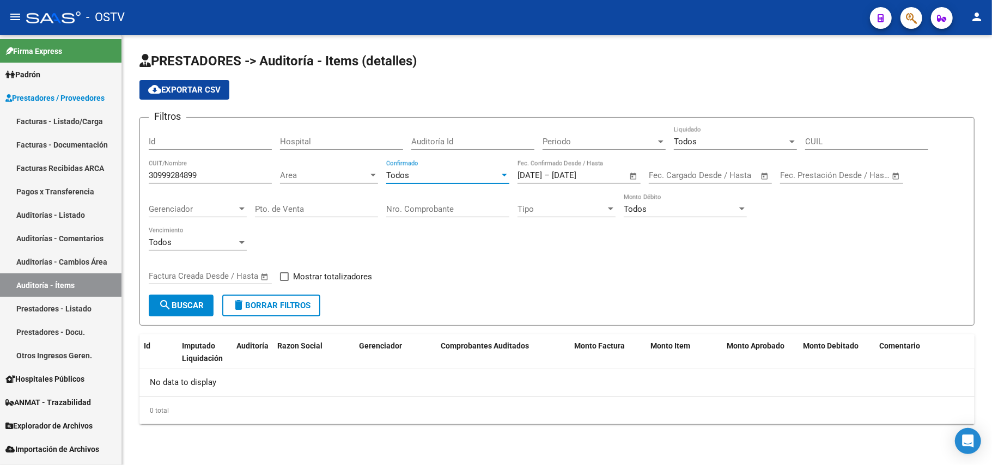
click at [197, 308] on span "search Buscar" at bounding box center [180, 306] width 45 height 10
click at [567, 284] on div "Filtros Id Hospital Auditoría Id Periodo Periodo Todos Liquidado CUIL 309992848…" at bounding box center [557, 210] width 816 height 168
drag, startPoint x: 216, startPoint y: 173, endPoint x: 114, endPoint y: 170, distance: 101.9
click at [114, 170] on mat-sidenav-container "Firma Express Padrón Afiliados Empadronados Movimientos de Afiliados Padrón Ági…" at bounding box center [496, 250] width 992 height 430
paste input "30999284899"
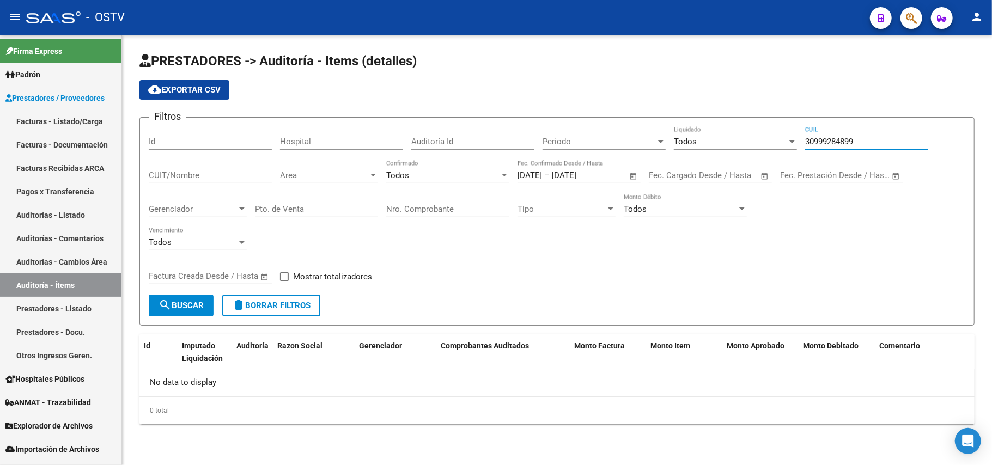
type input "30999284899"
click at [624, 243] on div "Todos Vencimiento" at bounding box center [557, 244] width 816 height 34
click at [175, 322] on form "Filtros Id Hospital Auditoría Id Periodo Periodo Todos Liquidado 30999284899 CU…" at bounding box center [556, 221] width 835 height 209
click at [192, 302] on span "search Buscar" at bounding box center [180, 306] width 45 height 10
drag, startPoint x: 804, startPoint y: 139, endPoint x: 516, endPoint y: 120, distance: 288.2
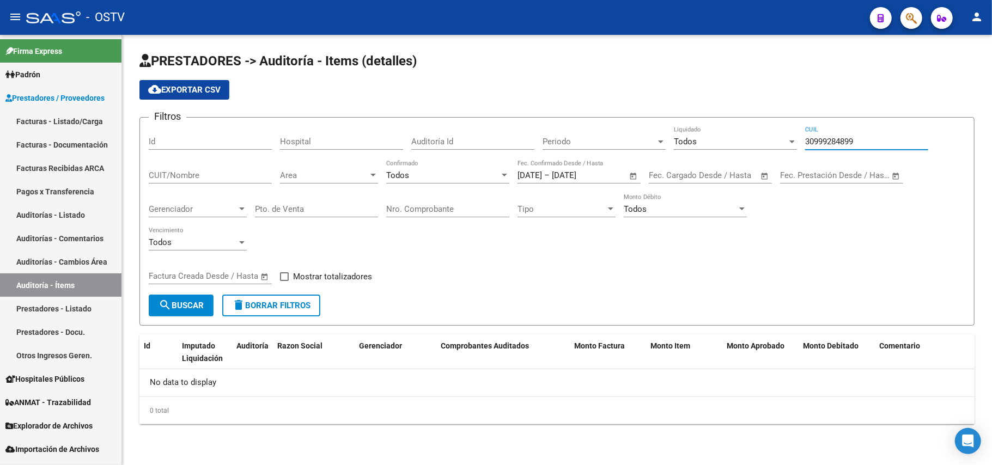
click at [516, 120] on form "Filtros Id Hospital Auditoría Id Periodo Periodo Todos Liquidado 30999284899 CU…" at bounding box center [556, 221] width 835 height 209
click at [54, 242] on link "Auditorías - Comentarios" at bounding box center [60, 238] width 121 height 23
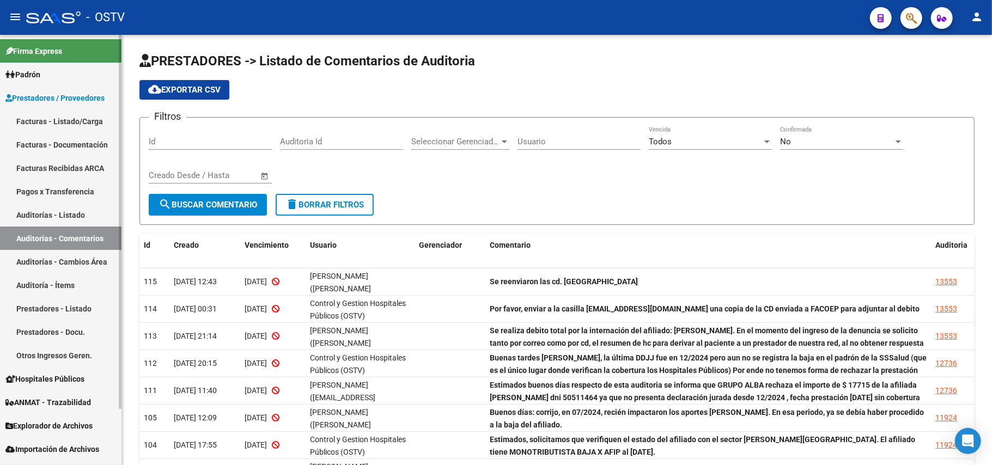
click at [64, 258] on link "Auditorías - Cambios Área" at bounding box center [60, 261] width 121 height 23
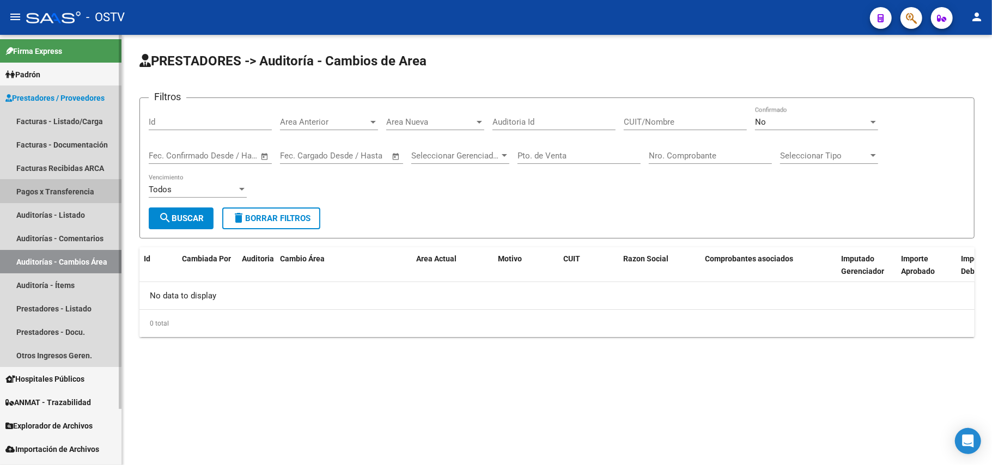
click at [50, 180] on link "Pagos x Transferencia" at bounding box center [60, 191] width 121 height 23
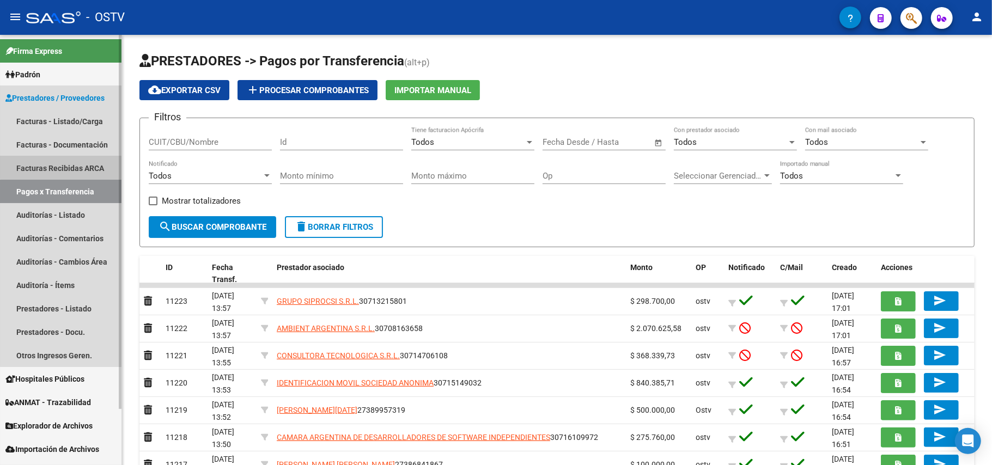
click at [61, 157] on link "Facturas Recibidas ARCA" at bounding box center [60, 167] width 121 height 23
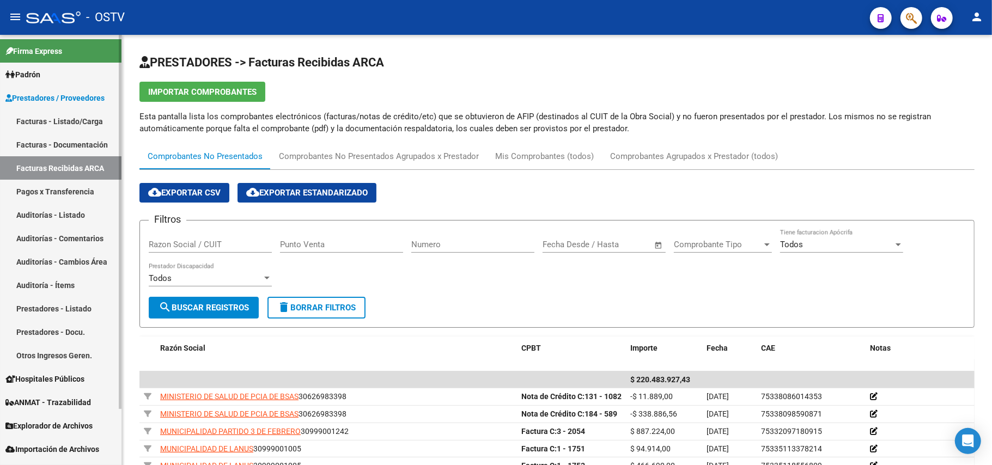
click at [44, 206] on link "Auditorías - Listado" at bounding box center [60, 214] width 121 height 23
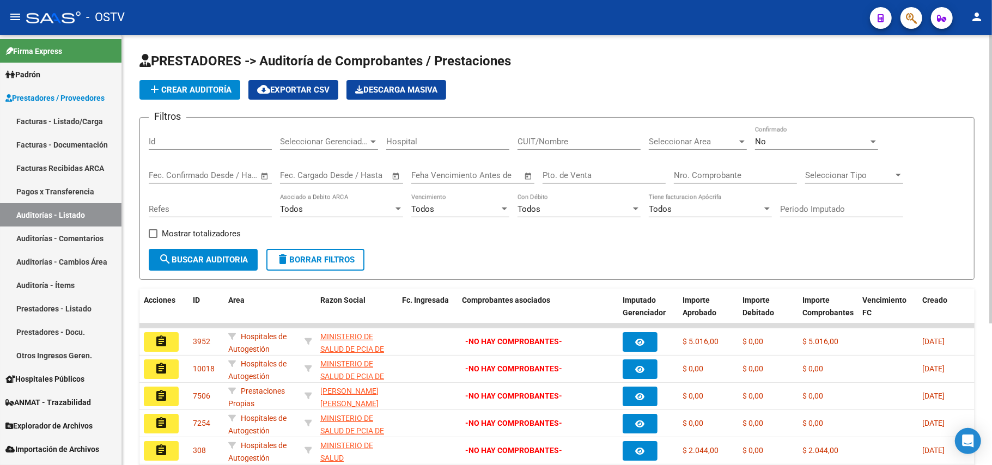
click at [355, 144] on span "Seleccionar Gerenciador" at bounding box center [324, 142] width 88 height 10
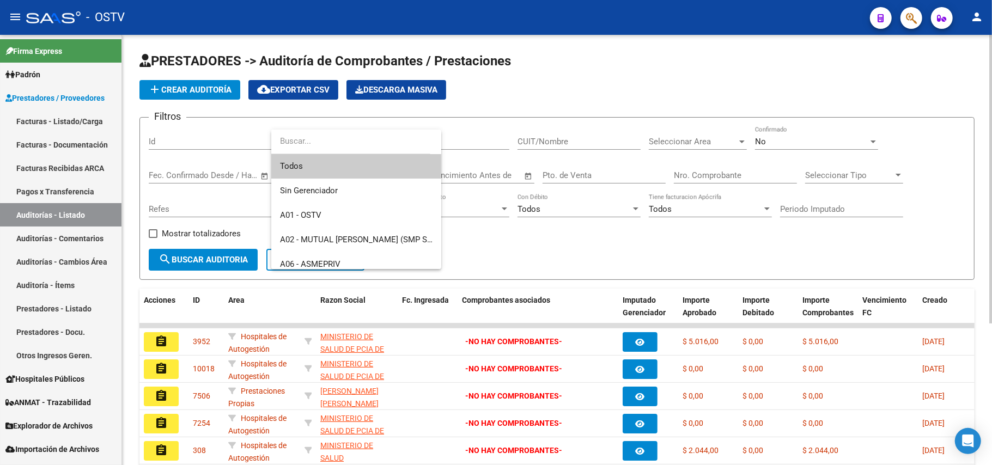
click at [380, 169] on span "Todos" at bounding box center [356, 166] width 152 height 25
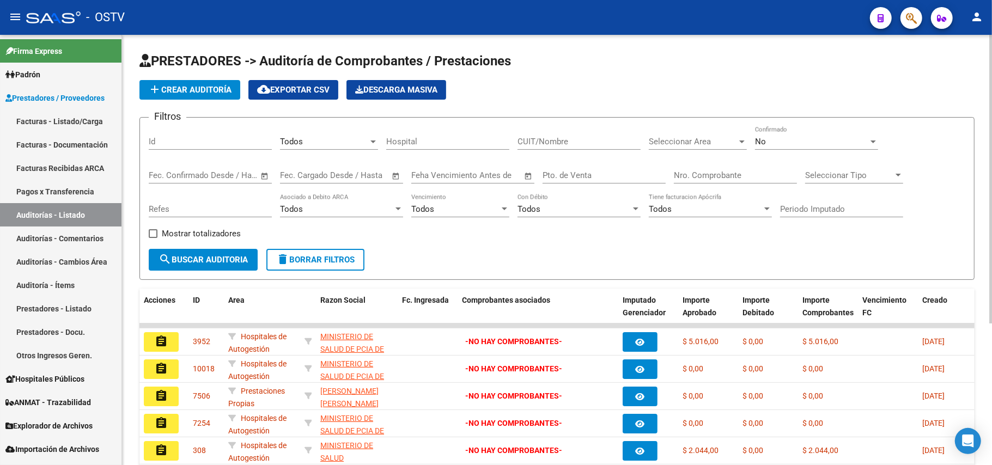
click at [850, 147] on div "No Confirmado" at bounding box center [816, 137] width 123 height 23
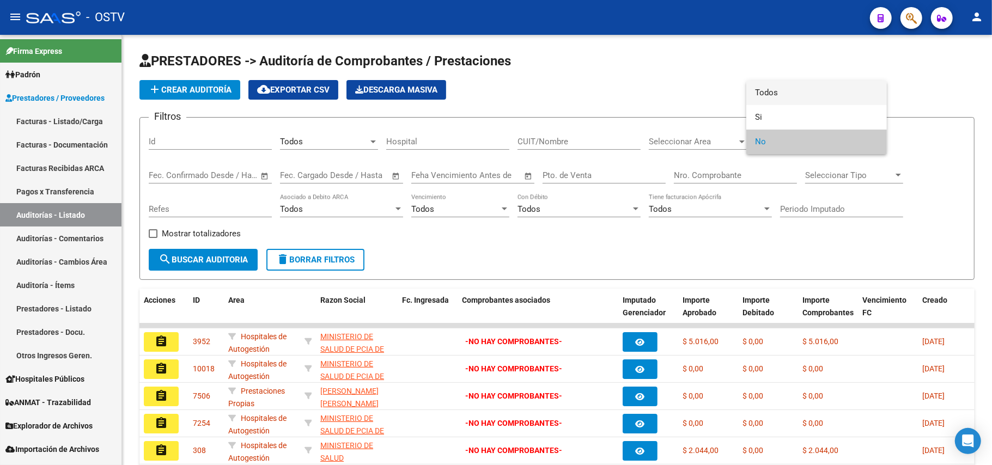
click at [799, 90] on span "Todos" at bounding box center [816, 93] width 123 height 25
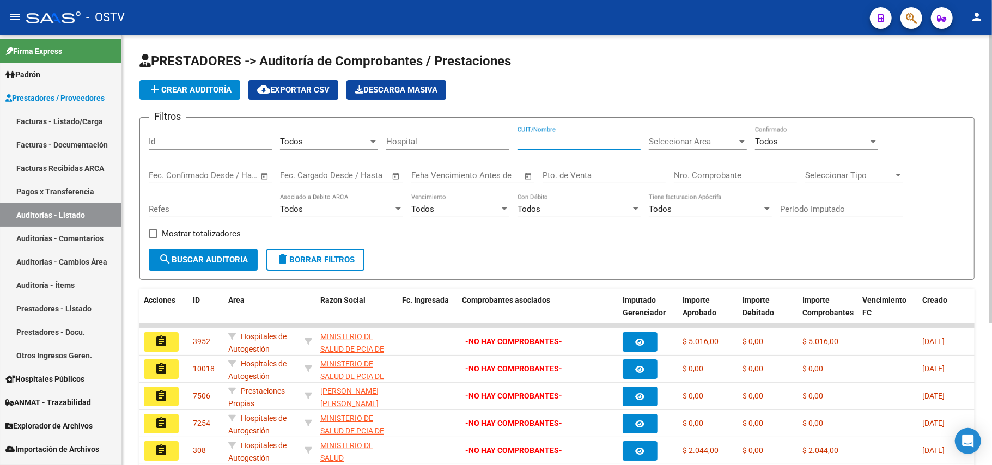
paste input "30999284899"
type input "30999284899"
click at [224, 249] on button "search Buscar Auditoria" at bounding box center [203, 260] width 109 height 22
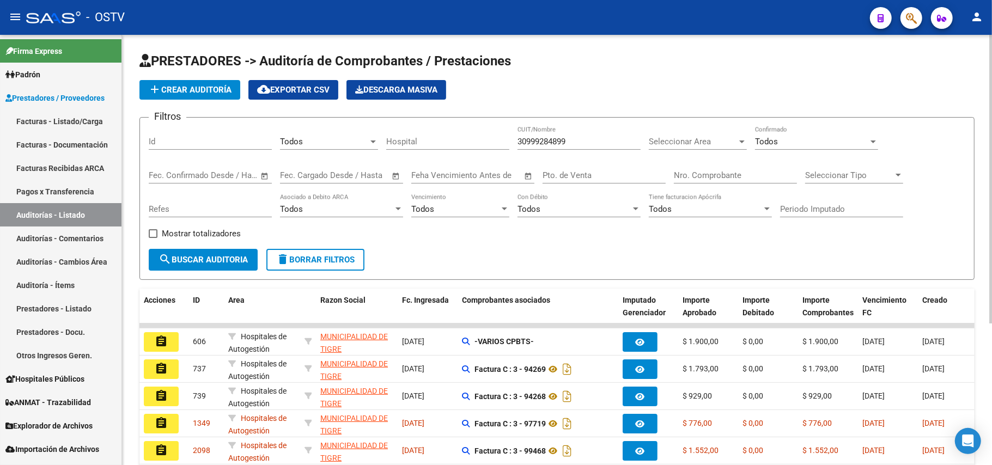
scroll to position [212, 0]
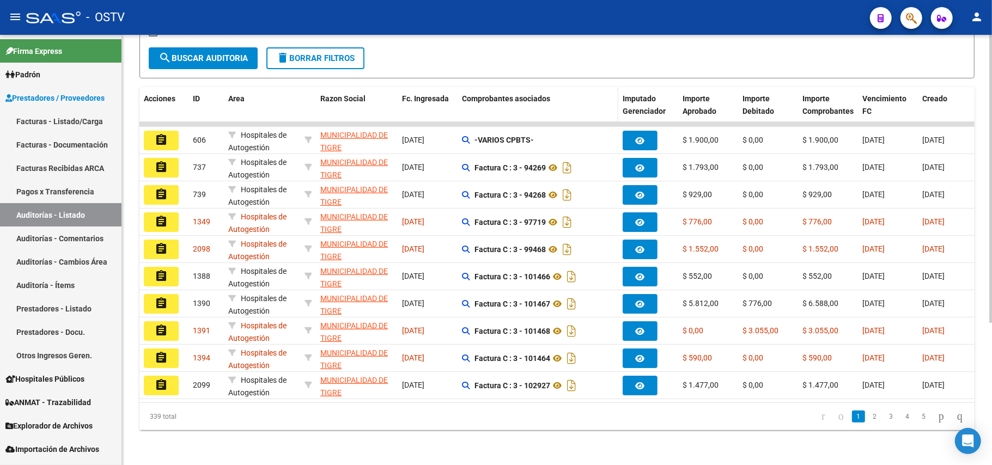
click at [535, 93] on div "Comprobantes asociados" at bounding box center [538, 99] width 152 height 13
click at [501, 93] on div "Comprobantes asociados" at bounding box center [538, 99] width 152 height 13
click at [539, 95] on datatable-header-cell "Comprobantes asociados" at bounding box center [537, 111] width 161 height 48
click at [605, 100] on datatable-header-cell "Comprobantes asociados" at bounding box center [537, 111] width 161 height 48
click at [426, 94] on span "Fc. Ingresada" at bounding box center [425, 98] width 47 height 9
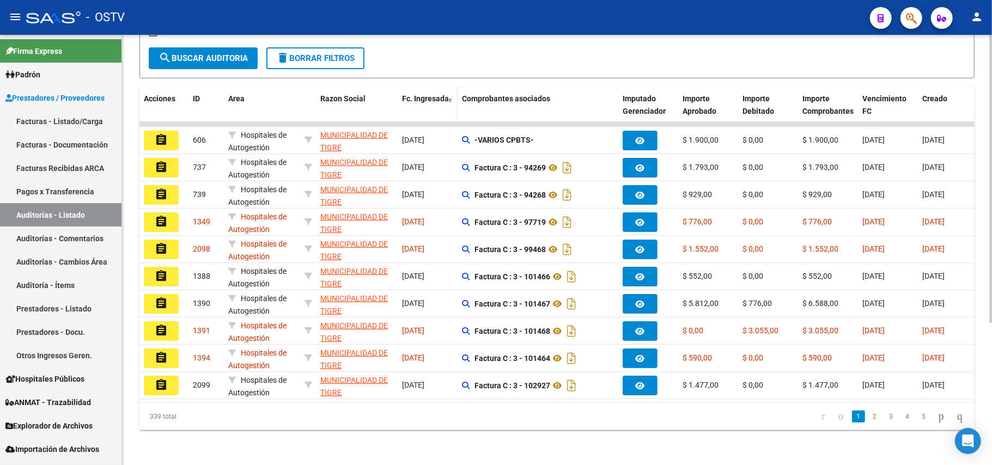
click at [426, 94] on span "Fc. Ingresada" at bounding box center [425, 98] width 47 height 9
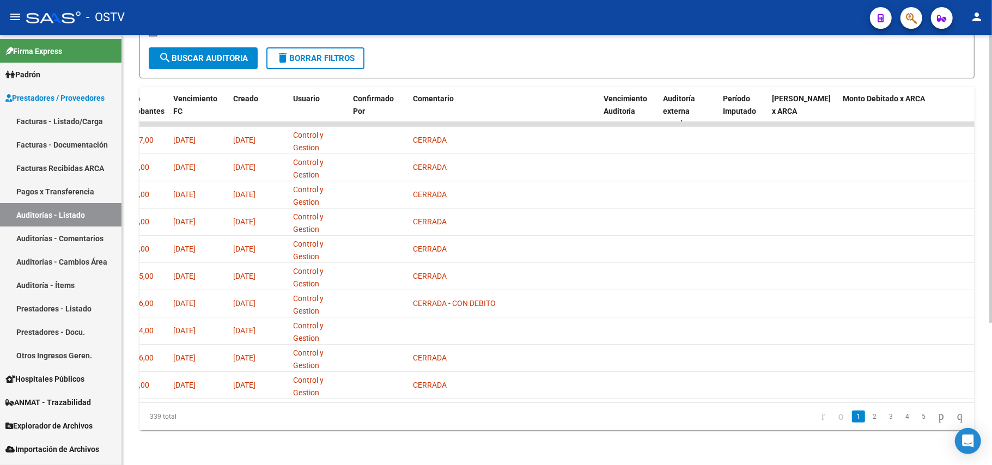
scroll to position [0, 0]
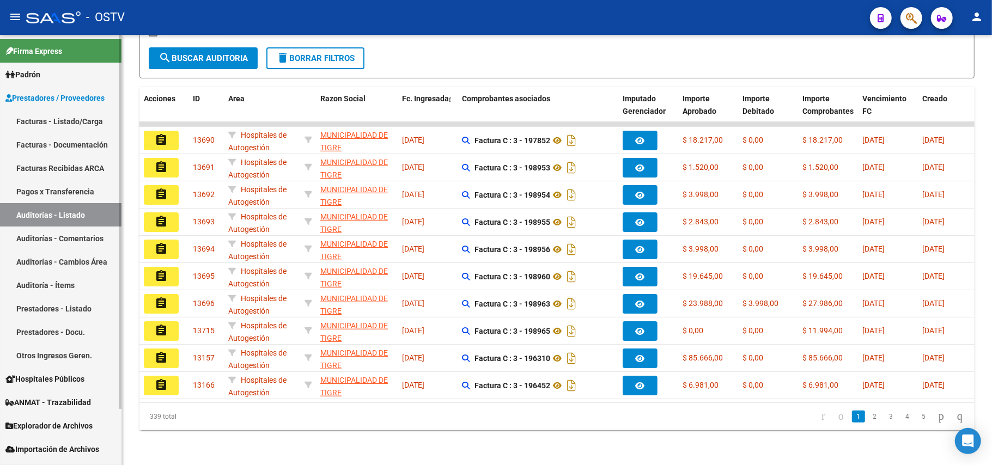
click at [83, 72] on link "Padrón" at bounding box center [60, 74] width 121 height 23
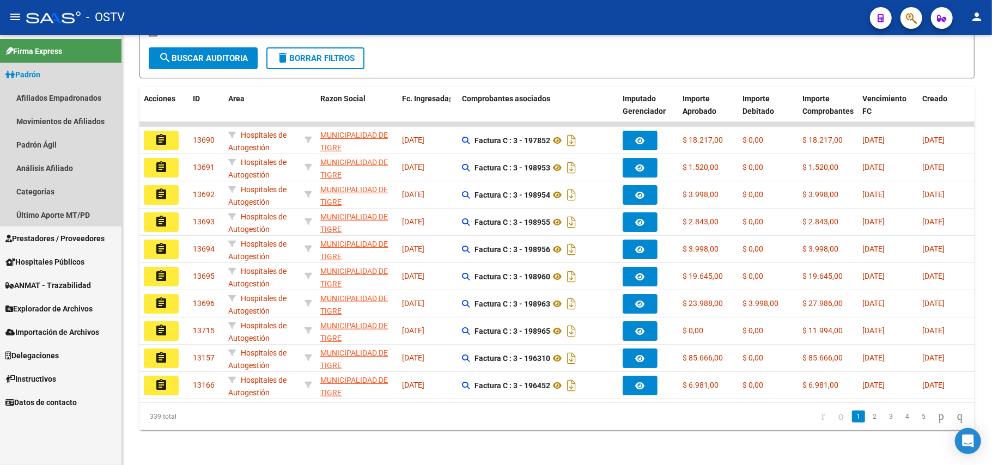
click at [83, 72] on link "Padrón" at bounding box center [60, 74] width 121 height 23
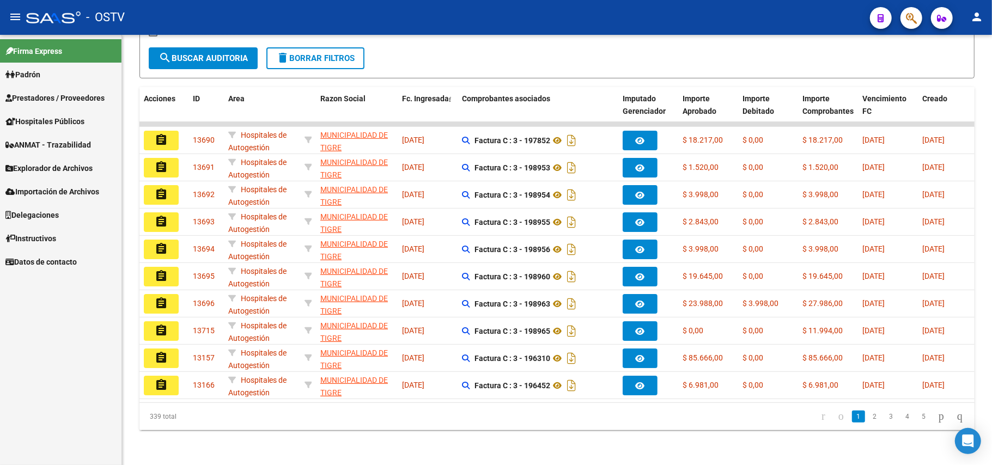
click at [89, 105] on link "Prestadores / Proveedores" at bounding box center [60, 97] width 121 height 23
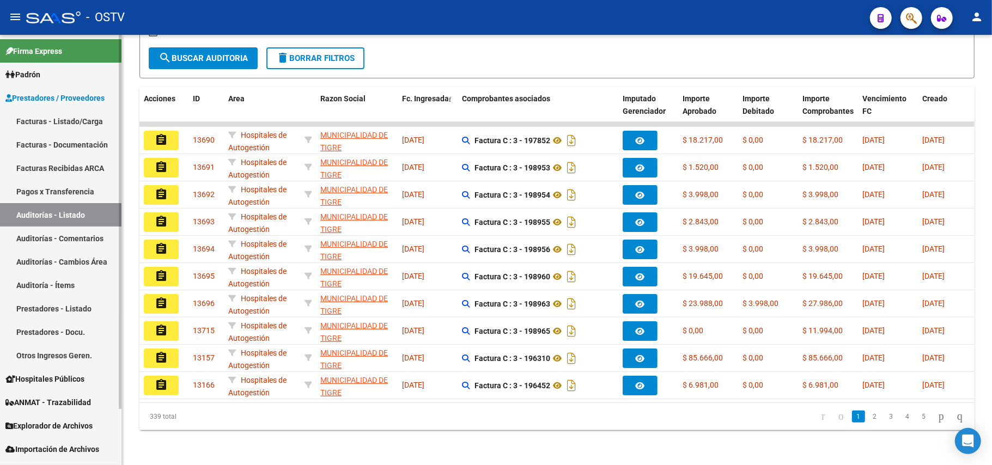
click at [83, 122] on link "Facturas - Listado/Carga" at bounding box center [60, 120] width 121 height 23
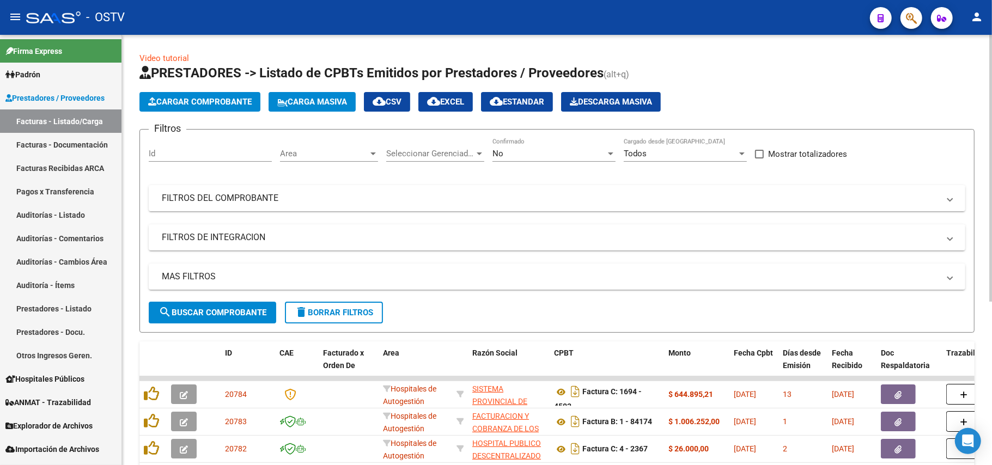
click at [590, 157] on div "No" at bounding box center [548, 154] width 113 height 10
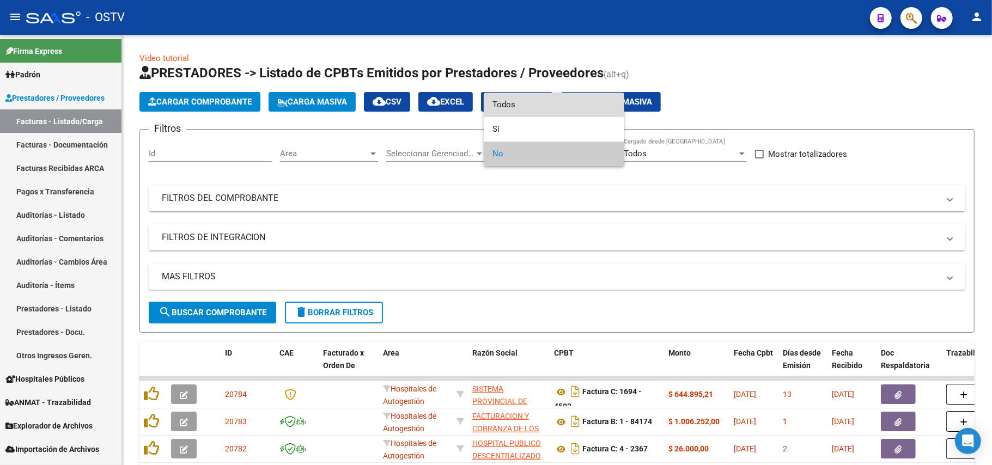
click at [567, 105] on span "Todos" at bounding box center [553, 105] width 123 height 25
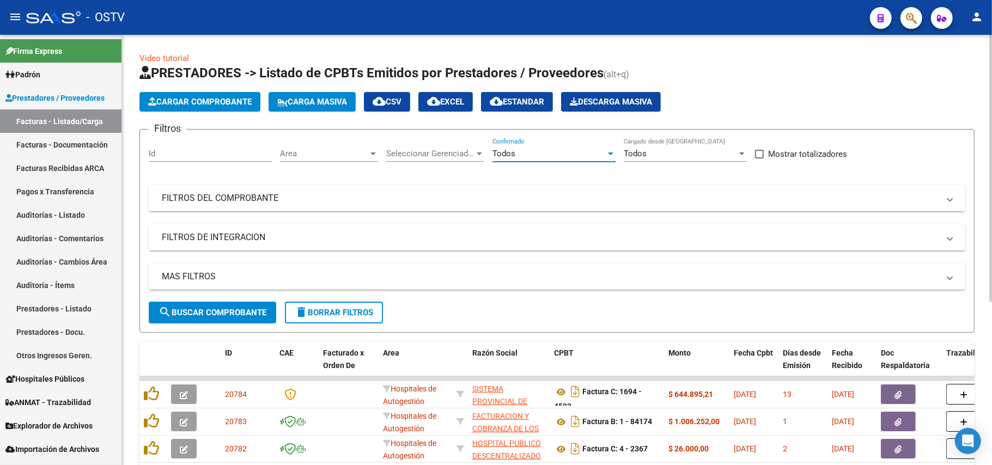
click at [658, 142] on div "Todos Cargado desde [GEOGRAPHIC_DATA]" at bounding box center [685, 149] width 123 height 23
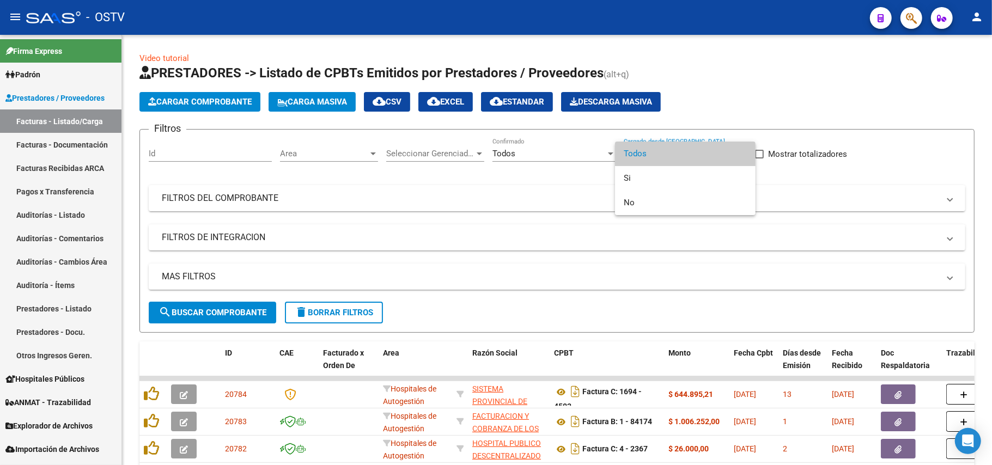
click at [279, 197] on div at bounding box center [496, 232] width 992 height 465
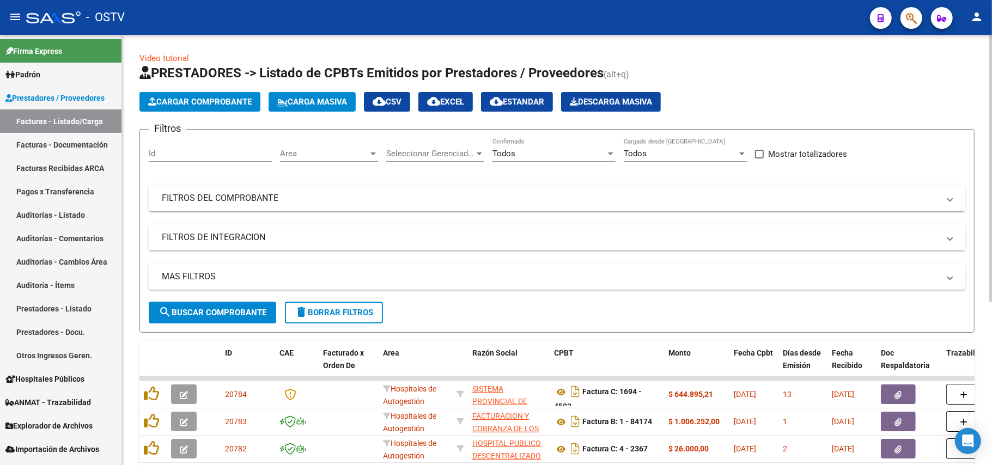
click at [282, 196] on mat-panel-title "FILTROS DEL COMPROBANTE" at bounding box center [550, 198] width 777 height 12
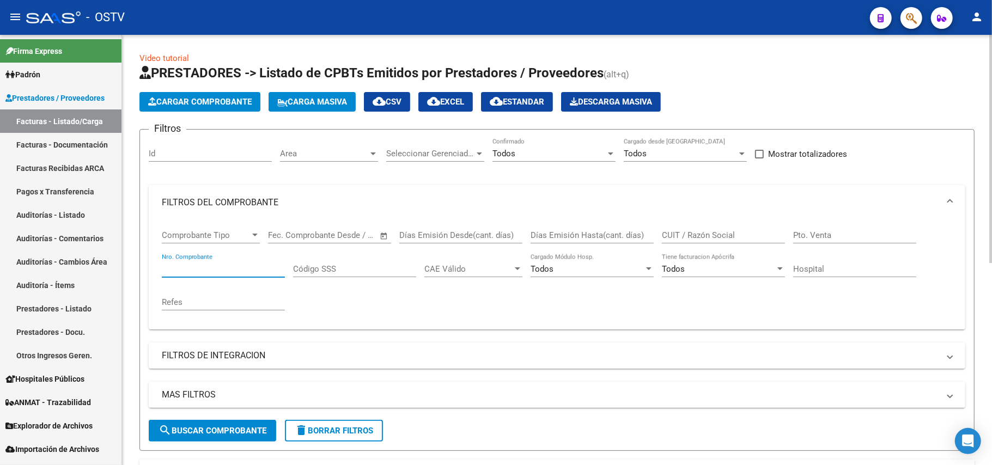
paste input "30999284899"
type input "30999284899"
click at [228, 438] on button "search Buscar Comprobante" at bounding box center [212, 431] width 127 height 22
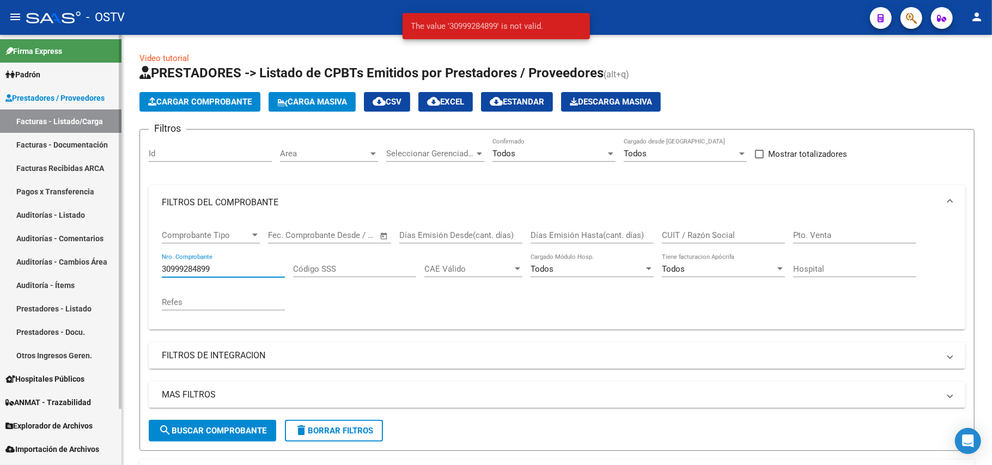
drag, startPoint x: 240, startPoint y: 268, endPoint x: 90, endPoint y: 232, distance: 154.6
click at [90, 232] on mat-sidenav-container "Firma Express Padrón Afiliados Empadronados Movimientos de Afiliados Padrón Ági…" at bounding box center [496, 250] width 992 height 430
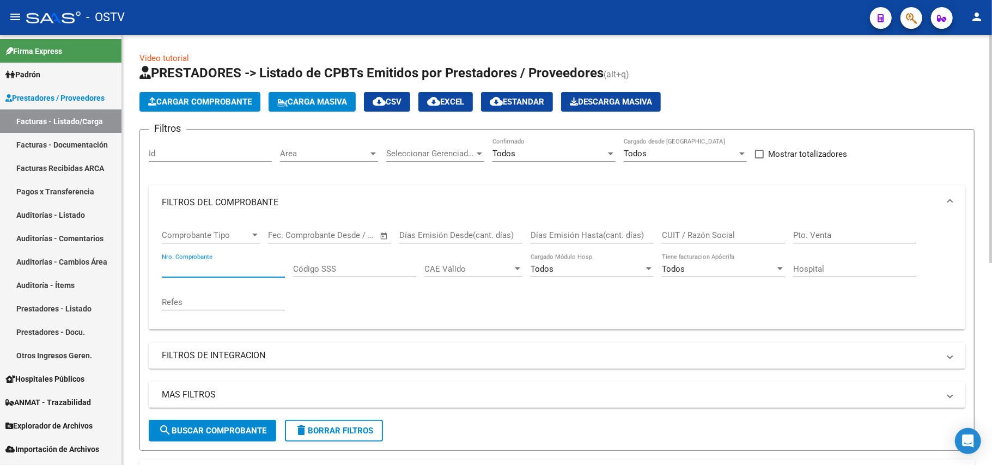
click at [680, 236] on input "CUIT / Razón Social" at bounding box center [723, 235] width 123 height 10
paste input "30999284899"
type input "30999284899"
drag, startPoint x: 224, startPoint y: 422, endPoint x: 236, endPoint y: 417, distance: 12.4
click at [225, 421] on button "search Buscar Comprobante" at bounding box center [212, 431] width 127 height 22
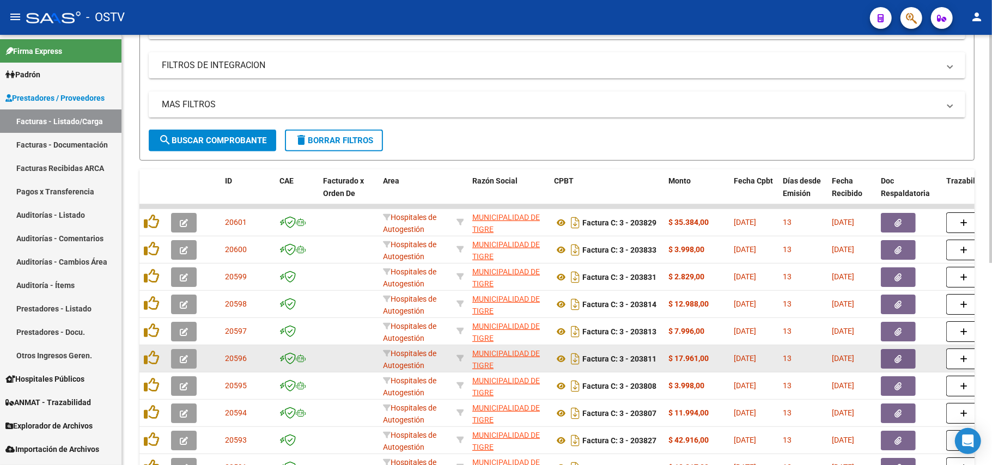
scroll to position [383, 0]
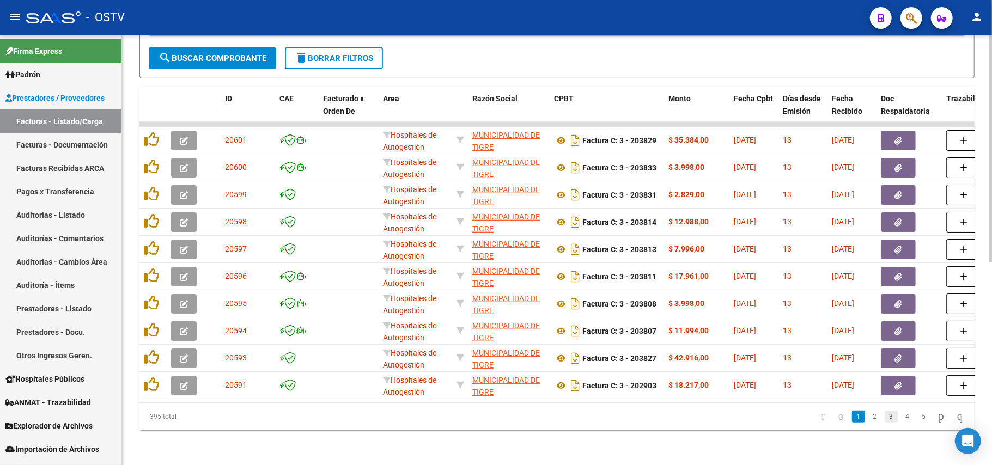
click at [884, 414] on link "3" at bounding box center [890, 417] width 13 height 12
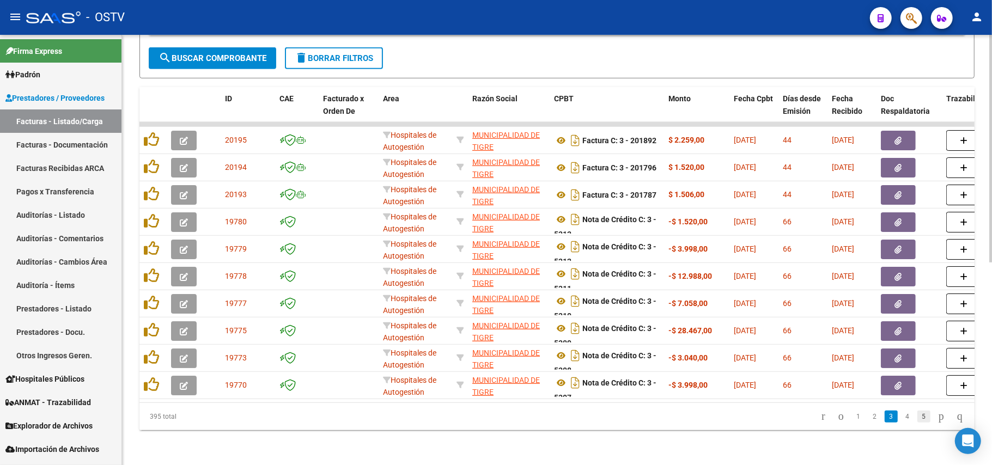
click at [917, 416] on link "5" at bounding box center [923, 417] width 13 height 12
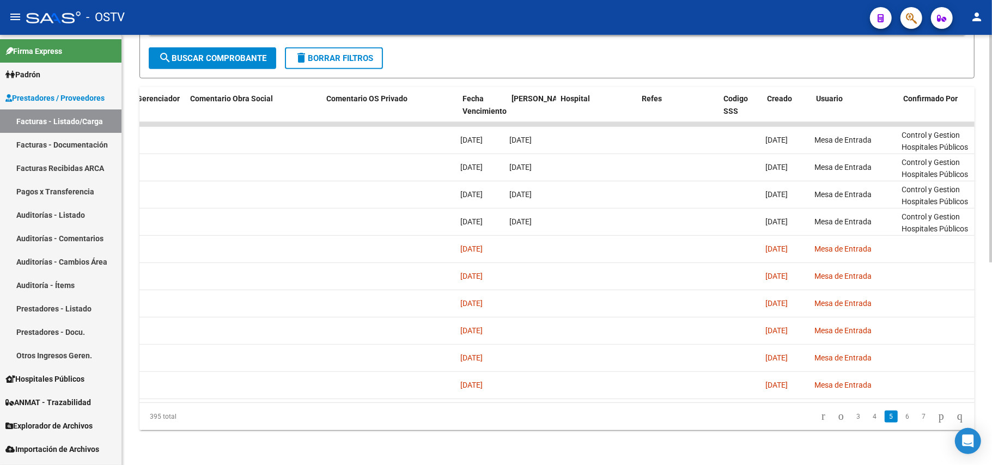
scroll to position [0, 1852]
click at [88, 205] on link "Auditorías - Listado" at bounding box center [60, 214] width 121 height 23
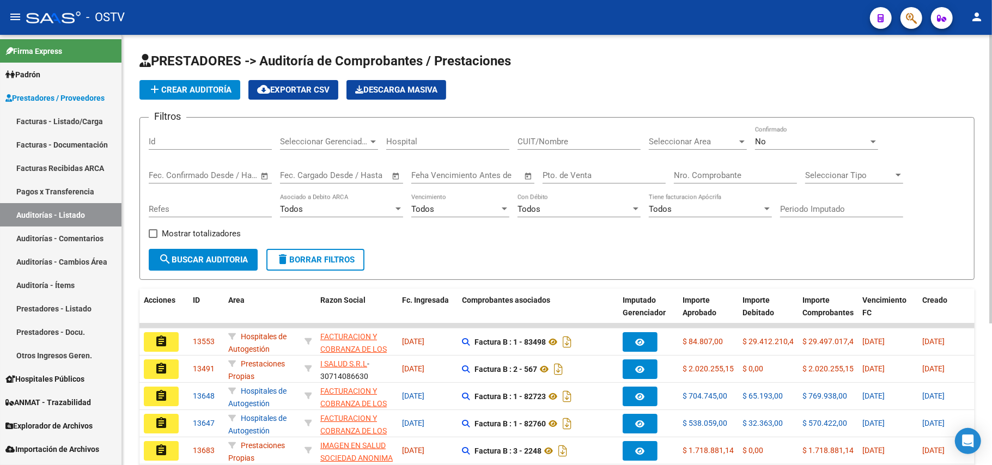
drag, startPoint x: 607, startPoint y: 135, endPoint x: 549, endPoint y: 145, distance: 58.6
click at [545, 145] on input "CUIT/Nombre" at bounding box center [578, 142] width 123 height 10
paste input "30999284899"
type input "30999284899"
drag, startPoint x: 648, startPoint y: 264, endPoint x: 749, endPoint y: 187, distance: 126.8
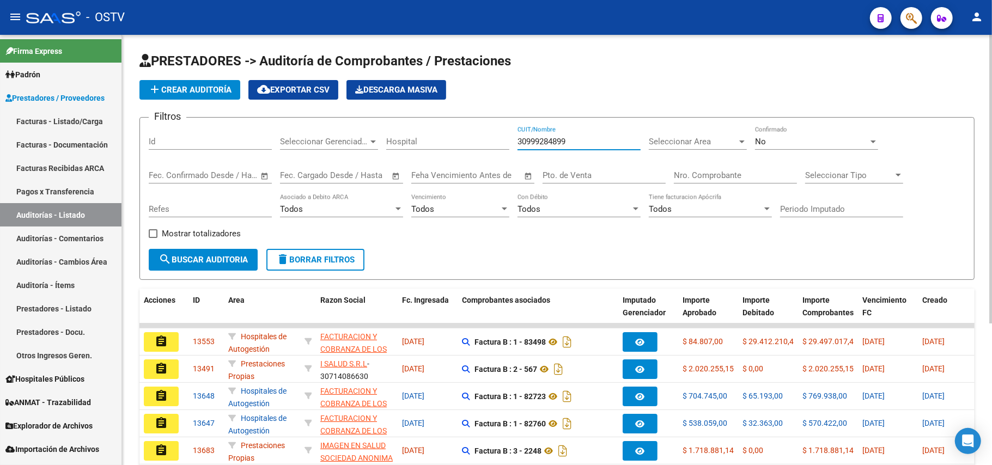
click at [648, 264] on form "Filtros Id Seleccionar Gerenciador Seleccionar Gerenciador Hospital 30999284899…" at bounding box center [556, 198] width 835 height 163
click at [789, 149] on div "No Confirmado" at bounding box center [816, 137] width 123 height 23
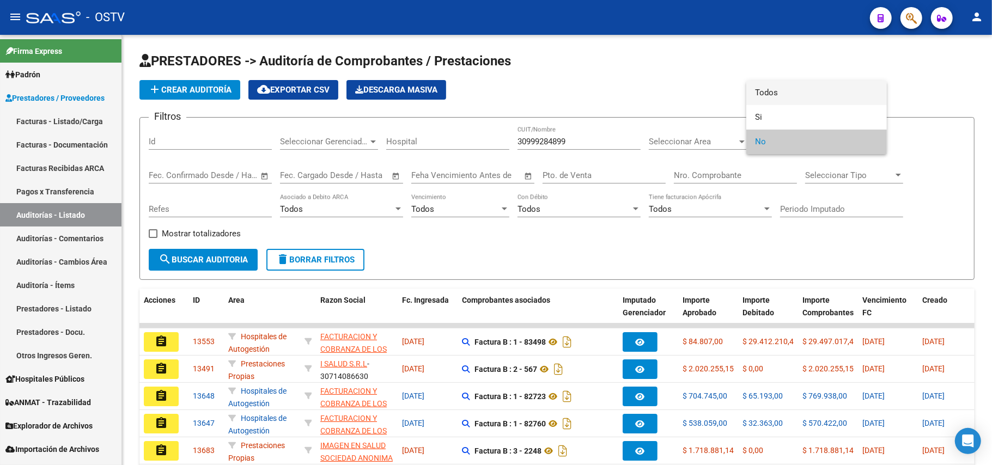
click at [790, 93] on span "Todos" at bounding box center [816, 93] width 123 height 25
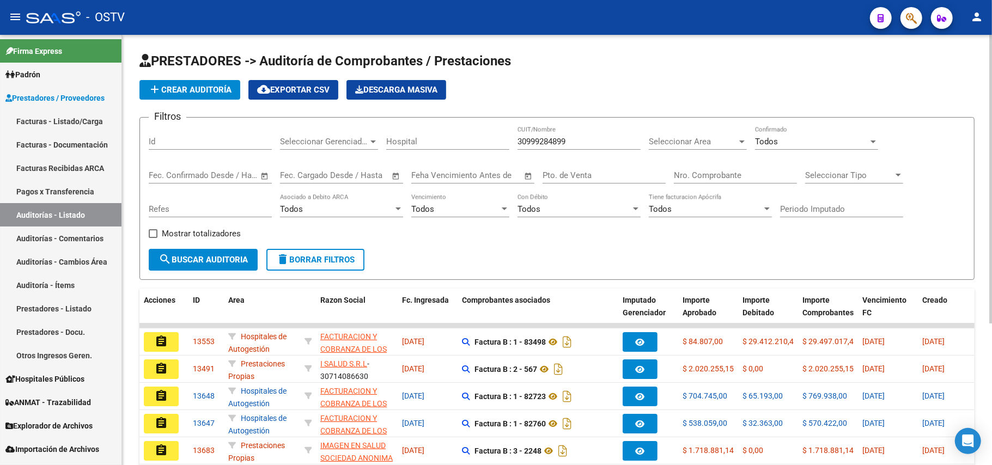
click at [266, 172] on span "Open calendar" at bounding box center [265, 176] width 26 height 26
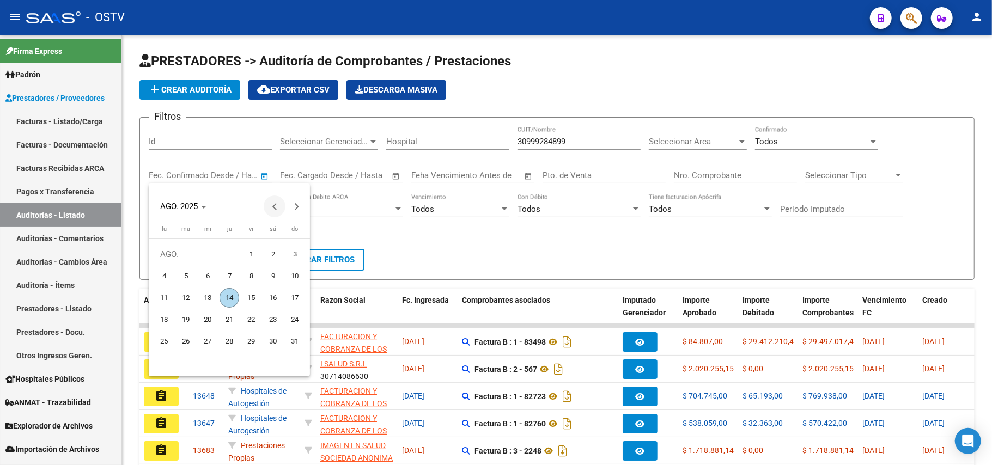
click at [277, 205] on button "Previous month" at bounding box center [275, 207] width 22 height 22
click at [195, 270] on button "1" at bounding box center [186, 276] width 22 height 22
type input "[DATE]"
click at [297, 207] on button "Next month" at bounding box center [296, 207] width 22 height 22
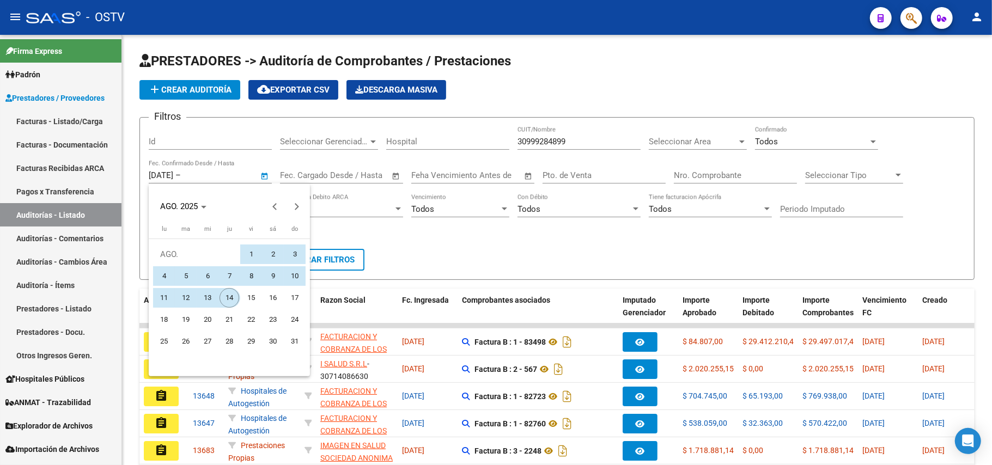
click at [232, 295] on span "14" at bounding box center [229, 298] width 20 height 20
type input "[DATE]"
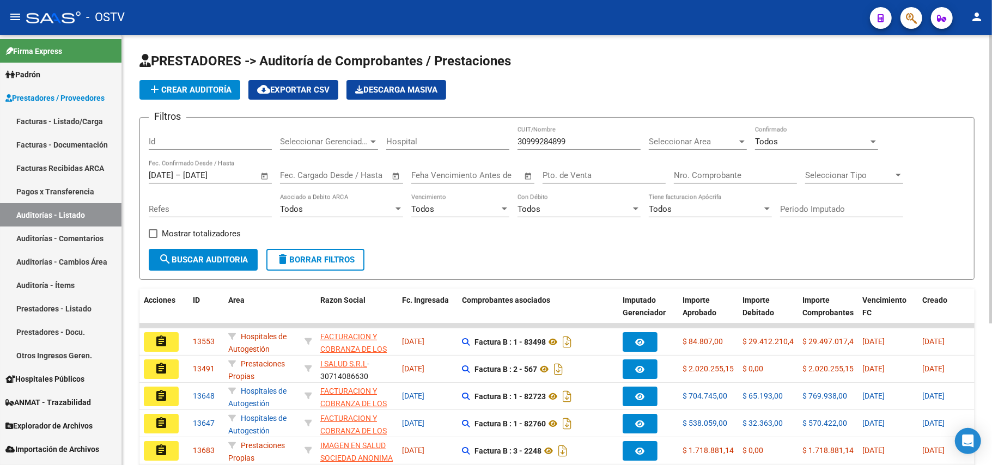
click at [228, 260] on span "search Buscar Auditoria" at bounding box center [202, 260] width 89 height 10
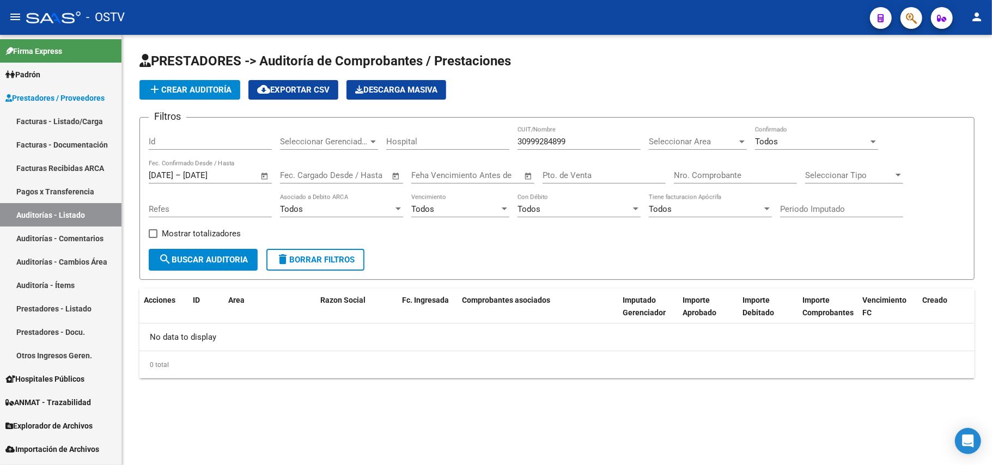
click at [471, 238] on div "Filtros Id Seleccionar Gerenciador Seleccionar Gerenciador Hospital 30999284899…" at bounding box center [557, 187] width 816 height 123
drag, startPoint x: 580, startPoint y: 141, endPoint x: 498, endPoint y: 142, distance: 82.2
click at [498, 142] on div "Filtros Id Seleccionar Gerenciador Seleccionar Gerenciador Hospital 30999284899…" at bounding box center [557, 187] width 816 height 123
click at [613, 142] on input "30999284899" at bounding box center [578, 142] width 123 height 10
click at [709, 138] on span "Seleccionar Area" at bounding box center [693, 142] width 88 height 10
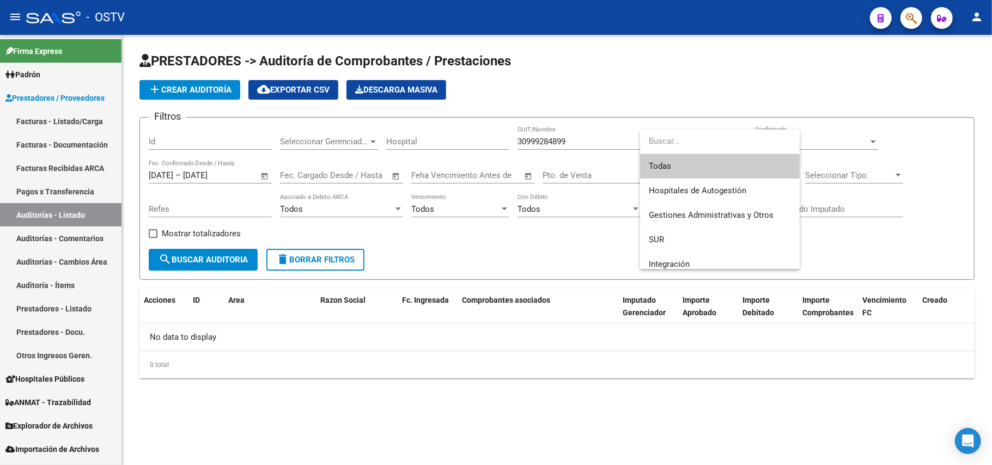
click at [710, 160] on span "Todas" at bounding box center [720, 166] width 142 height 25
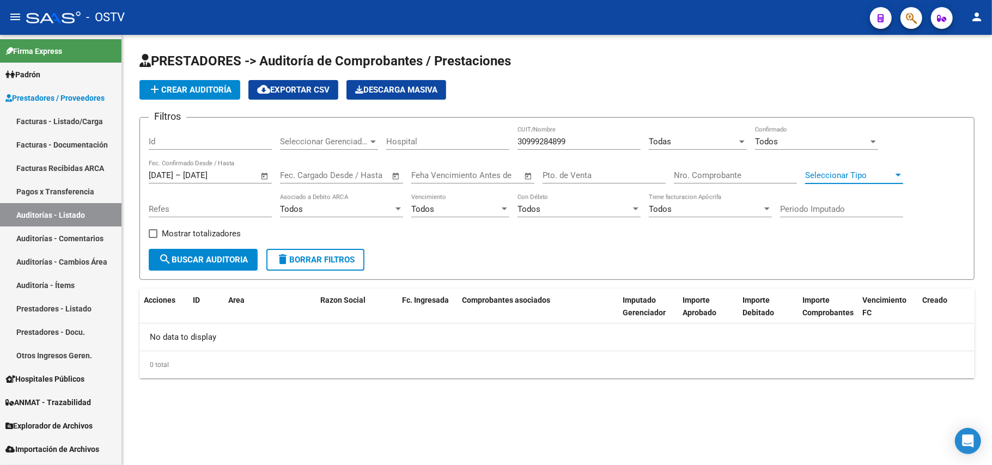
click at [846, 179] on span "Seleccionar Tipo" at bounding box center [849, 175] width 88 height 10
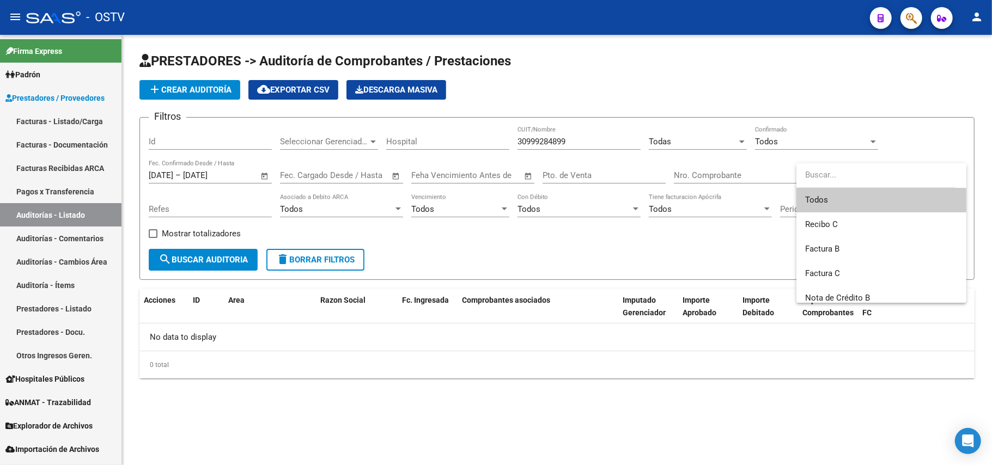
click at [854, 198] on span "Todos" at bounding box center [881, 200] width 152 height 25
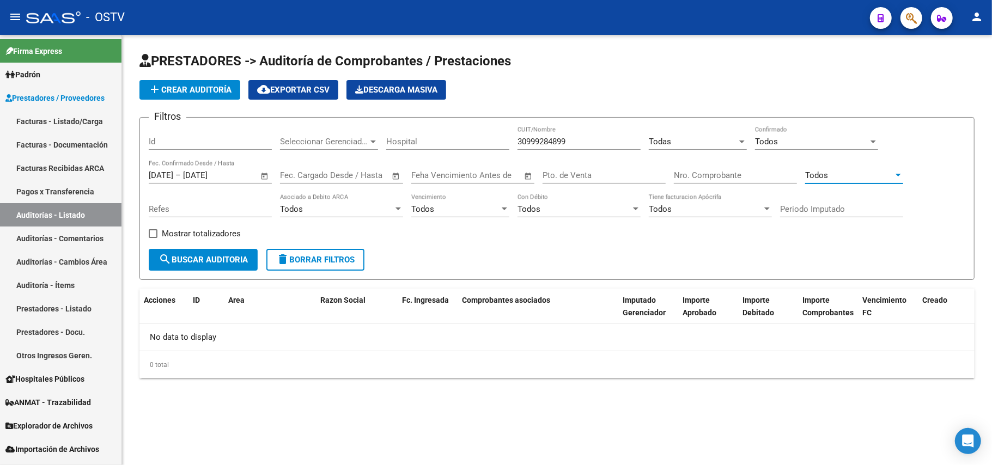
click at [748, 177] on input "Nro. Comprobante" at bounding box center [735, 175] width 123 height 10
click at [849, 224] on div "Periodo Imputado" at bounding box center [841, 211] width 123 height 34
click at [240, 255] on span "search Buscar Auditoria" at bounding box center [202, 260] width 89 height 10
click at [382, 212] on div "Todos" at bounding box center [336, 209] width 113 height 10
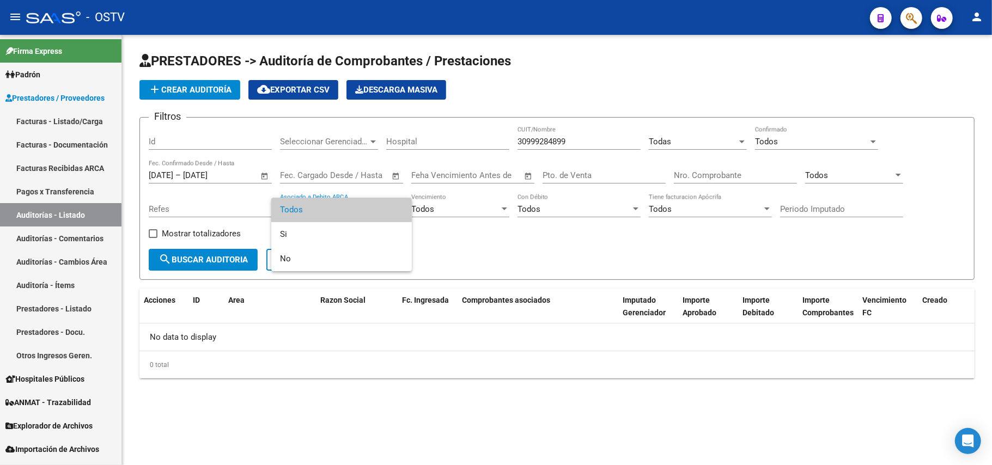
click at [382, 212] on span "Todos" at bounding box center [341, 210] width 123 height 25
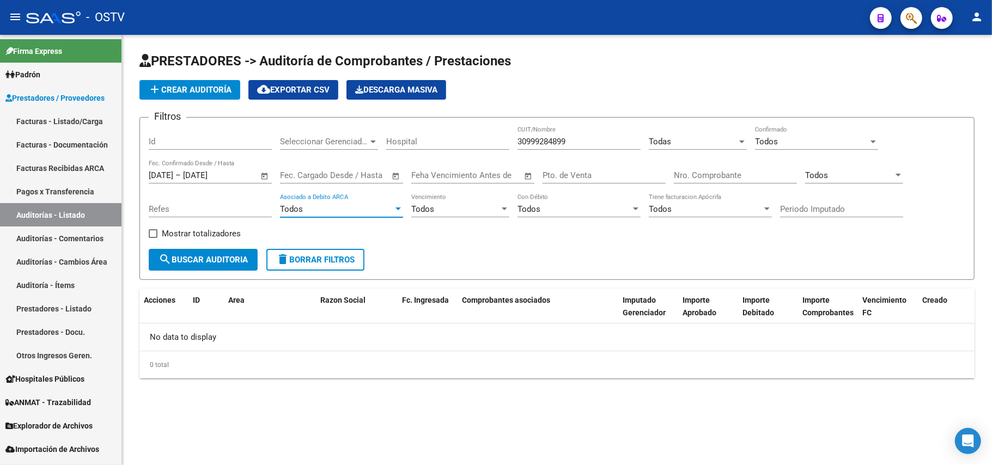
click at [235, 256] on span "search Buscar Auditoria" at bounding box center [202, 260] width 89 height 10
click at [231, 235] on span "Mostrar totalizadores" at bounding box center [201, 233] width 79 height 13
click at [153, 238] on input "Mostrar totalizadores" at bounding box center [152, 238] width 1 height 1
click at [231, 235] on span "Mostrar totalizadores" at bounding box center [201, 233] width 79 height 13
click at [153, 238] on input "Mostrar totalizadores" at bounding box center [152, 238] width 1 height 1
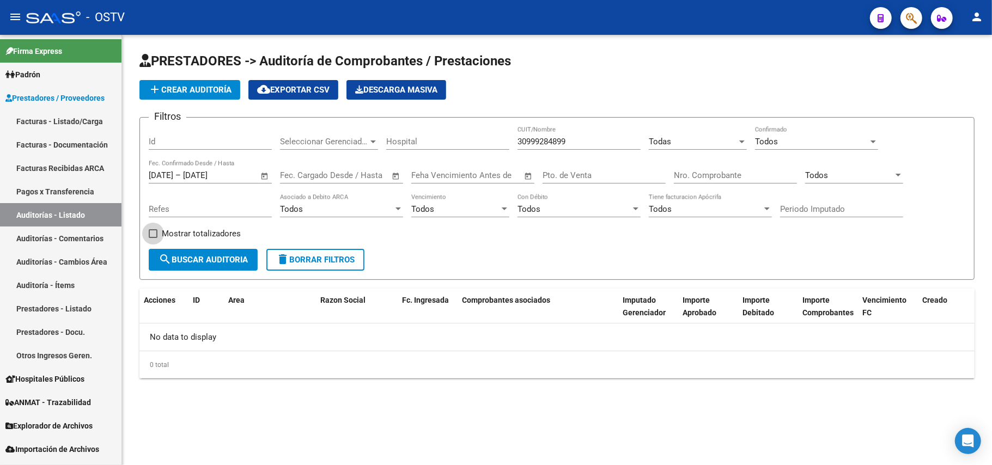
click at [236, 233] on span "Mostrar totalizadores" at bounding box center [201, 233] width 79 height 13
click at [153, 238] on input "Mostrar totalizadores" at bounding box center [152, 238] width 1 height 1
checkbox input "true"
click at [237, 255] on span "search Buscar Auditoria" at bounding box center [202, 260] width 89 height 10
click at [255, 173] on span "Open calendar" at bounding box center [265, 176] width 26 height 26
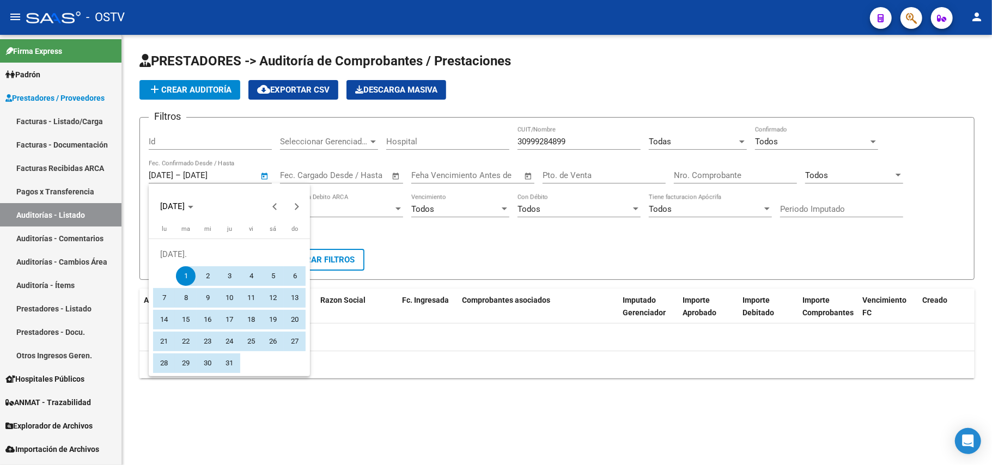
click at [376, 236] on div at bounding box center [496, 232] width 992 height 465
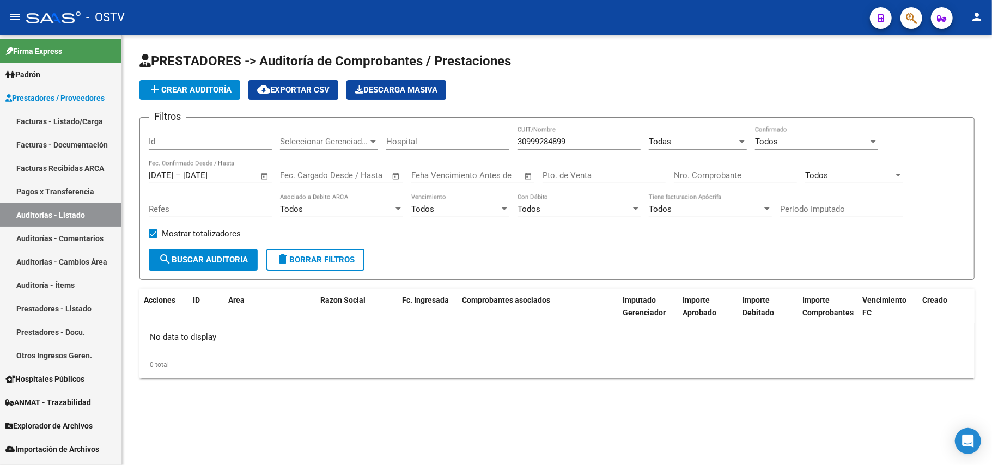
click at [402, 173] on span "Open calendar" at bounding box center [396, 176] width 26 height 26
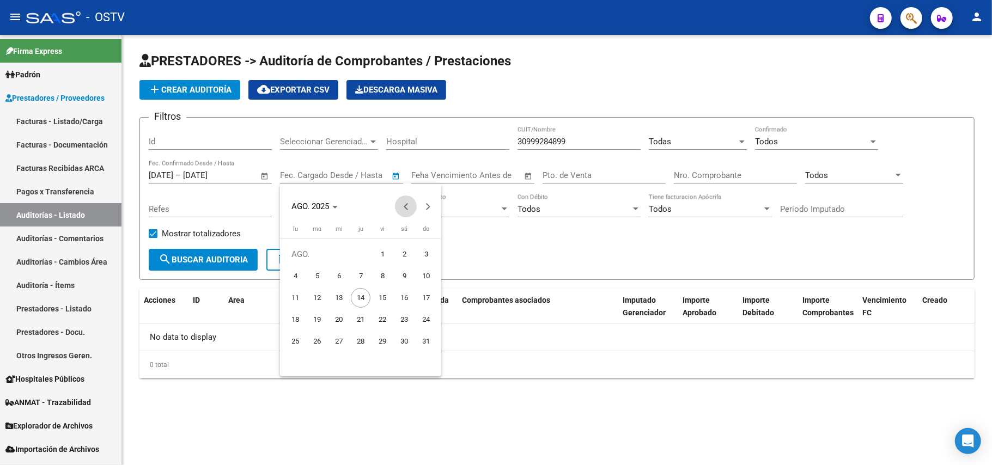
click at [408, 201] on span "Previous month" at bounding box center [406, 207] width 22 height 22
click at [321, 271] on span "1" at bounding box center [317, 276] width 20 height 20
type input "[DATE]"
click at [425, 203] on button "Next month" at bounding box center [428, 207] width 22 height 22
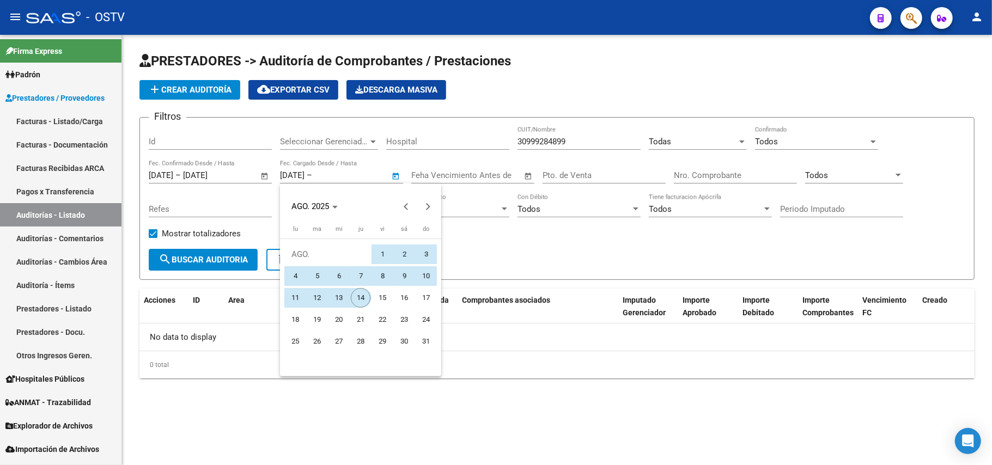
click at [362, 295] on span "14" at bounding box center [361, 298] width 20 height 20
type input "[DATE]"
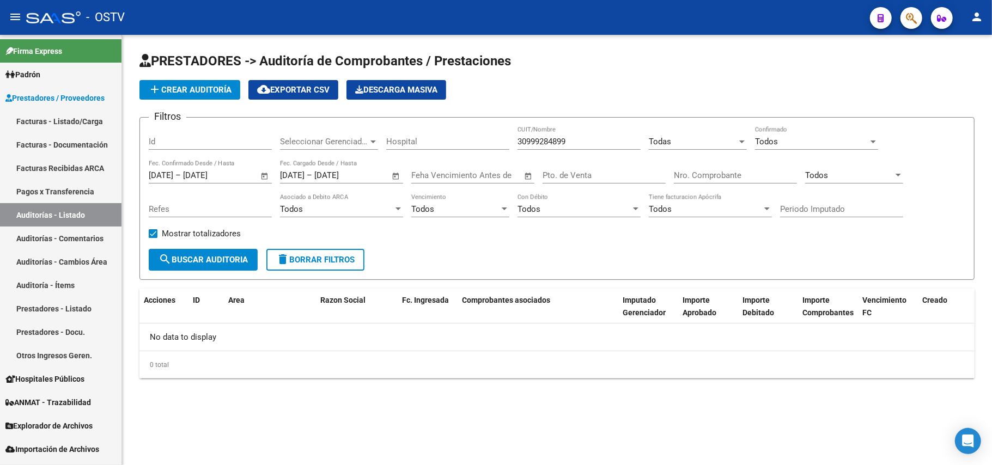
click at [221, 258] on span "search Buscar Auditoria" at bounding box center [202, 260] width 89 height 10
click at [224, 255] on span "search Buscar Auditoria" at bounding box center [202, 260] width 89 height 10
drag, startPoint x: 247, startPoint y: 179, endPoint x: 185, endPoint y: 173, distance: 61.8
click at [185, 173] on div "[DATE] [DATE] – [DATE] End date" at bounding box center [204, 175] width 110 height 10
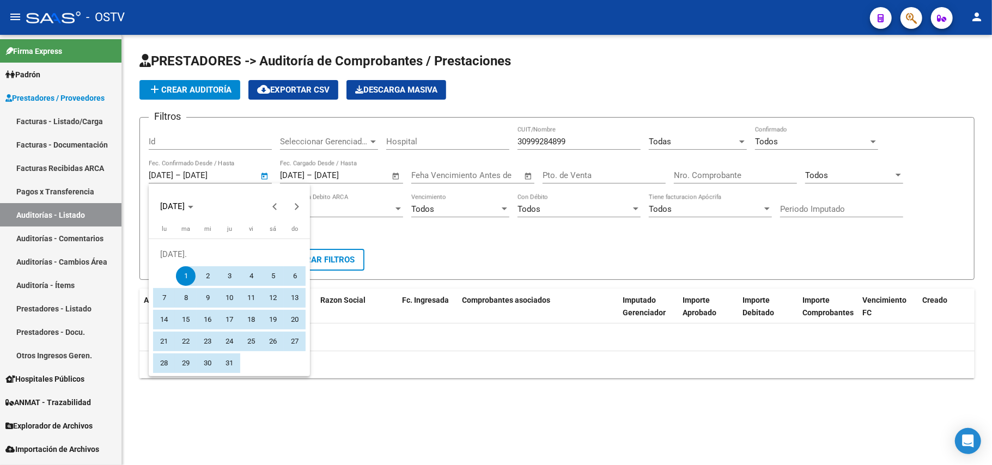
drag, startPoint x: 234, startPoint y: 175, endPoint x: 187, endPoint y: 231, distance: 73.1
click at [233, 175] on div at bounding box center [496, 232] width 992 height 465
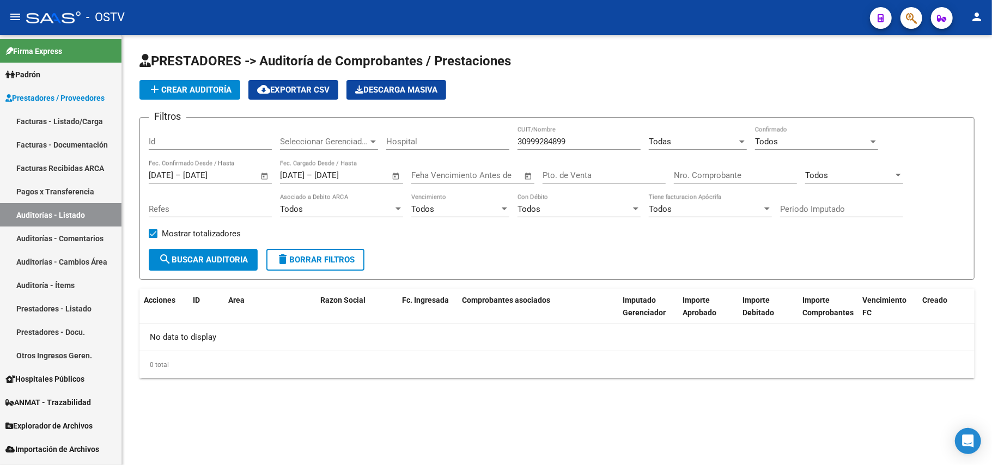
click at [155, 234] on span at bounding box center [153, 233] width 9 height 9
click at [153, 238] on input "Mostrar totalizadores" at bounding box center [152, 238] width 1 height 1
checkbox input "false"
click at [195, 266] on button "search Buscar Auditoria" at bounding box center [203, 260] width 109 height 22
click at [247, 175] on div "[DATE] [DATE] – [DATE] [DATE]" at bounding box center [204, 175] width 110 height 10
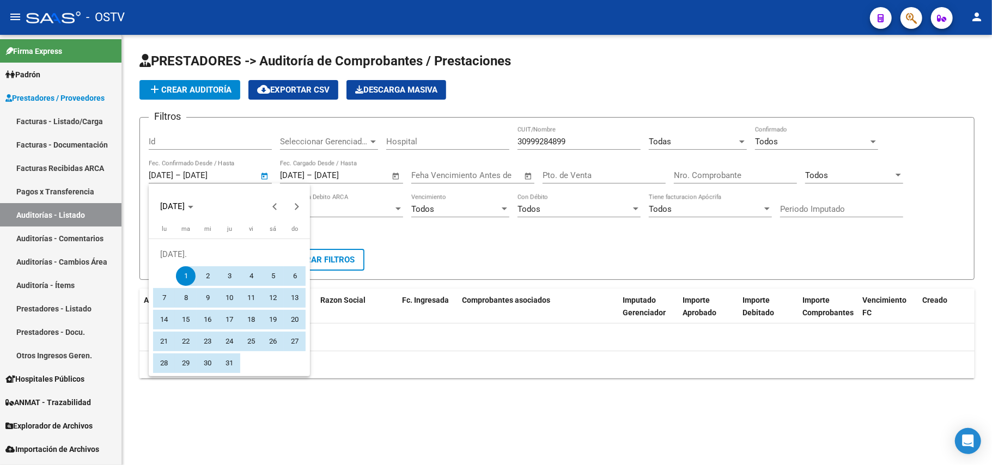
click at [236, 175] on div at bounding box center [496, 232] width 992 height 465
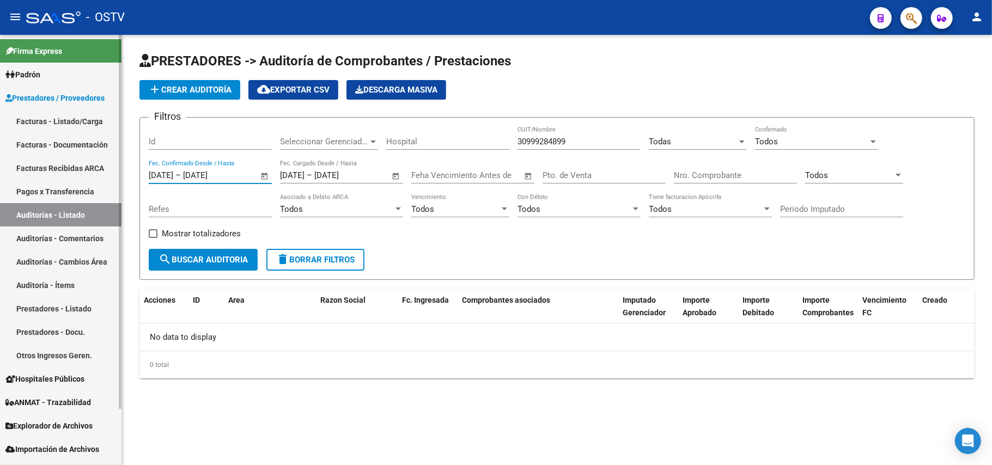
drag, startPoint x: 233, startPoint y: 175, endPoint x: 90, endPoint y: 172, distance: 143.3
click at [90, 172] on mat-sidenav-container "Firma Express Padrón Afiliados Empadronados Movimientos de Afiliados Padrón Ági…" at bounding box center [496, 250] width 992 height 430
type input "1"
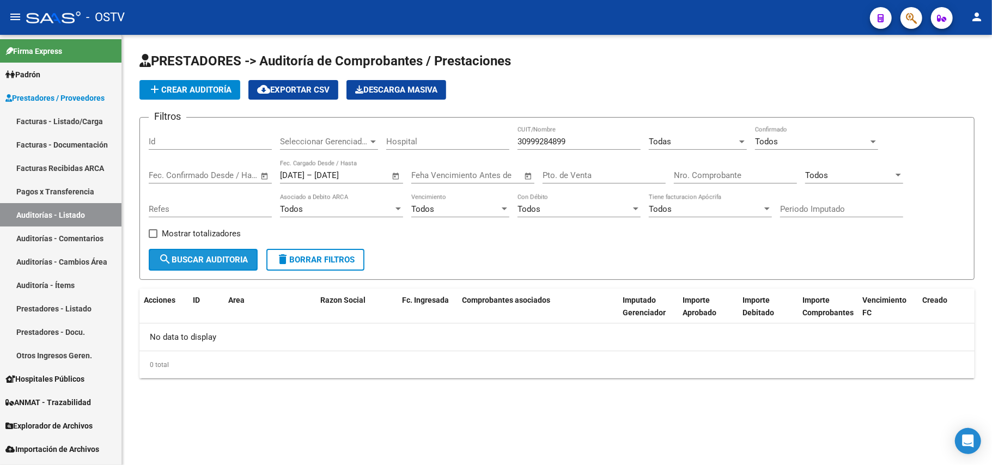
click at [220, 263] on span "search Buscar Auditoria" at bounding box center [202, 260] width 89 height 10
click at [386, 218] on div "Todos Asociado a Debito ARCA" at bounding box center [341, 211] width 123 height 34
click at [229, 263] on span "search Buscar Auditoria" at bounding box center [202, 260] width 89 height 10
click at [619, 130] on div "30999284899 CUIT/Nombre" at bounding box center [578, 137] width 123 height 23
click at [621, 137] on input "30999284899" at bounding box center [578, 142] width 123 height 10
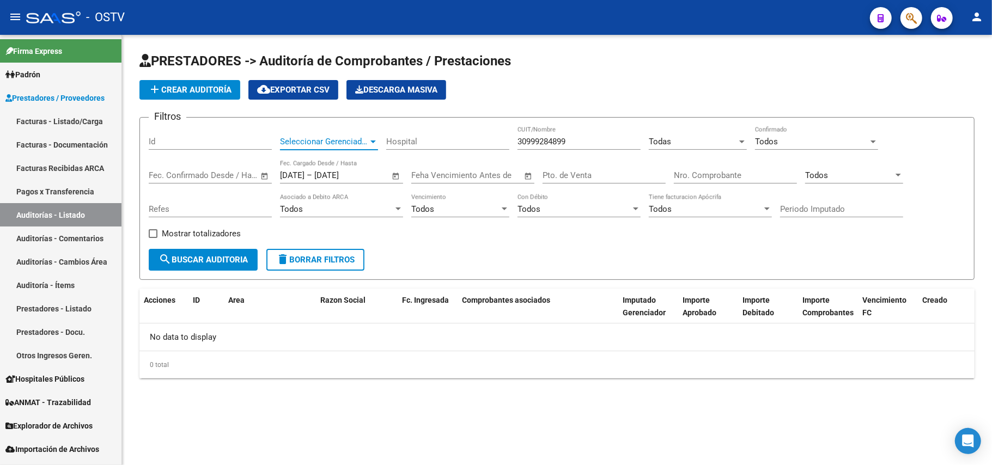
click at [364, 140] on span "Seleccionar Gerenciador" at bounding box center [324, 142] width 88 height 10
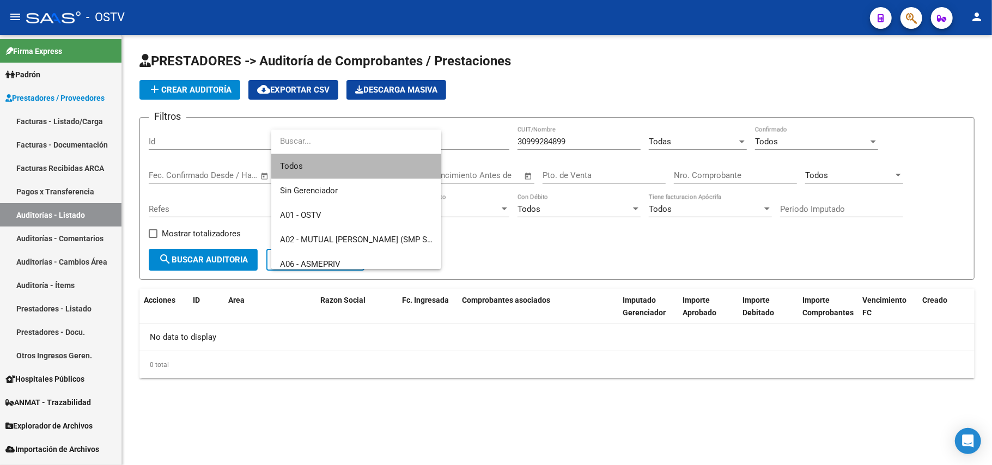
click at [362, 164] on span "Todos" at bounding box center [356, 166] width 152 height 25
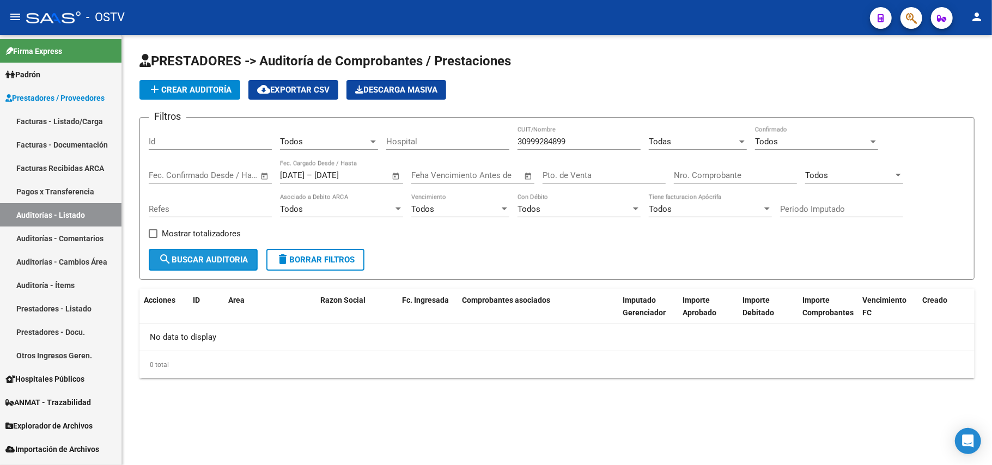
click at [194, 260] on span "search Buscar Auditoria" at bounding box center [202, 260] width 89 height 10
click at [323, 169] on div "[DATE] [DATE] – [DATE] End date Fec. Cargado Desde / Hasta" at bounding box center [335, 171] width 110 height 23
click at [338, 179] on input "[DATE]" at bounding box center [340, 175] width 53 height 10
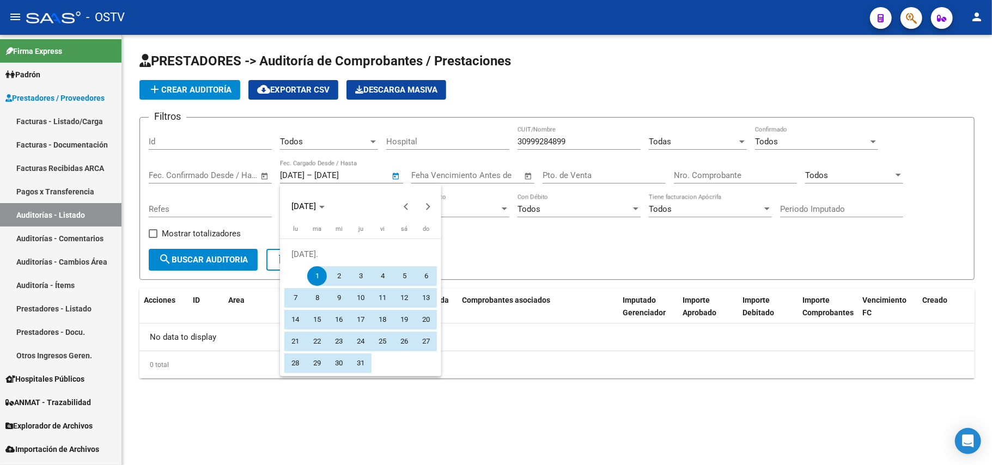
click at [338, 179] on div at bounding box center [496, 232] width 992 height 465
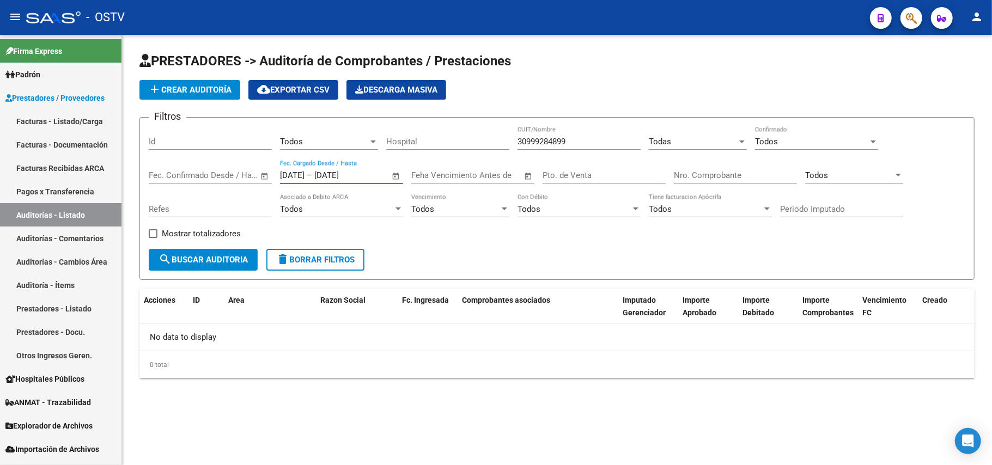
click at [338, 179] on input "[DATE]" at bounding box center [340, 175] width 53 height 10
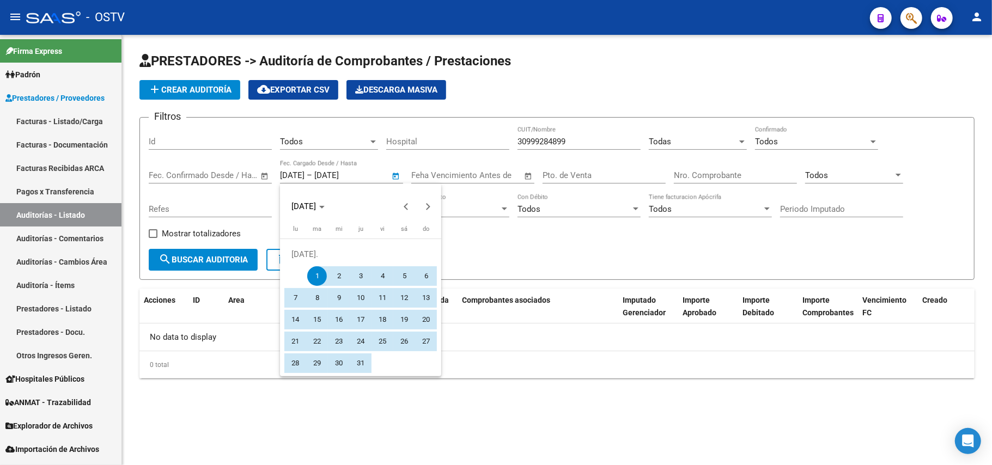
click at [375, 173] on div at bounding box center [496, 232] width 992 height 465
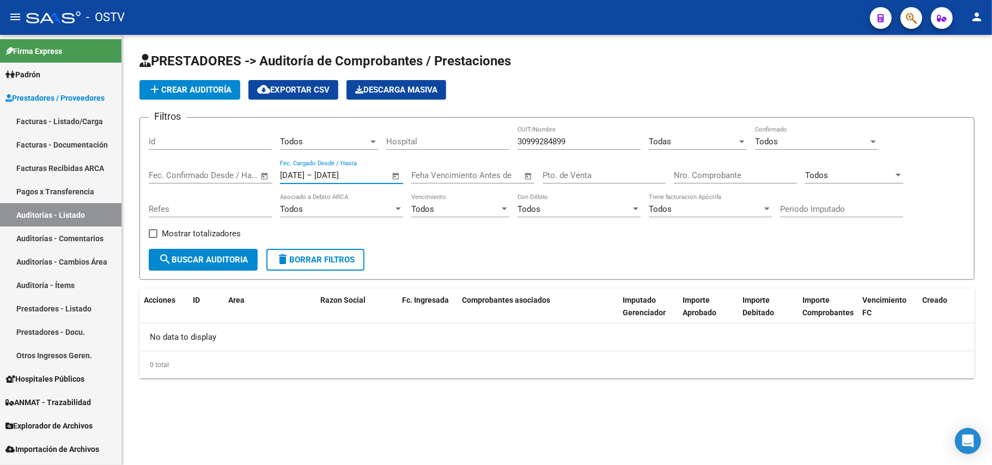
click at [367, 175] on input "[DATE]" at bounding box center [340, 175] width 53 height 10
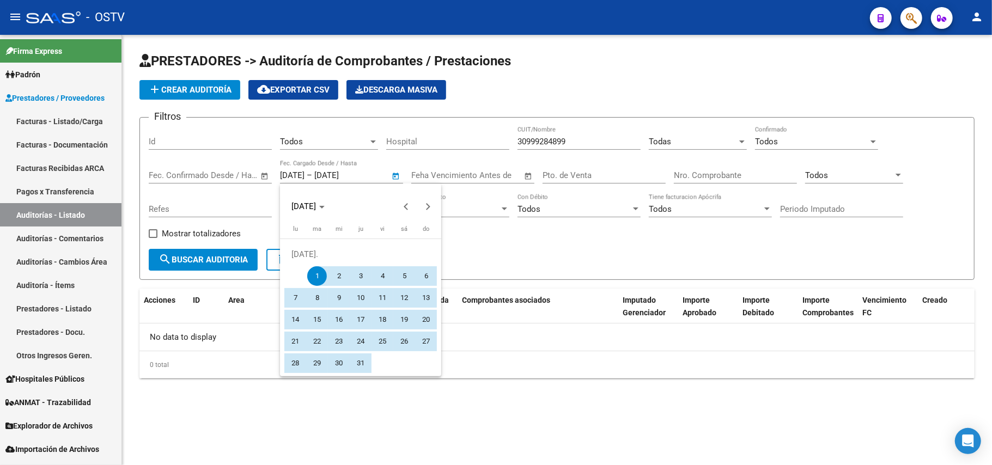
click at [528, 236] on div at bounding box center [496, 232] width 992 height 465
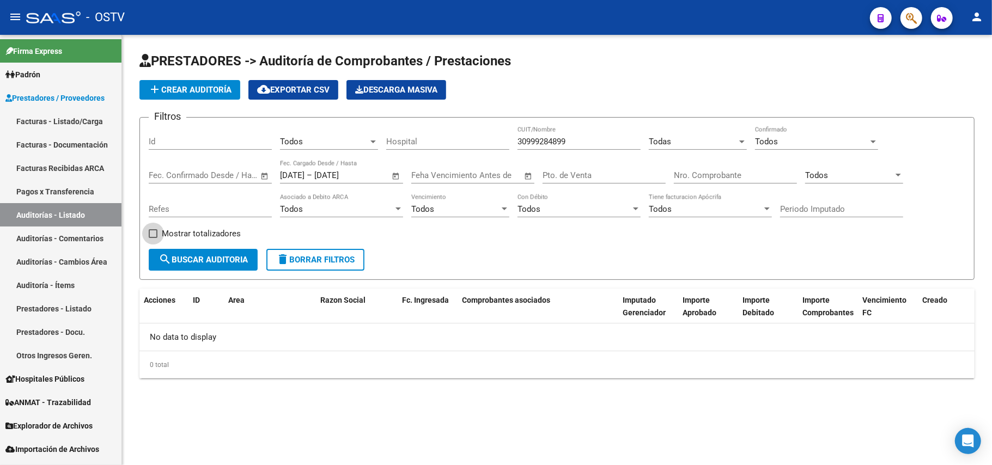
click at [206, 239] on span "Mostrar totalizadores" at bounding box center [201, 233] width 79 height 13
click at [153, 239] on input "Mostrar totalizadores" at bounding box center [152, 238] width 1 height 1
click at [217, 242] on div "Mostrar totalizadores" at bounding box center [199, 238] width 100 height 22
click at [220, 249] on button "search Buscar Auditoria" at bounding box center [203, 260] width 109 height 22
click at [211, 234] on span "Mostrar totalizadores" at bounding box center [201, 233] width 79 height 13
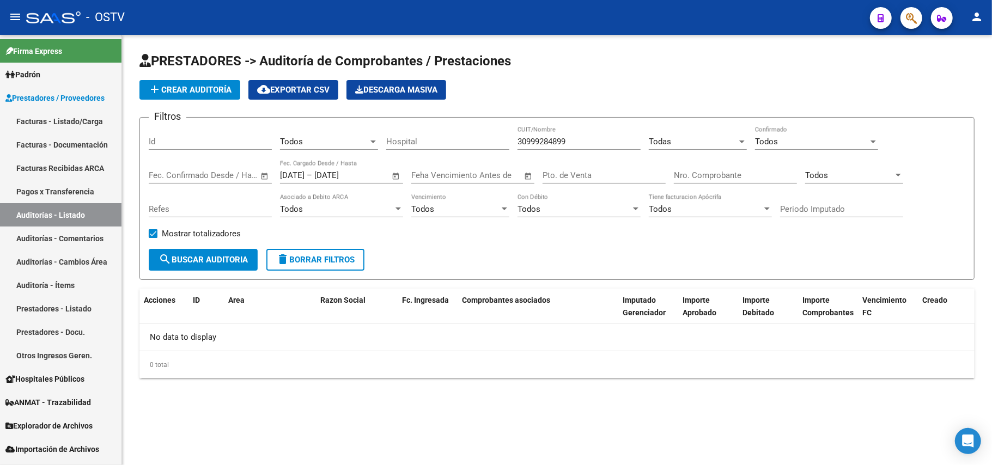
click at [153, 238] on input "Mostrar totalizadores" at bounding box center [152, 238] width 1 height 1
checkbox input "false"
click at [213, 252] on button "search Buscar Auditoria" at bounding box center [203, 260] width 109 height 22
drag, startPoint x: 370, startPoint y: 179, endPoint x: 231, endPoint y: 179, distance: 139.4
click at [231, 179] on div "Filtros Id Todos Seleccionar Gerenciador Hospital 30999284899 CUIT/Nombre Todas…" at bounding box center [557, 187] width 816 height 123
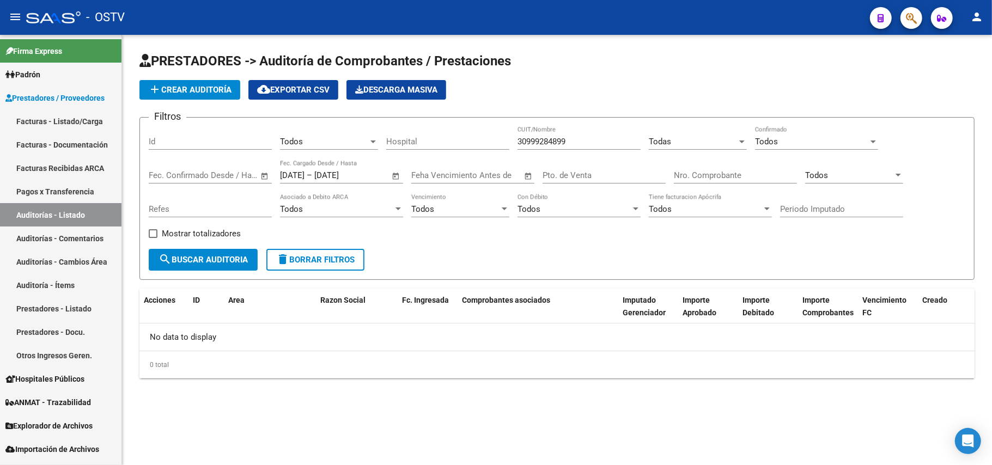
click at [338, 172] on input "[DATE]" at bounding box center [340, 175] width 53 height 10
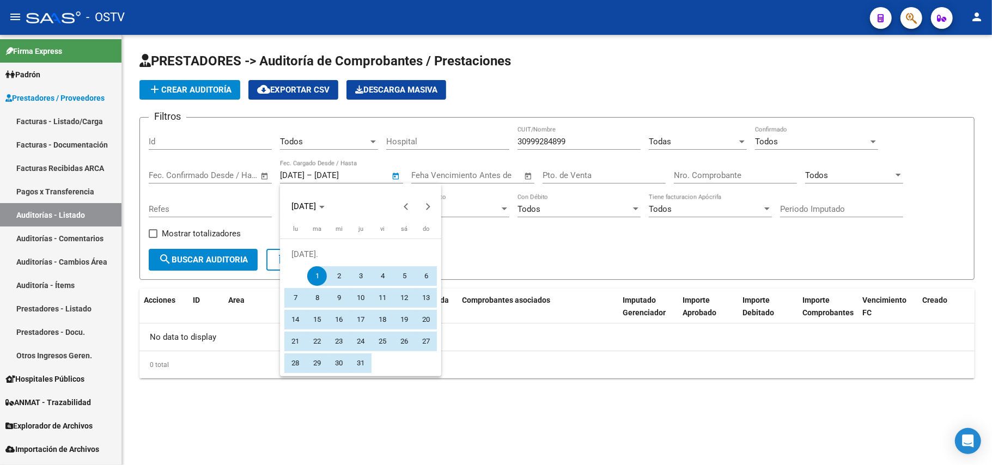
click at [395, 174] on div at bounding box center [496, 232] width 992 height 465
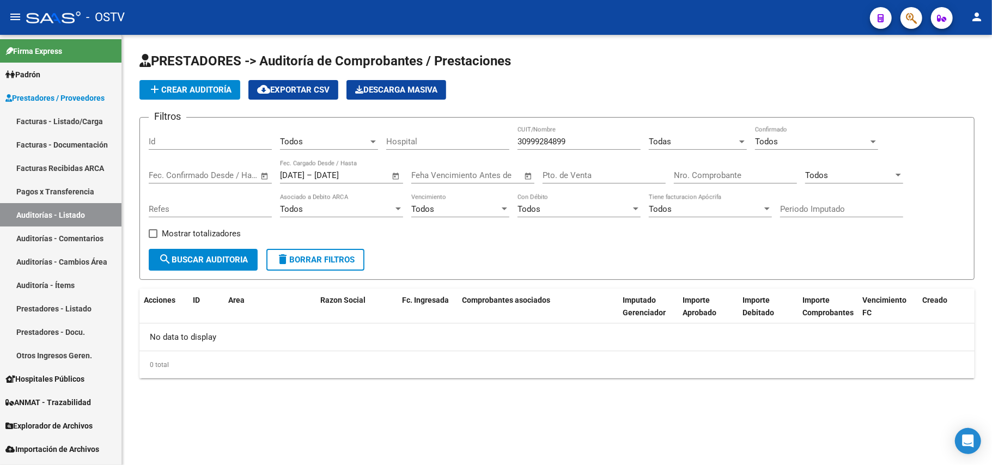
click at [391, 173] on span "Open calendar" at bounding box center [396, 176] width 26 height 26
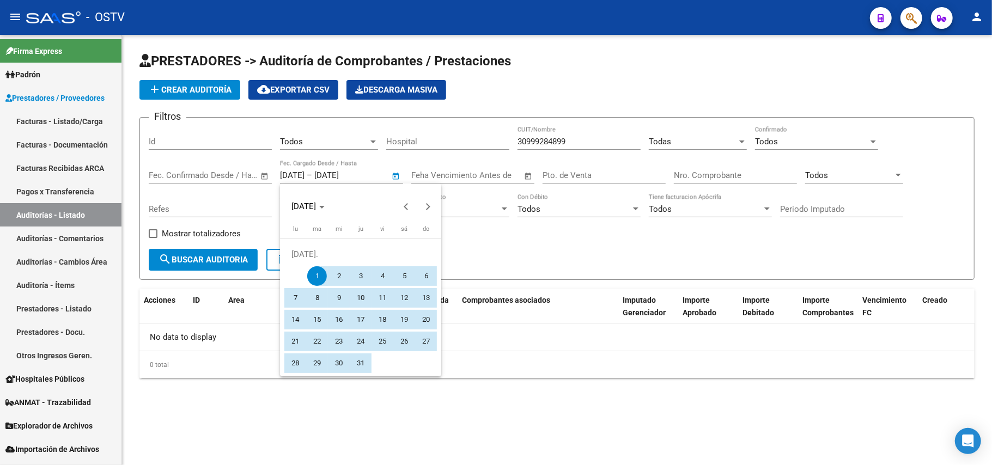
click at [341, 196] on div "[DATE]" at bounding box center [361, 207] width 156 height 22
click at [251, 166] on div at bounding box center [496, 232] width 992 height 465
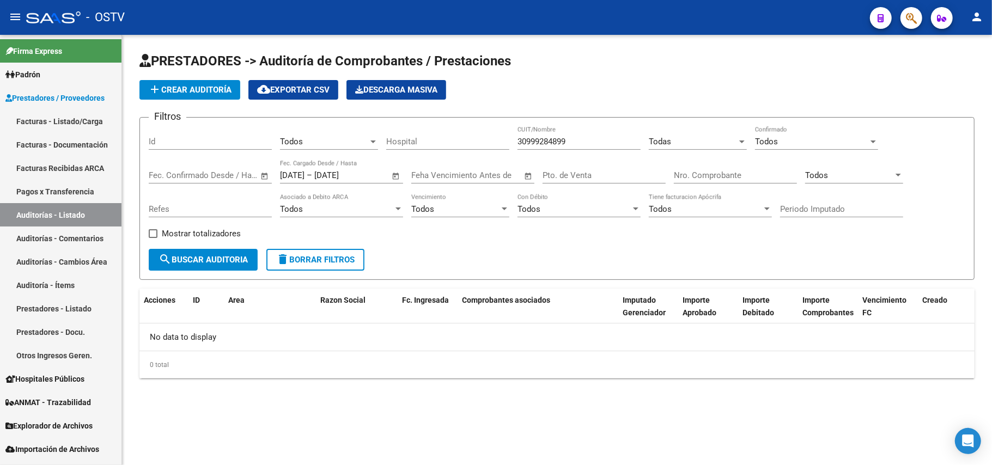
click at [379, 175] on div "[DATE] [DATE] – [DATE] [DATE]" at bounding box center [335, 175] width 110 height 10
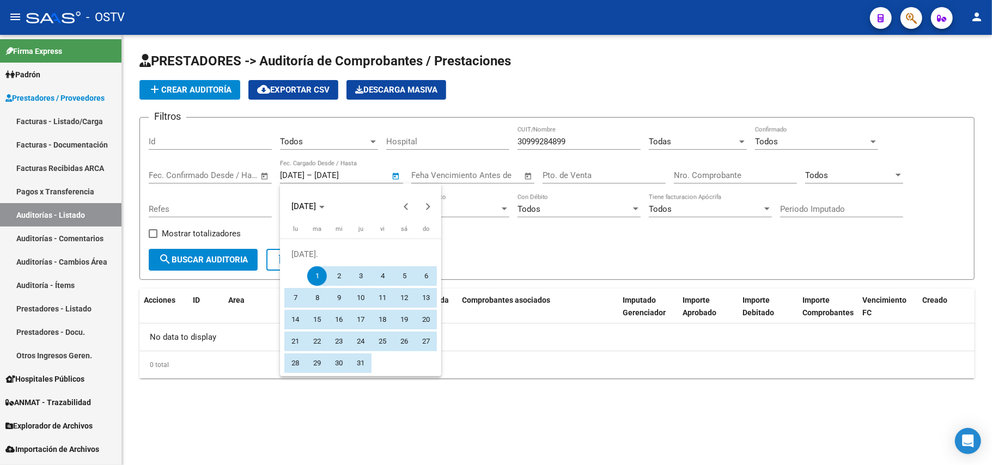
click at [367, 175] on div at bounding box center [496, 232] width 992 height 465
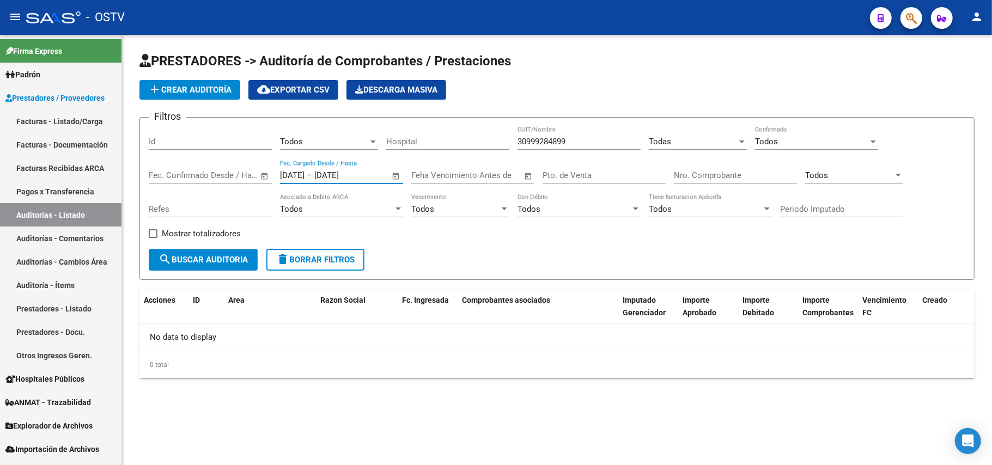
click at [358, 177] on input "[DATE]" at bounding box center [340, 175] width 53 height 10
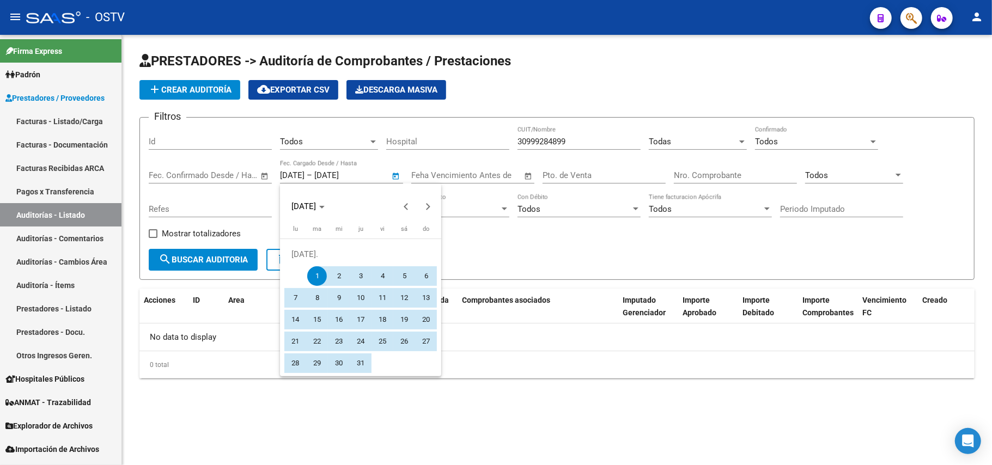
click at [373, 177] on div at bounding box center [496, 232] width 992 height 465
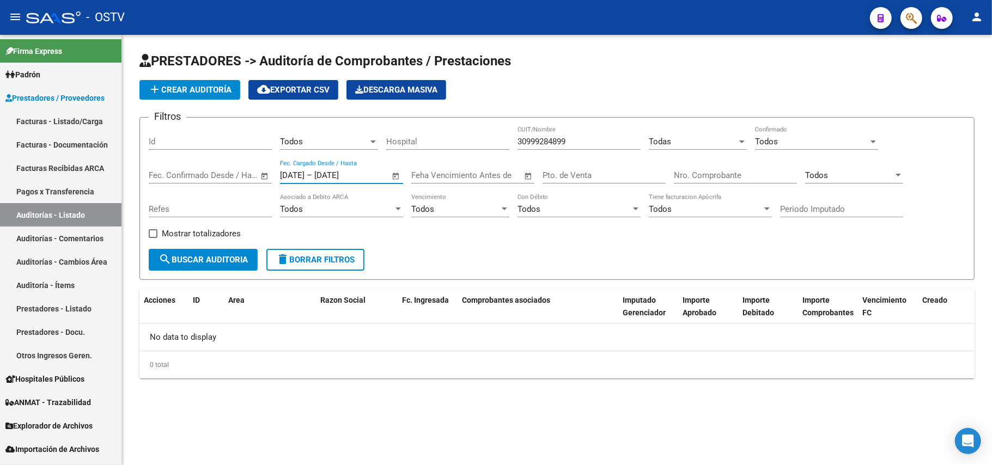
click at [364, 168] on div "[DATE] [DATE] – [DATE] [DATE] Fec. Cargado Desde / Hasta" at bounding box center [335, 171] width 110 height 23
type input "1"
click at [248, 166] on div "Start date – End date Fec. Confirmado Desde / Hasta" at bounding box center [204, 171] width 110 height 23
click at [538, 253] on form "Filtros Id Todos Seleccionar Gerenciador Hospital 30999284899 CUIT/Nombre Todas…" at bounding box center [556, 198] width 835 height 163
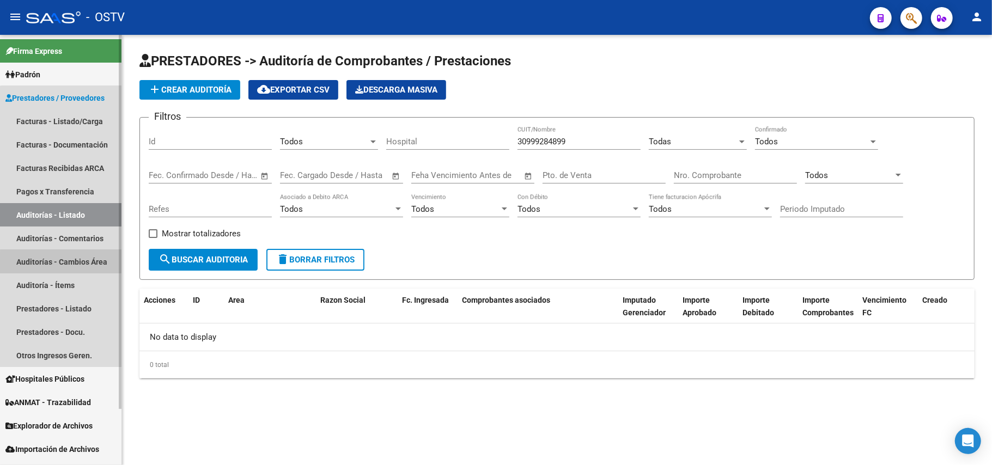
click at [66, 272] on link "Auditorías - Cambios Área" at bounding box center [60, 261] width 121 height 23
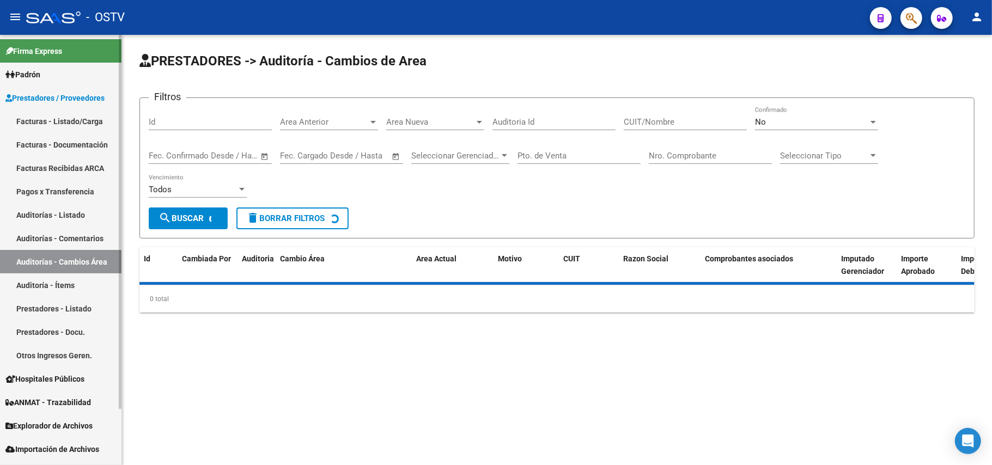
click at [62, 277] on link "Auditoría - Ítems" at bounding box center [60, 284] width 121 height 23
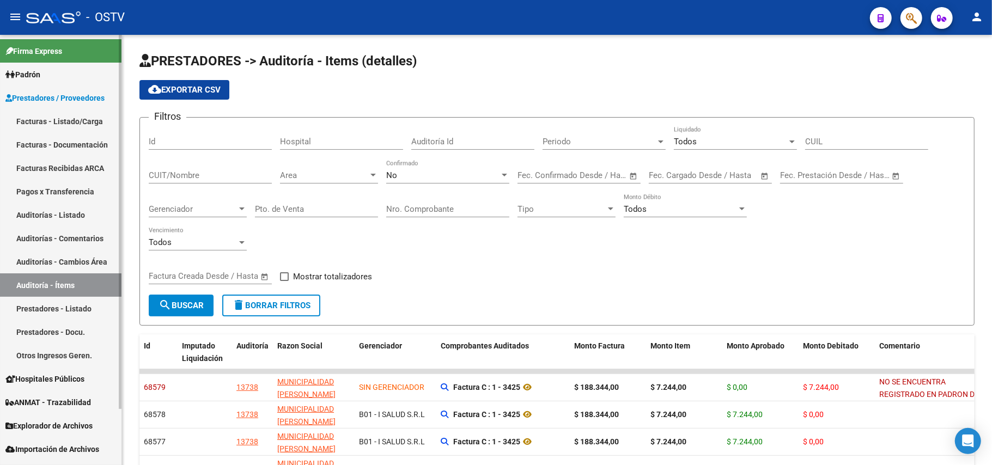
click at [65, 217] on link "Auditorías - Listado" at bounding box center [60, 214] width 121 height 23
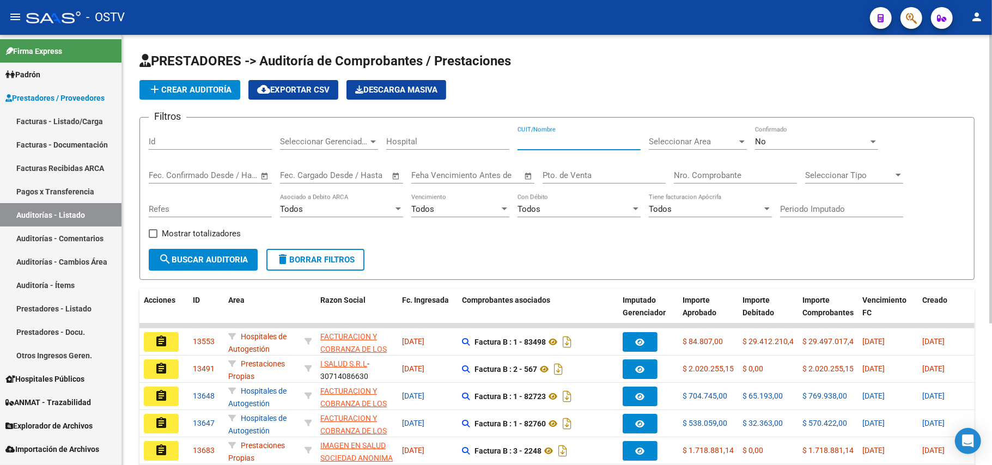
paste input "30999284899"
type input "30999284899"
click at [229, 255] on span "search Buscar Auditoria" at bounding box center [202, 260] width 89 height 10
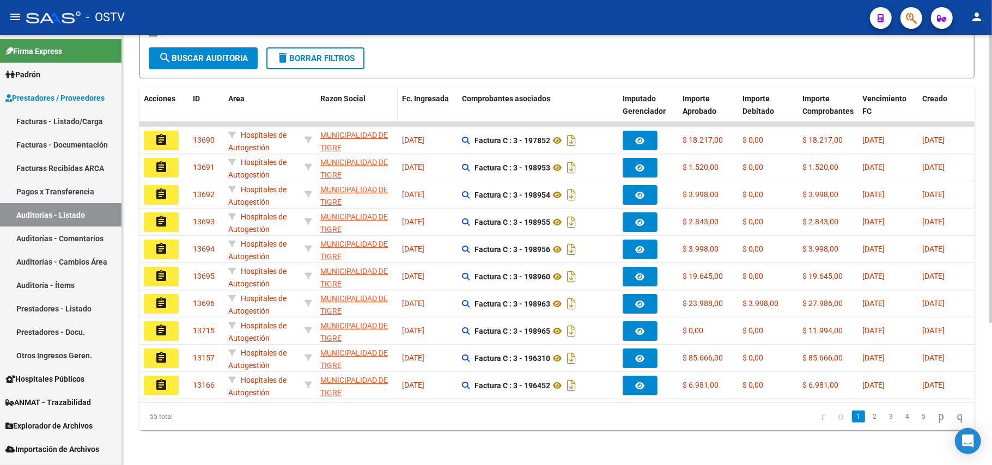
click at [341, 94] on span "Razon Social" at bounding box center [342, 98] width 45 height 9
click at [353, 94] on datatable-header-cell "Razon Social" at bounding box center [357, 111] width 82 height 48
click at [358, 95] on datatable-header-cell "Razon Social" at bounding box center [357, 111] width 82 height 48
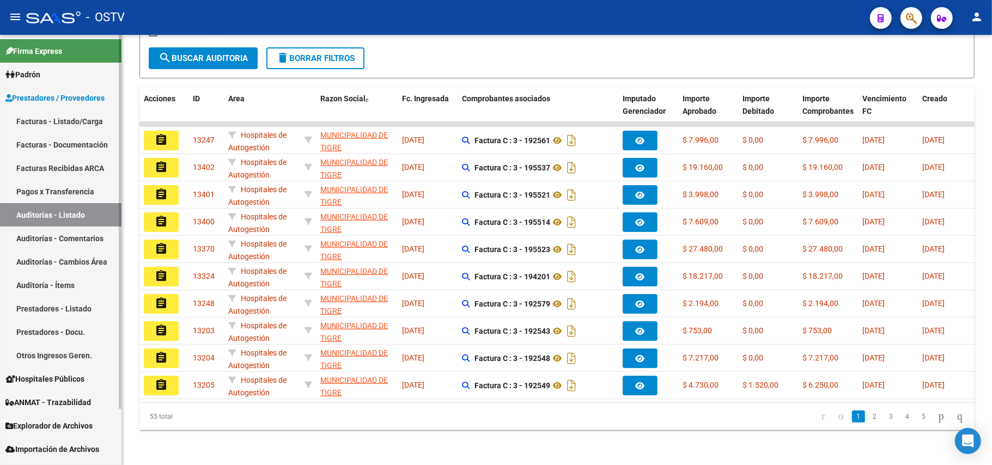
click at [59, 256] on link "Auditorías - Cambios Área" at bounding box center [60, 261] width 121 height 23
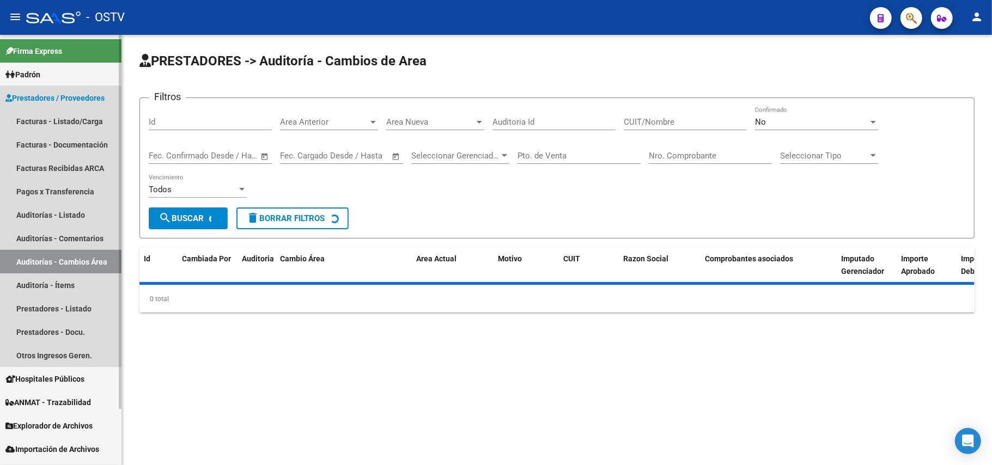
click at [59, 273] on link "Auditoría - Ítems" at bounding box center [60, 284] width 121 height 23
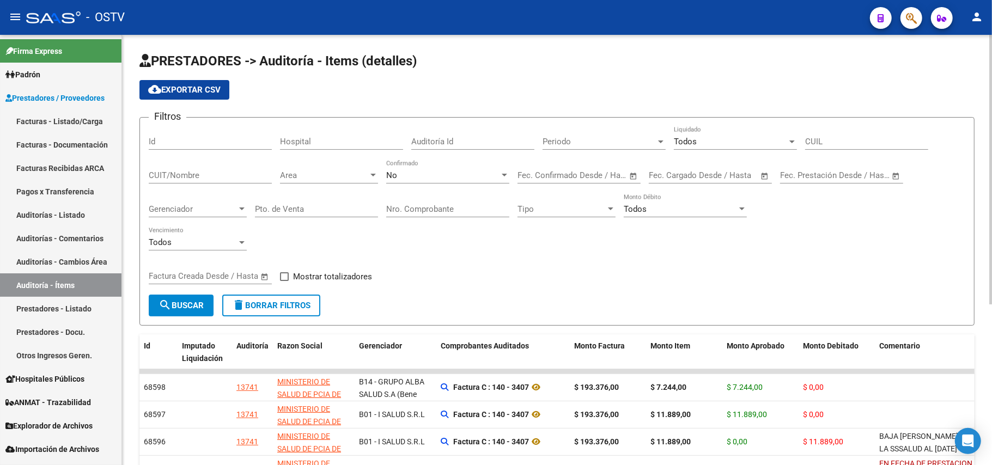
click at [716, 137] on div "Todos" at bounding box center [730, 142] width 113 height 10
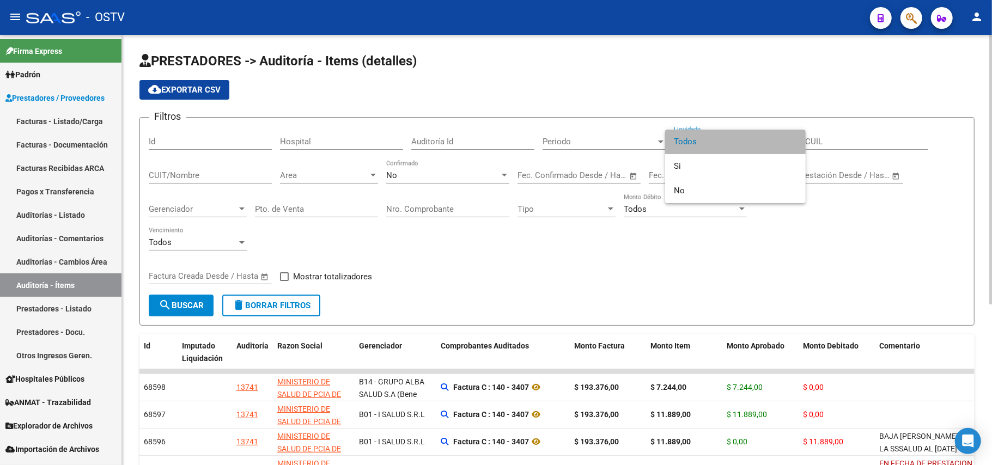
click at [717, 138] on span "Todos" at bounding box center [735, 142] width 123 height 25
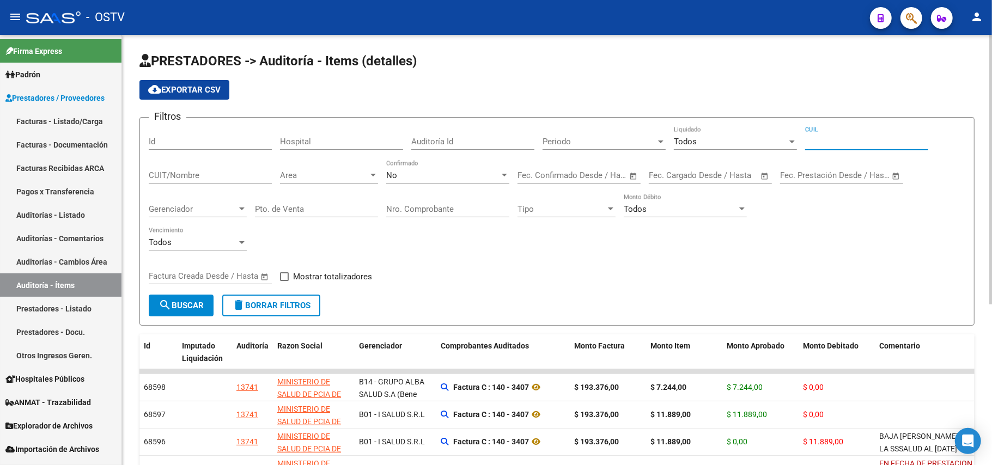
paste input "30999284899"
type input "30999284899"
click at [186, 310] on button "search Buscar" at bounding box center [181, 306] width 65 height 22
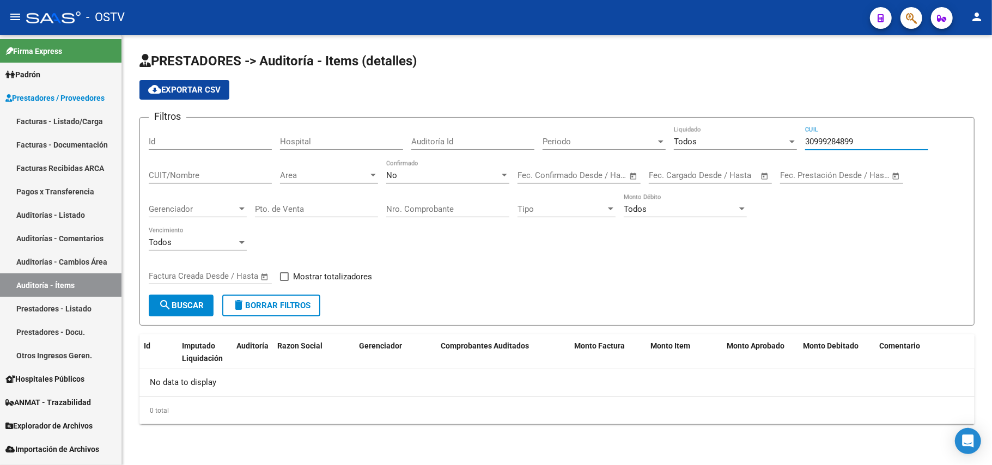
drag, startPoint x: 863, startPoint y: 143, endPoint x: 682, endPoint y: 144, distance: 180.8
click at [682, 144] on div "Filtros Id Hospital Auditoría Id Periodo Periodo Todos Liquidado 30999284899 CU…" at bounding box center [557, 210] width 816 height 168
paste input "30999284899"
type input "30999284899"
click at [185, 303] on span "search Buscar" at bounding box center [180, 306] width 45 height 10
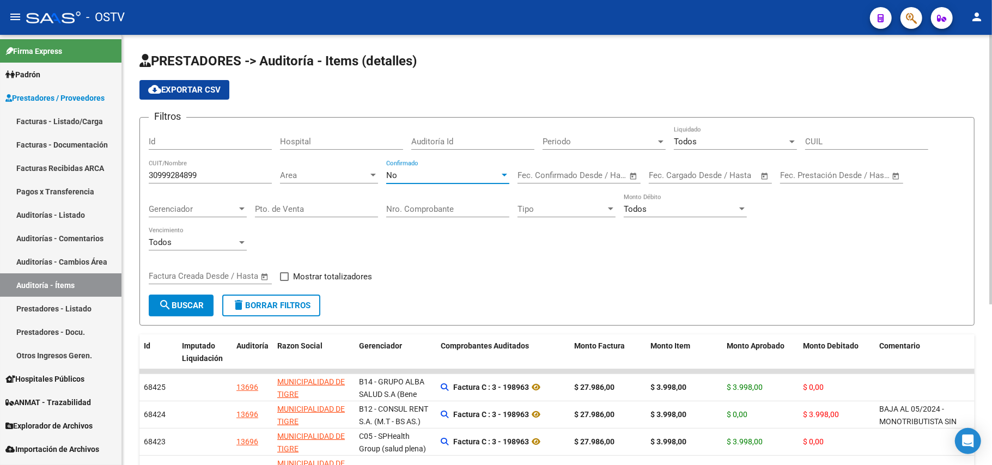
click at [501, 172] on div at bounding box center [504, 175] width 10 height 9
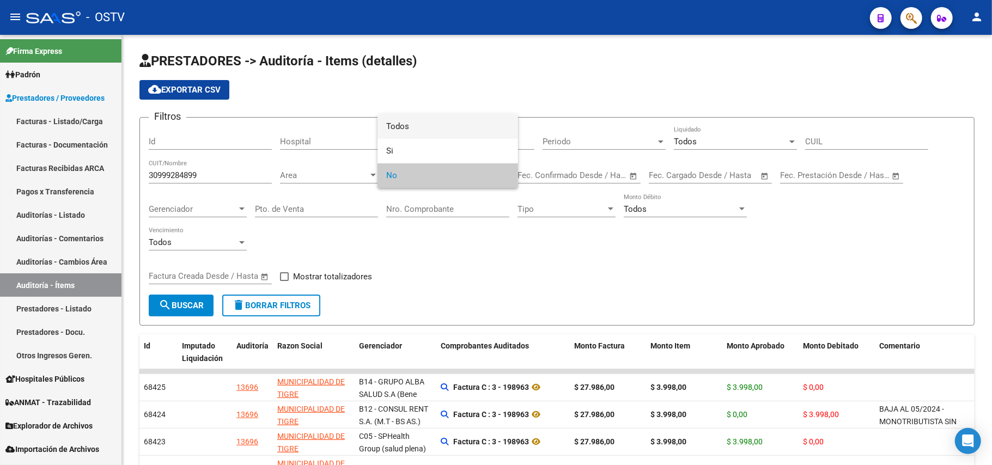
click at [478, 126] on span "Todos" at bounding box center [447, 126] width 123 height 25
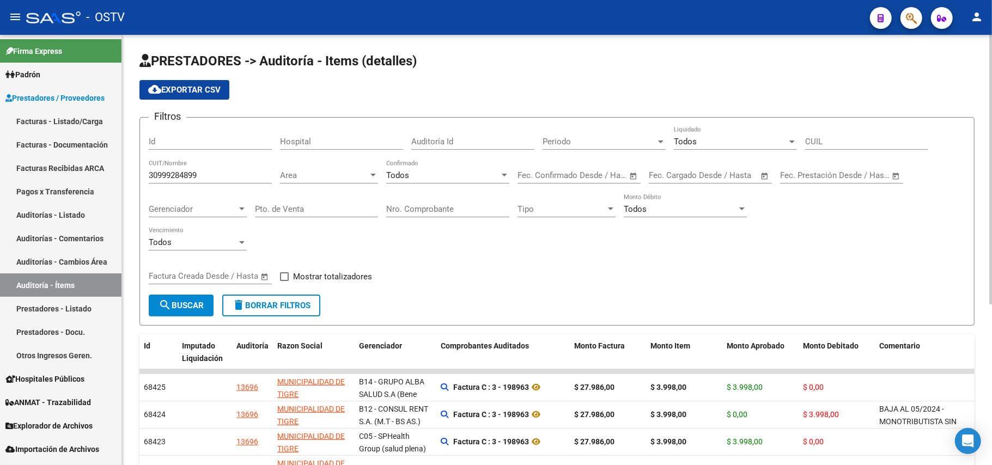
click at [637, 175] on span "Open calendar" at bounding box center [633, 176] width 26 height 26
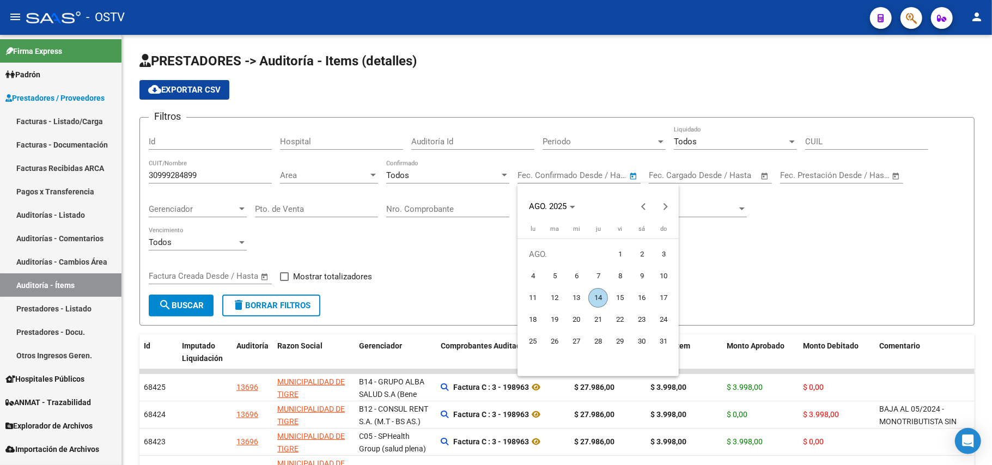
click at [434, 160] on div at bounding box center [496, 232] width 992 height 465
click at [465, 188] on div "Todos Confirmado" at bounding box center [447, 177] width 123 height 34
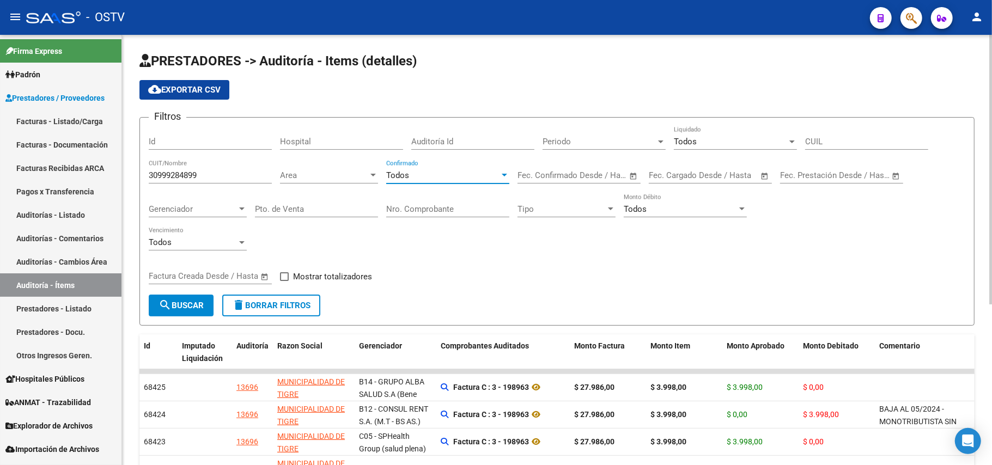
click at [453, 170] on div "Todos" at bounding box center [442, 175] width 113 height 10
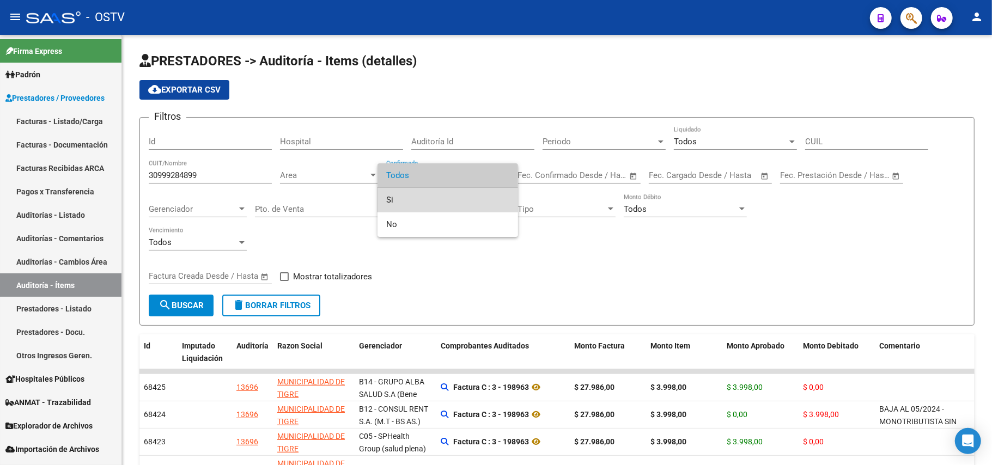
click at [418, 211] on span "Si" at bounding box center [447, 200] width 123 height 25
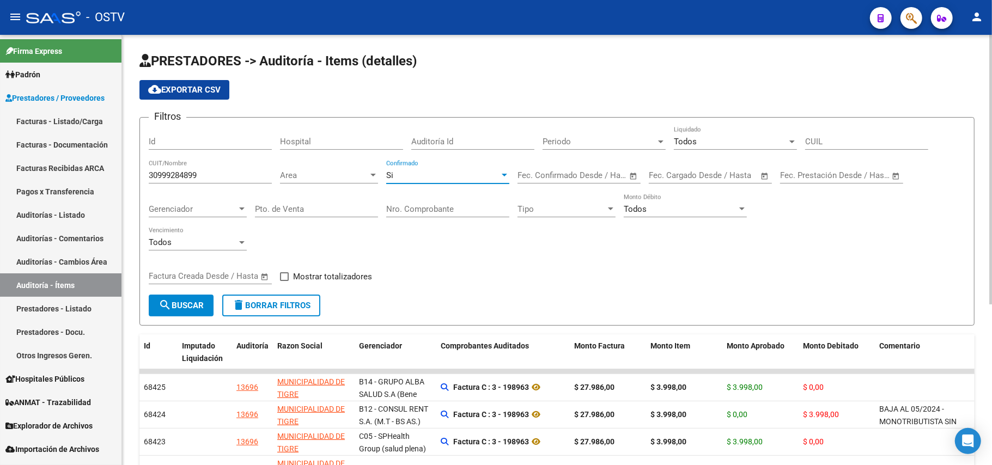
click at [445, 175] on div "Si" at bounding box center [442, 175] width 113 height 10
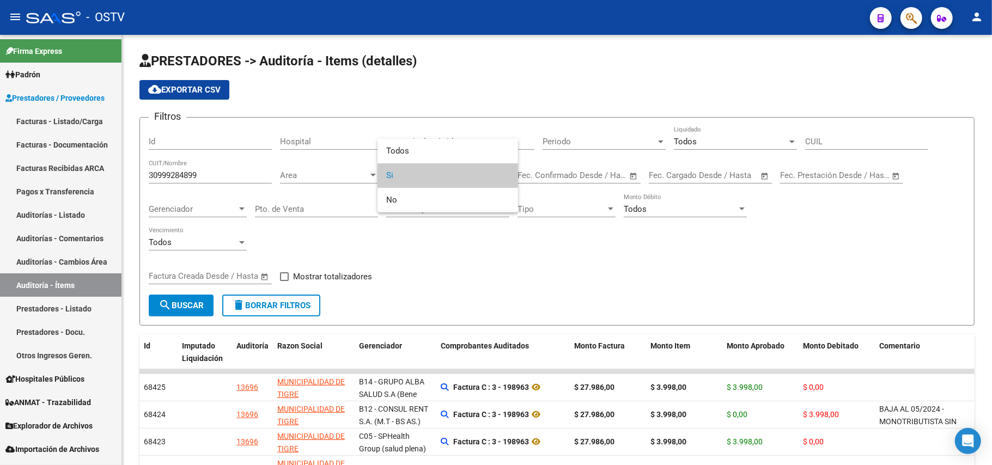
click at [447, 288] on div at bounding box center [496, 232] width 992 height 465
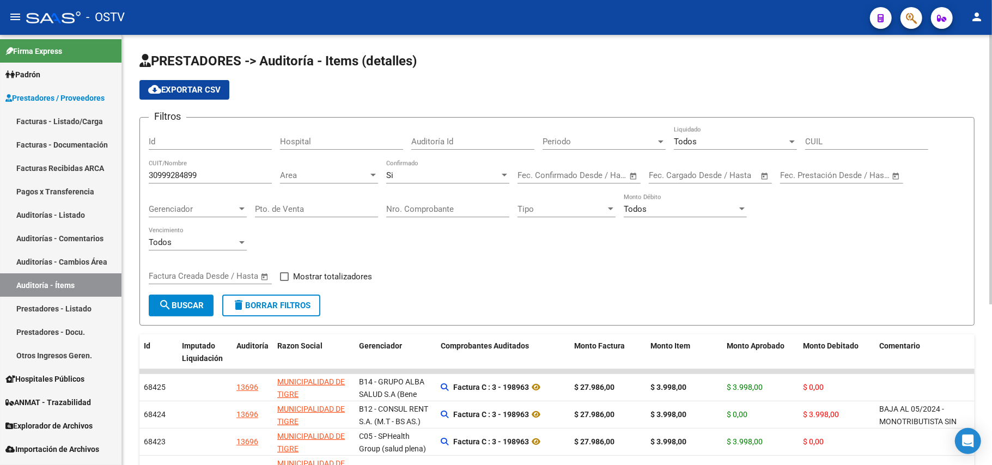
click at [577, 168] on div "Start date – End date Fec. Confirmado Desde / Hasta" at bounding box center [572, 171] width 110 height 23
click at [633, 171] on span "Open calendar" at bounding box center [633, 176] width 26 height 26
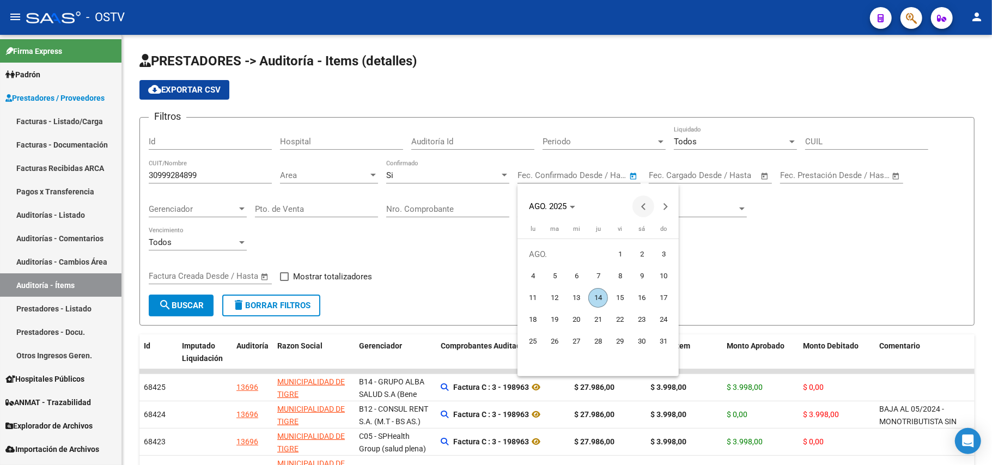
click at [639, 207] on span "Previous month" at bounding box center [643, 207] width 22 height 22
click at [562, 272] on span "1" at bounding box center [555, 276] width 20 height 20
type input "[DATE]"
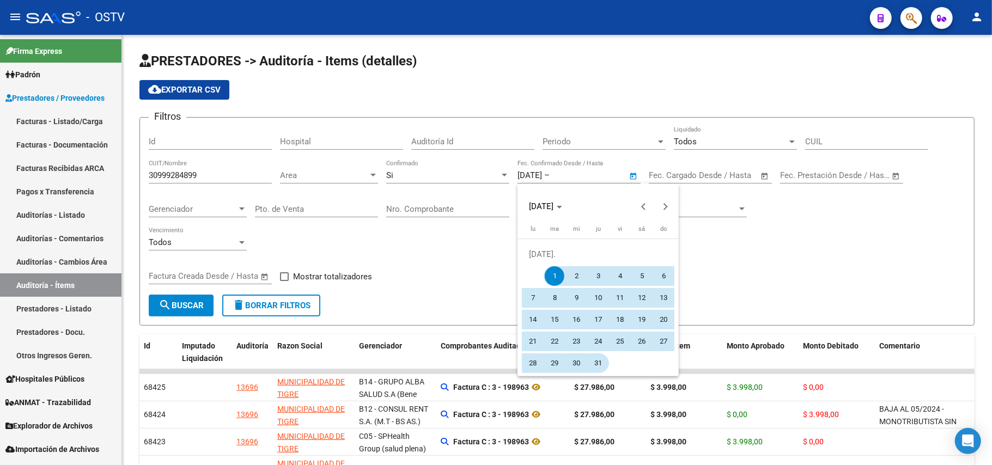
click at [604, 364] on span "31" at bounding box center [598, 363] width 20 height 20
type input "[DATE]"
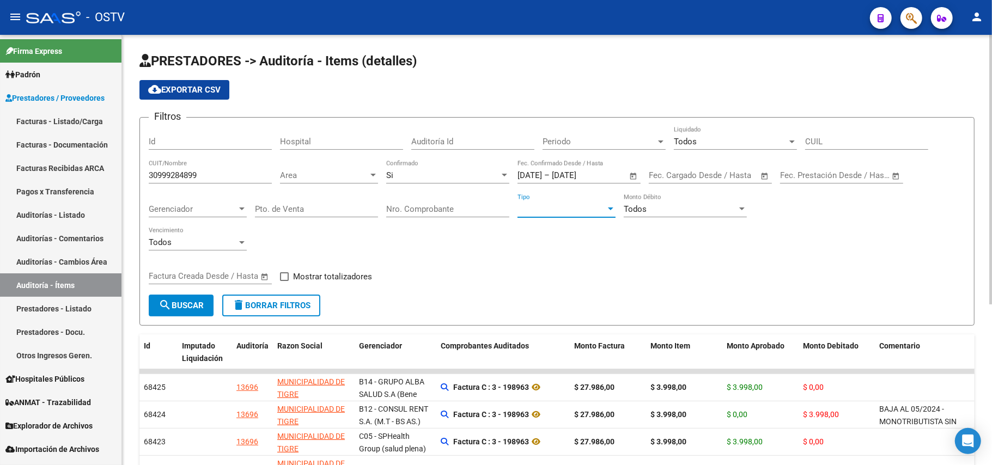
click at [523, 209] on span "Tipo" at bounding box center [561, 209] width 88 height 10
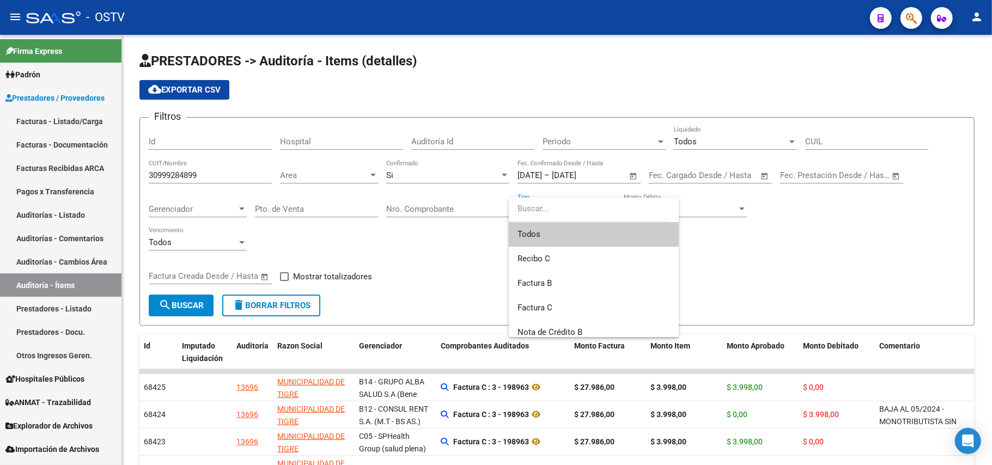
click at [404, 255] on div at bounding box center [496, 232] width 992 height 465
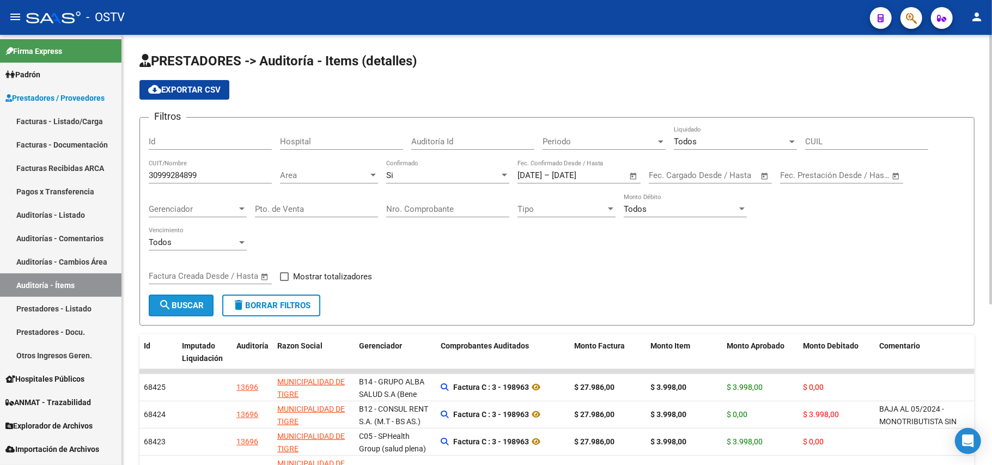
click at [193, 302] on span "search Buscar" at bounding box center [180, 306] width 45 height 10
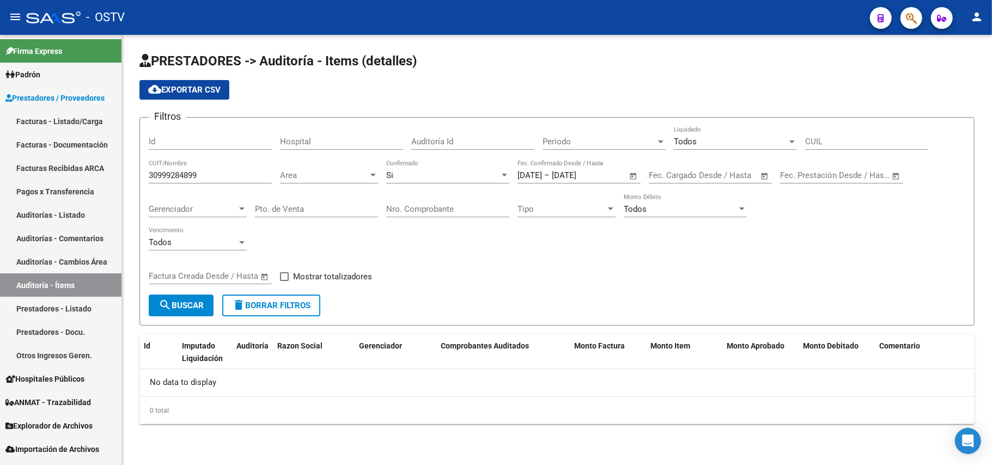
click at [627, 177] on span "Open calendar" at bounding box center [633, 176] width 26 height 26
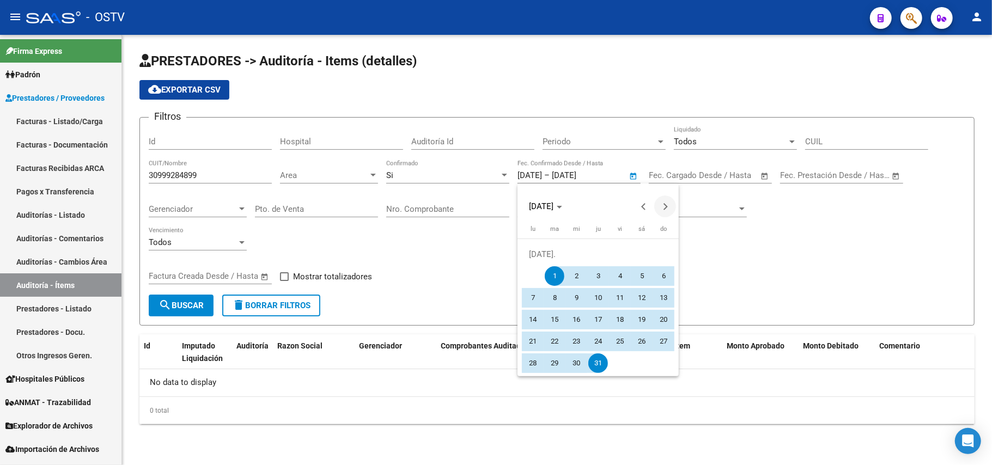
click at [668, 210] on span "Next month" at bounding box center [665, 207] width 22 height 22
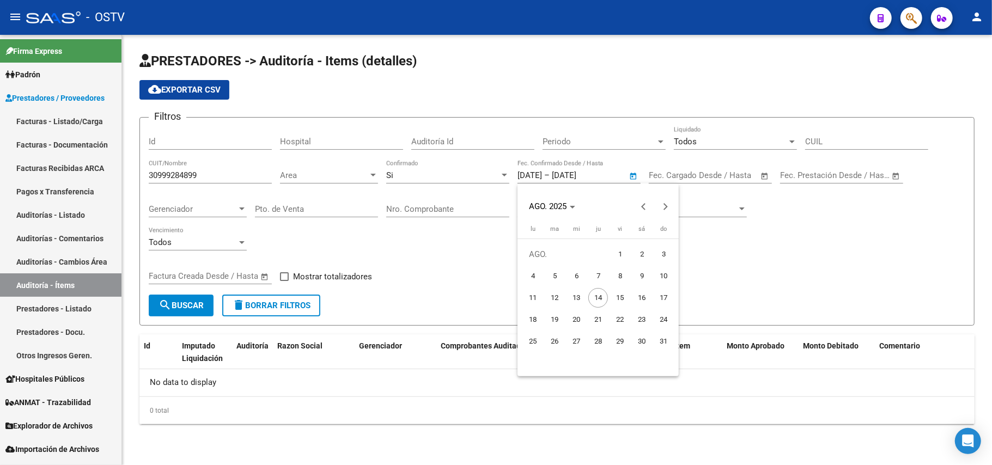
click at [605, 294] on span "14" at bounding box center [598, 298] width 20 height 20
type input "[DATE]"
click at [818, 243] on div at bounding box center [496, 232] width 992 height 465
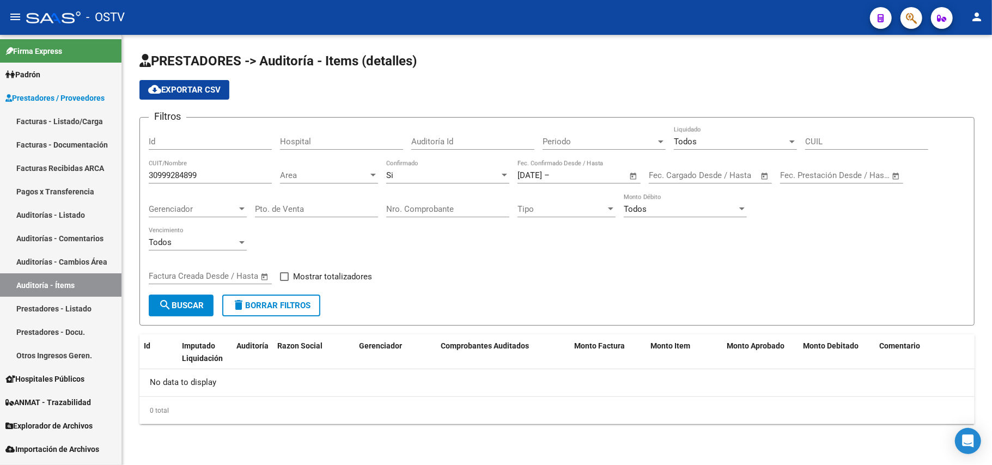
click at [632, 177] on span "Open calendar" at bounding box center [633, 176] width 26 height 26
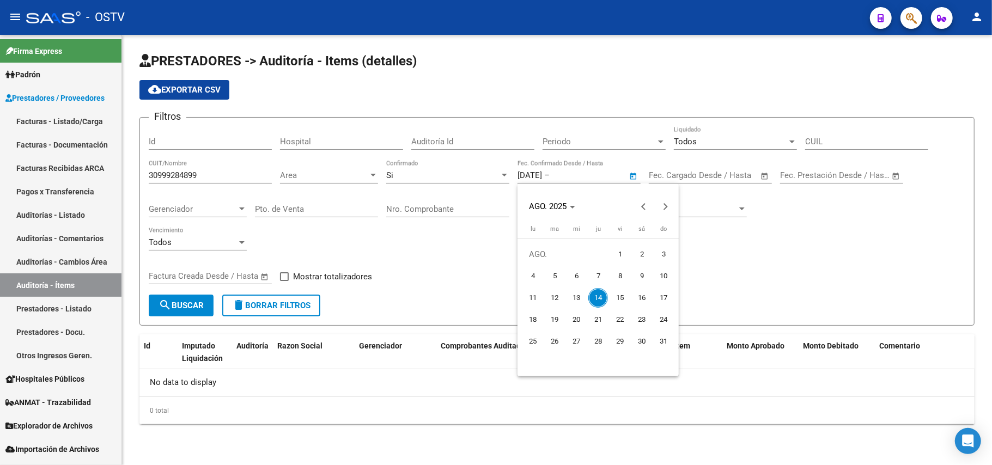
click at [593, 300] on span "14" at bounding box center [598, 298] width 20 height 20
type input "[DATE]"
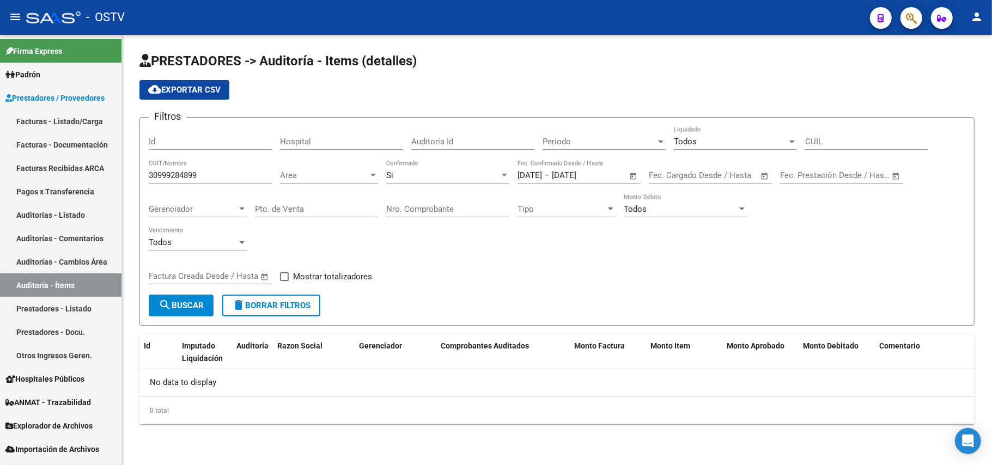
click at [626, 259] on div "Todos Vencimiento" at bounding box center [557, 244] width 816 height 34
click at [191, 304] on span "search Buscar" at bounding box center [180, 306] width 45 height 10
drag, startPoint x: 227, startPoint y: 181, endPoint x: 81, endPoint y: 171, distance: 146.9
click at [81, 171] on mat-sidenav-container "Firma Express Padrón Afiliados Empadronados Movimientos de Afiliados Padrón Ági…" at bounding box center [496, 250] width 992 height 430
click at [227, 185] on div "30999284899 CUIT/Nombre" at bounding box center [210, 177] width 123 height 34
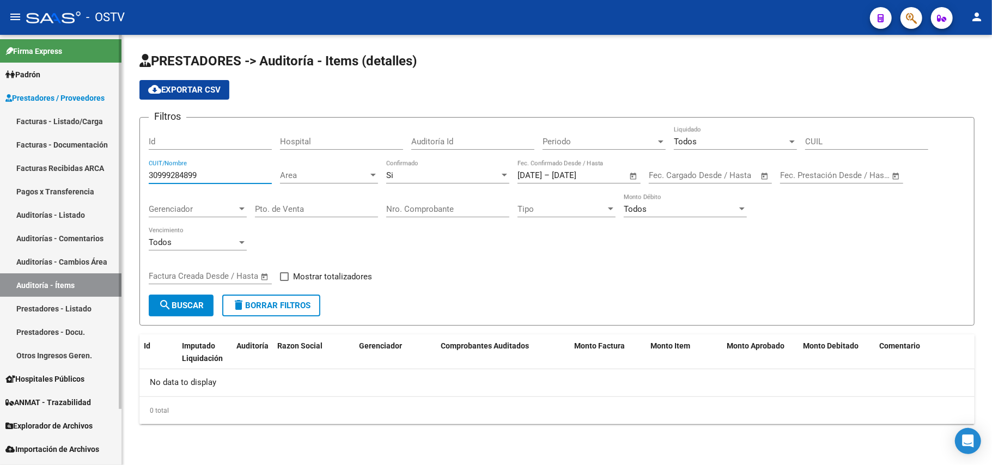
drag, startPoint x: 227, startPoint y: 175, endPoint x: 105, endPoint y: 126, distance: 131.3
click at [121, 170] on mat-sidenav-container "Firma Express Padrón Afiliados Empadronados Movimientos de Afiliados Padrón Ági…" at bounding box center [496, 250] width 992 height 430
type input "tigre"
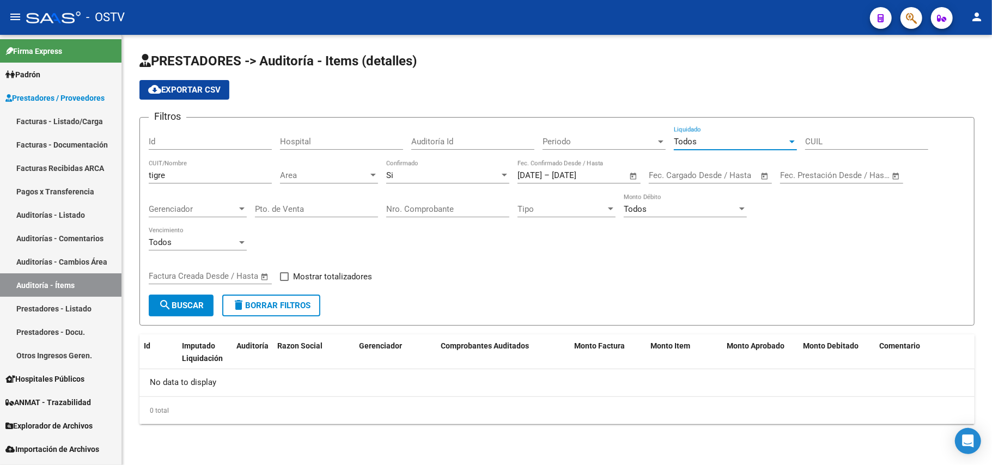
click at [743, 137] on div "Todos" at bounding box center [730, 142] width 113 height 10
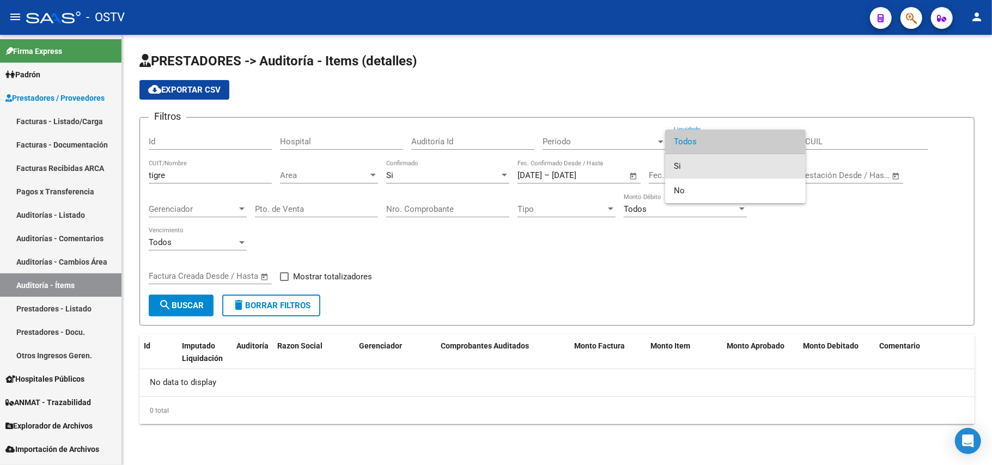
click at [717, 170] on span "Si" at bounding box center [735, 166] width 123 height 25
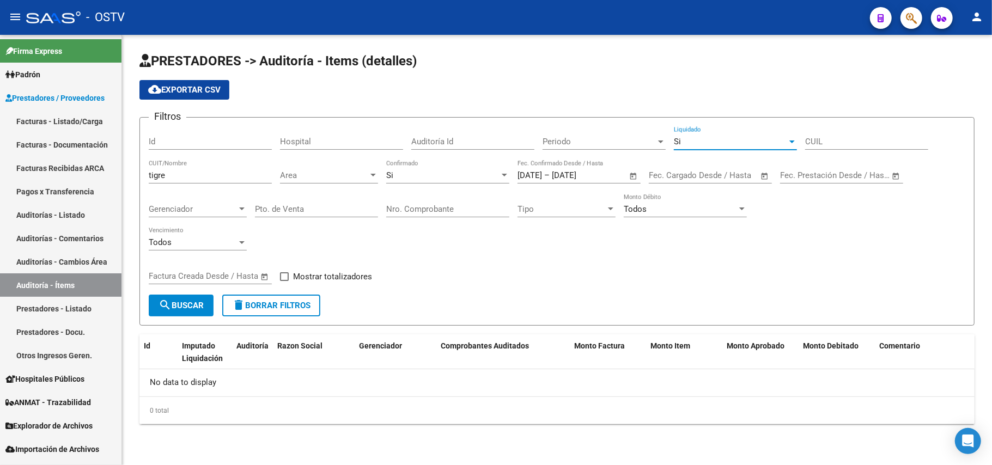
click at [207, 295] on button "search Buscar" at bounding box center [181, 306] width 65 height 22
click at [572, 167] on div "14/8/2025 14/8/2025 – 14/8/2025 End date Fec. Confirmado Desde / Hasta" at bounding box center [572, 171] width 110 height 23
click at [631, 181] on span "Open calendar" at bounding box center [633, 176] width 26 height 26
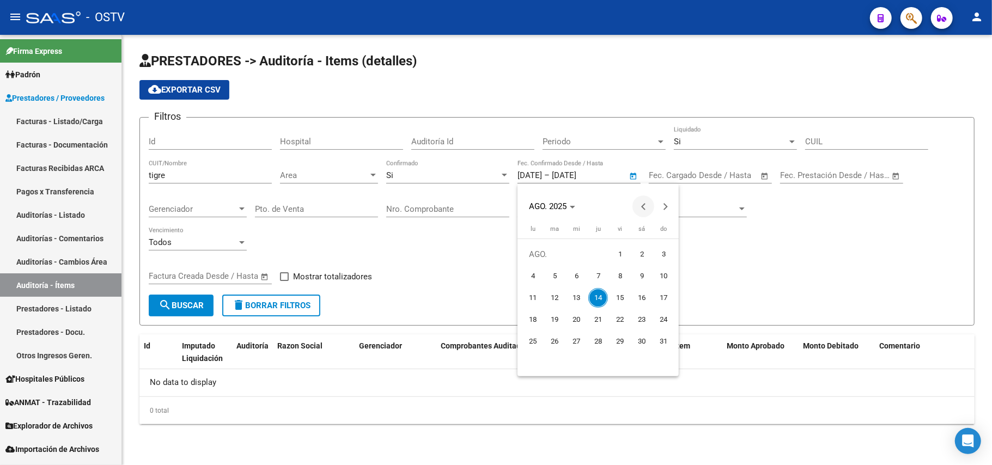
click at [643, 200] on span "Previous month" at bounding box center [643, 207] width 22 height 22
click at [558, 273] on span "1" at bounding box center [555, 276] width 20 height 20
type input "[DATE]"
click at [664, 203] on button "Next month" at bounding box center [665, 207] width 22 height 22
click at [661, 210] on span "Next month" at bounding box center [665, 207] width 22 height 22
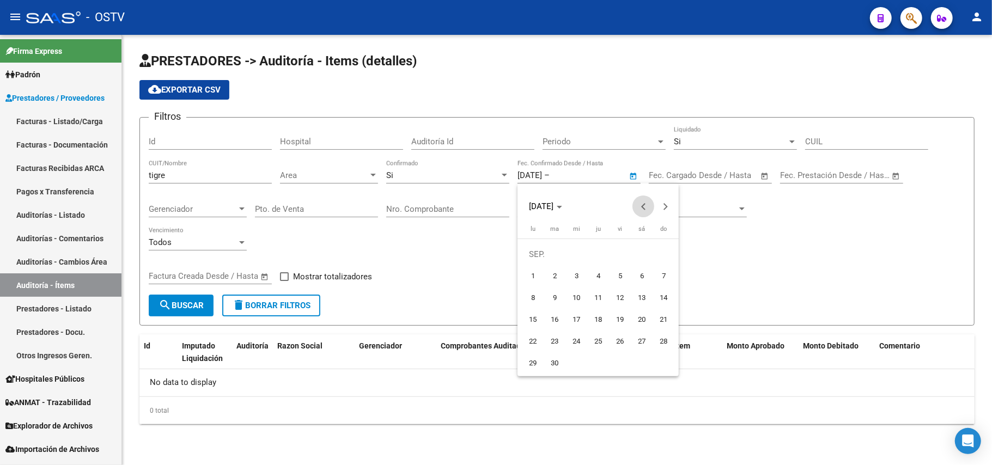
click at [645, 196] on span "Previous month" at bounding box center [643, 207] width 22 height 22
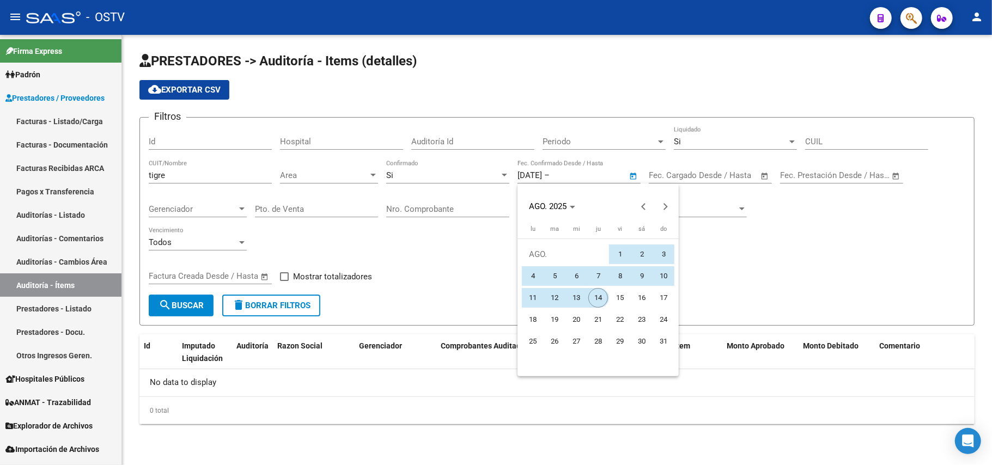
click at [601, 297] on span "14" at bounding box center [598, 298] width 20 height 20
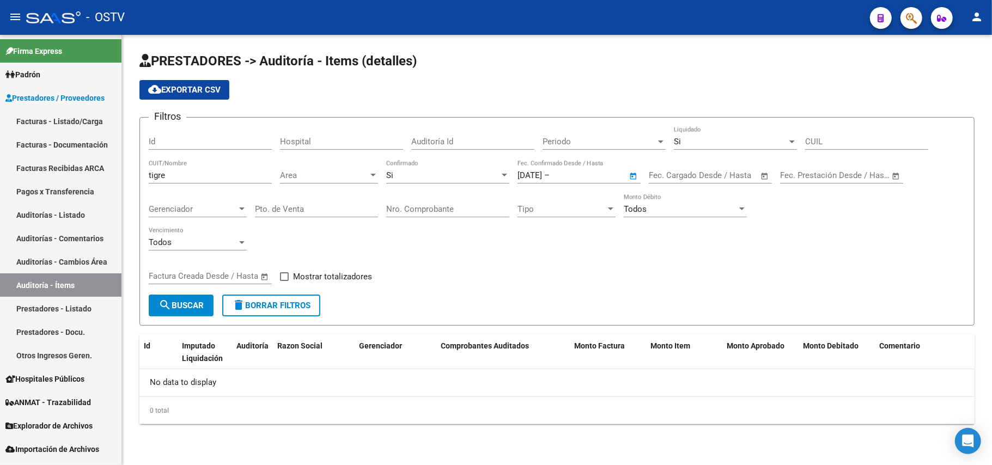
type input "[DATE]"
click at [528, 284] on div "Filtros Id Hospital Auditoría Id Periodo Periodo Si Liquidado CUIL tigre CUIT/N…" at bounding box center [557, 210] width 816 height 168
click at [168, 300] on mat-icon "search" at bounding box center [164, 304] width 13 height 13
click at [730, 137] on div "Si" at bounding box center [730, 142] width 113 height 10
drag, startPoint x: 253, startPoint y: 222, endPoint x: 245, endPoint y: 227, distance: 9.7
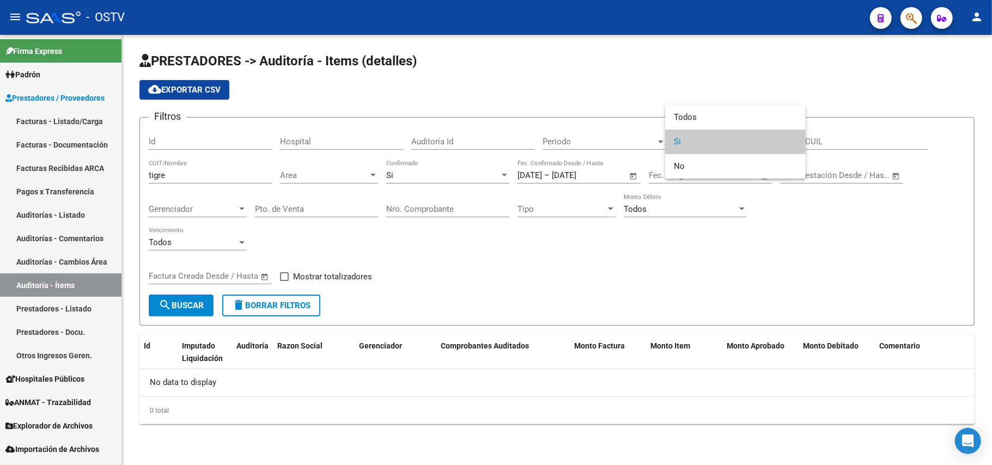
click at [252, 222] on div at bounding box center [496, 232] width 992 height 465
click at [234, 235] on div "Todos Vencimiento" at bounding box center [198, 238] width 98 height 23
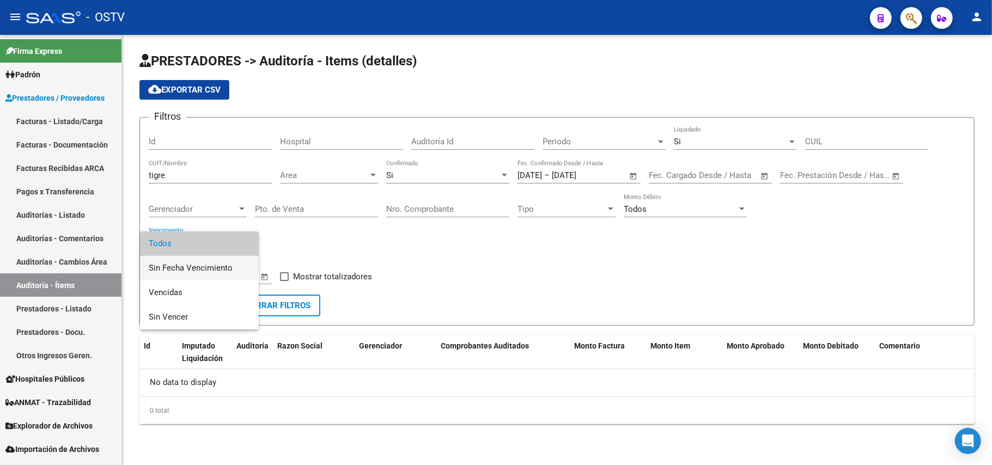
click at [211, 266] on span "Sin Fecha Vencimiento" at bounding box center [199, 268] width 101 height 25
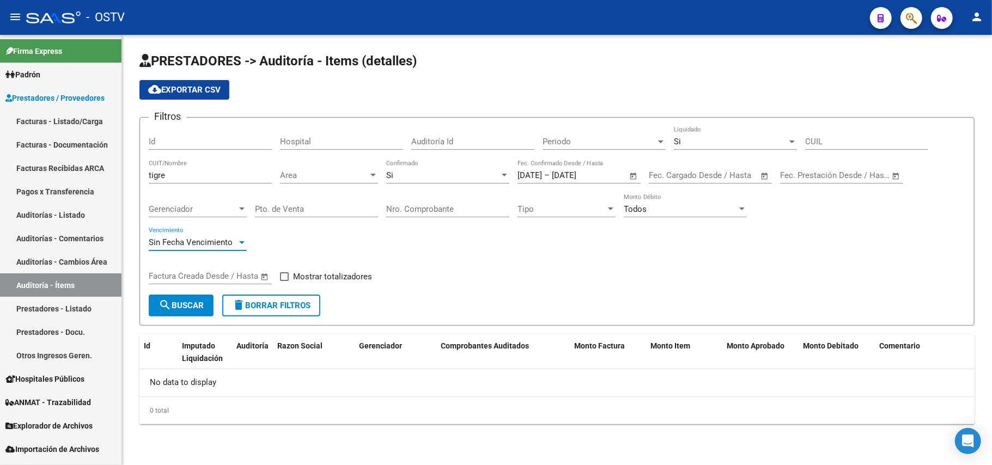
click at [194, 307] on span "search Buscar" at bounding box center [180, 306] width 45 height 10
click at [689, 213] on div "Todos" at bounding box center [680, 209] width 113 height 10
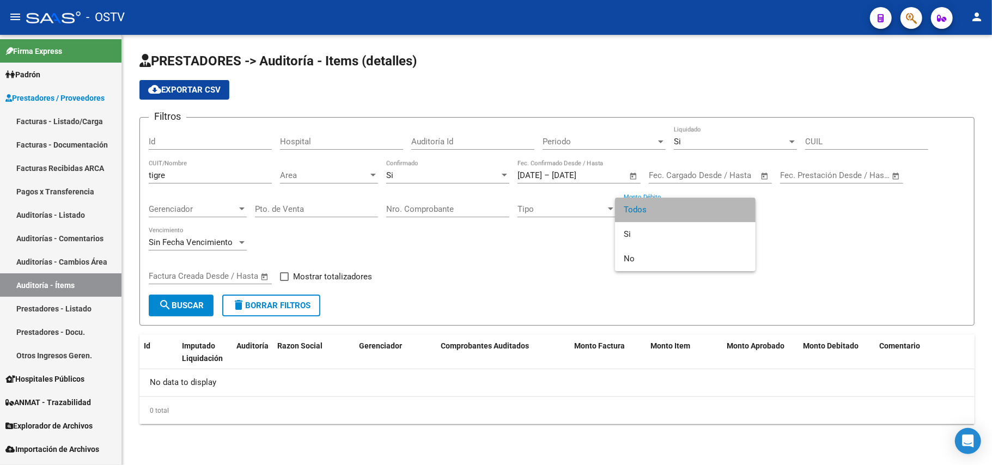
click at [683, 210] on span "Todos" at bounding box center [685, 210] width 123 height 25
click at [654, 215] on div "Todos Monto Débito" at bounding box center [685, 205] width 123 height 23
click at [654, 215] on span "Todos" at bounding box center [685, 210] width 123 height 25
click at [602, 216] on div "Tipo Tipo" at bounding box center [566, 205] width 98 height 23
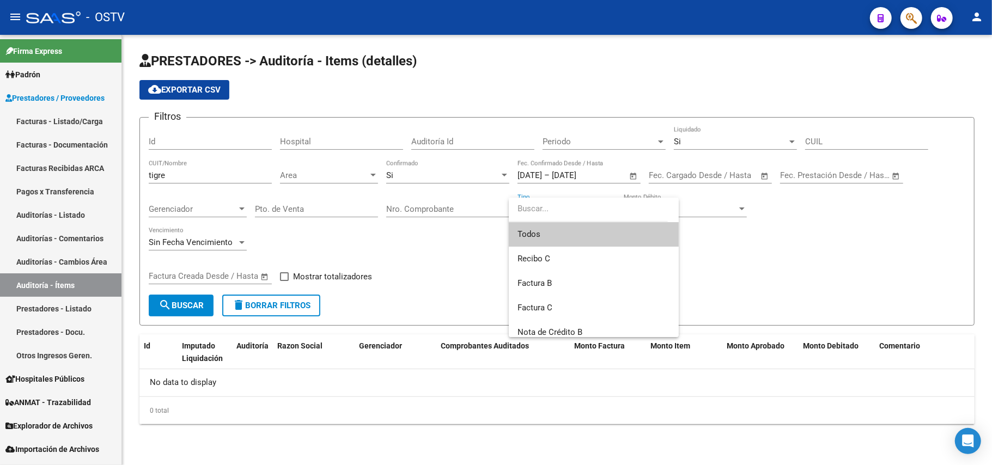
click at [593, 234] on span "Todos" at bounding box center [593, 234] width 152 height 25
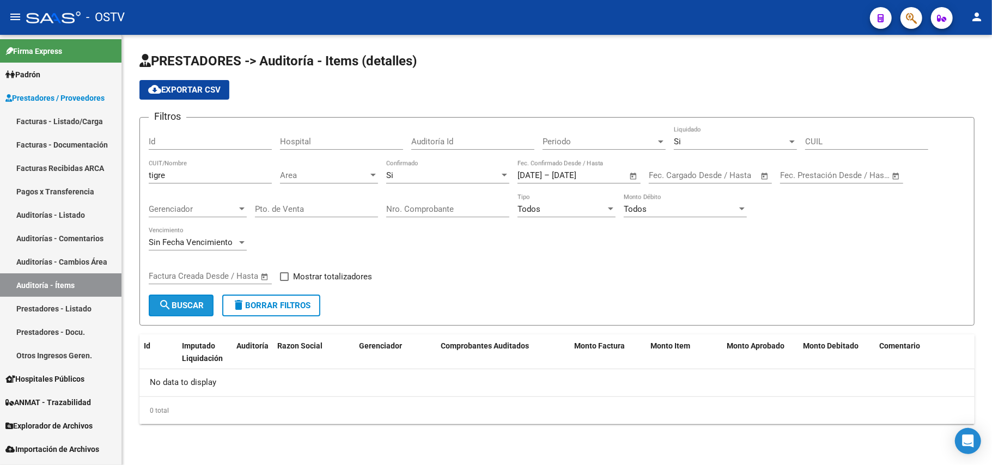
click at [194, 304] on span "search Buscar" at bounding box center [180, 306] width 45 height 10
click at [225, 170] on div "tigre CUIT/Nombre" at bounding box center [210, 171] width 123 height 23
click at [614, 179] on div "[DATE] [DATE] – [DATE] End date" at bounding box center [572, 175] width 110 height 10
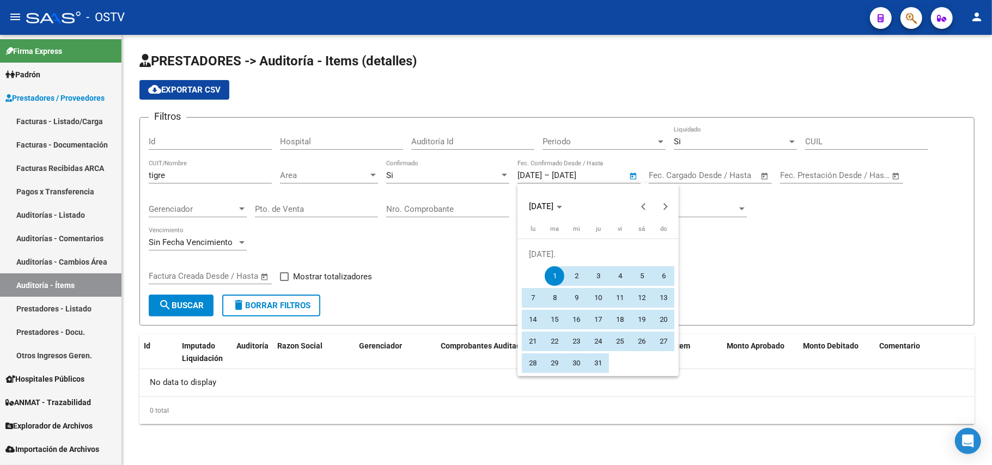
click at [730, 180] on div at bounding box center [496, 232] width 992 height 465
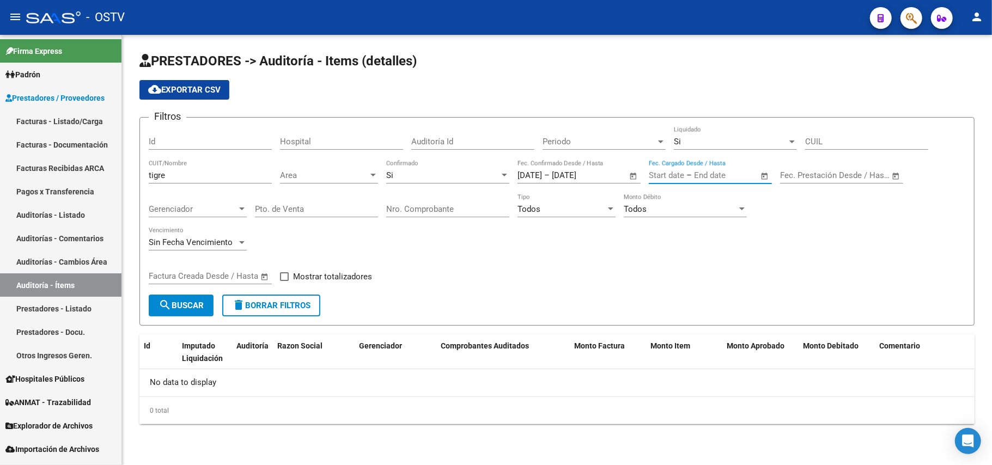
click at [741, 179] on input "text" at bounding box center [720, 175] width 53 height 10
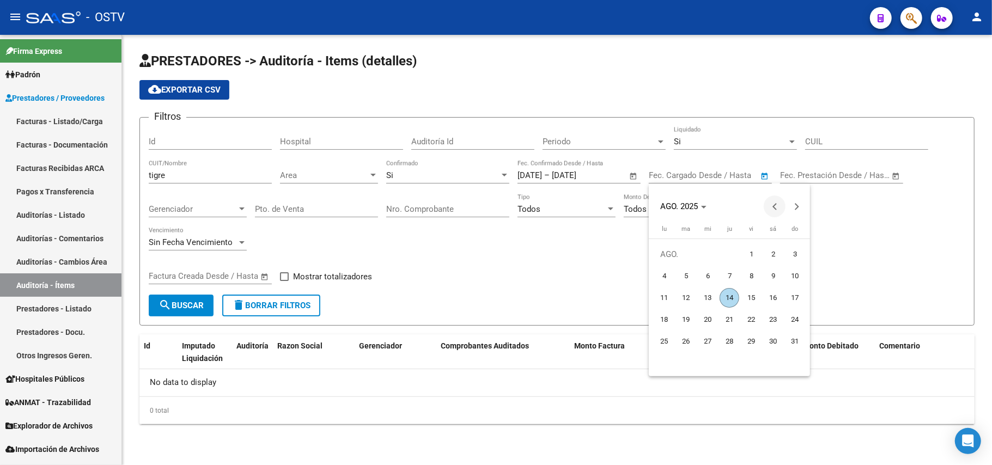
click at [776, 211] on span "Previous month" at bounding box center [775, 207] width 22 height 22
click at [669, 278] on td at bounding box center [664, 276] width 22 height 22
click at [693, 278] on span "1" at bounding box center [686, 276] width 20 height 20
type input "[DATE]"
click at [796, 208] on button "Next month" at bounding box center [796, 207] width 22 height 22
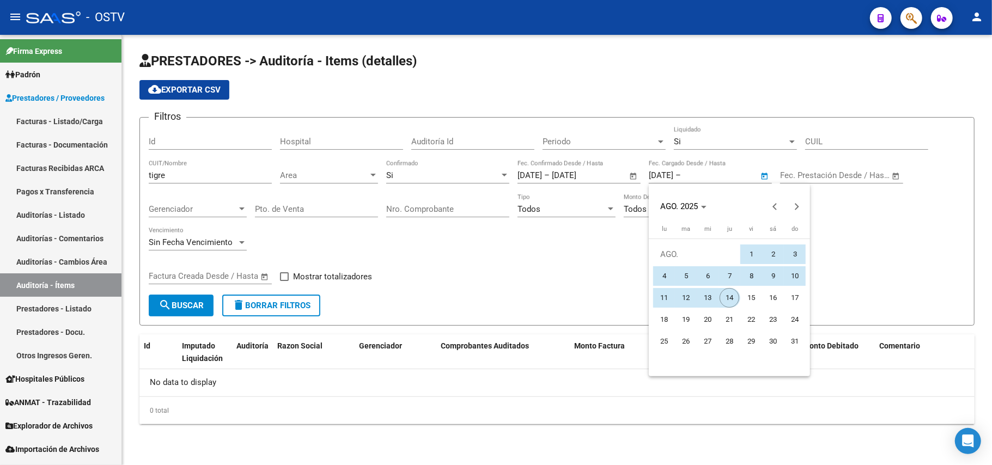
click at [722, 299] on span "14" at bounding box center [729, 298] width 20 height 20
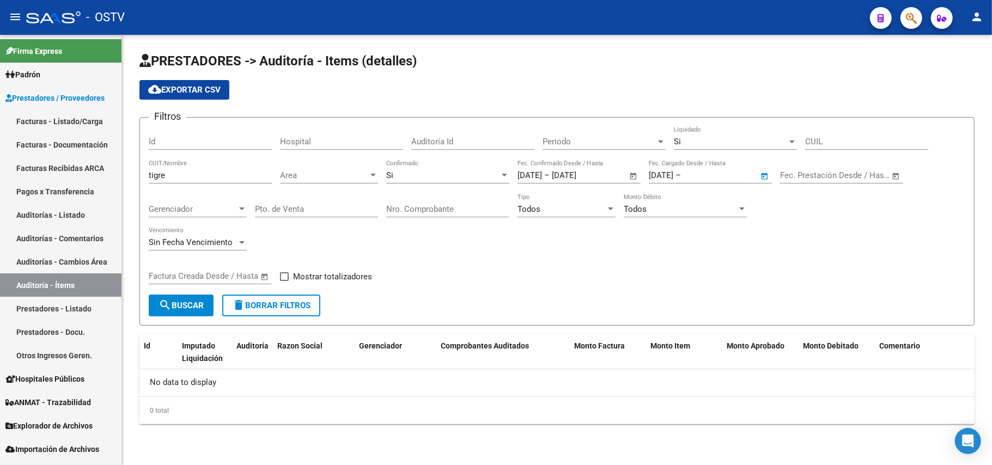
type input "[DATE]"
click at [200, 316] on form "Filtros Id Hospital Auditoría Id Periodo Periodo Si Liquidado CUIL tigre CUIT/N…" at bounding box center [556, 221] width 835 height 209
click at [200, 316] on button "search Buscar" at bounding box center [181, 306] width 65 height 22
click at [605, 175] on input "[DATE]" at bounding box center [578, 175] width 53 height 10
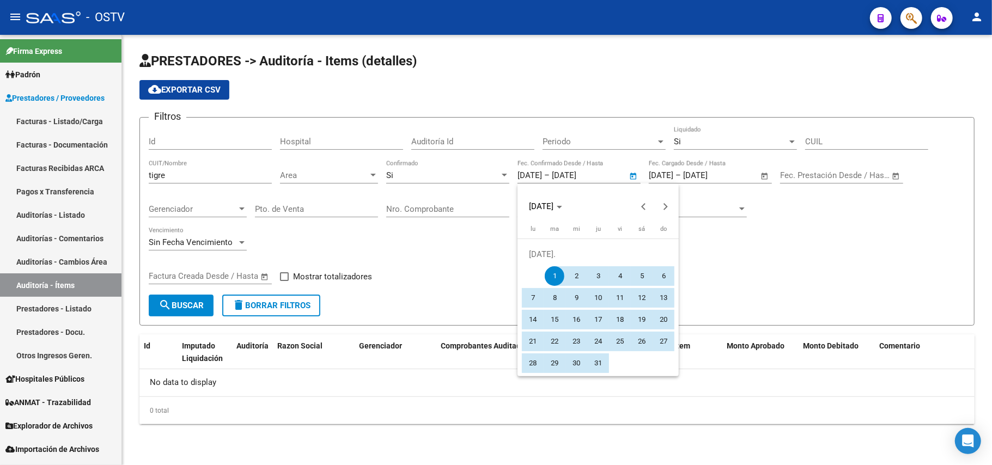
click at [608, 181] on div at bounding box center [496, 232] width 992 height 465
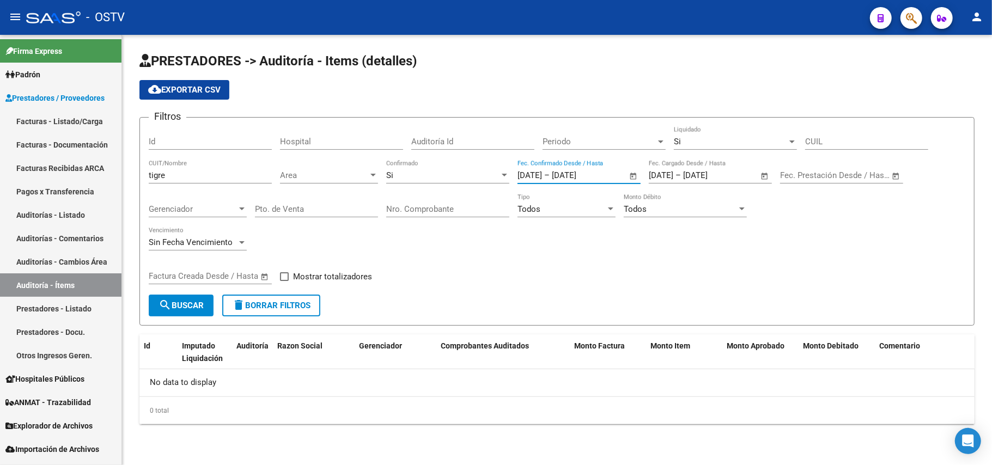
drag, startPoint x: 606, startPoint y: 175, endPoint x: 412, endPoint y: 177, distance: 193.3
click at [415, 177] on div "Filtros Id Hospital Auditoría Id Periodo Periodo Si Liquidado CUIL tigre CUIT/N…" at bounding box center [557, 210] width 816 height 168
type input "1"
click at [28, 125] on link "Facturas - Listado/Carga" at bounding box center [60, 120] width 121 height 23
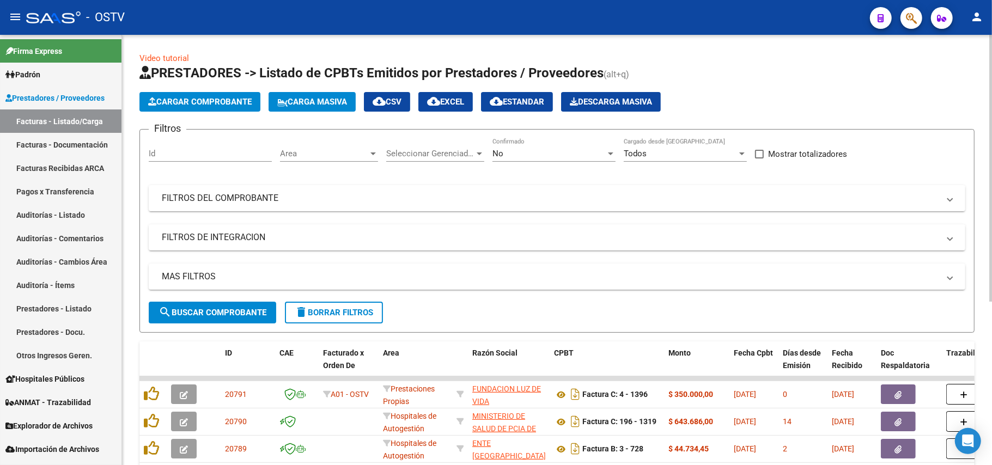
click at [565, 155] on div "No" at bounding box center [548, 154] width 113 height 10
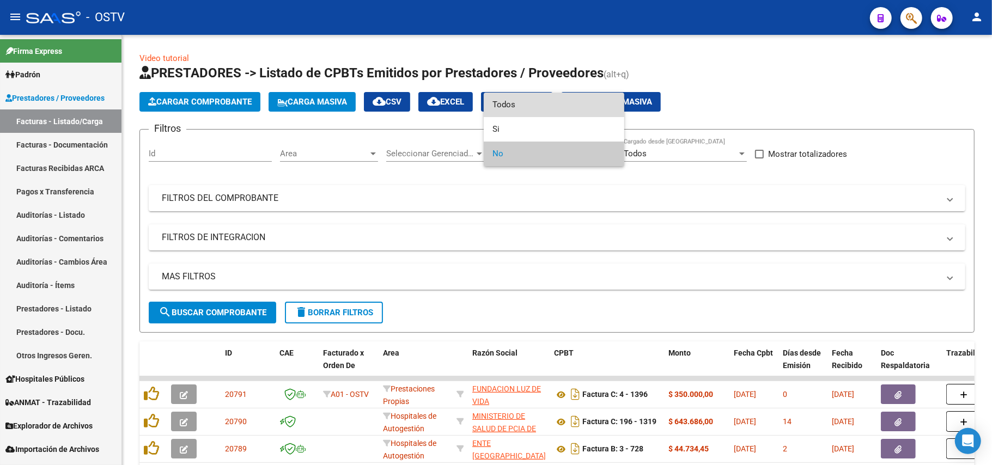
click at [541, 101] on span "Todos" at bounding box center [553, 105] width 123 height 25
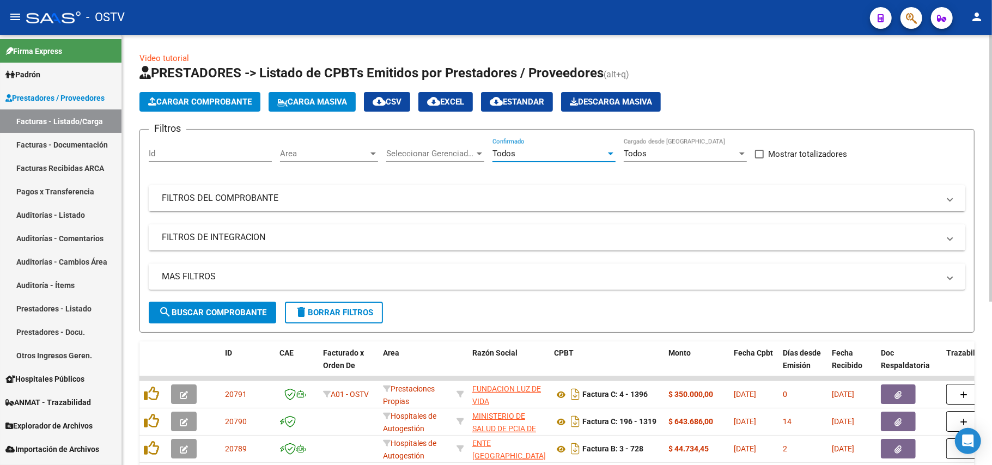
click at [257, 237] on mat-panel-title "FILTROS DE INTEGRACION" at bounding box center [550, 237] width 777 height 12
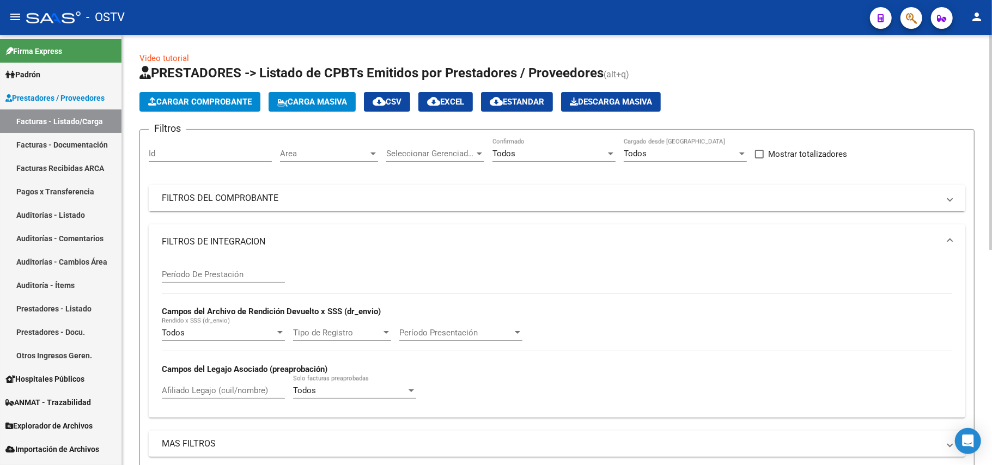
click at [236, 205] on mat-expansion-panel-header "FILTROS DEL COMPROBANTE" at bounding box center [557, 198] width 816 height 26
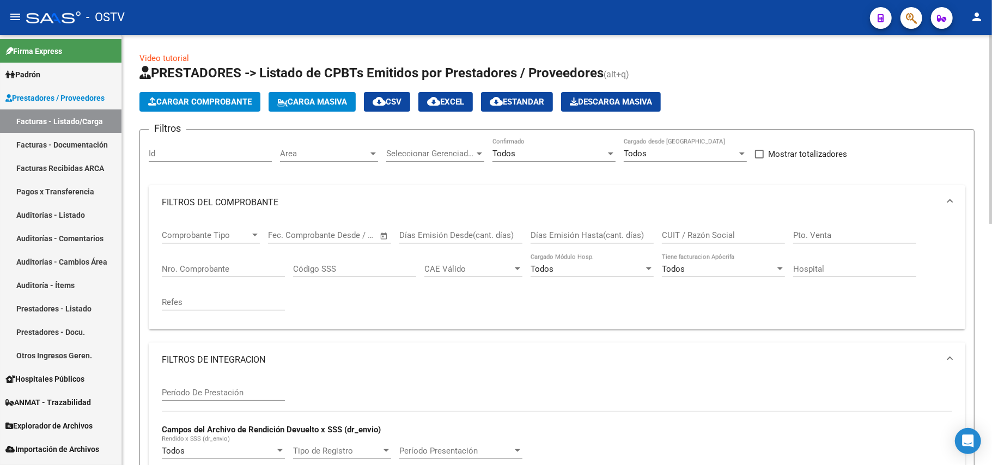
click at [223, 266] on input "Nro. Comprobante" at bounding box center [223, 269] width 123 height 10
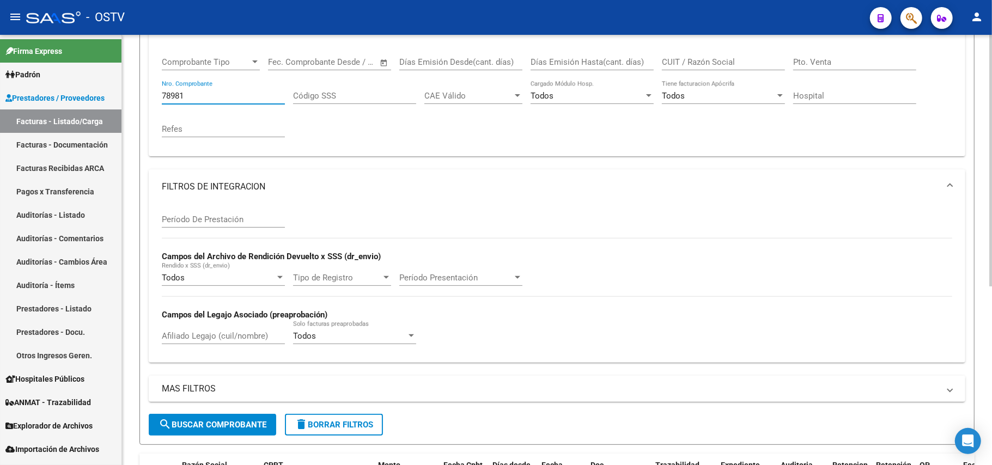
scroll to position [88, 0]
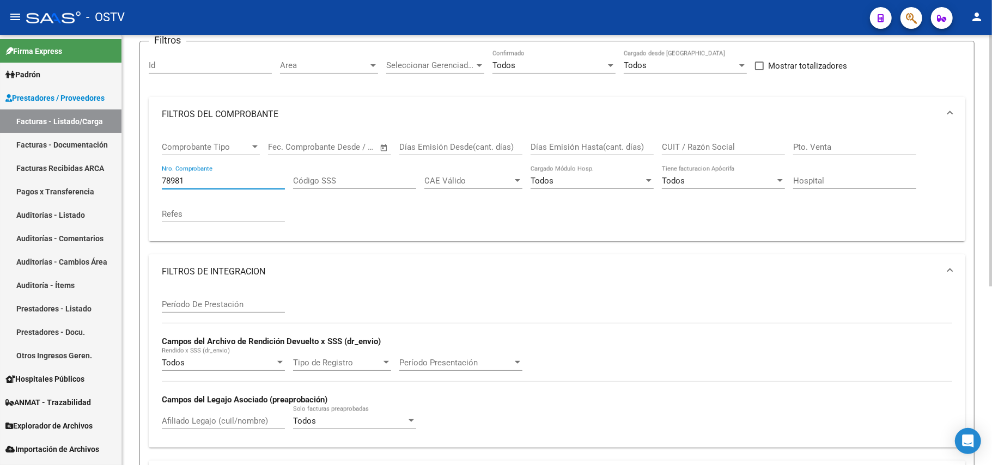
click at [227, 177] on input "78981" at bounding box center [223, 181] width 123 height 10
drag, startPoint x: 200, startPoint y: 176, endPoint x: 140, endPoint y: 183, distance: 60.8
click at [140, 183] on form "Filtros Id Area Area Seleccionar Gerenciador Seleccionar Gerenciador Todos Conf…" at bounding box center [556, 285] width 835 height 489
type input "78668"
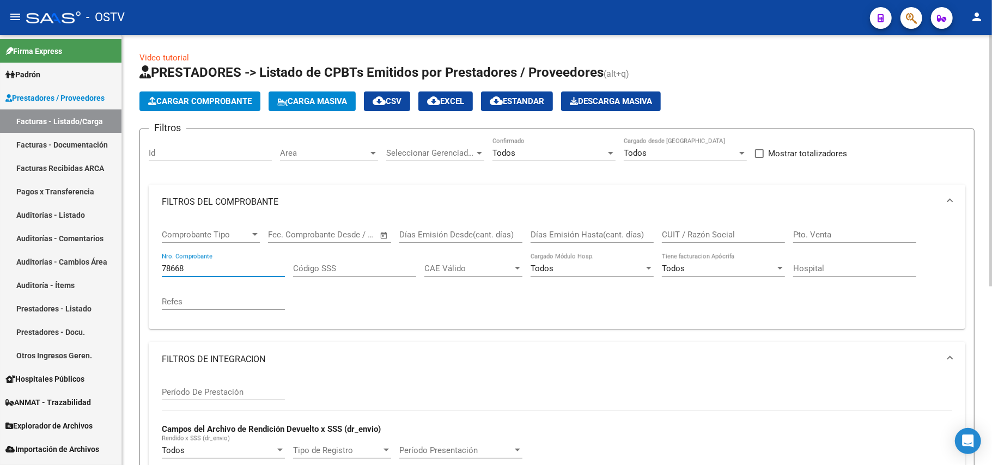
scroll to position [0, 0]
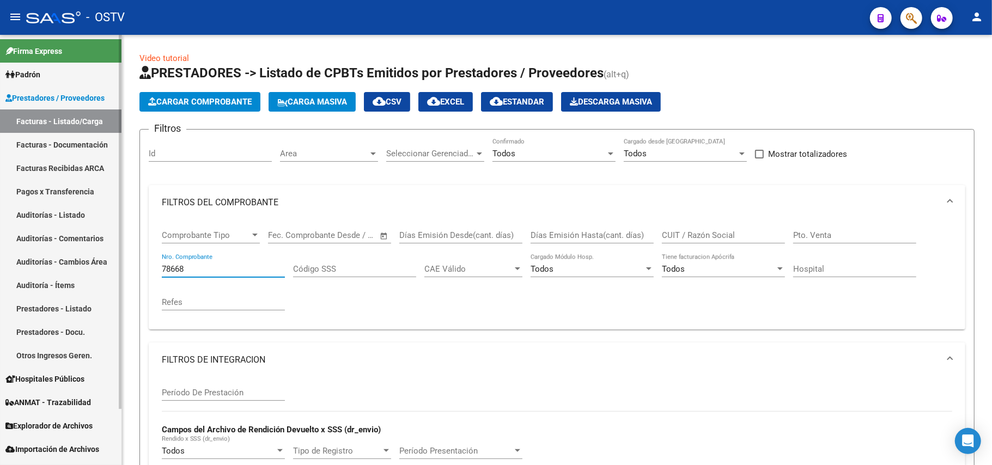
drag, startPoint x: 206, startPoint y: 268, endPoint x: 16, endPoint y: 234, distance: 192.7
click at [1, 253] on mat-sidenav-container "Firma Express Padrón Afiliados Empadronados Movimientos de Afiliados Padrón Ági…" at bounding box center [496, 250] width 992 height 430
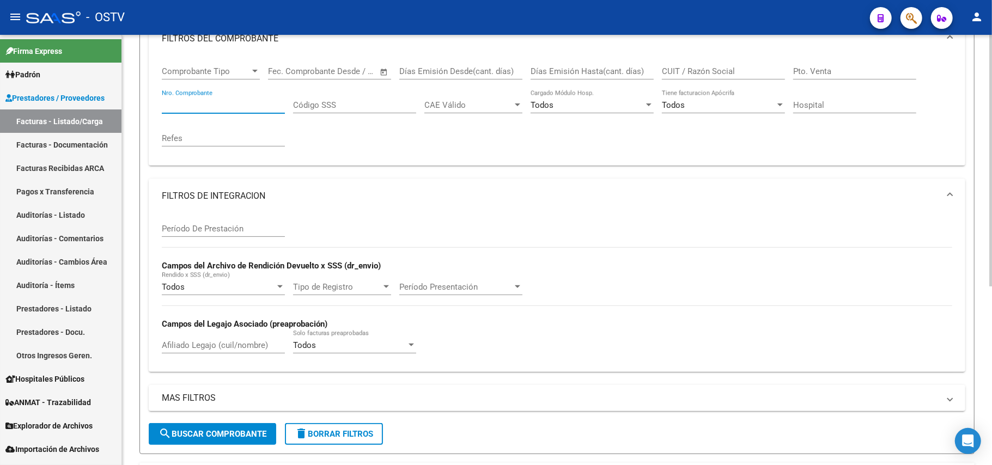
scroll to position [161, 0]
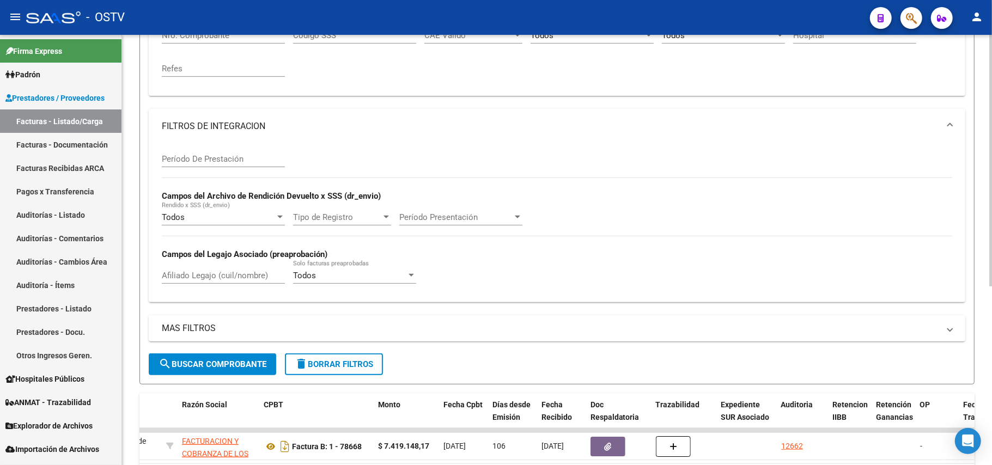
click at [414, 319] on mat-expansion-panel-header "MAS FILTROS" at bounding box center [557, 328] width 816 height 26
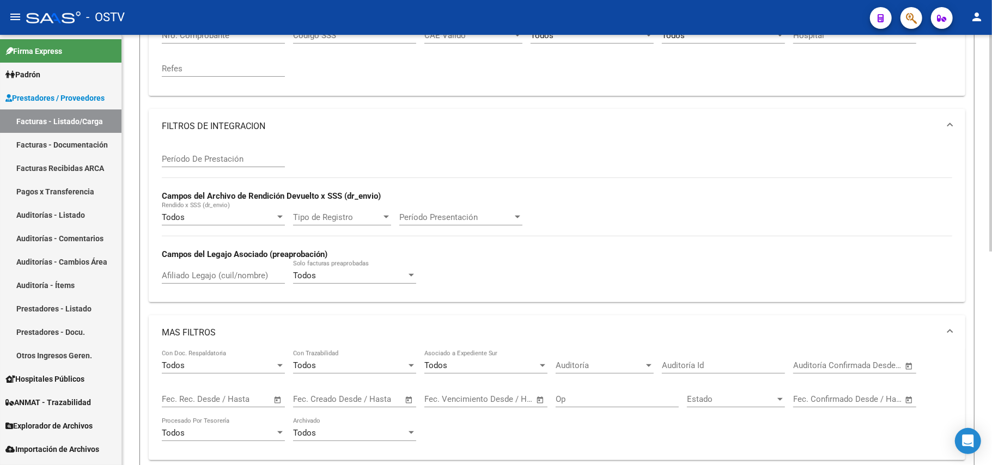
scroll to position [379, 0]
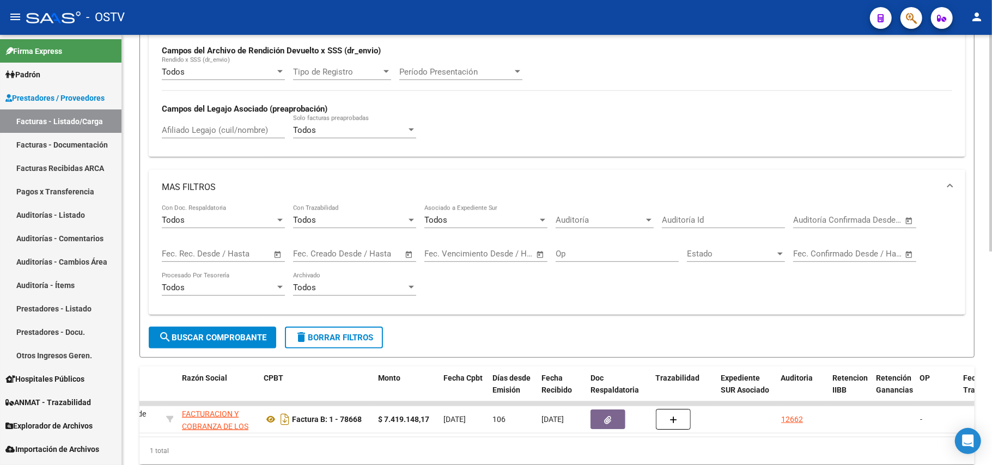
click at [634, 216] on span "Auditoría" at bounding box center [600, 220] width 88 height 10
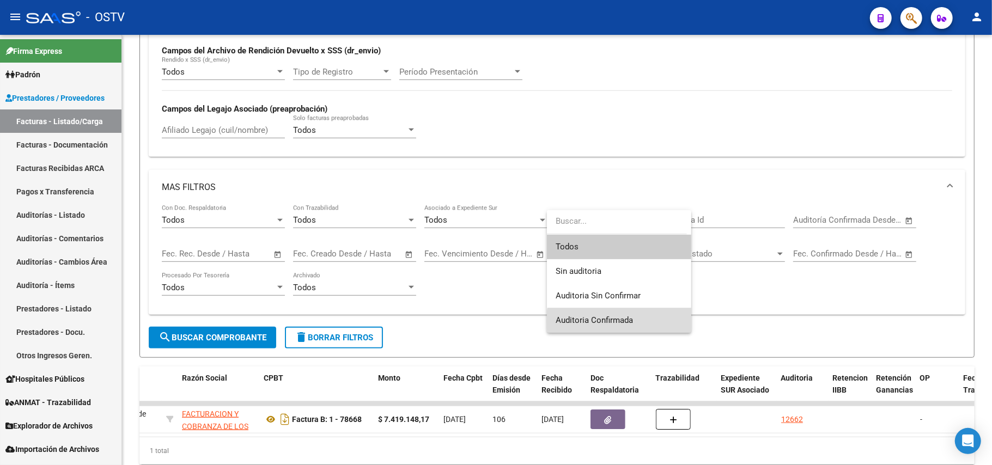
click at [639, 321] on span "Auditoria Confirmada" at bounding box center [619, 320] width 127 height 25
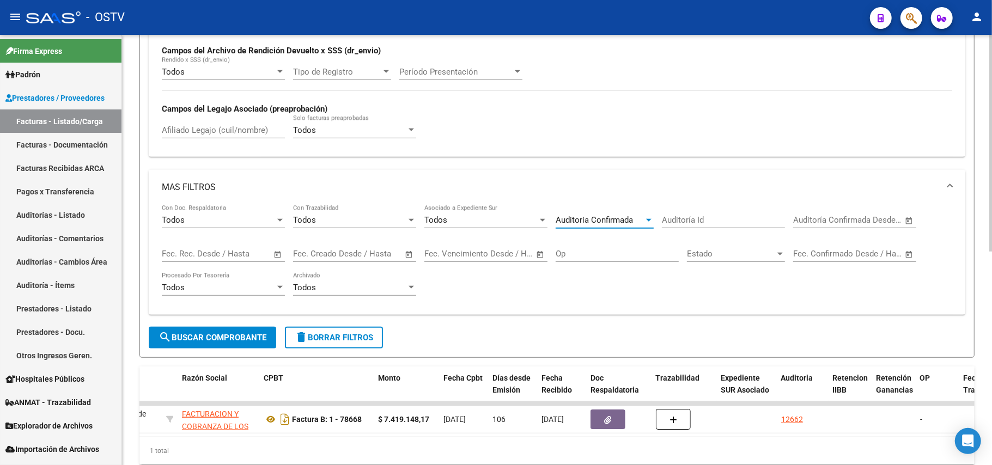
click at [650, 295] on div "Todos Con Doc. Respaldatoria Todos Con Trazabilidad Todos Asociado a Expediente…" at bounding box center [557, 255] width 790 height 101
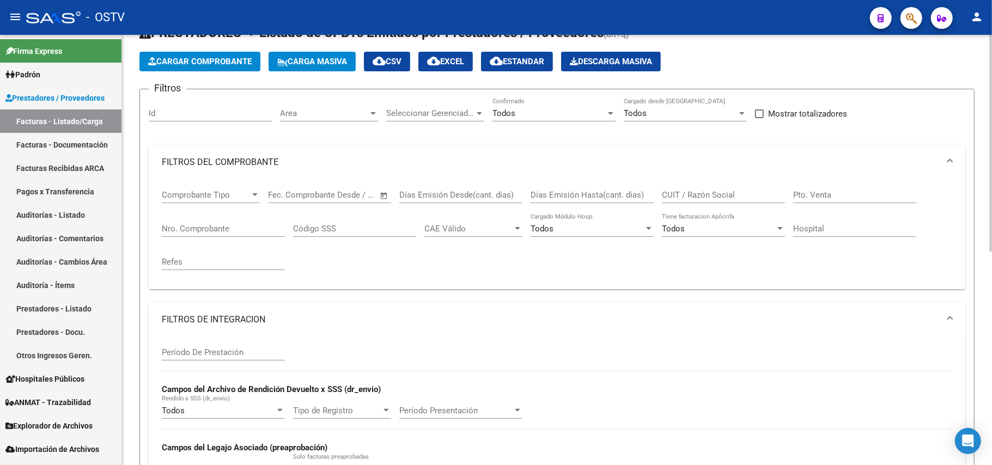
scroll to position [0, 0]
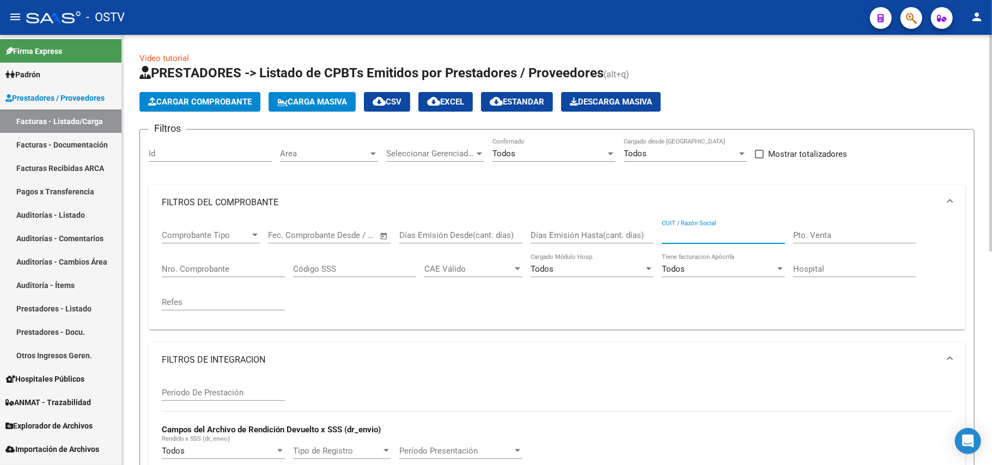
paste input "30999284899"
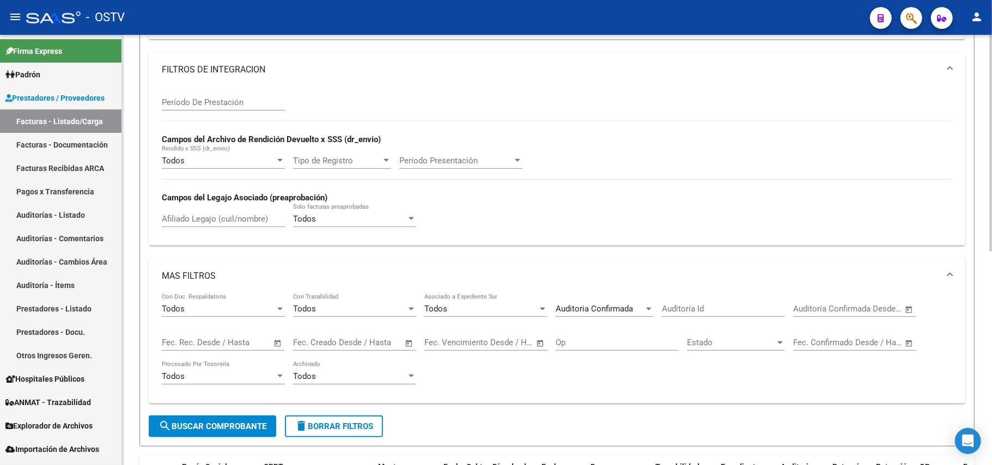
type input "30999284899"
click at [236, 421] on button "search Buscar Comprobante" at bounding box center [212, 427] width 127 height 22
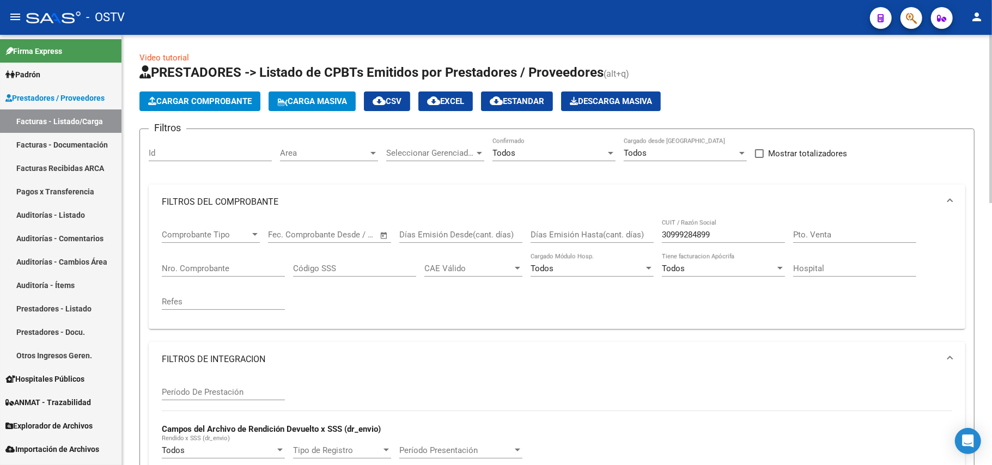
scroll to position [0, 0]
click at [356, 231] on input "text" at bounding box center [339, 235] width 53 height 10
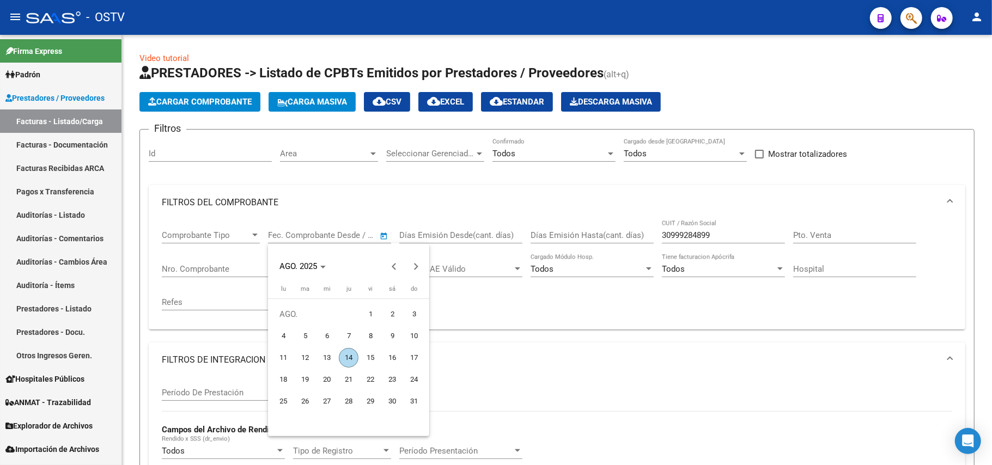
click at [378, 231] on div at bounding box center [496, 232] width 992 height 465
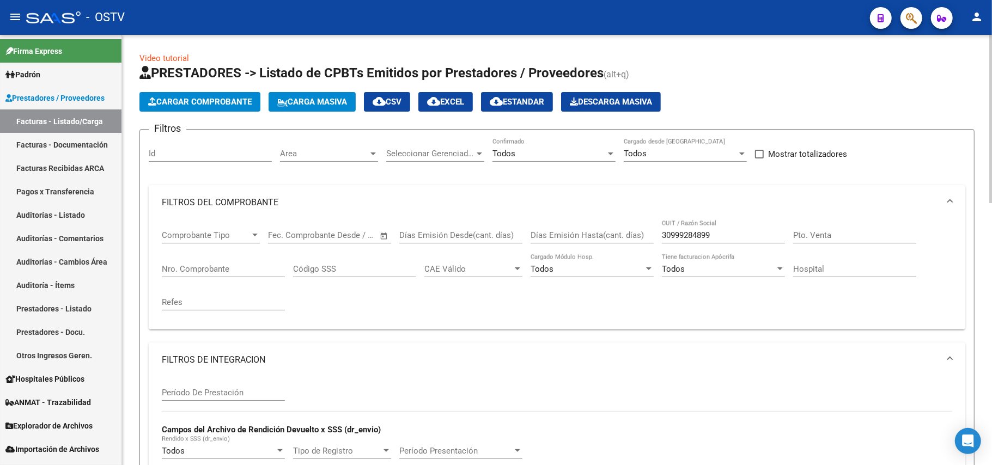
click at [523, 328] on div "Comprobante Tipo Comprobante Tipo Start date – End date Fec. Comprobante Desde …" at bounding box center [557, 274] width 816 height 109
click at [387, 237] on span "Open calendar" at bounding box center [384, 236] width 26 height 26
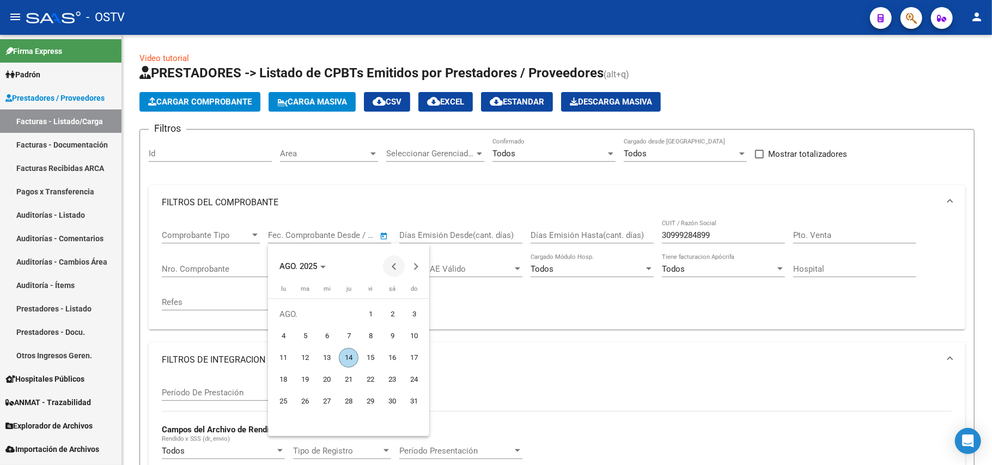
click at [401, 260] on span "Previous month" at bounding box center [394, 266] width 22 height 22
click at [307, 334] on span "1" at bounding box center [305, 336] width 20 height 20
type input "[DATE]"
click at [424, 263] on span "Next month" at bounding box center [416, 266] width 22 height 22
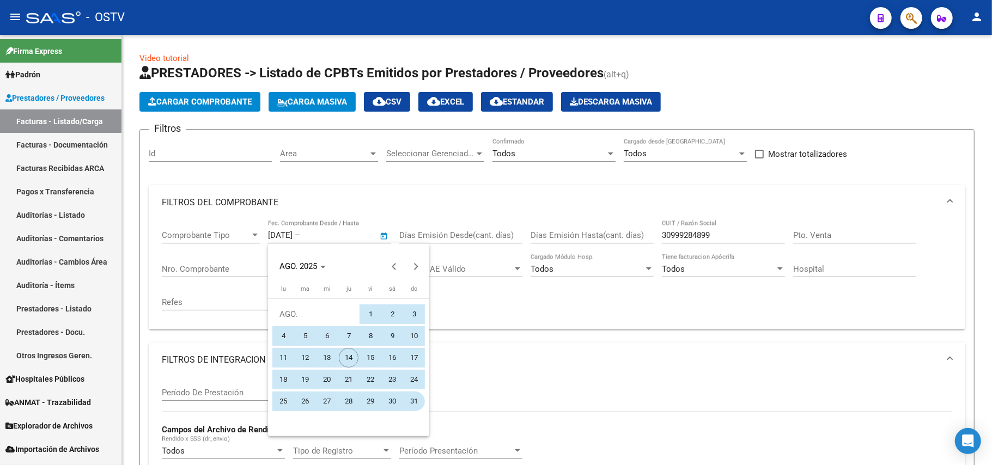
click at [421, 403] on span "31" at bounding box center [414, 402] width 20 height 20
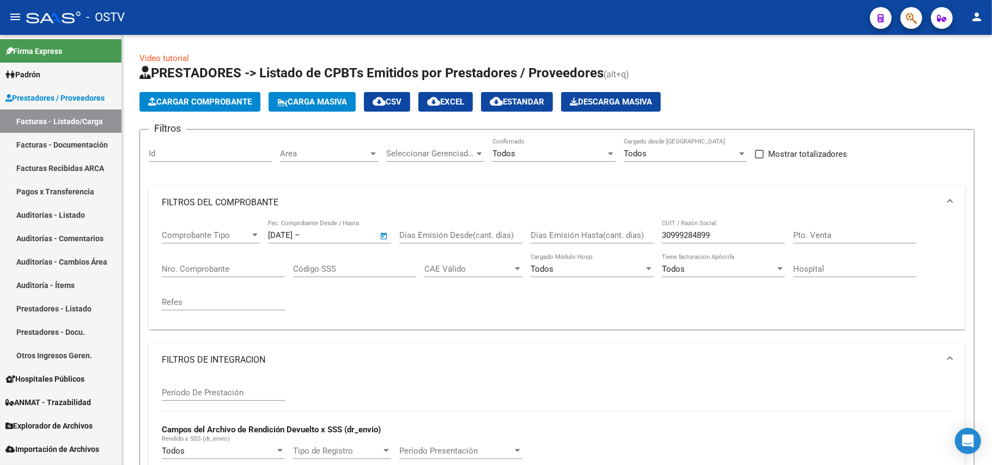
type input "31/8/2025"
click at [523, 321] on div "Comprobante Tipo Comprobante Tipo 1/7/2025 1/7/2025 – 31/8/2025 End date Fec. C…" at bounding box center [557, 270] width 790 height 101
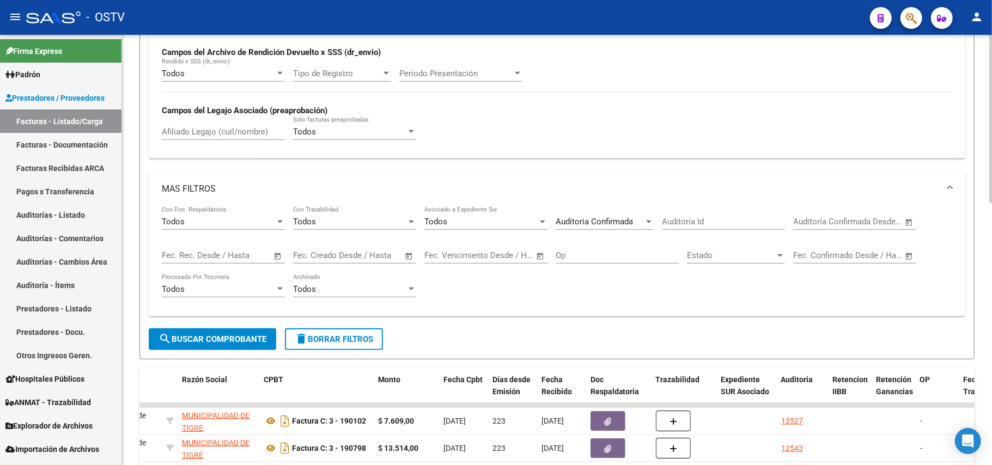
scroll to position [508, 0]
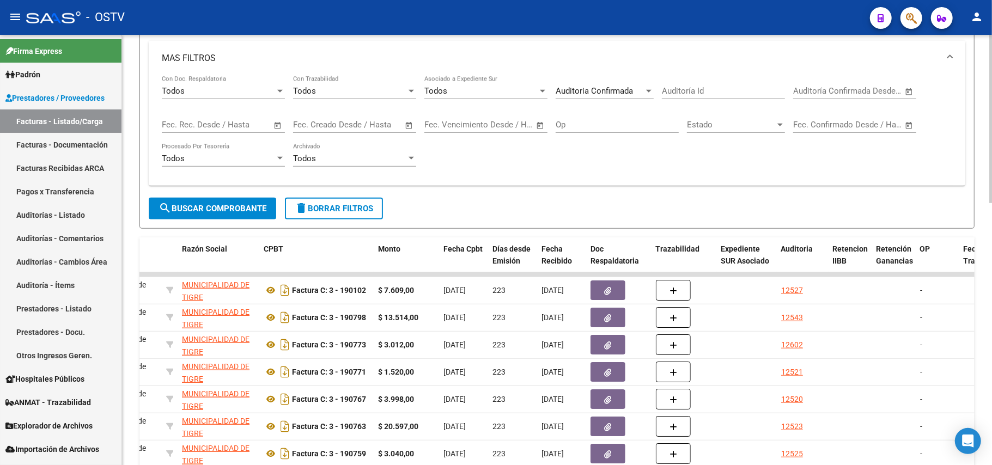
click at [229, 215] on button "search Buscar Comprobante" at bounding box center [212, 209] width 127 height 22
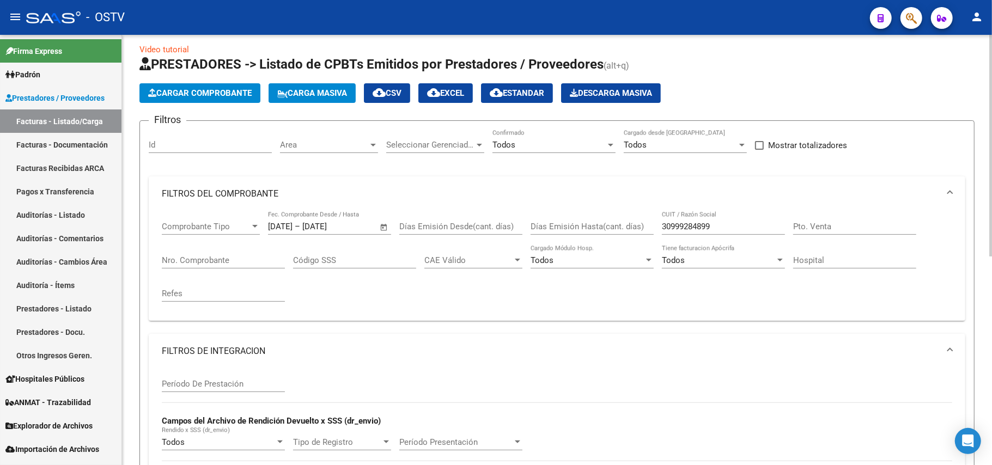
scroll to position [0, 0]
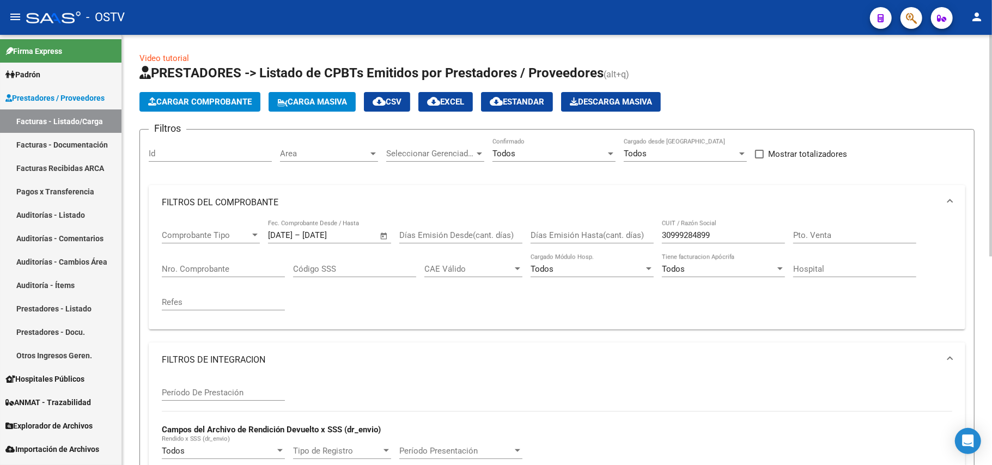
click at [382, 232] on span "Open calendar" at bounding box center [384, 236] width 26 height 26
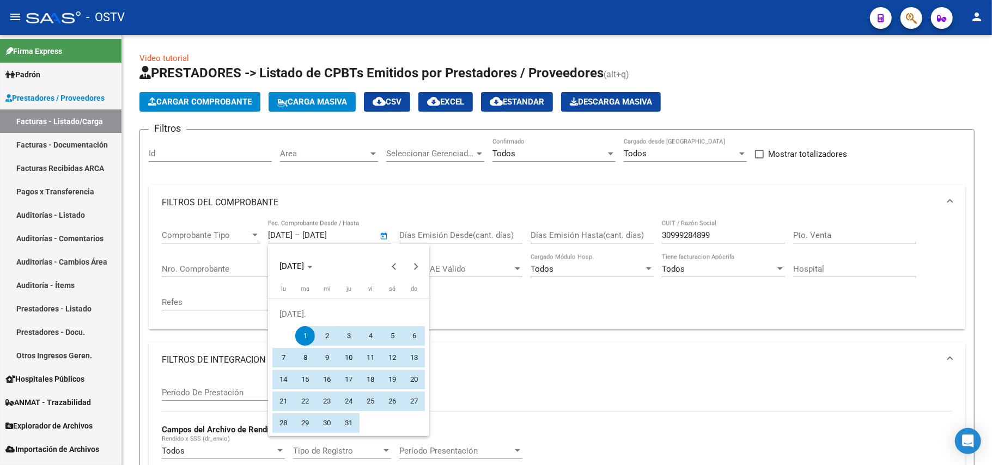
click at [303, 331] on span "1" at bounding box center [305, 336] width 20 height 20
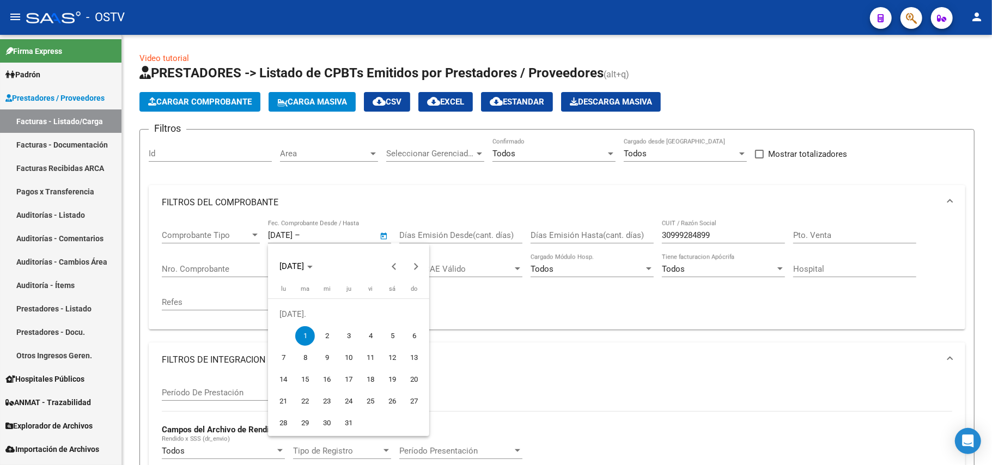
click at [341, 238] on div at bounding box center [496, 232] width 992 height 465
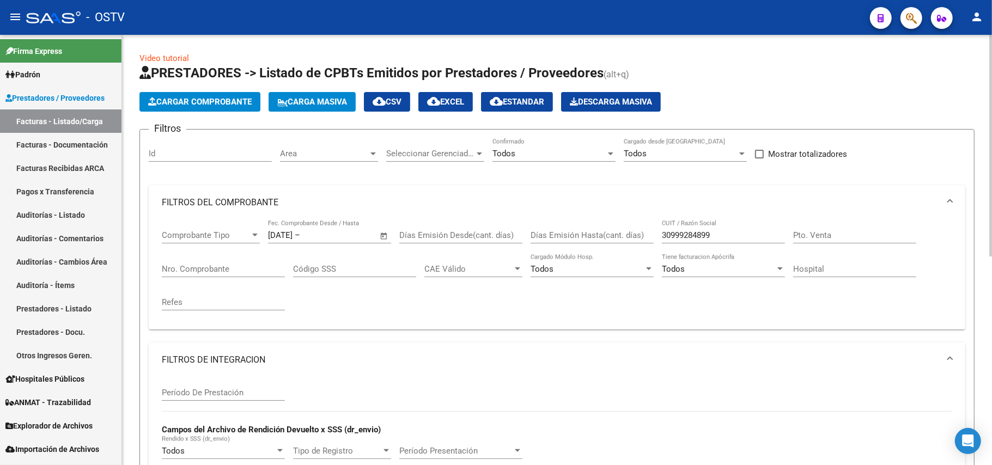
click at [332, 229] on div "1/7/2025 1/7/2025 – End date Fec. Comprobante Desde / Hasta" at bounding box center [323, 231] width 110 height 23
type input "1"
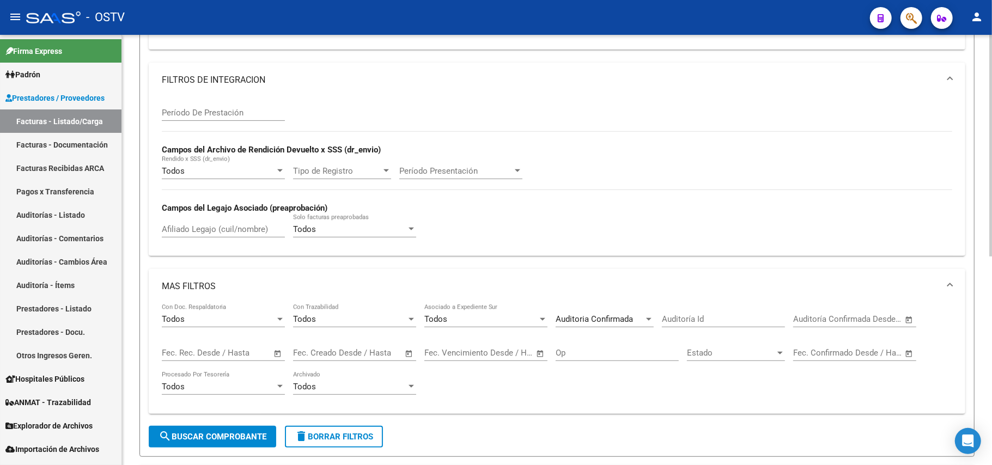
scroll to position [290, 0]
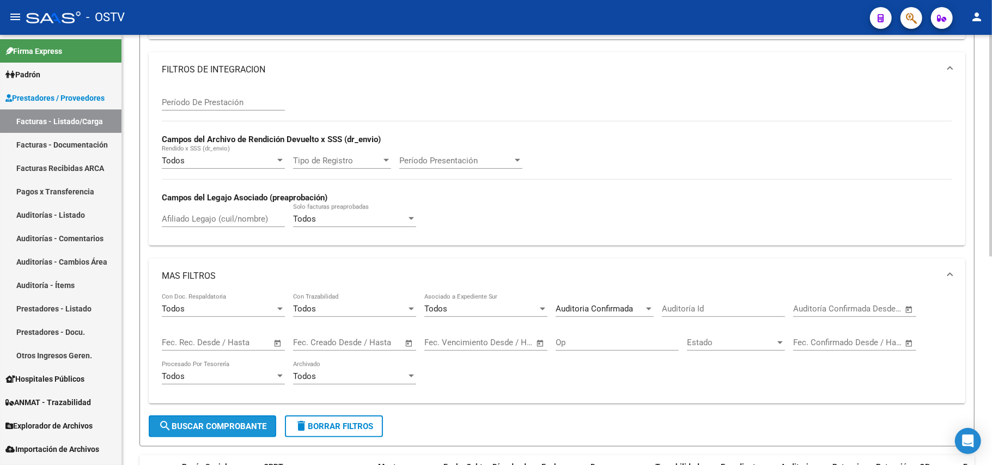
click at [262, 426] on span "search Buscar Comprobante" at bounding box center [212, 427] width 108 height 10
click at [911, 313] on span "Open calendar" at bounding box center [909, 309] width 26 height 26
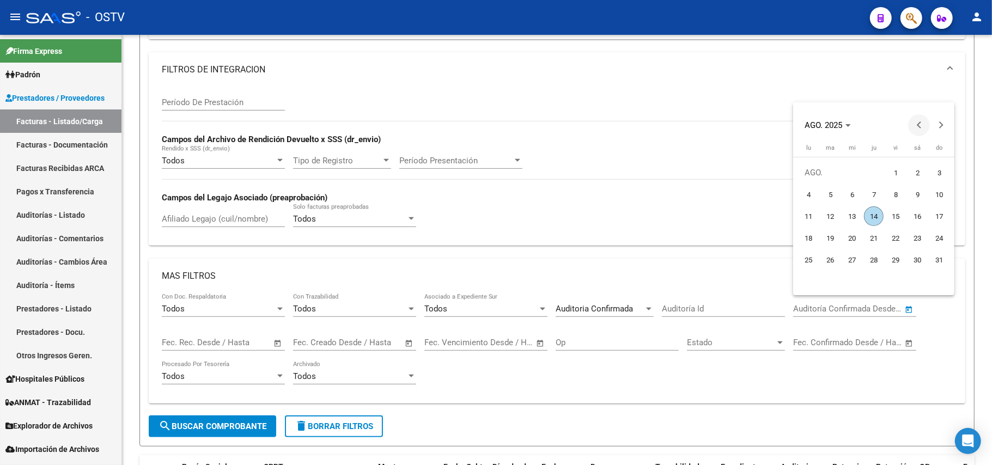
click at [915, 121] on span "Previous month" at bounding box center [919, 125] width 22 height 22
click at [820, 192] on button "1" at bounding box center [830, 195] width 22 height 22
type input "[DATE]"
click at [942, 126] on button "Next month" at bounding box center [941, 125] width 22 height 22
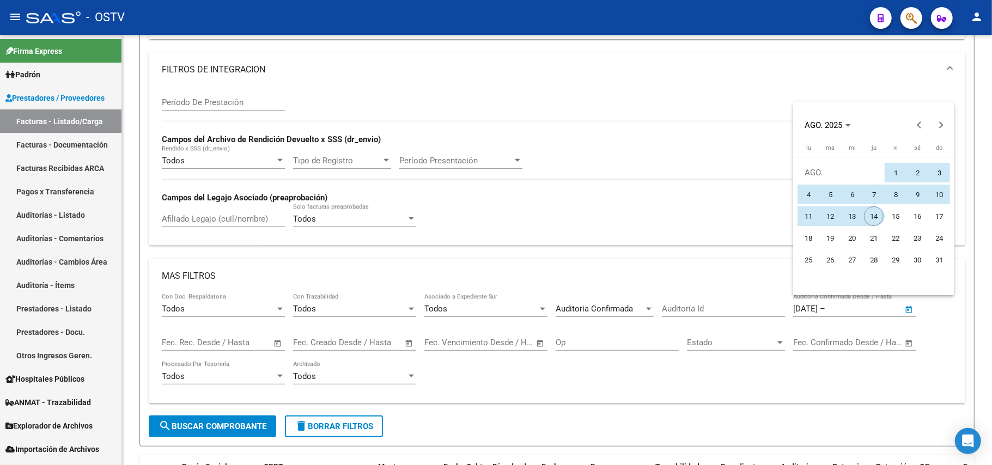
click at [868, 218] on span "14" at bounding box center [874, 216] width 20 height 20
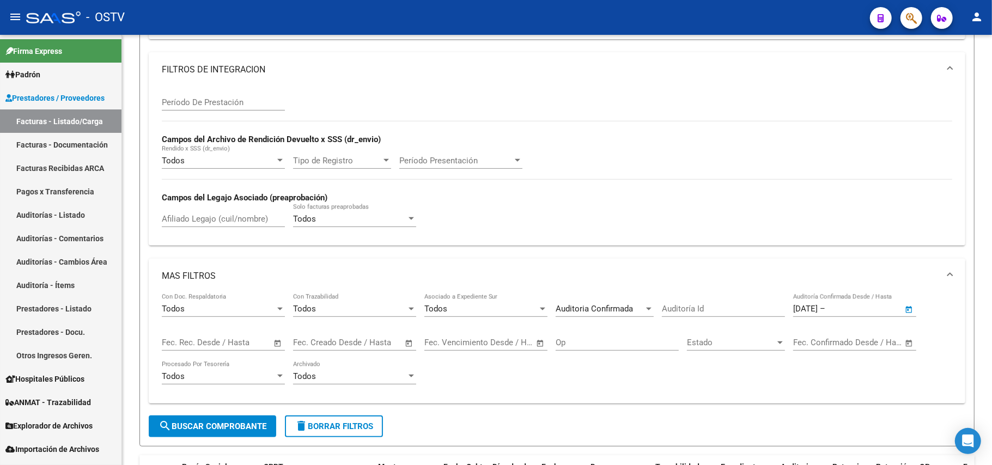
type input "[DATE]"
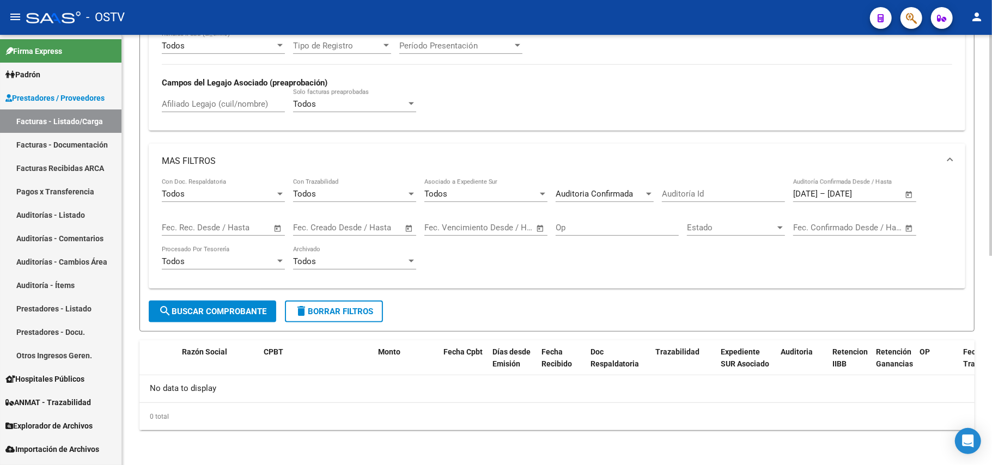
click at [255, 308] on span "search Buscar Comprobante" at bounding box center [212, 312] width 108 height 10
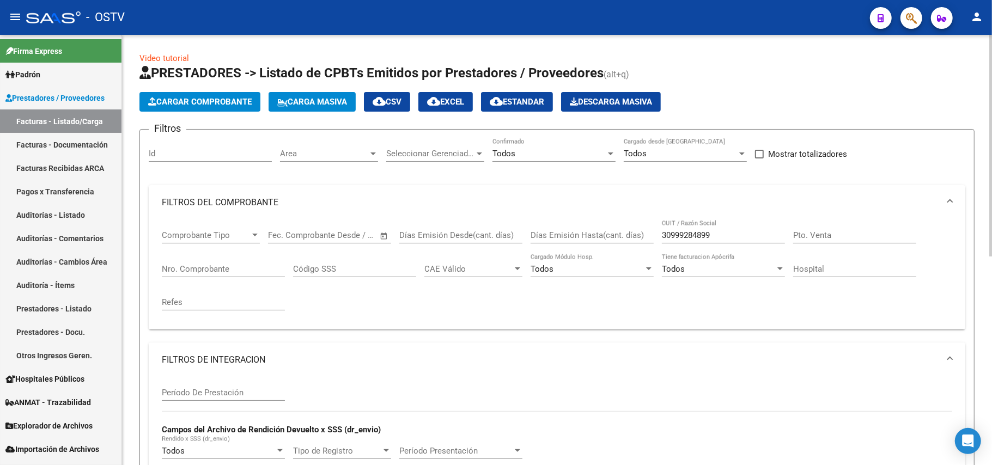
scroll to position [363, 0]
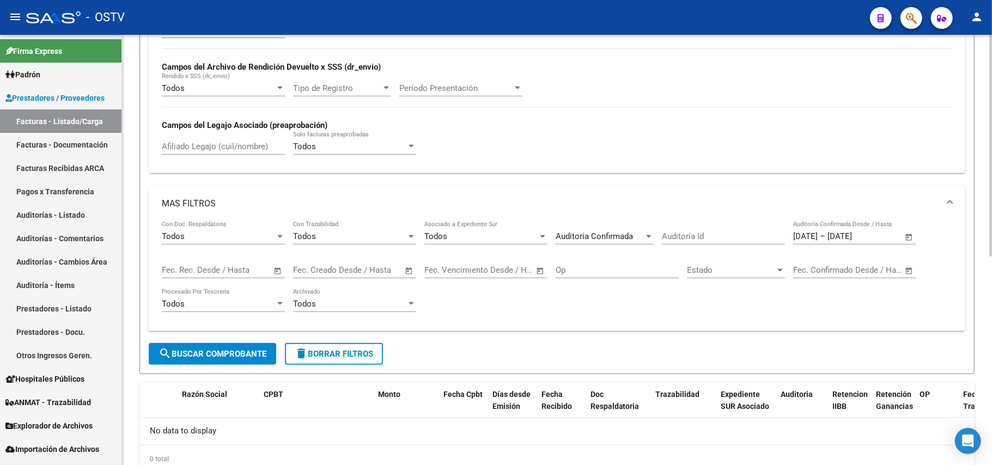
click at [909, 240] on span "Open calendar" at bounding box center [909, 237] width 26 height 26
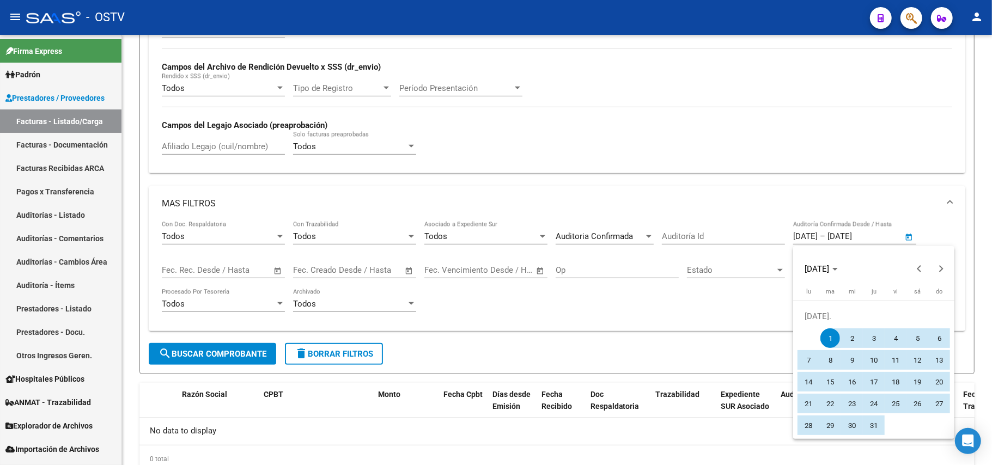
click at [869, 417] on span "31" at bounding box center [874, 426] width 20 height 20
type input "[DATE]"
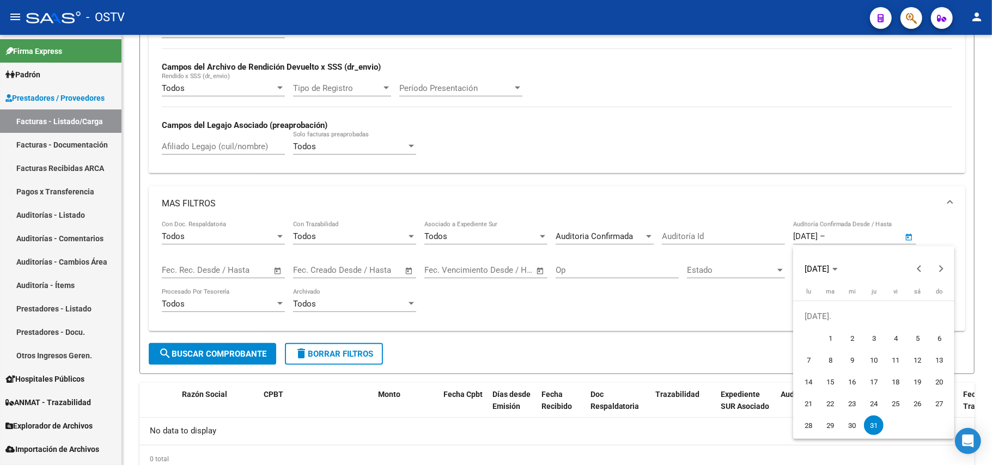
click at [833, 332] on span "1" at bounding box center [830, 338] width 20 height 20
type input "[DATE]"
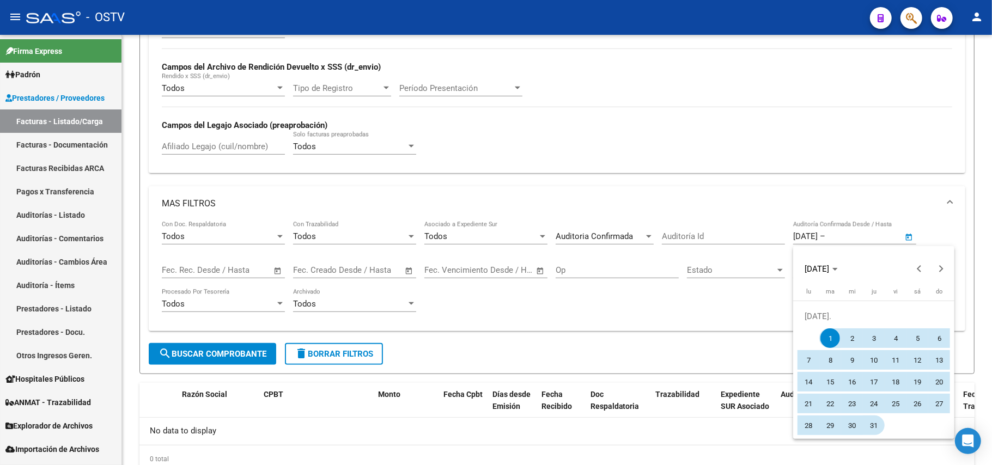
click at [876, 428] on span "31" at bounding box center [874, 426] width 20 height 20
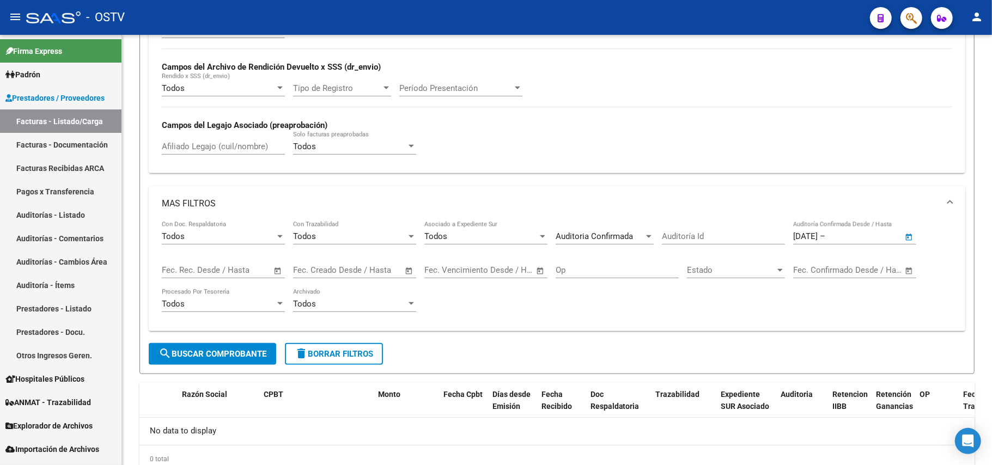
type input "[DATE]"
click at [726, 322] on div "Todos Con Doc. Respaldatoria Todos Con Trazabilidad Todos Asociado a Expediente…" at bounding box center [557, 271] width 790 height 101
click at [221, 351] on span "search Buscar Comprobante" at bounding box center [212, 354] width 108 height 10
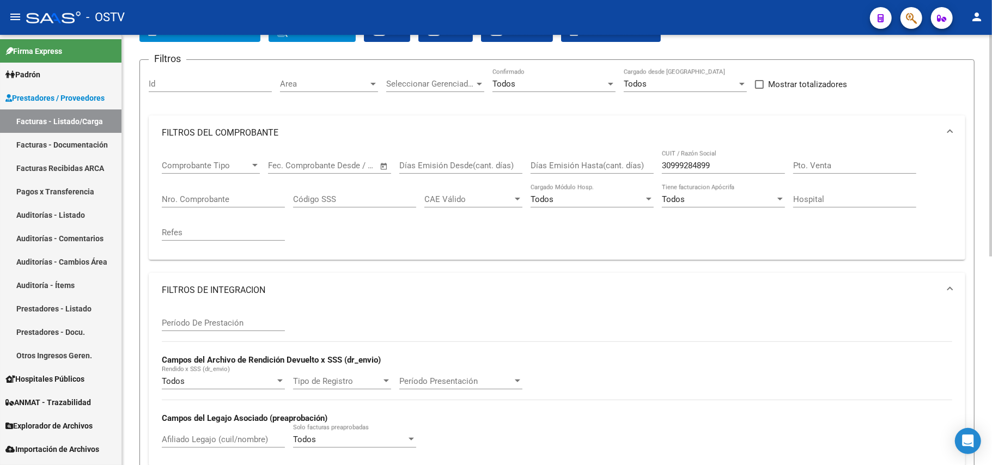
scroll to position [44, 0]
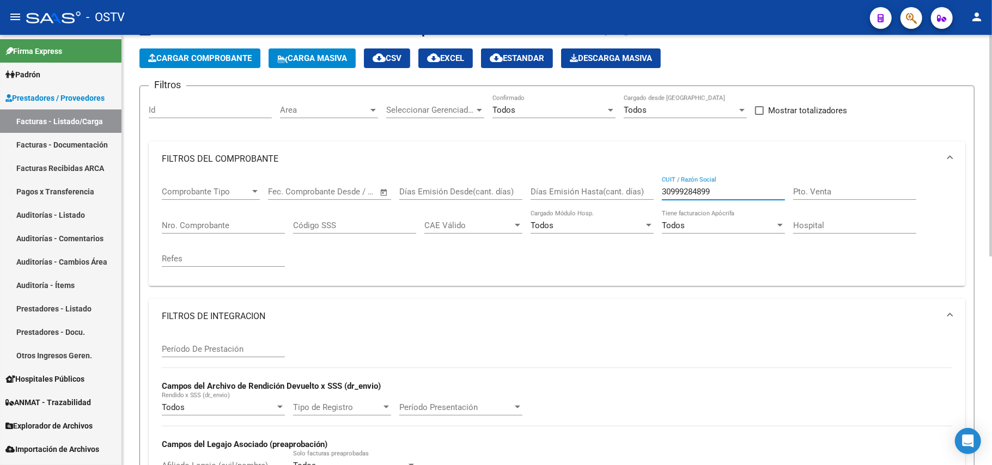
drag, startPoint x: 736, startPoint y: 190, endPoint x: 454, endPoint y: 168, distance: 282.9
click at [454, 168] on mat-expansion-panel "FILTROS DEL COMPROBANTE Comprobante Tipo Comprobante Tipo Start date – End date…" at bounding box center [557, 214] width 816 height 144
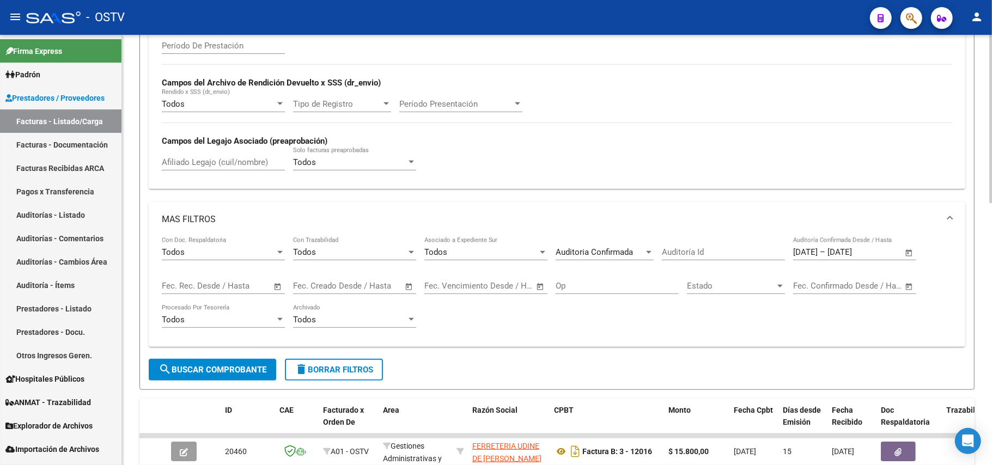
scroll to position [380, 0]
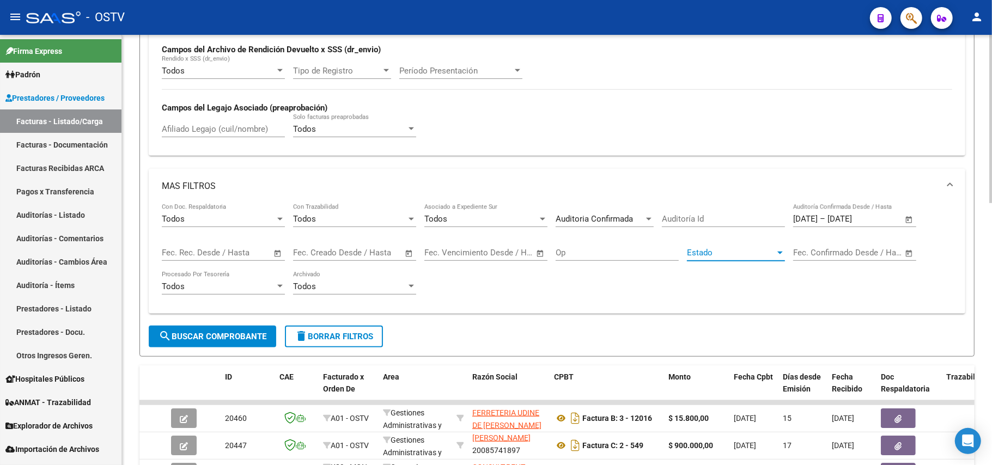
click at [723, 258] on span "Estado" at bounding box center [731, 253] width 88 height 10
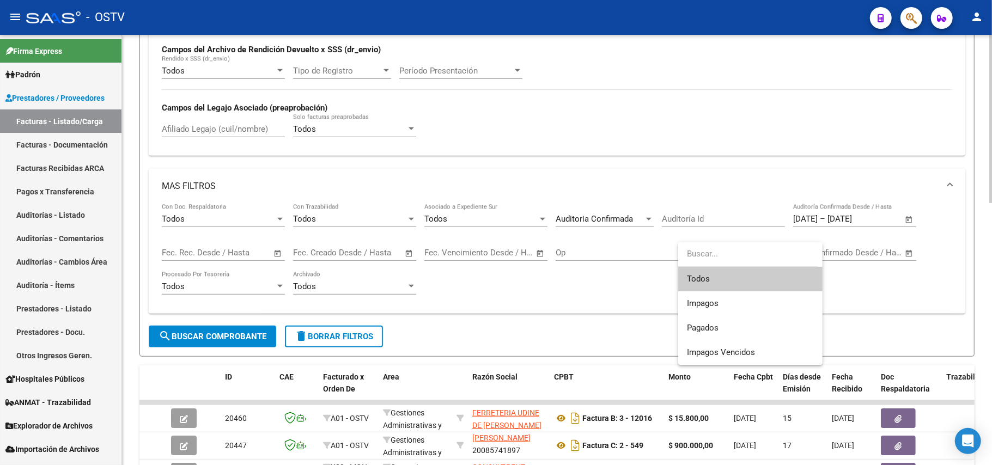
click at [724, 258] on input "dropdown search" at bounding box center [748, 254] width 140 height 25
click at [929, 268] on div at bounding box center [496, 232] width 992 height 465
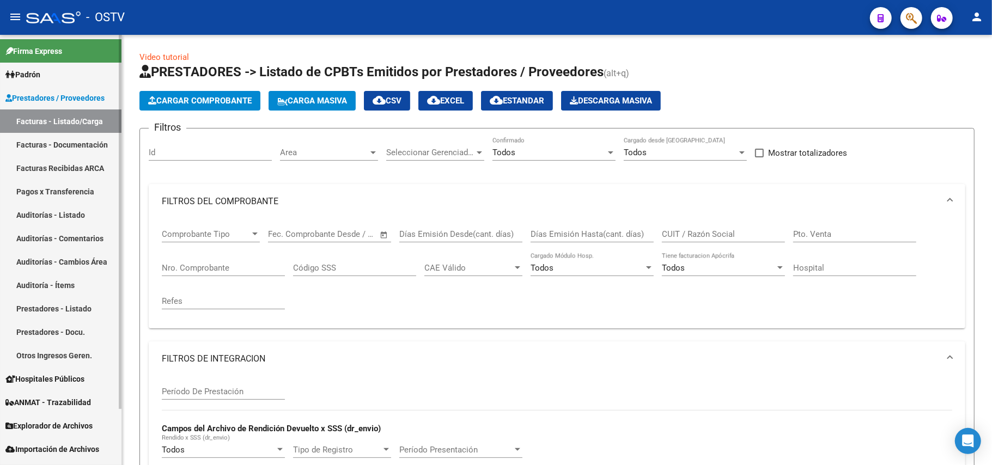
scroll to position [0, 0]
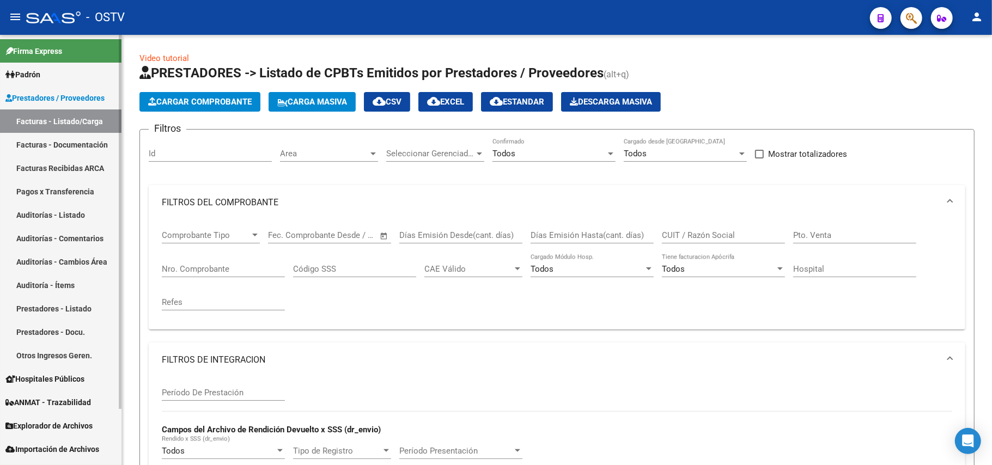
click at [63, 105] on link "Prestadores / Proveedores" at bounding box center [60, 97] width 121 height 23
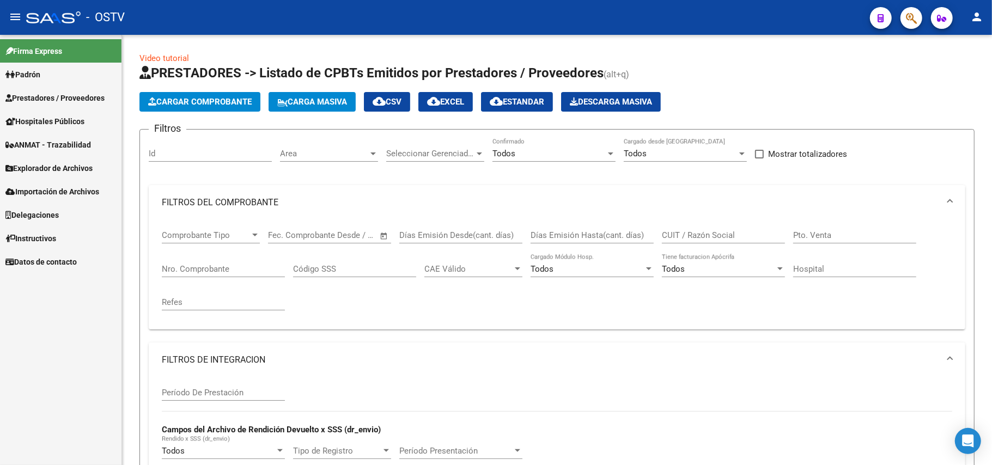
click at [73, 103] on span "Prestadores / Proveedores" at bounding box center [54, 98] width 99 height 12
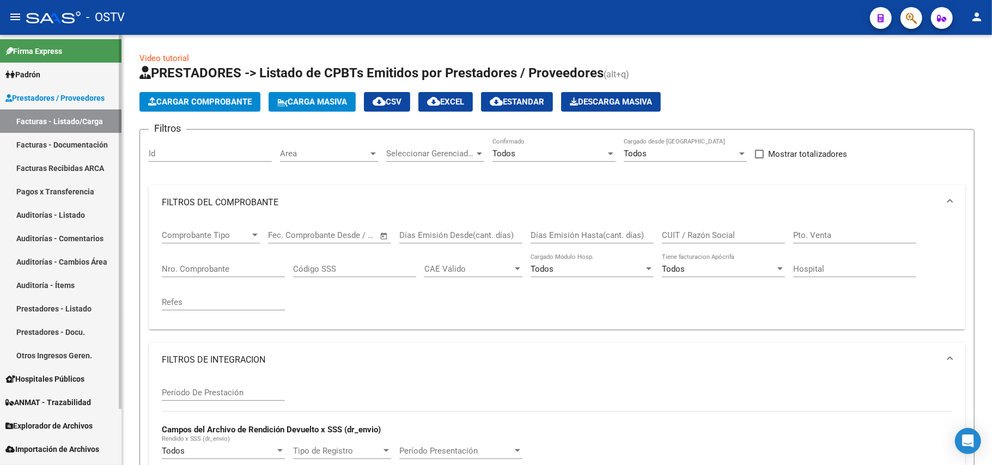
click at [75, 123] on link "Facturas - Listado/Carga" at bounding box center [60, 120] width 121 height 23
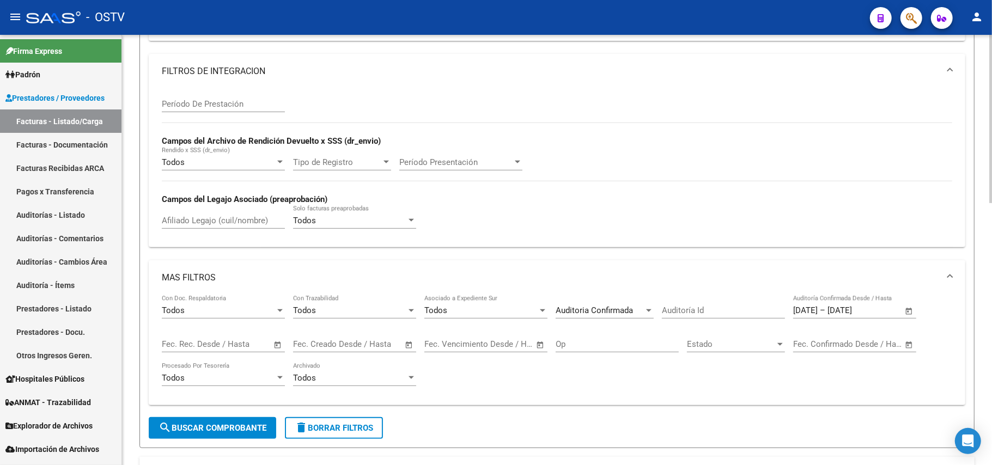
scroll to position [290, 0]
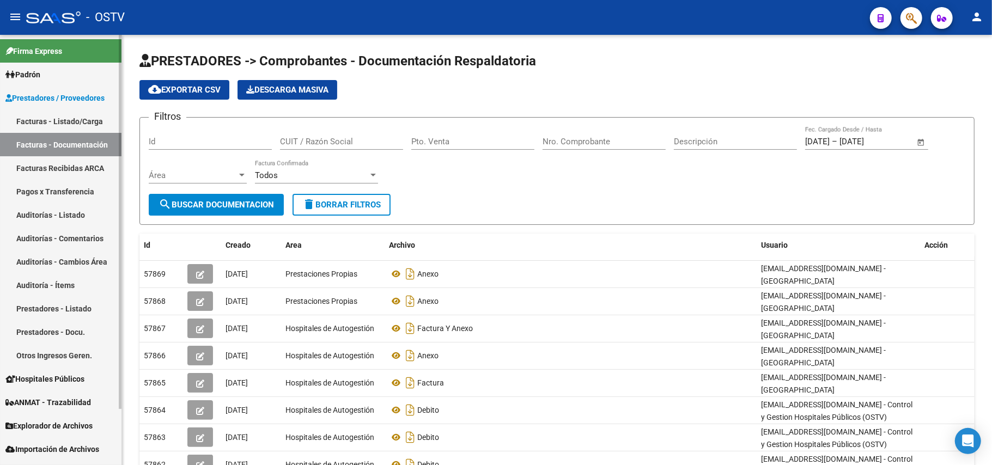
click at [90, 114] on link "Facturas - Listado/Carga" at bounding box center [60, 120] width 121 height 23
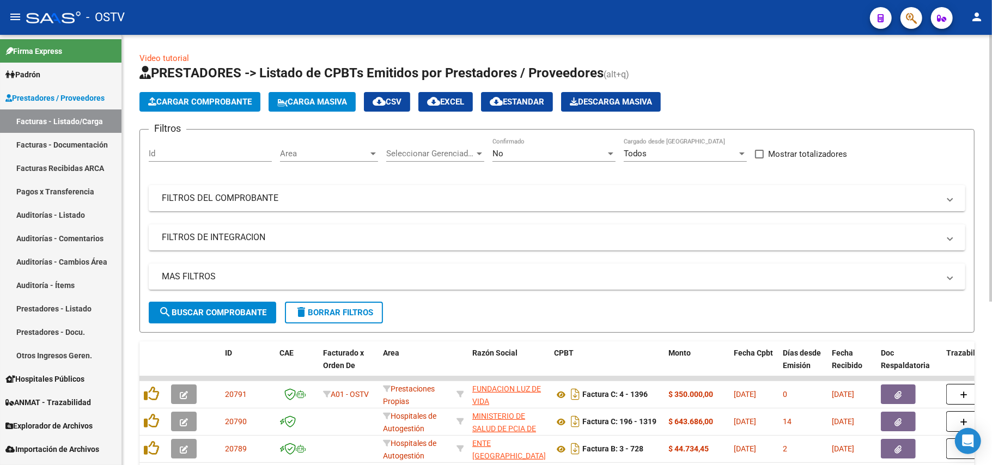
click at [541, 145] on div "No Confirmado" at bounding box center [553, 149] width 123 height 23
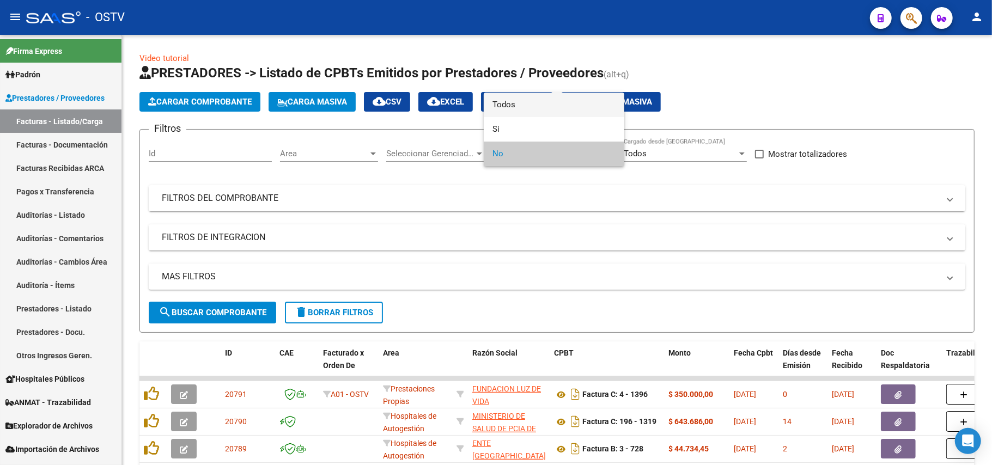
click at [562, 103] on span "Todos" at bounding box center [553, 105] width 123 height 25
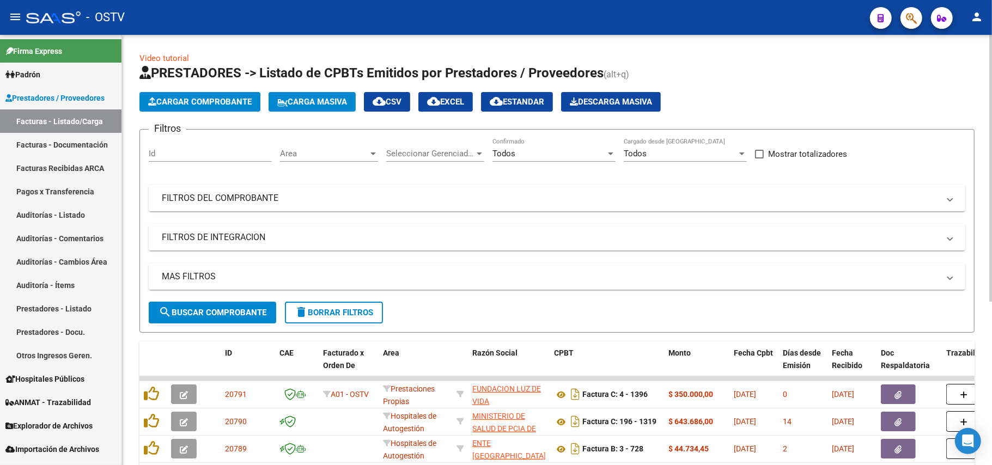
click at [268, 239] on mat-panel-title "FILTROS DE INTEGRACION" at bounding box center [550, 237] width 777 height 12
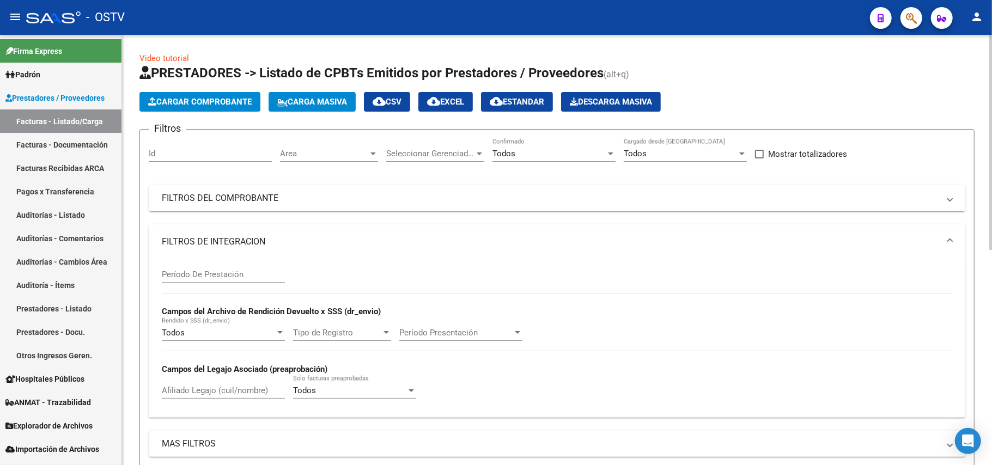
click at [308, 236] on mat-panel-title "FILTROS DE INTEGRACION" at bounding box center [550, 242] width 777 height 12
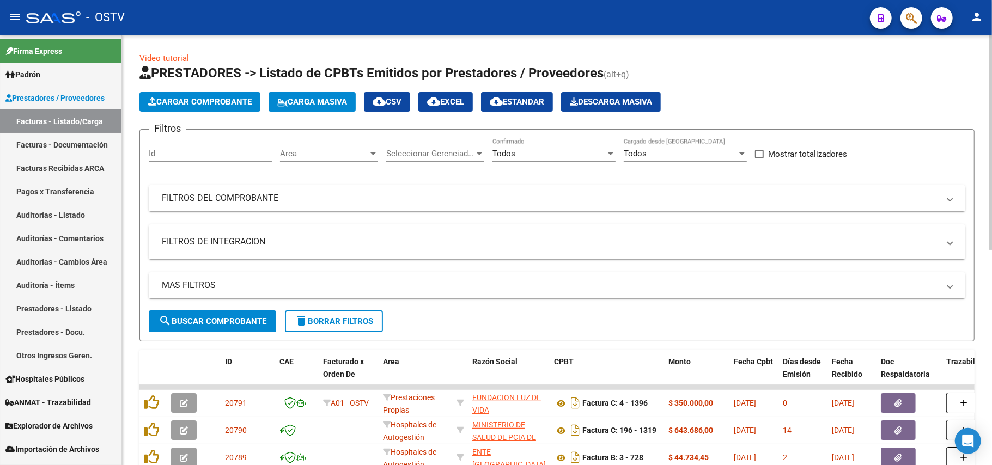
click at [307, 194] on mat-panel-title "FILTROS DEL COMPROBANTE" at bounding box center [550, 198] width 777 height 12
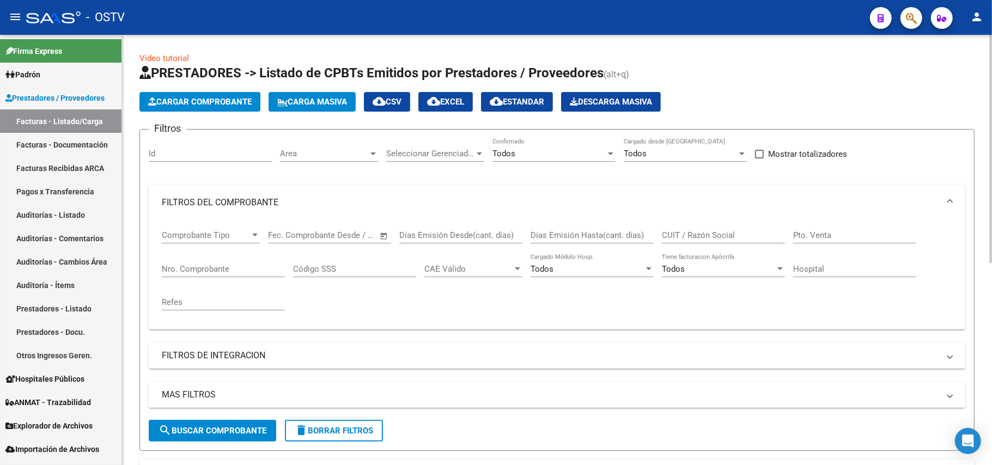
click at [264, 277] on div "Nro. Comprobante" at bounding box center [223, 265] width 123 height 23
click at [264, 273] on input "Nro. Comprobante" at bounding box center [223, 269] width 123 height 10
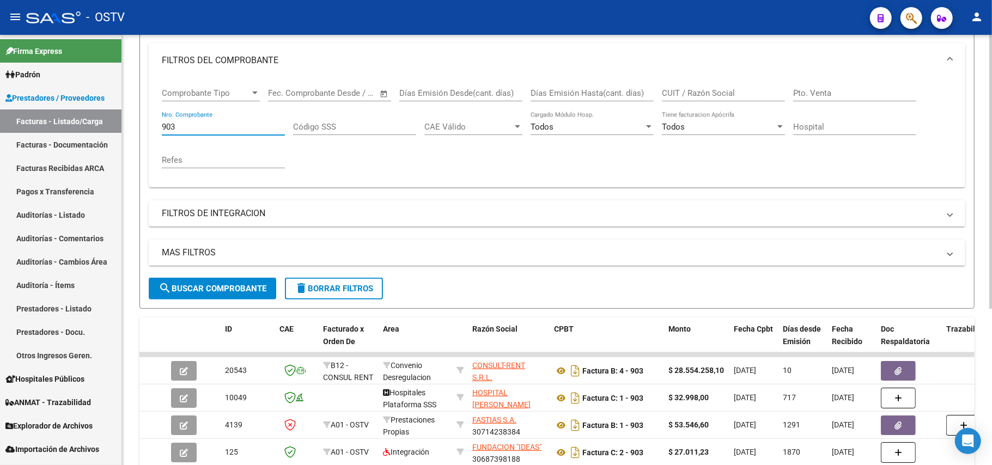
scroll to position [247, 0]
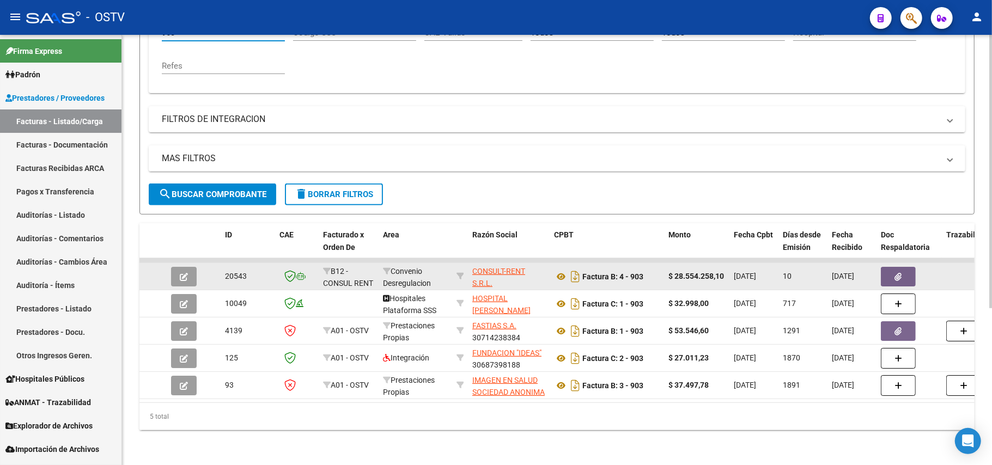
type input "903"
click at [185, 270] on button "button" at bounding box center [184, 277] width 26 height 20
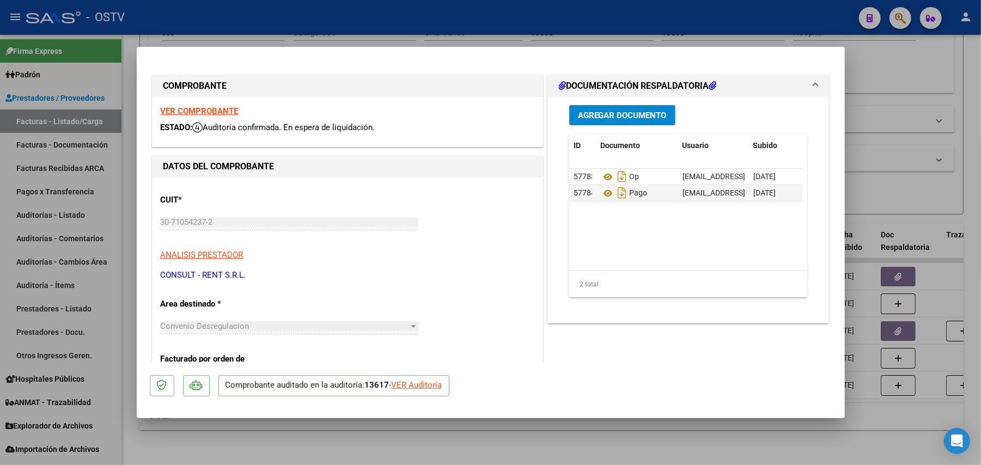
click at [648, 118] on span "Agregar Documento" at bounding box center [622, 116] width 89 height 10
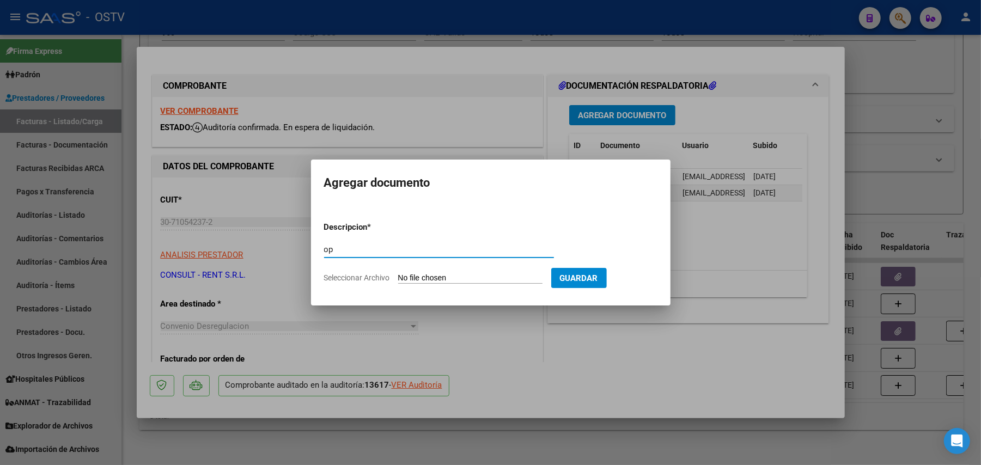
type input "op"
click at [462, 276] on input "Seleccionar Archivo" at bounding box center [470, 278] width 144 height 10
type input "C:\fakepath\OP 57035 Consult Rent.pdf"
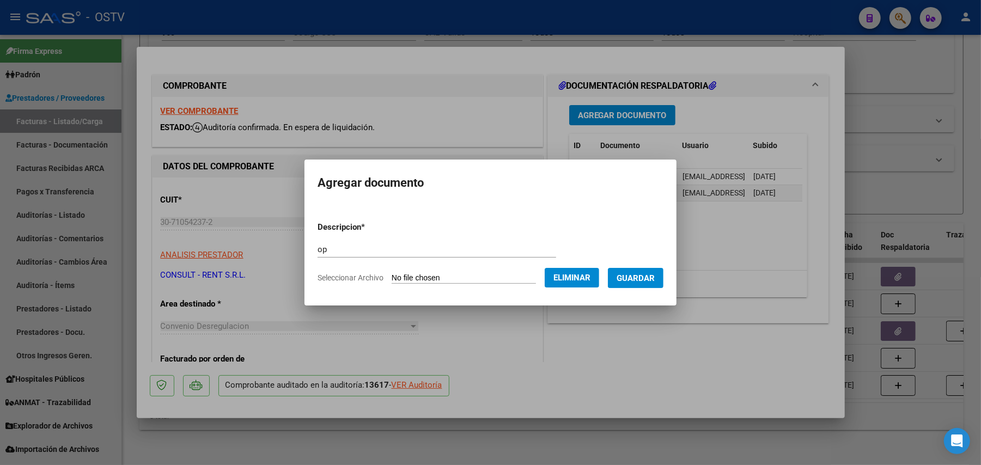
click at [663, 271] on button "Guardar" at bounding box center [636, 278] width 56 height 20
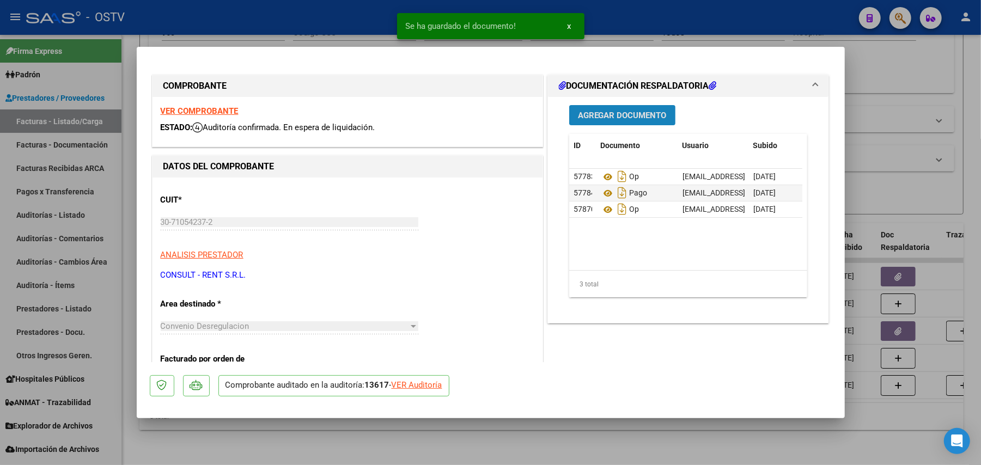
click at [648, 114] on span "Agregar Documento" at bounding box center [622, 116] width 89 height 10
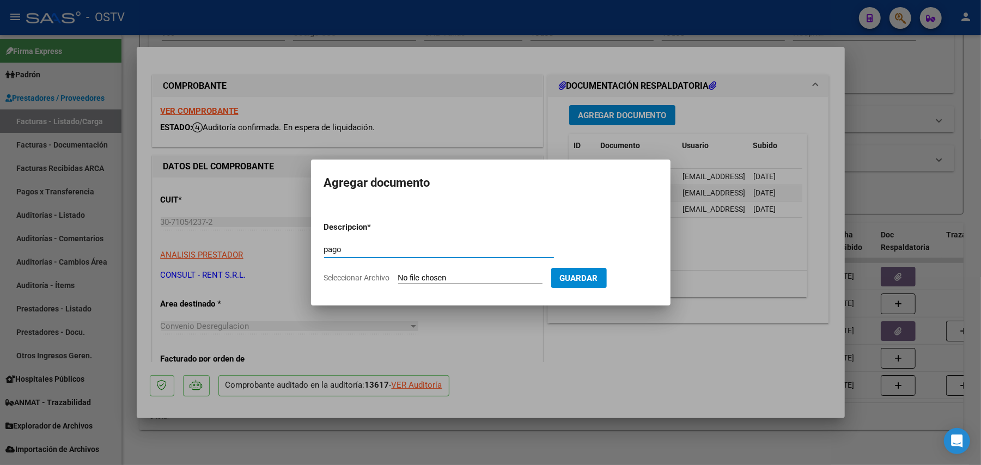
type input "pago"
click at [443, 278] on input "Seleccionar Archivo" at bounding box center [470, 278] width 144 height 10
type input "C:\fakepath\Pago OP 57035 Consult Rent.pdf"
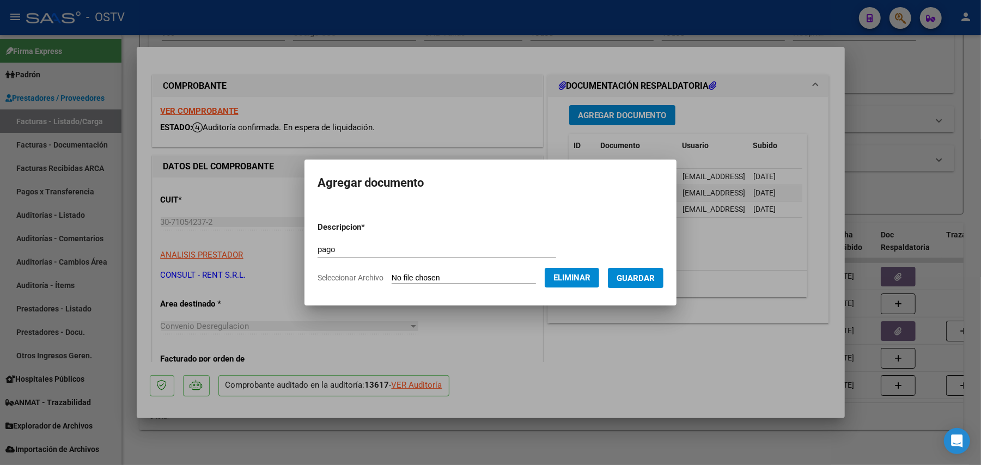
click at [655, 280] on span "Guardar" at bounding box center [635, 278] width 38 height 10
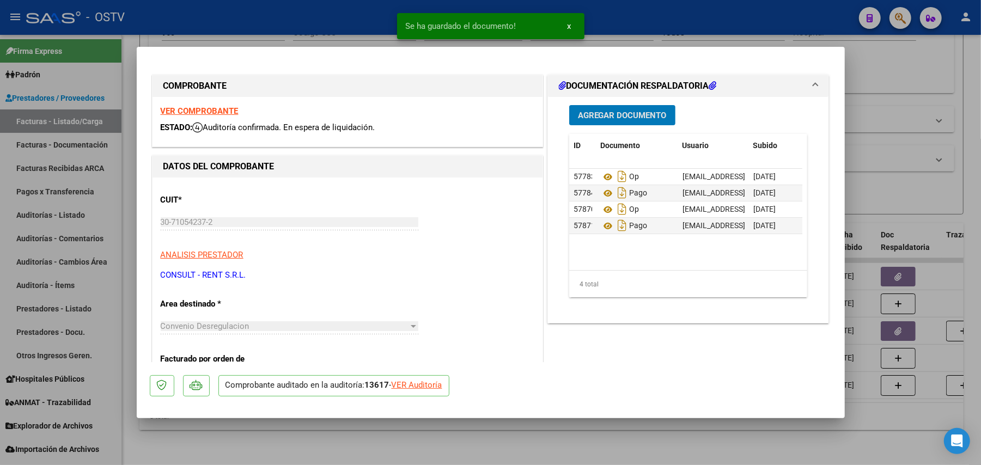
click at [2, 195] on div at bounding box center [490, 232] width 981 height 465
type input "$ 0,00"
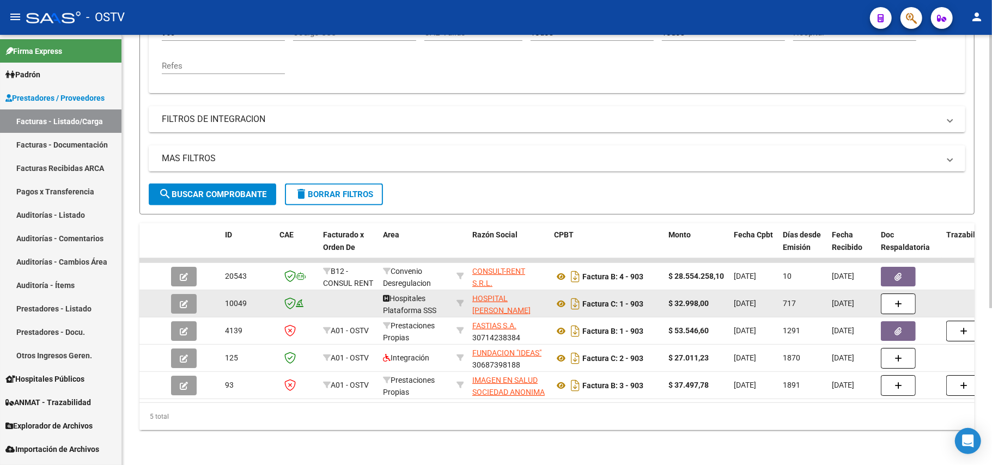
scroll to position [0, 0]
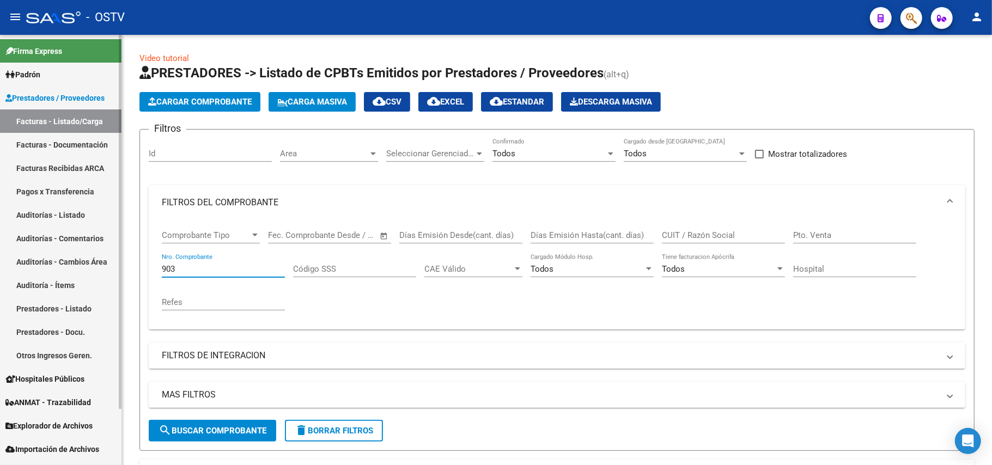
drag, startPoint x: 249, startPoint y: 268, endPoint x: 0, endPoint y: 199, distance: 258.3
click at [0, 199] on mat-sidenav-container "Firma Express Padrón Afiliados Empadronados Movimientos de Afiliados Padrón Ági…" at bounding box center [496, 250] width 992 height 430
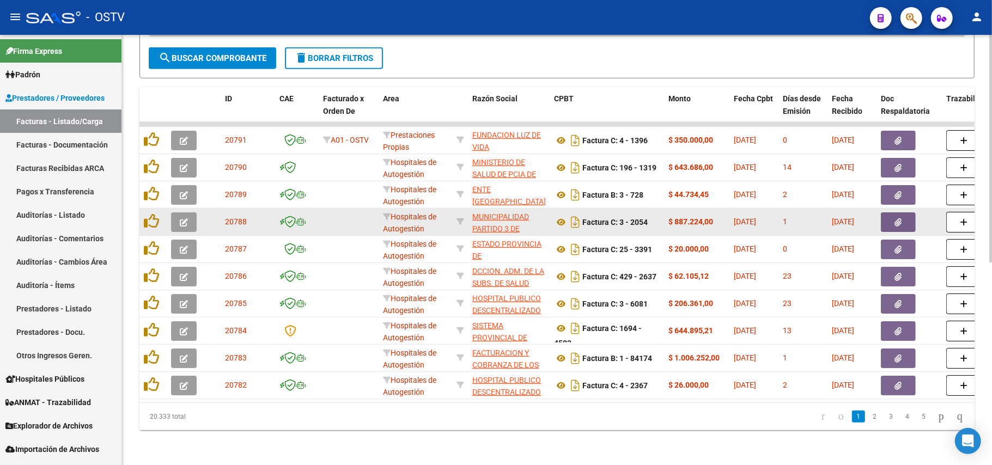
scroll to position [383, 0]
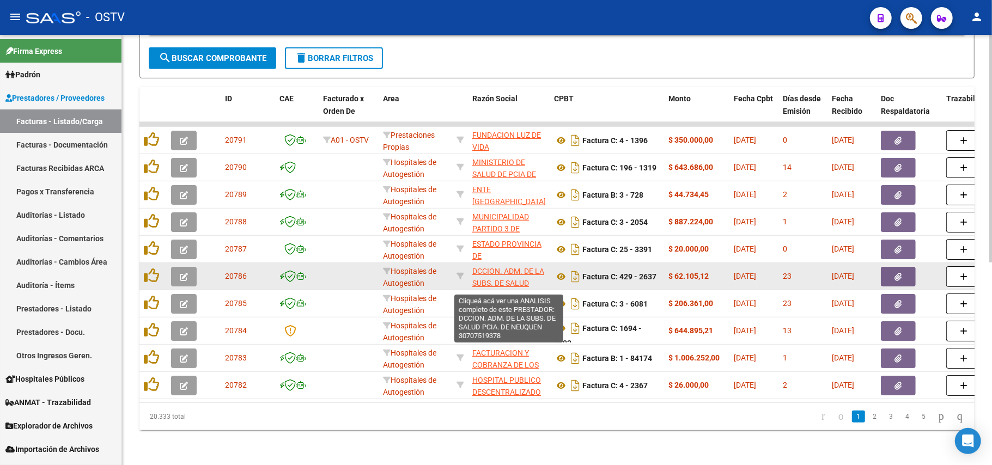
click at [503, 277] on span "DCCION. ADM. DE LA SUBS. DE SALUD PCIA. DE NEUQUEN" at bounding box center [508, 284] width 72 height 34
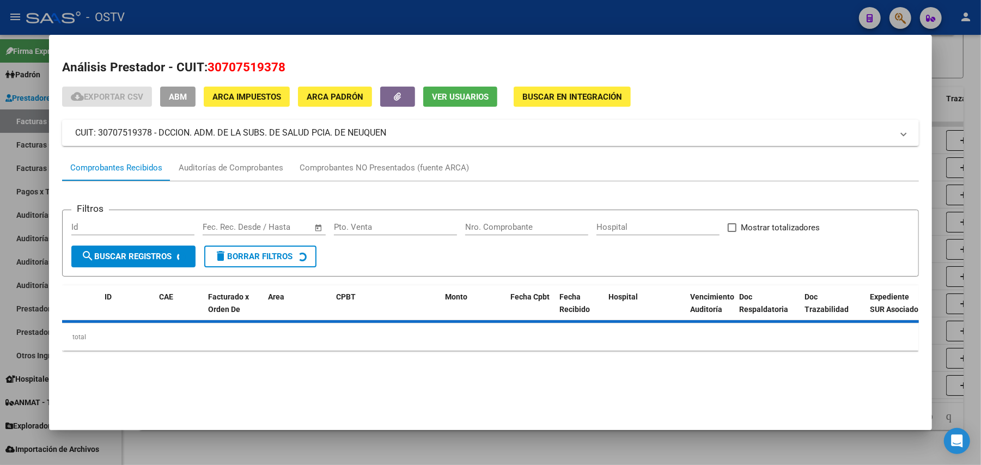
click at [0, 293] on div at bounding box center [490, 232] width 981 height 465
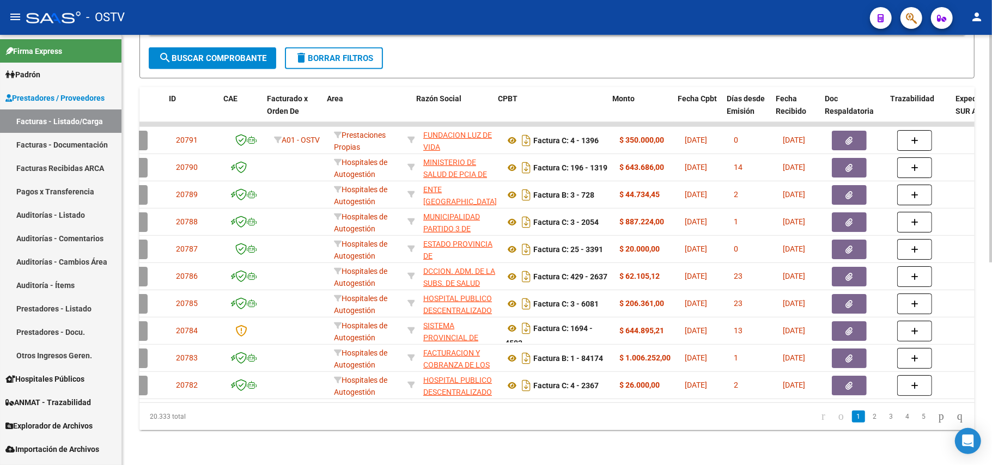
scroll to position [0, 58]
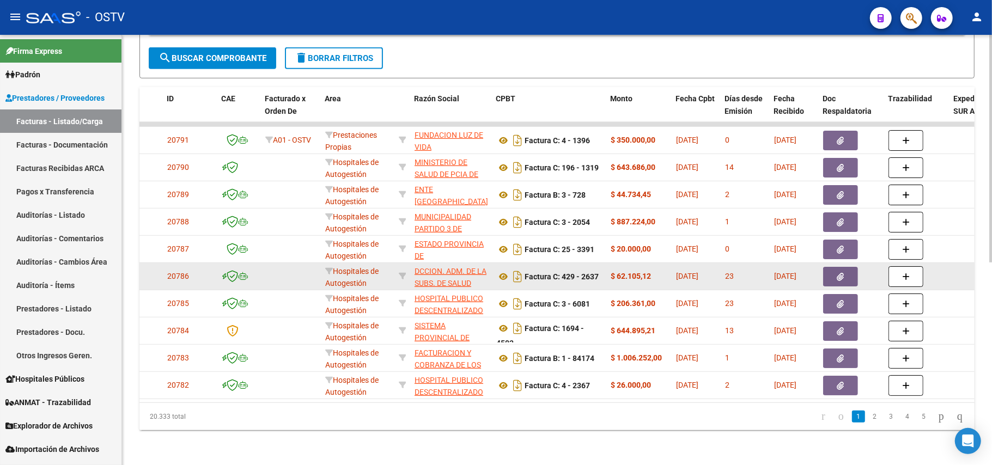
click at [957, 270] on div at bounding box center [979, 276] width 51 height 13
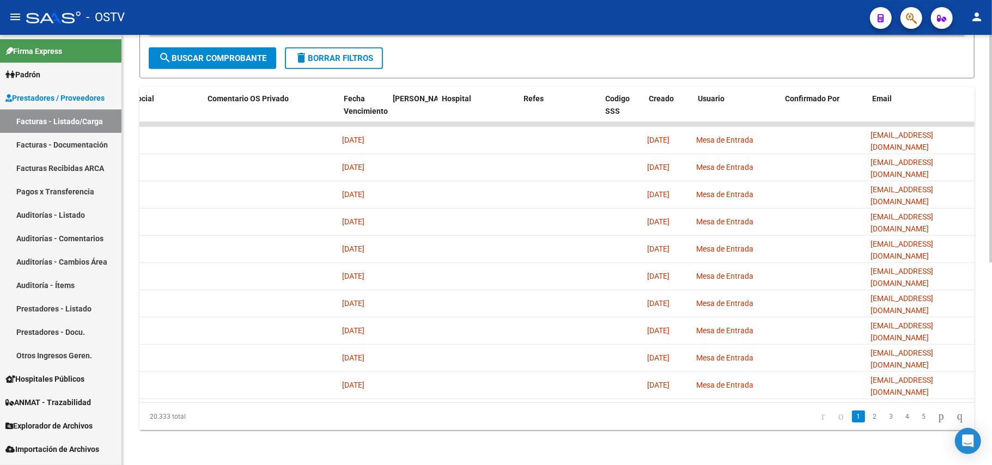
scroll to position [0, 0]
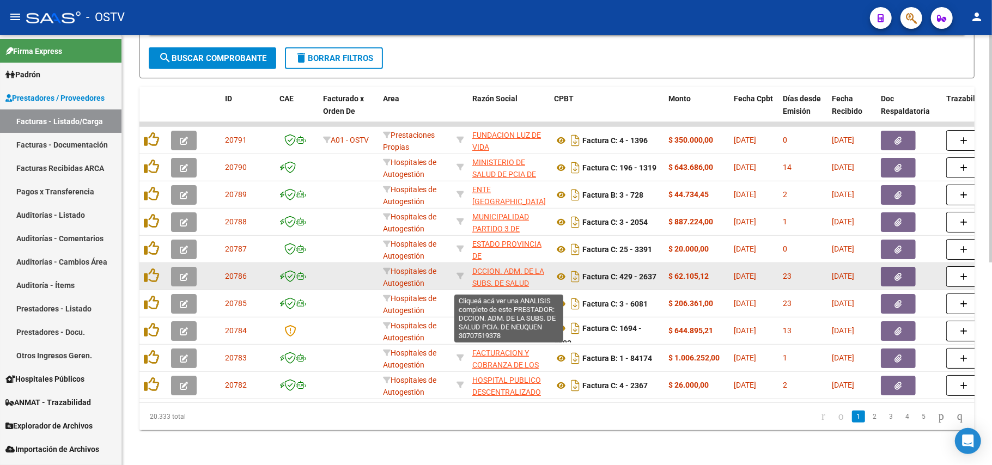
click at [523, 267] on span "DCCION. ADM. DE LA SUBS. DE SALUD PCIA. DE NEUQUEN" at bounding box center [508, 284] width 72 height 34
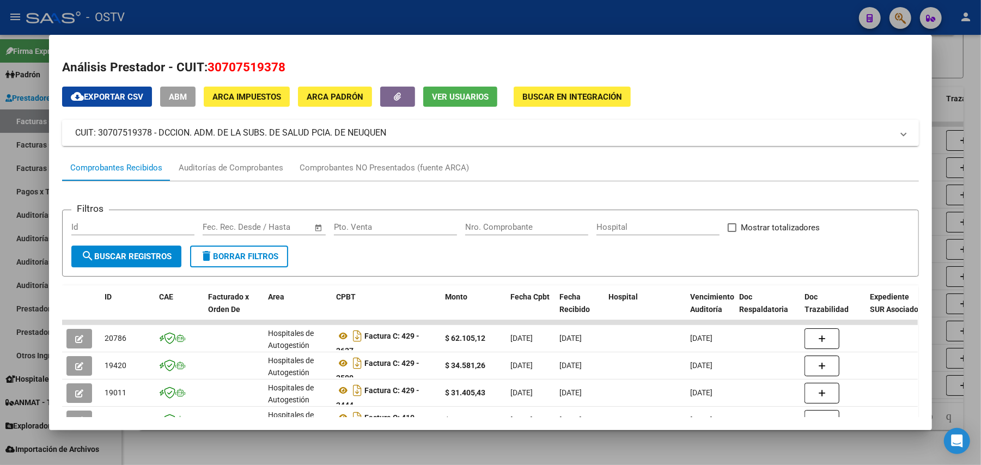
drag, startPoint x: 386, startPoint y: 133, endPoint x: 151, endPoint y: 140, distance: 235.4
click at [151, 140] on mat-expansion-panel-header "CUIT: 30707519378 - DCCION. ADM. DE LA SUBS. DE SALUD PCIA. DE NEUQUEN" at bounding box center [490, 133] width 857 height 26
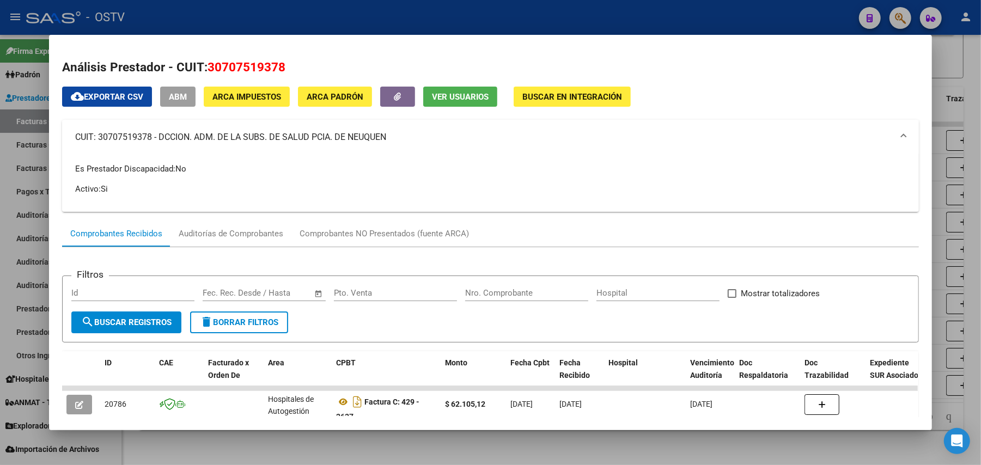
click at [183, 139] on mat-panel-title "CUIT: 30707519378 - DCCION. ADM. DE LA SUBS. DE SALUD PCIA. DE NEUQUEN" at bounding box center [483, 137] width 817 height 13
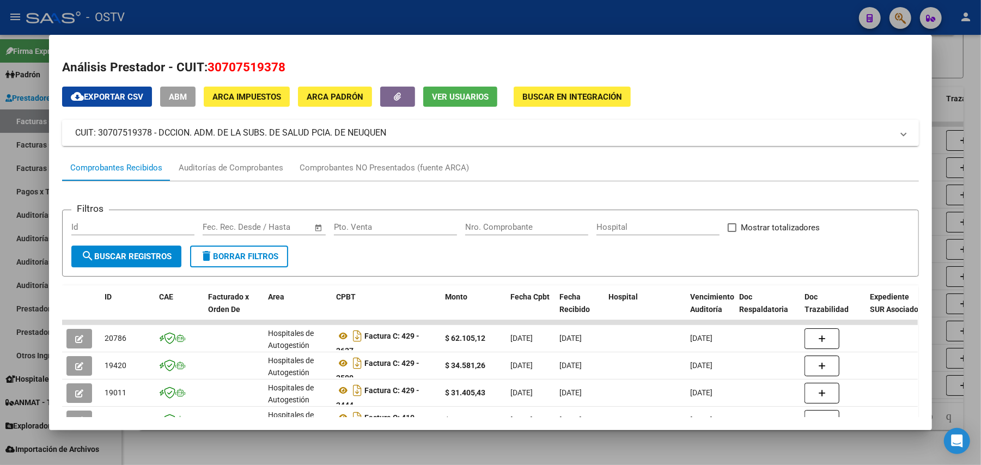
drag, startPoint x: 155, startPoint y: 132, endPoint x: 418, endPoint y: 124, distance: 263.2
click at [418, 124] on mat-expansion-panel-header "CUIT: 30707519378 - DCCION. ADM. DE LA SUBS. DE SALUD PCIA. DE NEUQUEN" at bounding box center [490, 133] width 857 height 26
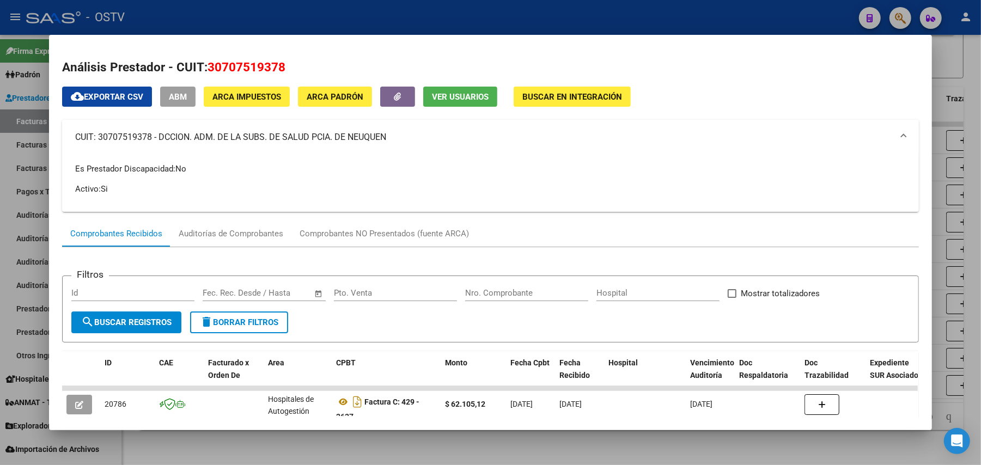
copy mat-panel-title "DCCION. ADM. DE LA SUBS. DE SALUD PCIA. DE NEUQUEN"
click at [0, 268] on div at bounding box center [490, 232] width 981 height 465
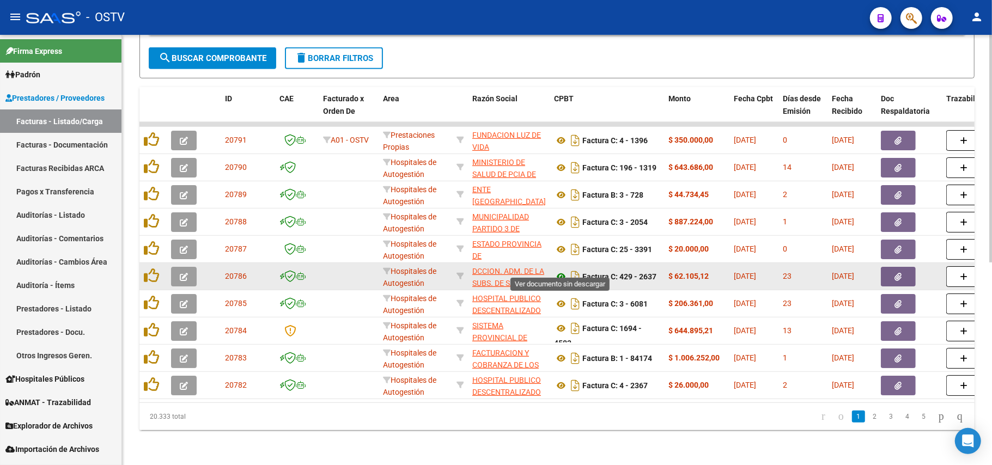
click at [557, 273] on icon at bounding box center [561, 276] width 14 height 13
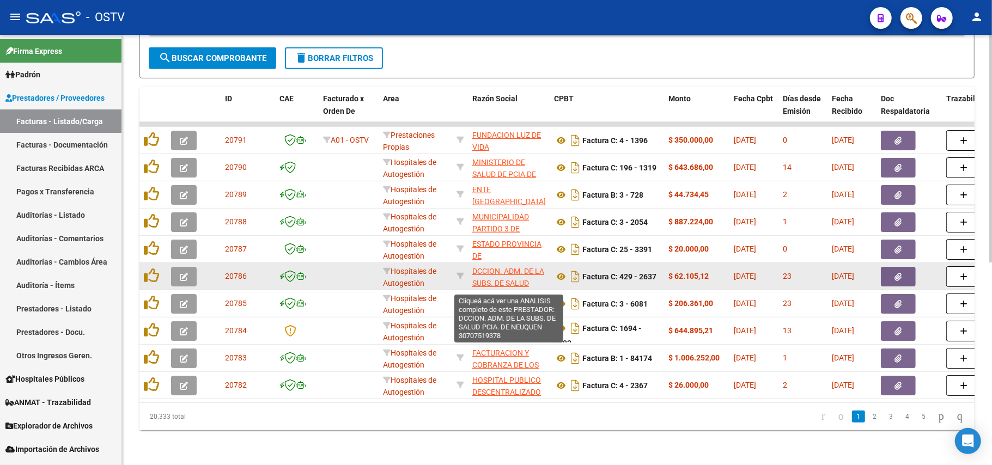
click at [512, 272] on span "DCCION. ADM. DE LA SUBS. DE SALUD PCIA. DE NEUQUEN" at bounding box center [508, 284] width 72 height 34
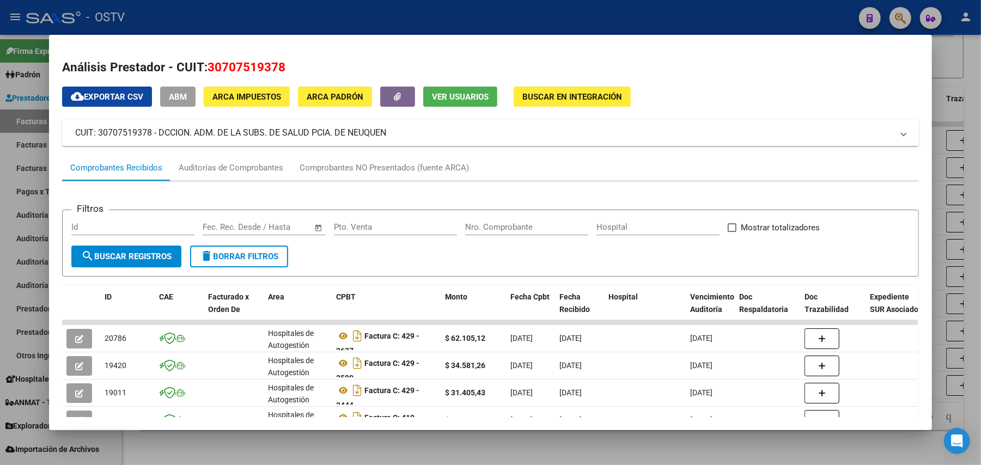
drag, startPoint x: 375, startPoint y: 134, endPoint x: 155, endPoint y: 132, distance: 220.0
click at [155, 132] on mat-panel-title "CUIT: 30707519378 - DCCION. ADM. DE LA SUBS. DE SALUD PCIA. DE NEUQUEN" at bounding box center [483, 132] width 817 height 13
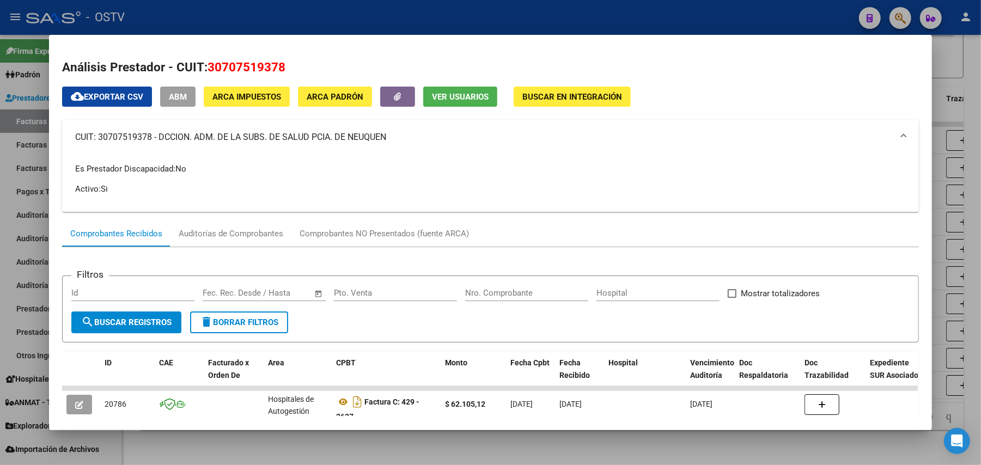
click at [318, 3] on div at bounding box center [490, 232] width 981 height 465
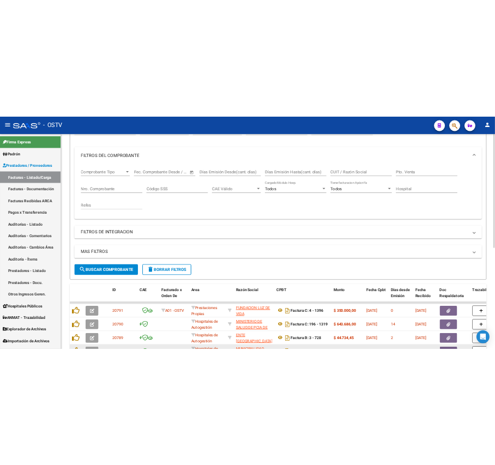
scroll to position [363, 0]
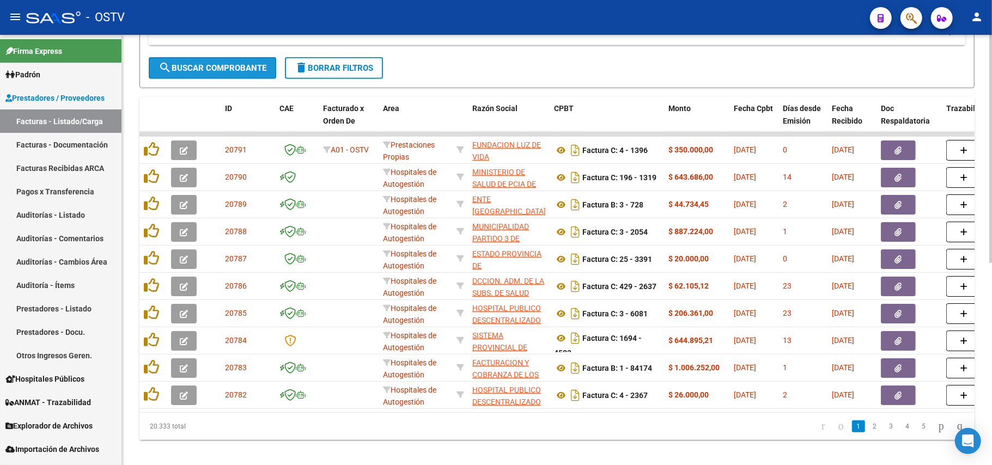
click at [229, 65] on span "search Buscar Comprobante" at bounding box center [212, 68] width 108 height 10
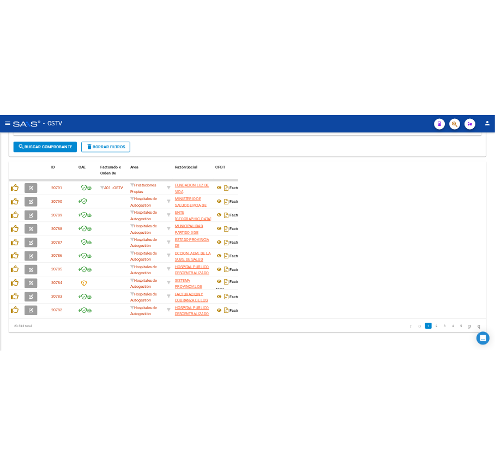
scroll to position [498, 0]
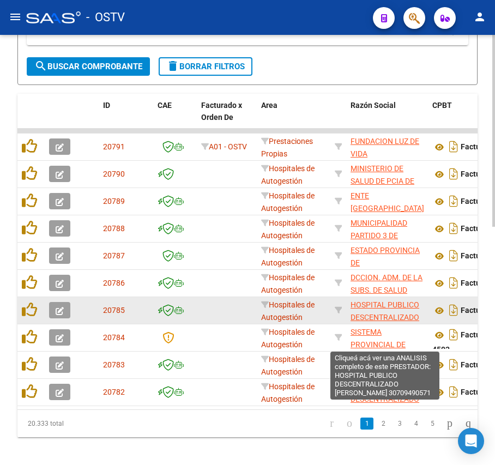
click at [401, 315] on span "HOSPITAL PUBLICO DESCENTRALIZADO [PERSON_NAME]" at bounding box center [384, 317] width 69 height 34
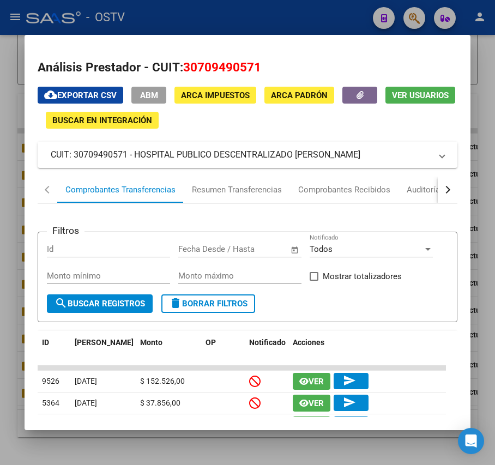
click at [475, 307] on div at bounding box center [247, 232] width 495 height 465
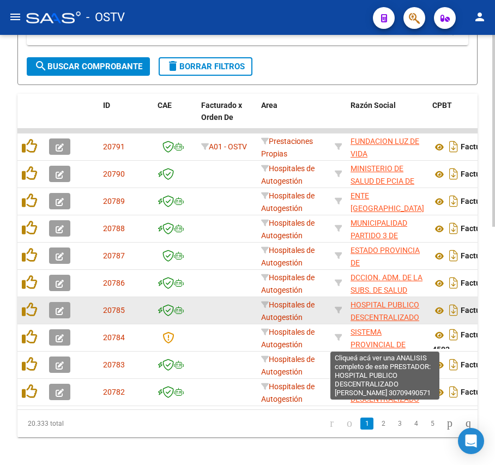
click at [377, 308] on span "HOSPITAL PUBLICO DESCENTRALIZADO [PERSON_NAME]" at bounding box center [384, 317] width 69 height 34
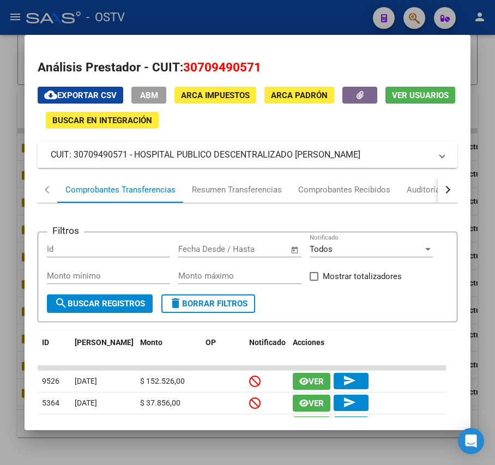
drag, startPoint x: 403, startPoint y: 158, endPoint x: 133, endPoint y: 156, distance: 270.1
click at [133, 156] on mat-panel-title "CUIT: 30709490571 - HOSPITAL PUBLICO DESCENTRALIZADO DR GUILLERMO RAWSON" at bounding box center [241, 154] width 380 height 13
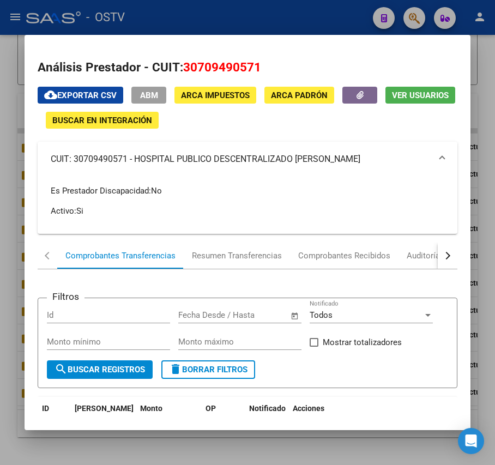
copy mat-panel-title "HOSPITAL PUBLICO DESCENTRALIZADO [PERSON_NAME]"
click at [295, 11] on div at bounding box center [247, 232] width 495 height 465
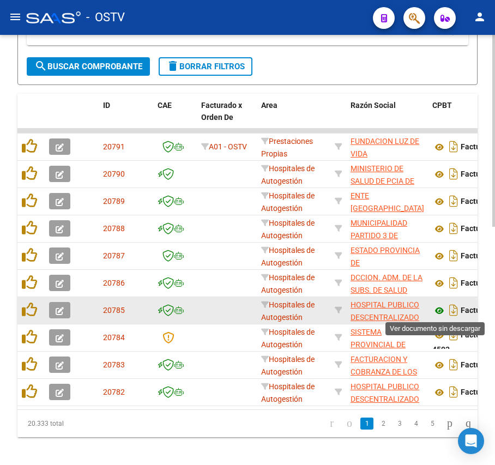
click at [439, 306] on icon at bounding box center [439, 310] width 14 height 13
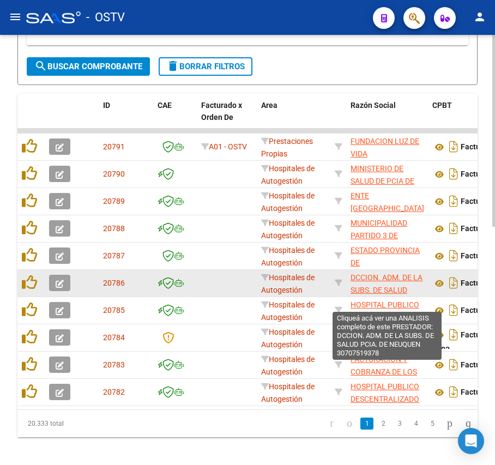
click at [382, 278] on span "DCCION. ADM. DE LA SUBS. DE SALUD PCIA. DE NEUQUEN" at bounding box center [386, 290] width 72 height 34
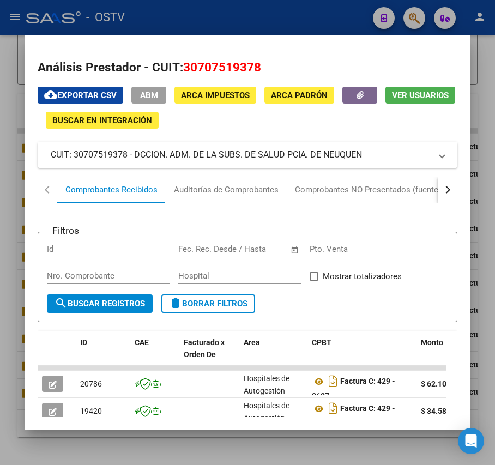
drag, startPoint x: 365, startPoint y: 155, endPoint x: 135, endPoint y: 150, distance: 229.9
click at [135, 150] on mat-panel-title "CUIT: 30707519378 - DCCION. ADM. DE LA SUBS. DE SALUD PCIA. DE NEUQUEN" at bounding box center [241, 154] width 380 height 13
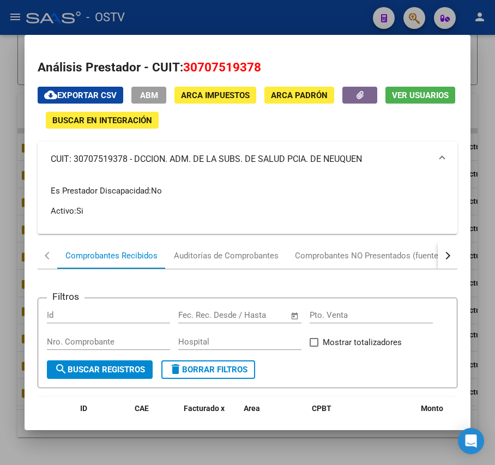
copy mat-panel-title "DCCION. ADM. DE LA SUBS. DE SALUD PCIA. DE NEUQUEN"
click at [14, 106] on div at bounding box center [247, 232] width 495 height 465
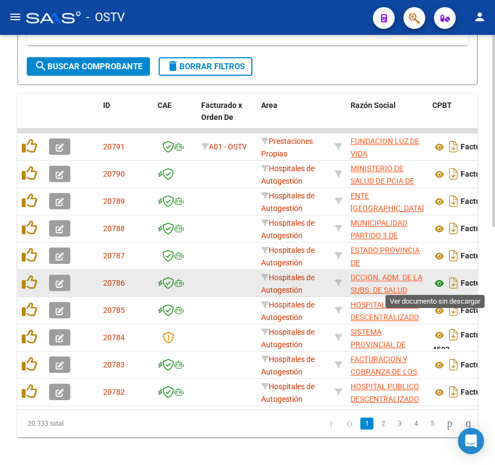
click at [443, 288] on icon at bounding box center [439, 283] width 14 height 13
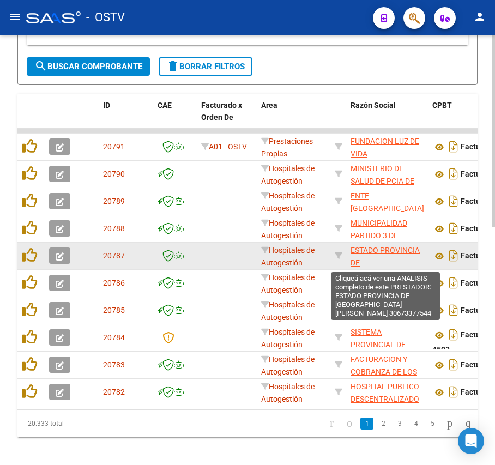
click at [380, 251] on span "ESTADO PROVINCIA DE [GEOGRAPHIC_DATA][PERSON_NAME]" at bounding box center [387, 269] width 74 height 46
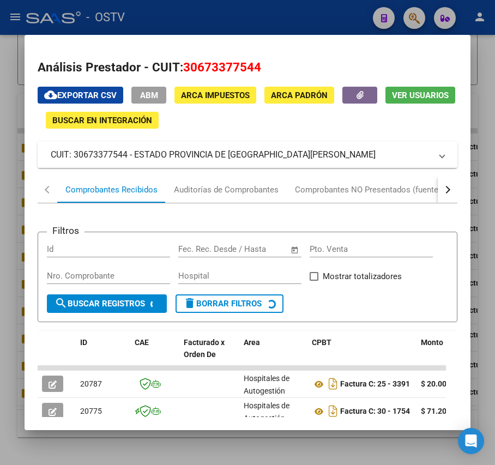
drag, startPoint x: 262, startPoint y: 155, endPoint x: 135, endPoint y: 159, distance: 127.0
click at [135, 159] on mat-panel-title "CUIT: 30673377544 - ESTADO PROVINCIA DE SAN LUIS" at bounding box center [241, 154] width 380 height 13
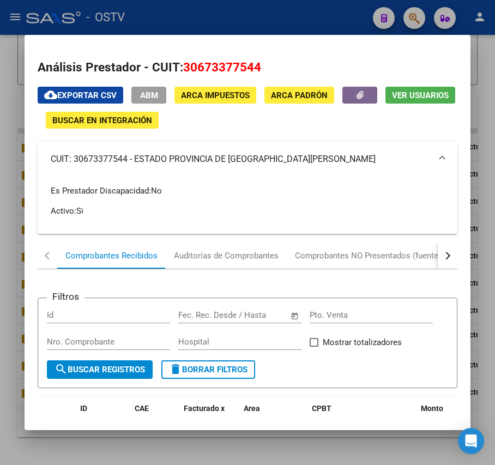
copy mat-panel-title "ESTADO PROVINCIA DE [GEOGRAPHIC_DATA][PERSON_NAME]"
click at [203, 8] on div at bounding box center [247, 232] width 495 height 465
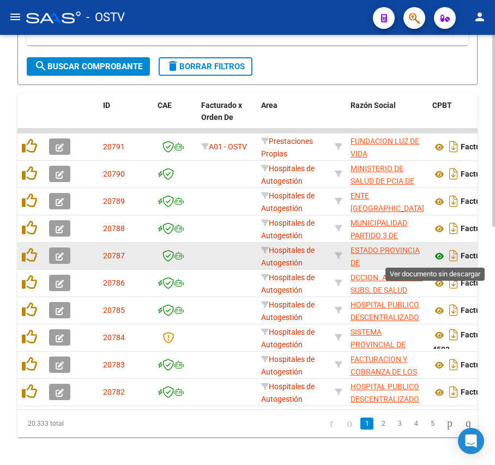
click at [441, 256] on icon at bounding box center [439, 255] width 14 height 13
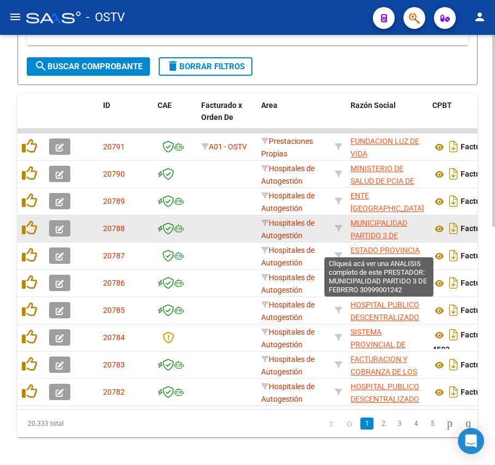
click at [362, 235] on span "MUNICIPALIDAD PARTIDO 3 DE FEBRERO" at bounding box center [378, 235] width 57 height 34
type textarea "30999001242"
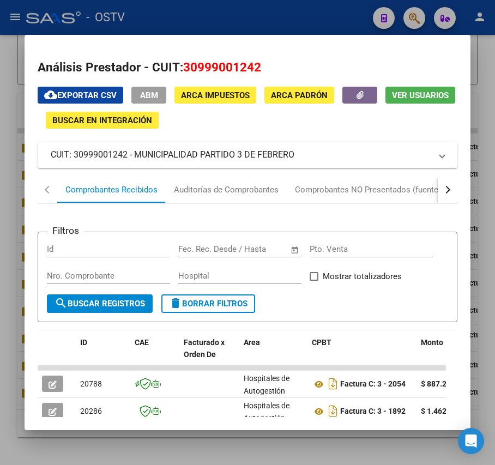
drag, startPoint x: 298, startPoint y: 152, endPoint x: 134, endPoint y: 162, distance: 164.8
click at [134, 162] on mat-expansion-panel-header "CUIT: 30999001242 - MUNICIPALIDAD PARTIDO 3 DE FEBRERO" at bounding box center [247, 155] width 419 height 26
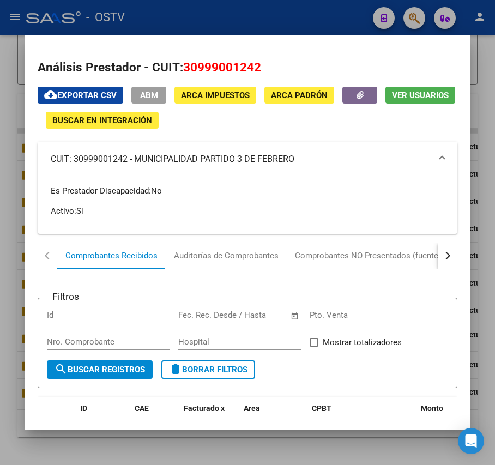
copy mat-panel-title "MUNICIPALIDAD PARTIDO 3 DE FEBRERO"
click at [18, 181] on div at bounding box center [247, 232] width 495 height 465
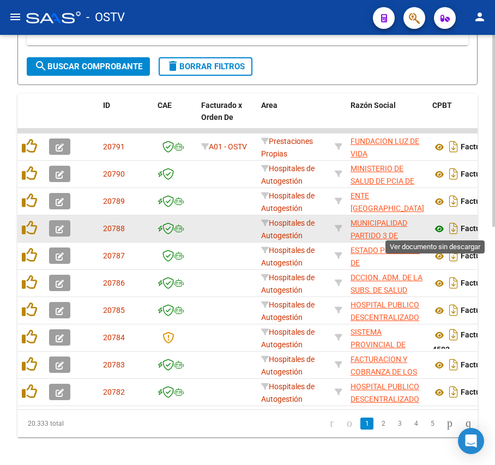
click at [436, 225] on icon at bounding box center [439, 228] width 14 height 13
